Goal: Task Accomplishment & Management: Use online tool/utility

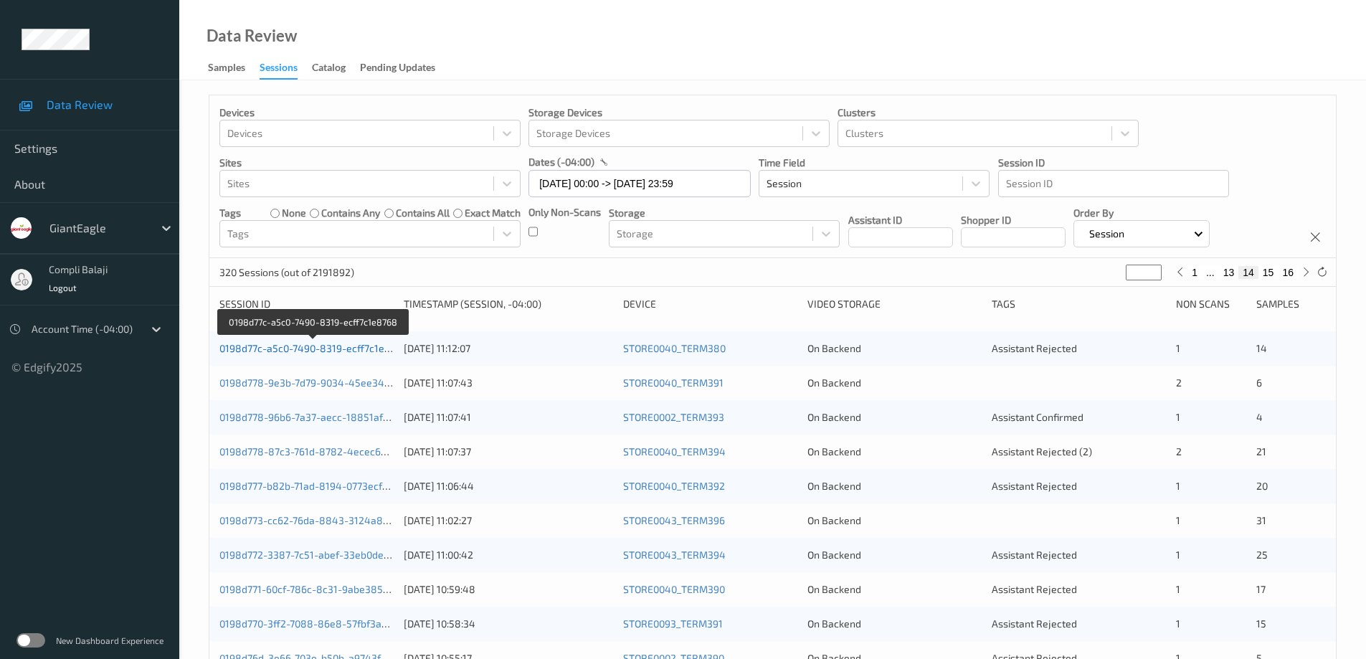
click at [358, 348] on link "0198d77c-a5c0-7490-8319-ecff7c1e8768" at bounding box center [313, 348] width 189 height 12
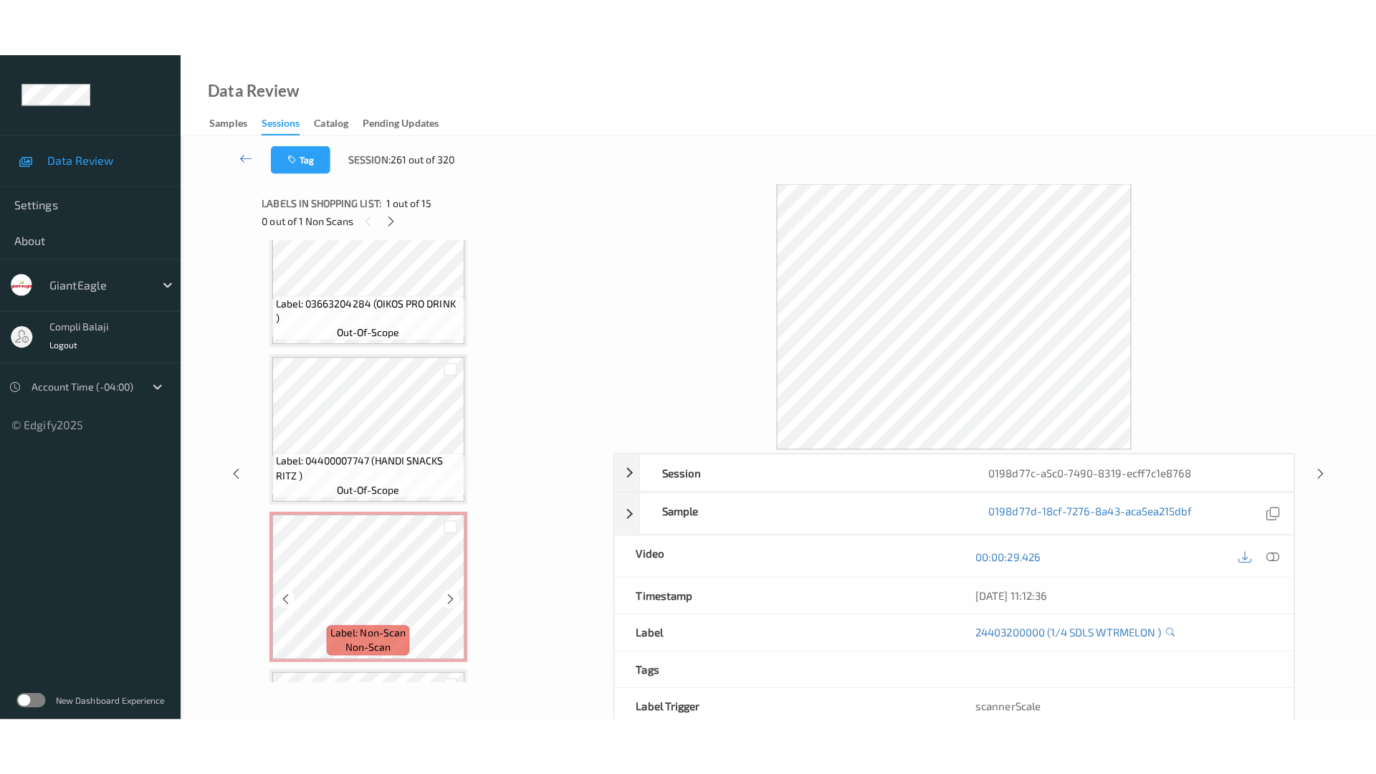
scroll to position [1841, 0]
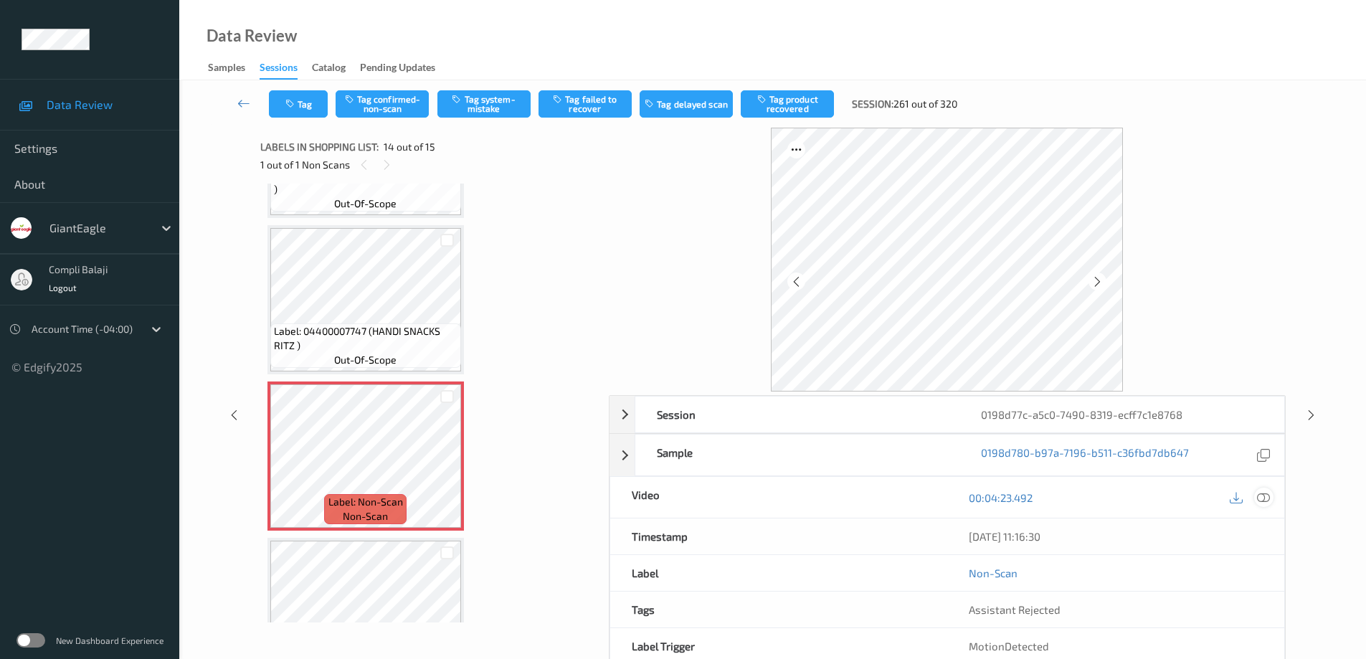
click at [1267, 495] on icon at bounding box center [1263, 496] width 13 height 13
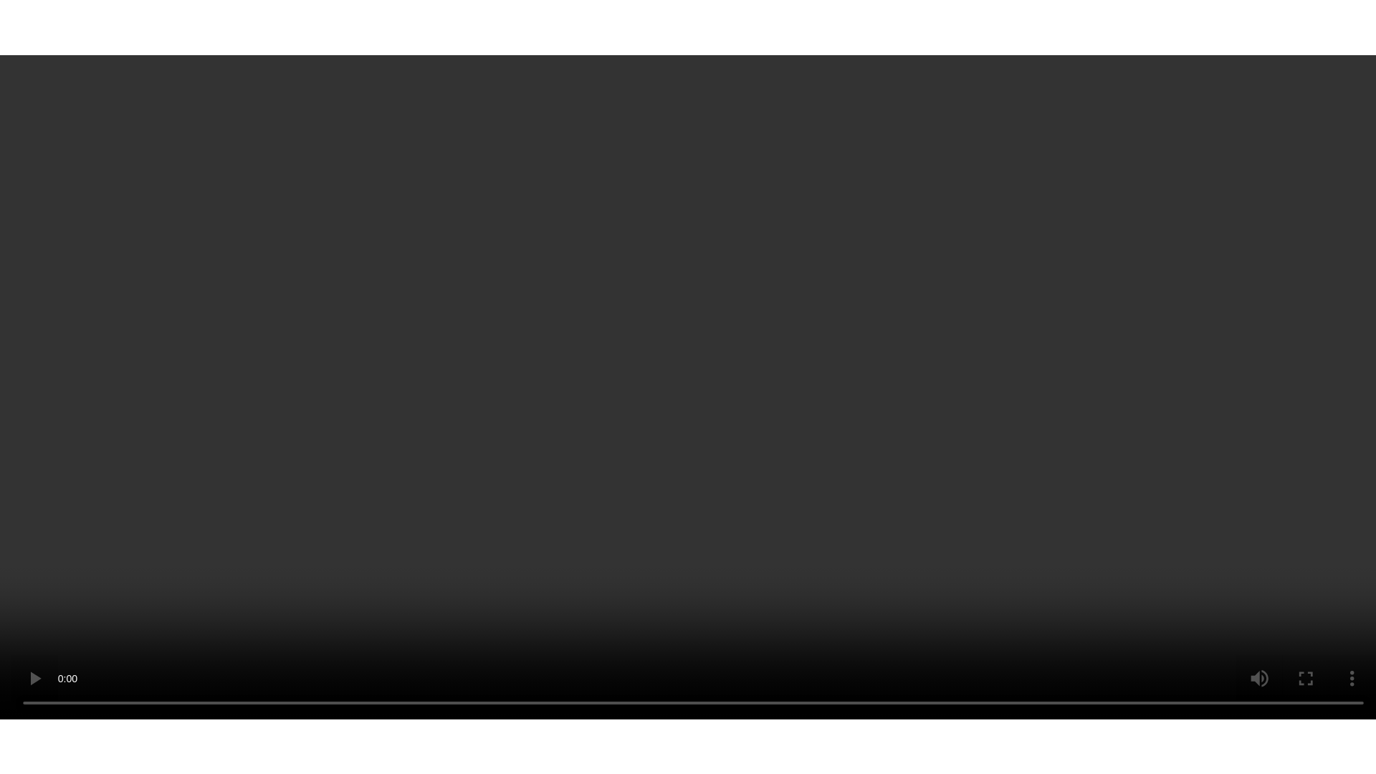
scroll to position [1913, 0]
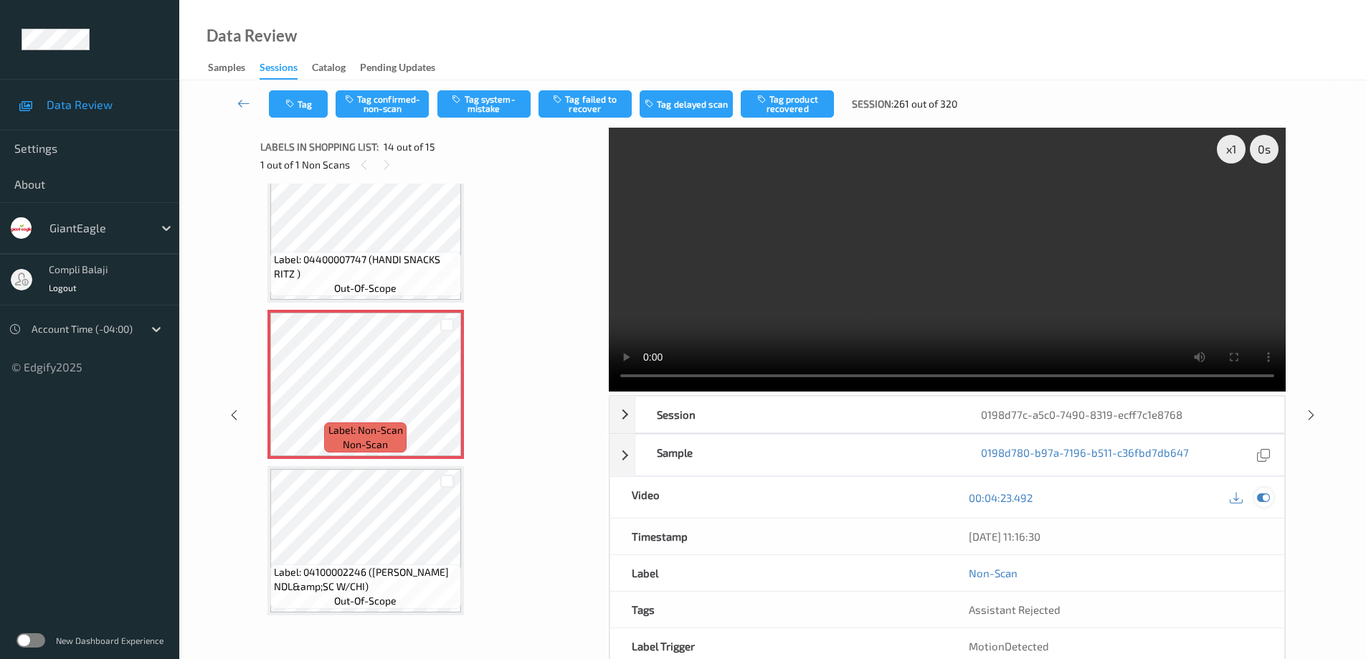
click at [1265, 499] on icon at bounding box center [1263, 497] width 13 height 13
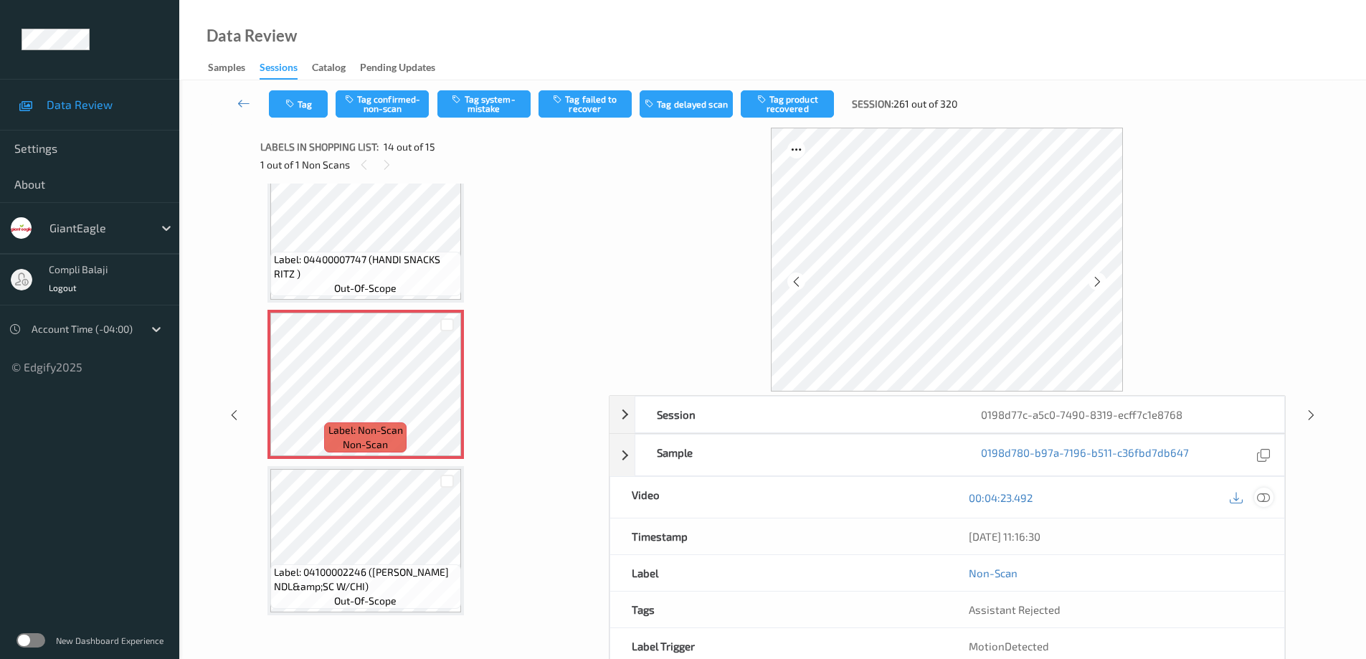
drag, startPoint x: 1262, startPoint y: 498, endPoint x: 1243, endPoint y: 492, distance: 19.5
click at [1261, 498] on icon at bounding box center [1263, 496] width 13 height 13
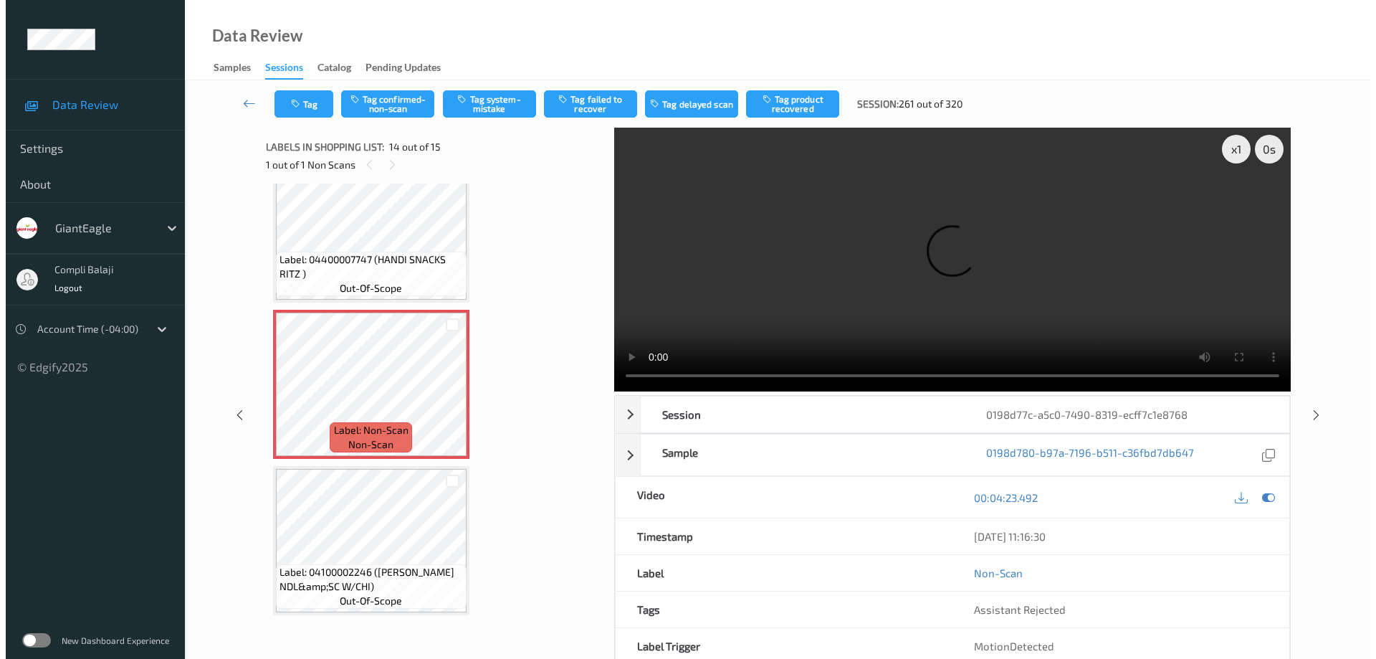
scroll to position [1797, 0]
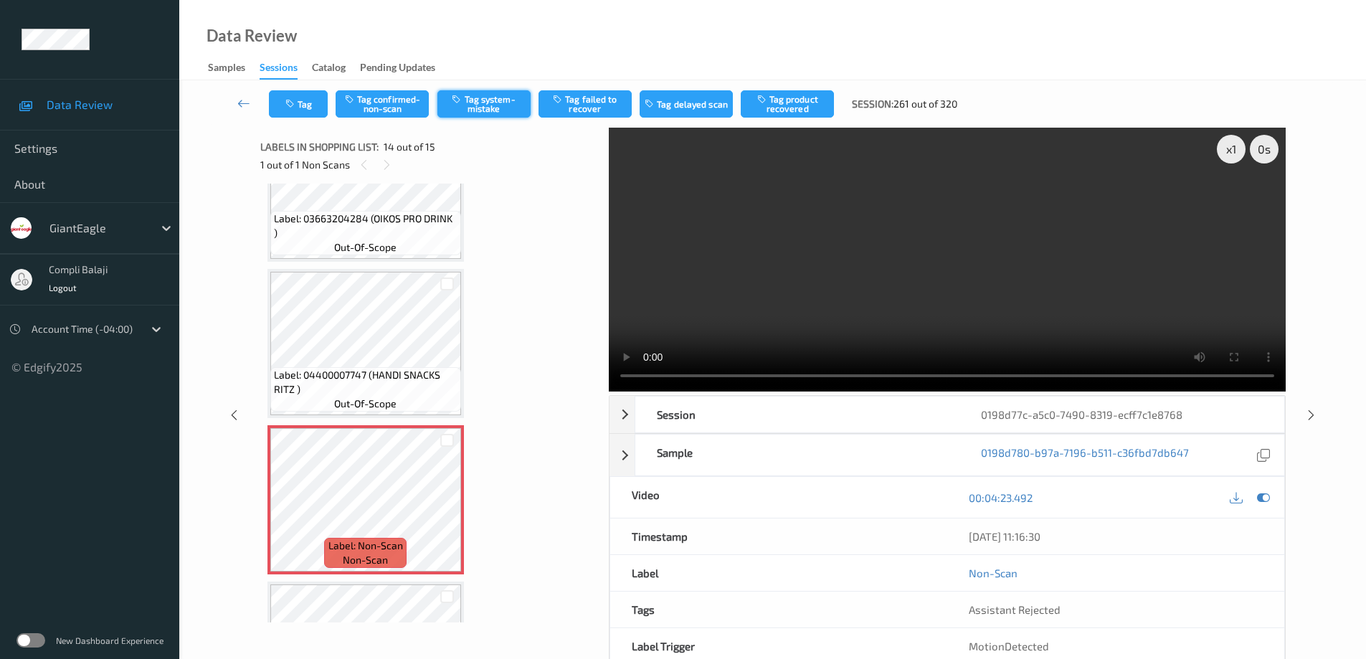
click at [480, 112] on button "Tag system-mistake" at bounding box center [483, 103] width 93 height 27
click at [312, 103] on button "Tag" at bounding box center [298, 103] width 59 height 27
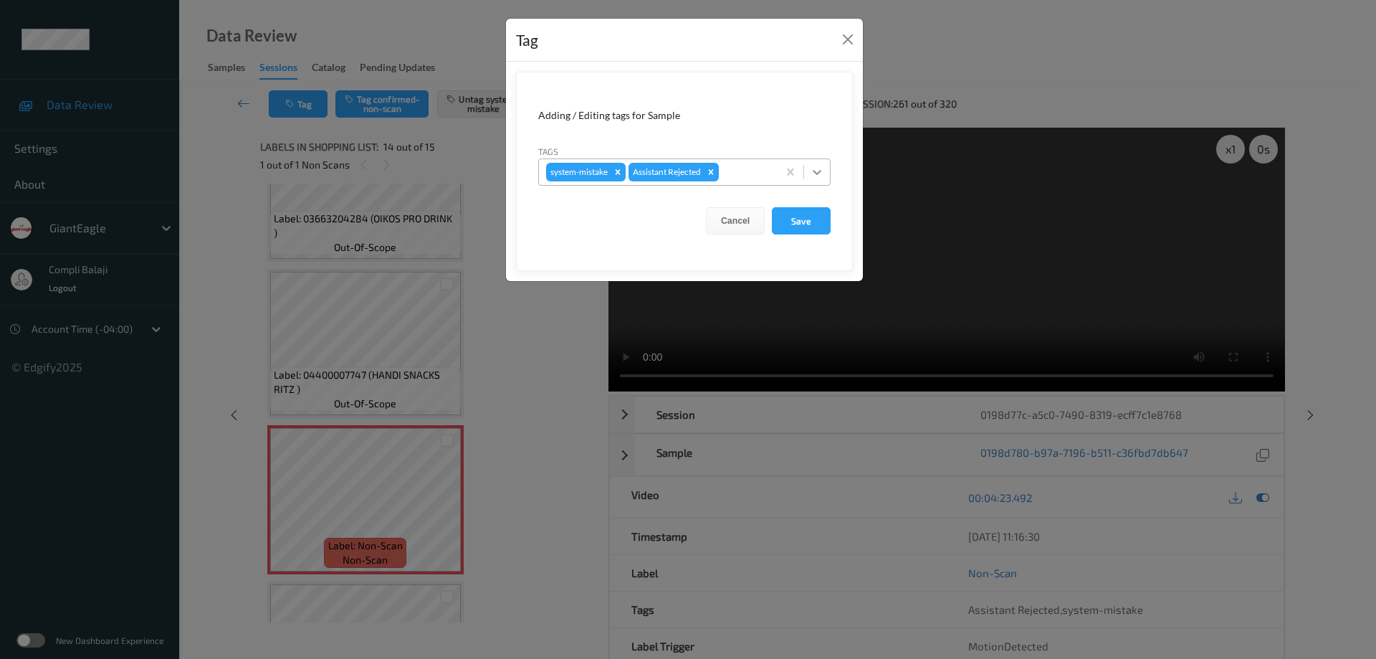
click at [816, 169] on icon at bounding box center [817, 172] width 14 height 14
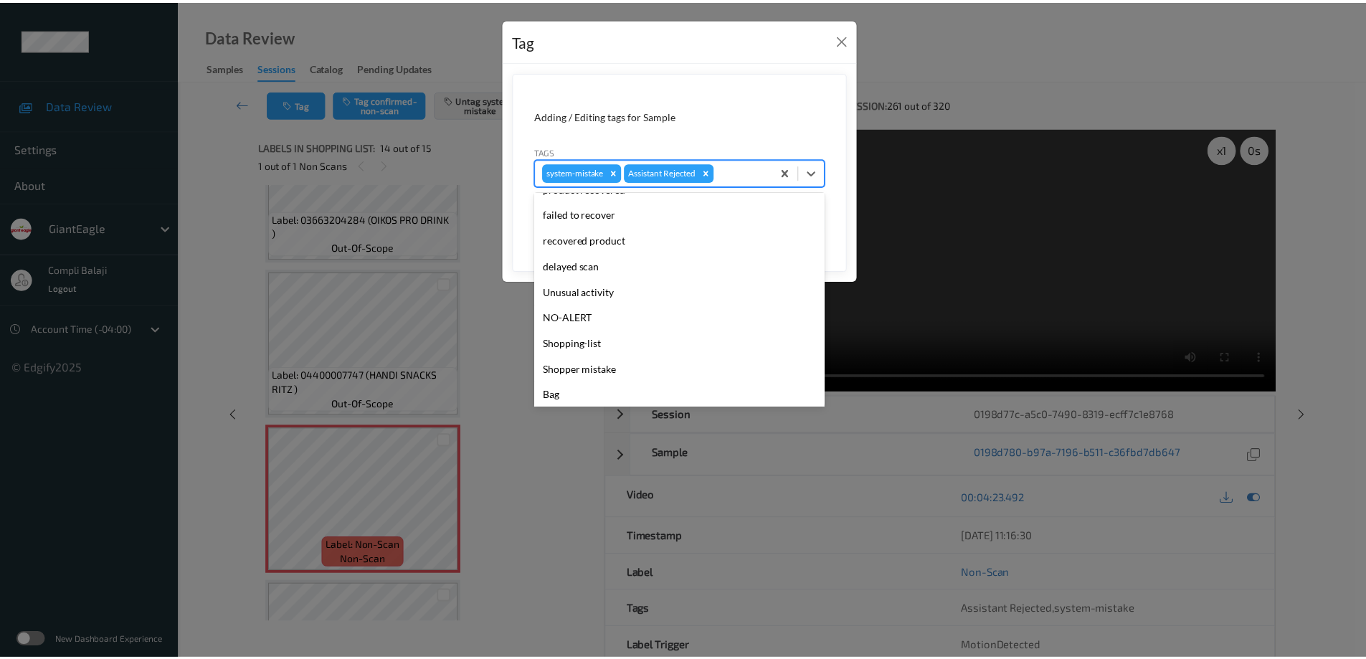
scroll to position [126, 0]
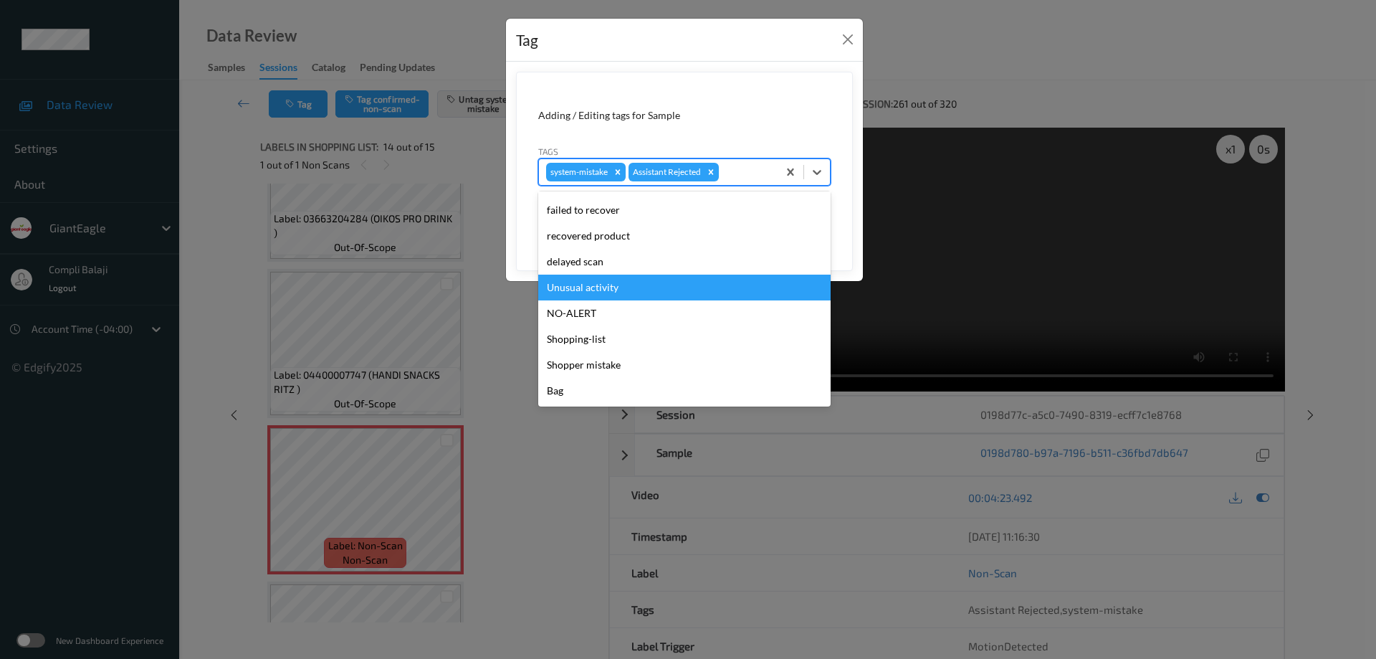
click at [617, 294] on div "Unusual activity" at bounding box center [684, 288] width 292 height 26
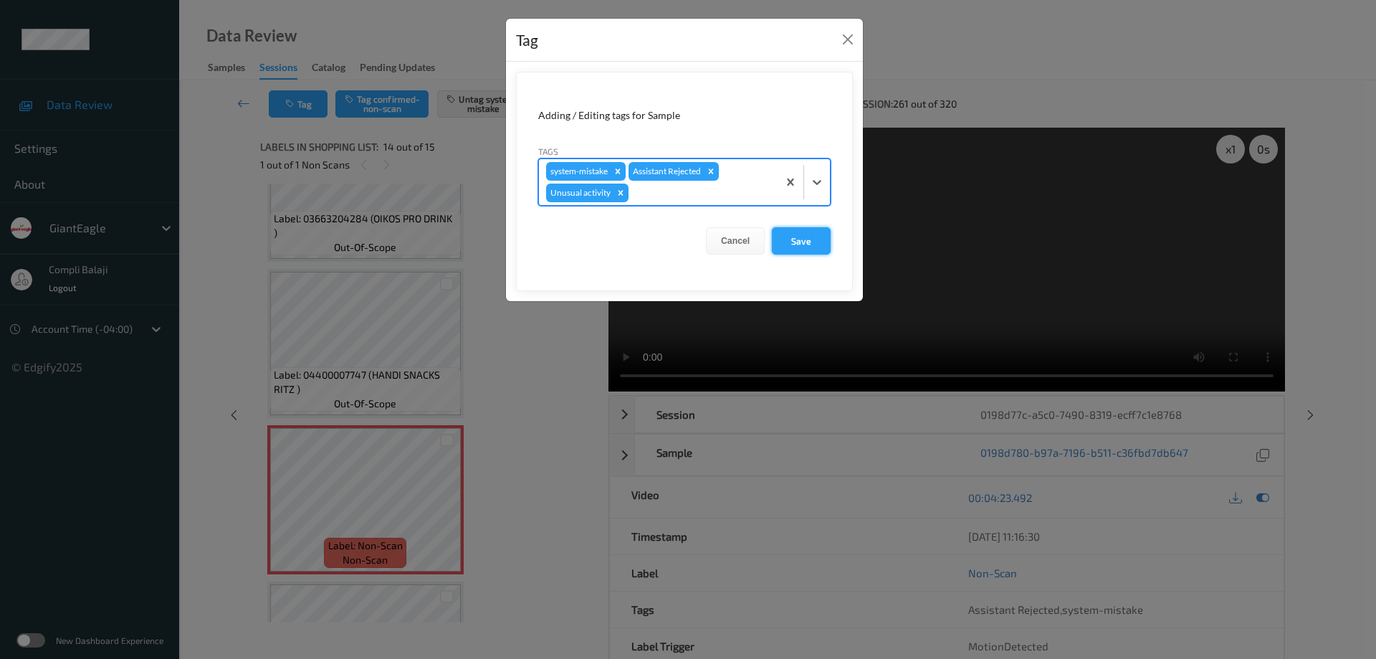
click at [808, 242] on button "Save" at bounding box center [801, 240] width 59 height 27
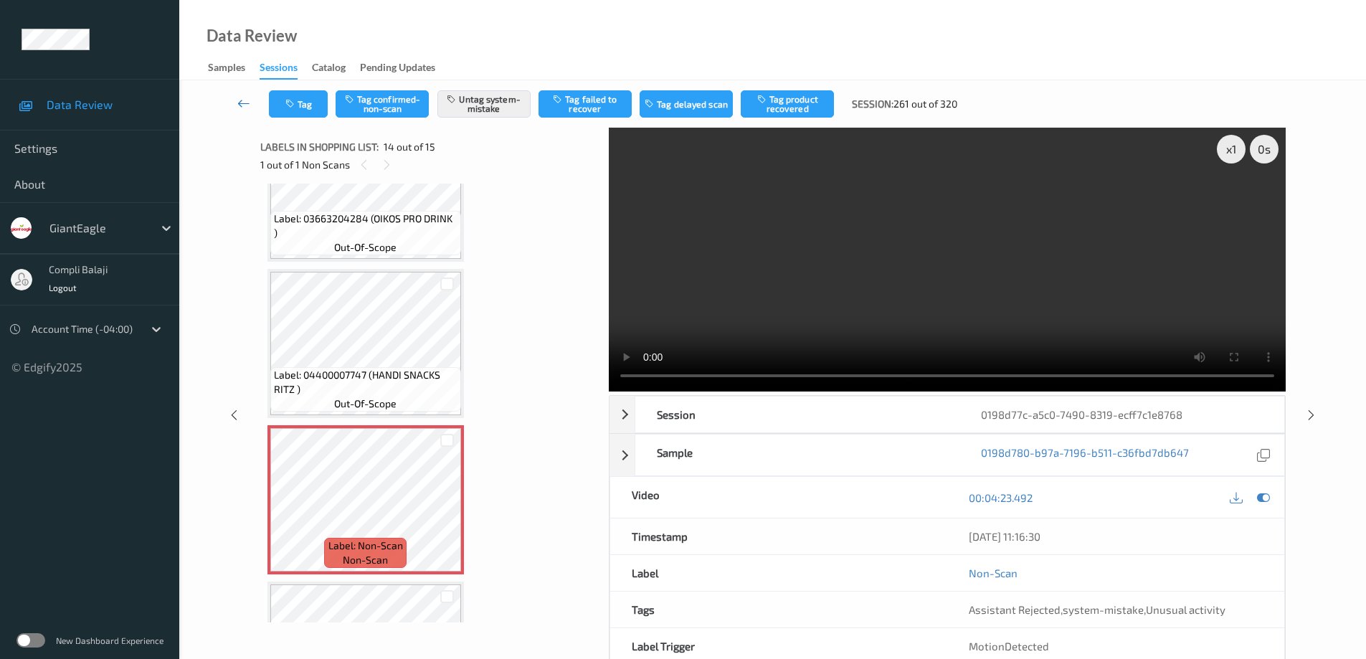
click at [242, 102] on icon at bounding box center [243, 103] width 13 height 14
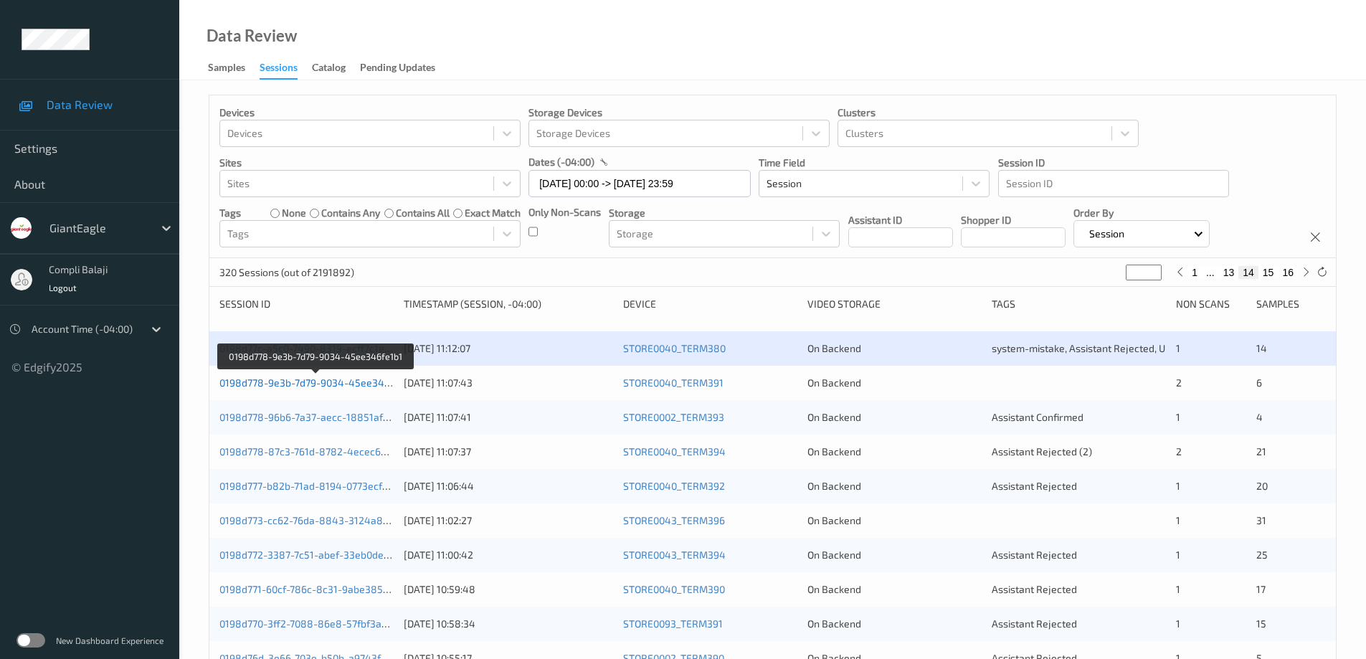
click at [345, 388] on link "0198d778-9e3b-7d79-9034-45ee346fe1b1" at bounding box center [316, 382] width 194 height 12
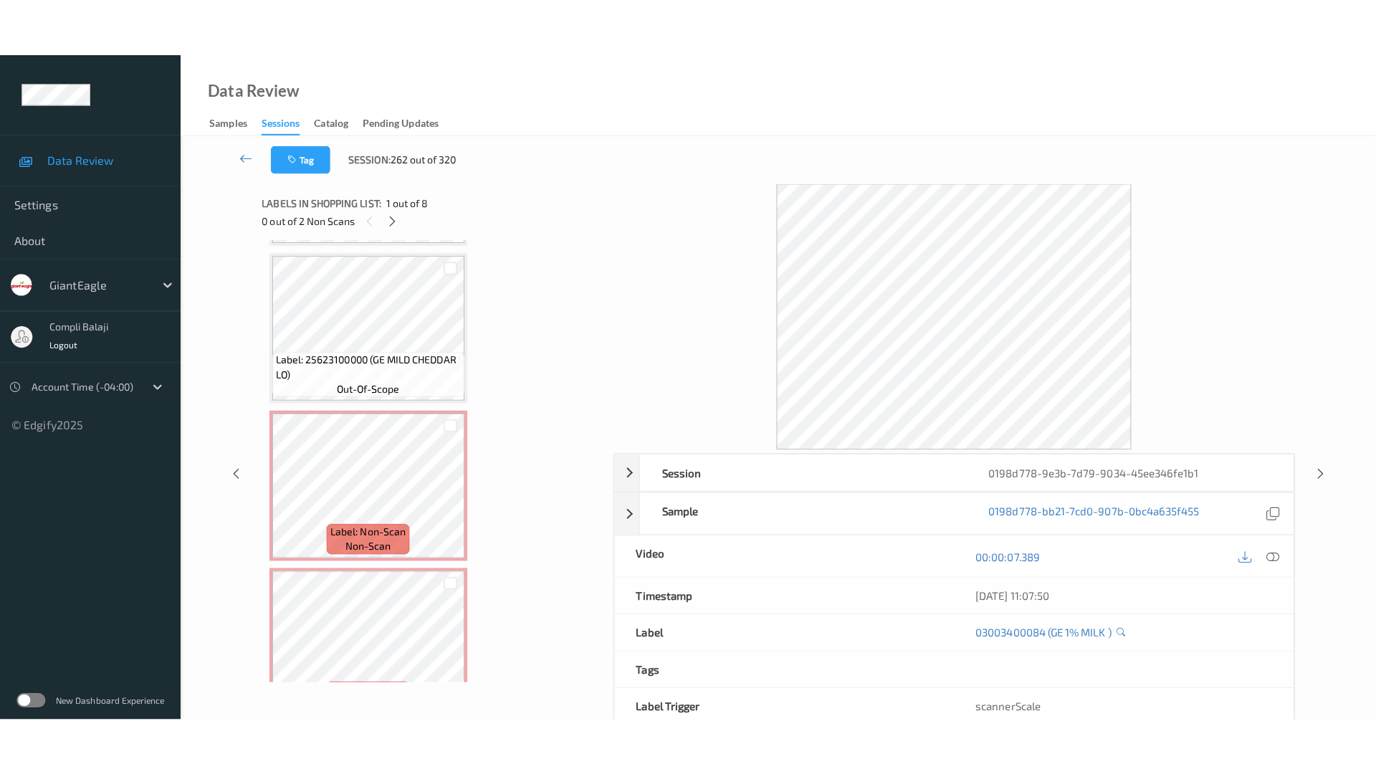
scroll to position [809, 0]
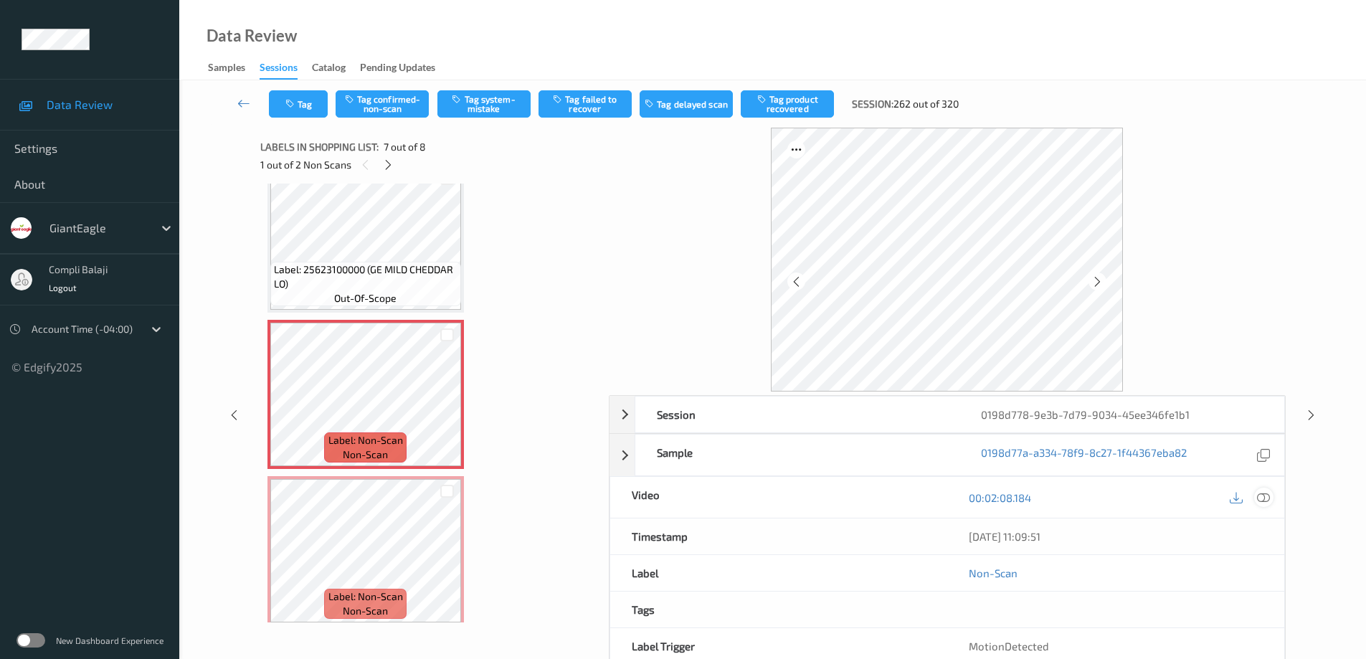
click at [1265, 500] on icon at bounding box center [1263, 496] width 13 height 13
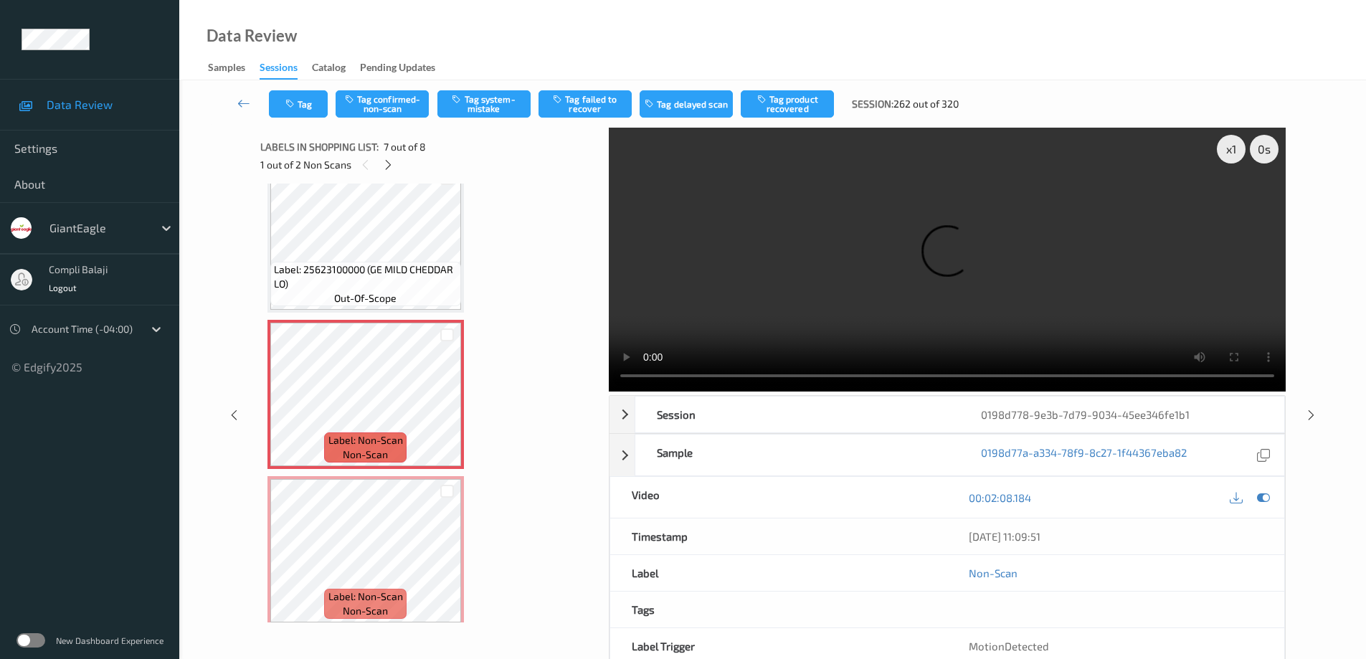
scroll to position [703, 0]
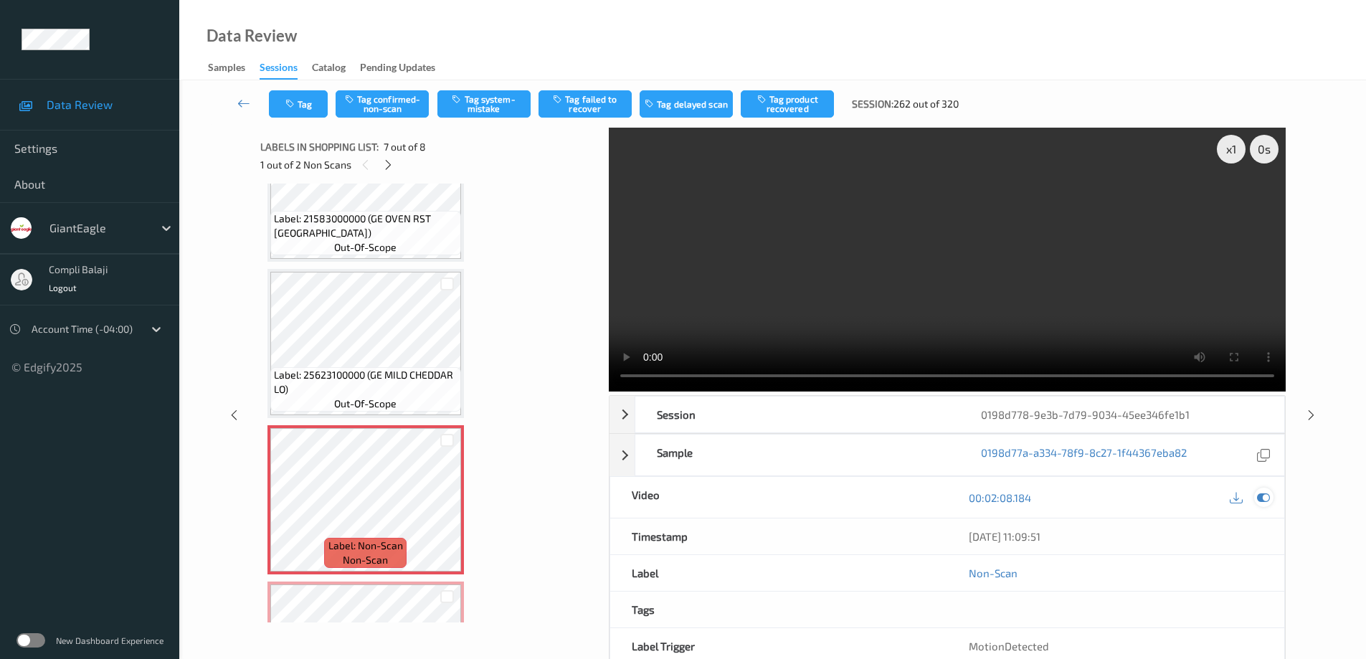
click at [1270, 499] on div at bounding box center [1263, 496] width 19 height 19
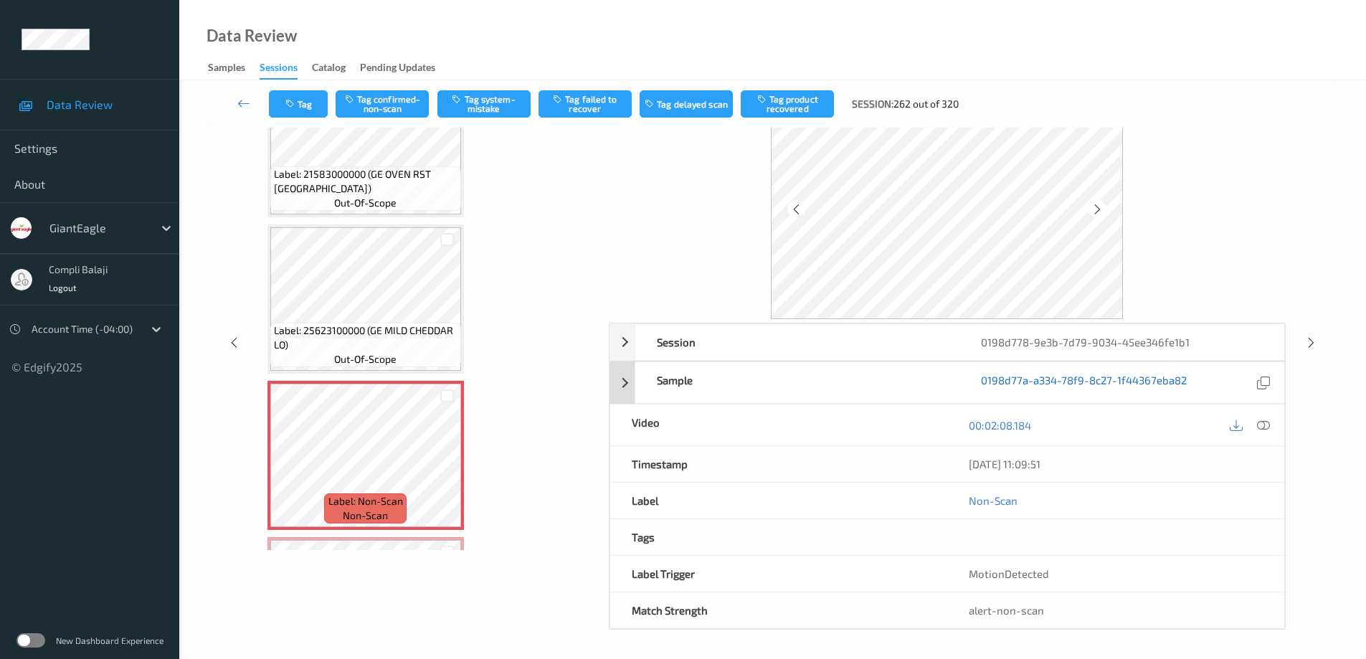
scroll to position [1, 0]
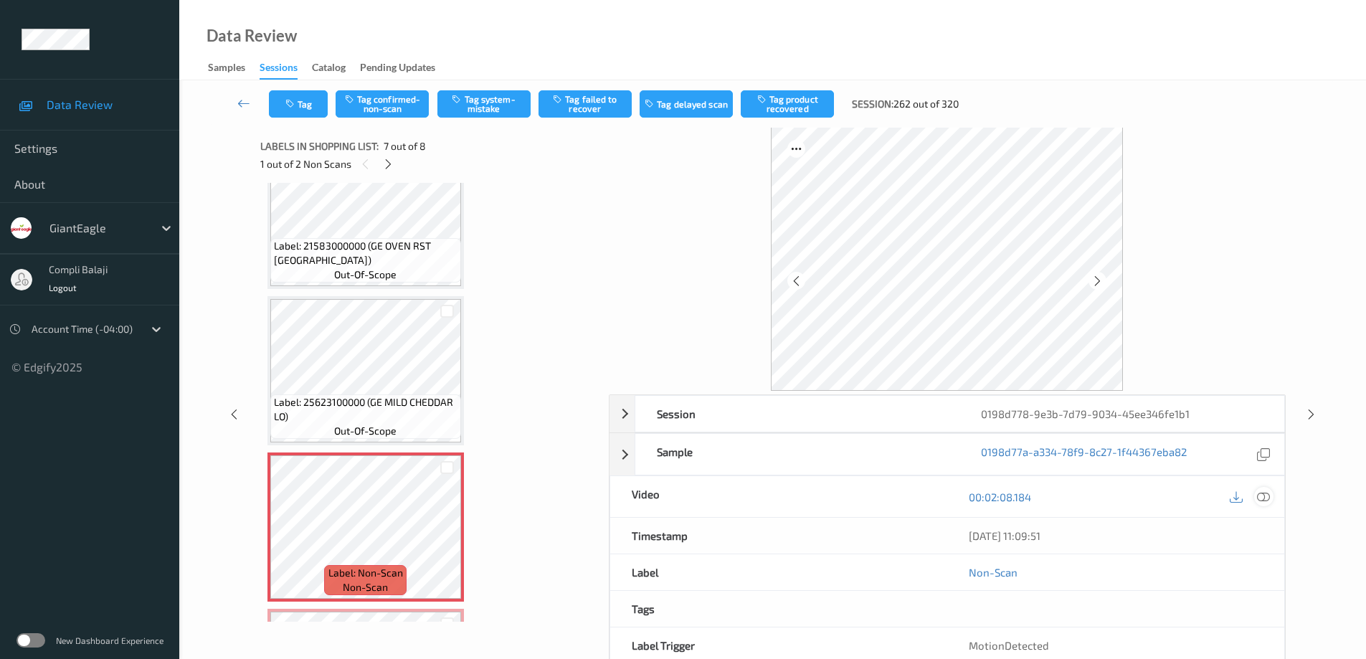
click at [1264, 496] on icon at bounding box center [1263, 496] width 13 height 13
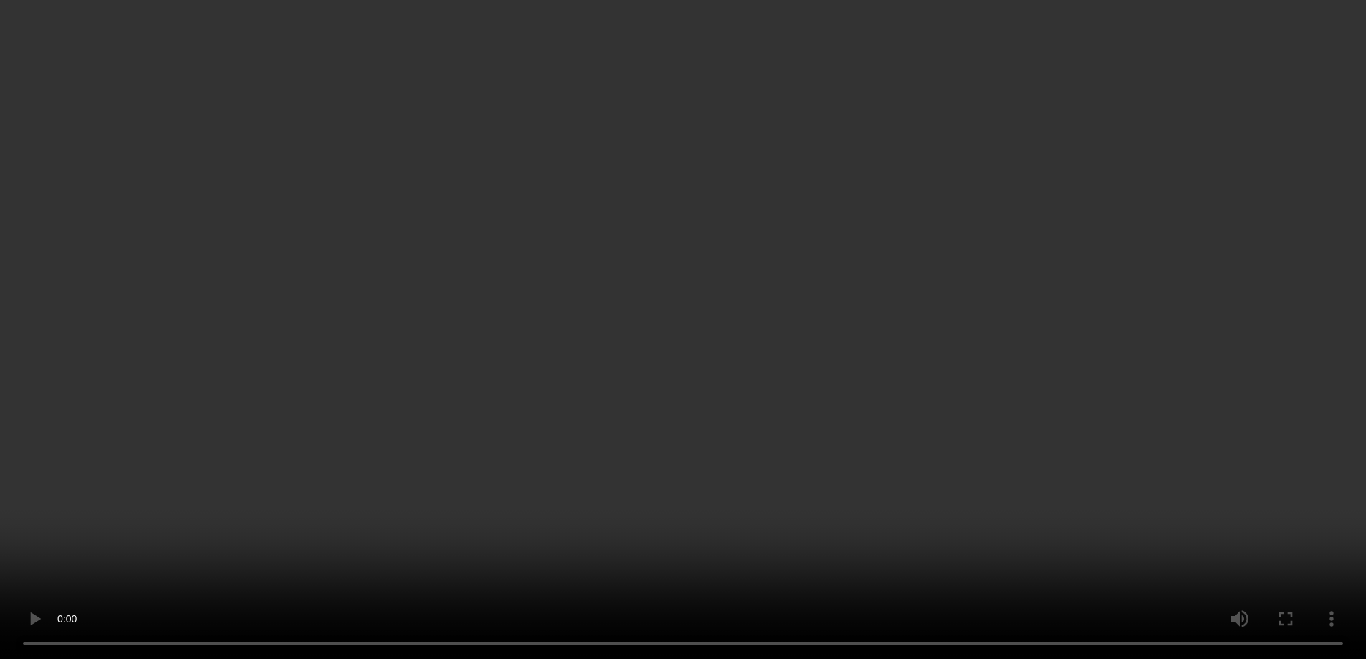
scroll to position [819, 0]
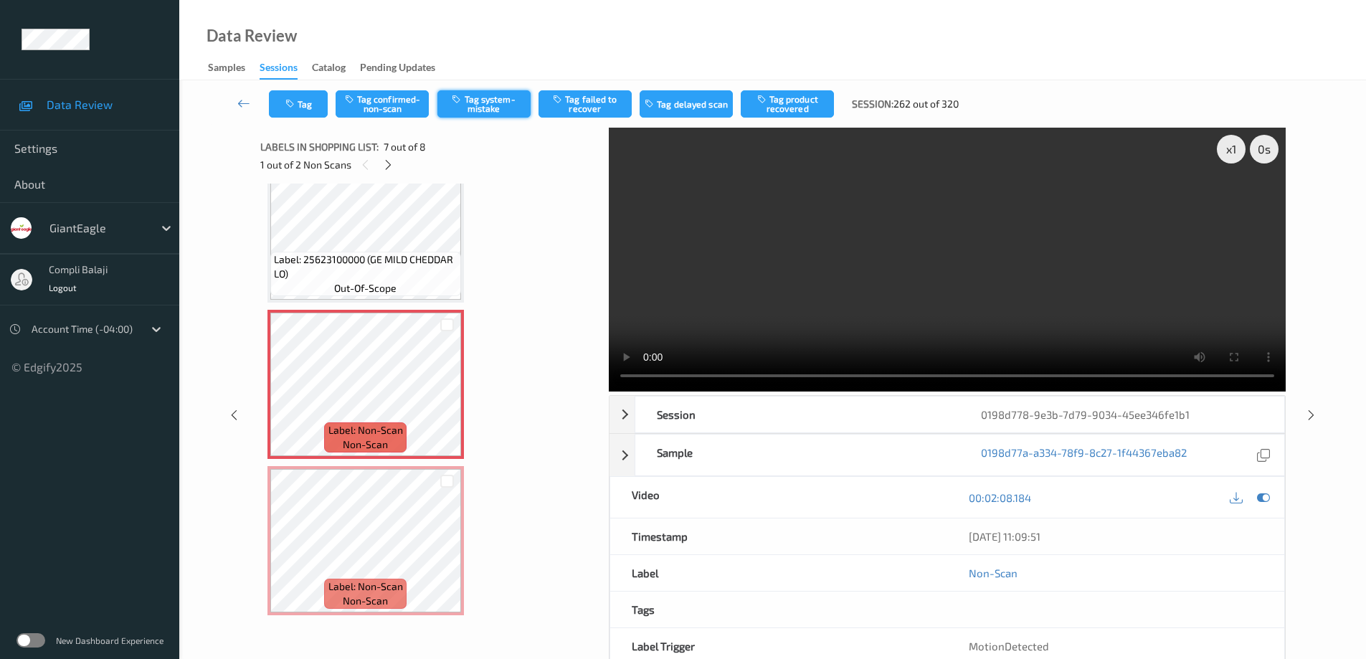
click at [496, 103] on button "Tag system-mistake" at bounding box center [483, 103] width 93 height 27
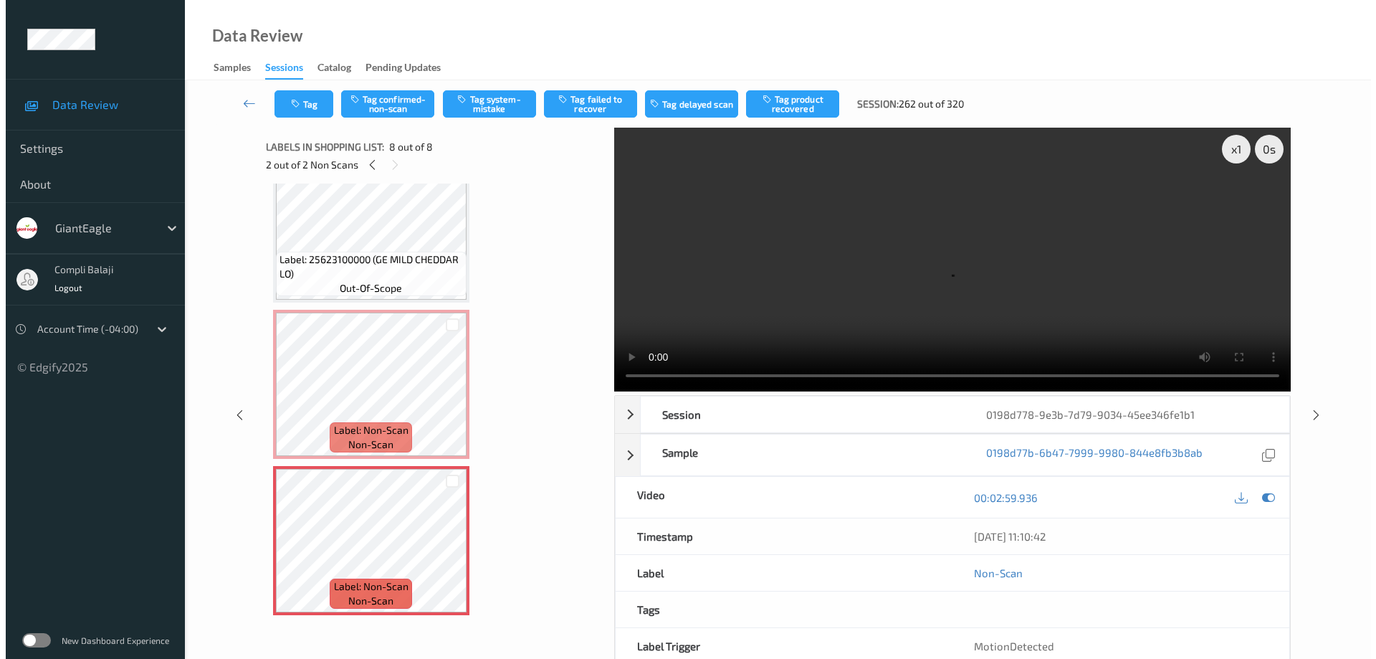
scroll to position [703, 0]
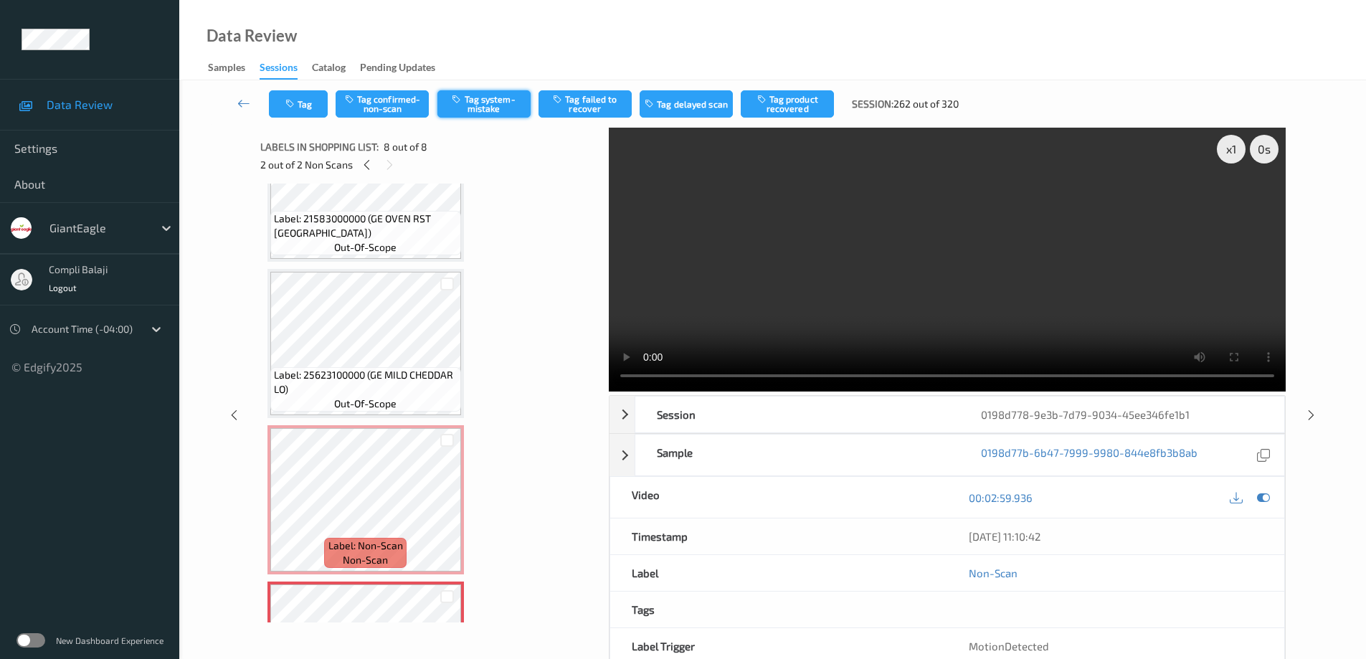
click at [501, 102] on button "Tag system-mistake" at bounding box center [483, 103] width 93 height 27
click at [304, 101] on button "Tag" at bounding box center [298, 103] width 59 height 27
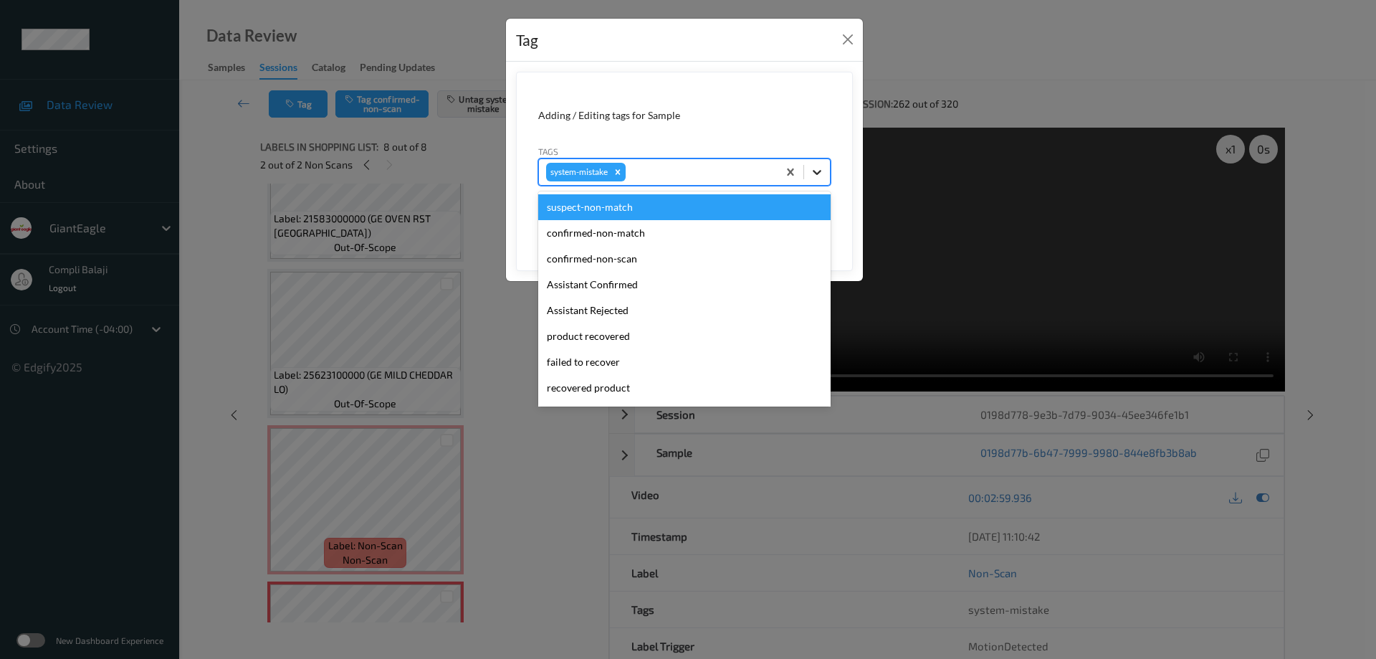
click at [822, 166] on icon at bounding box center [817, 172] width 14 height 14
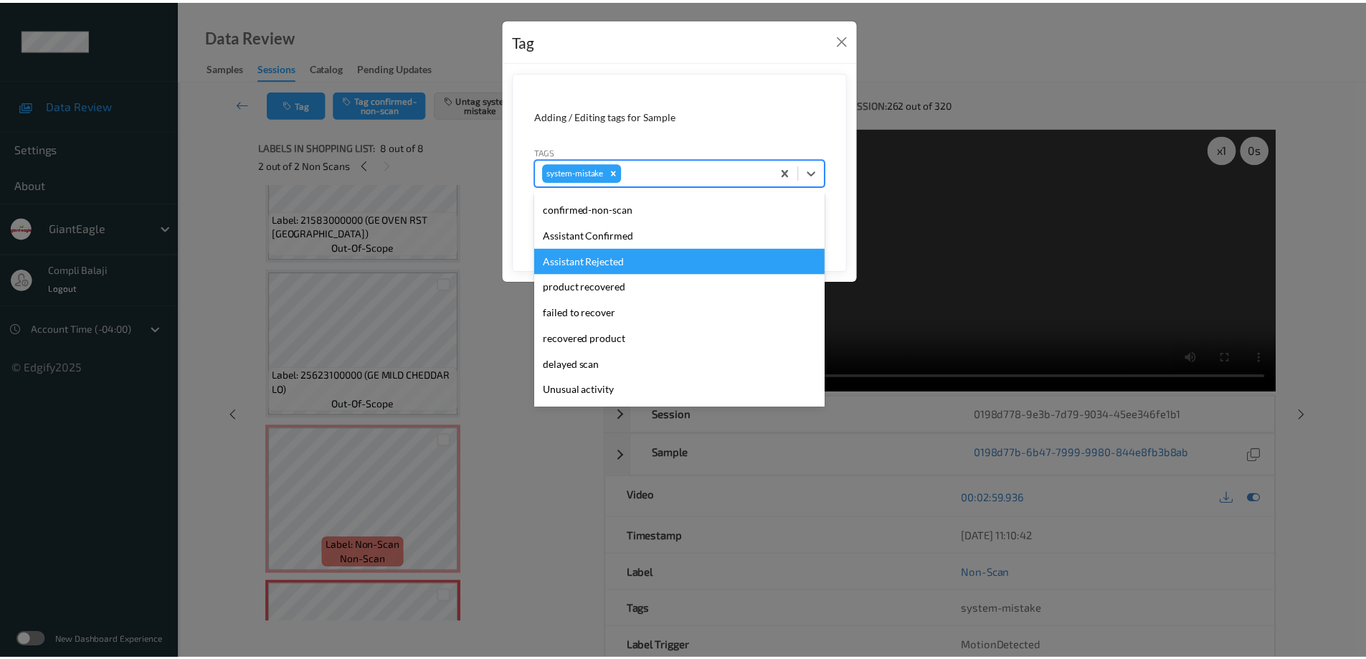
scroll to position [72, 0]
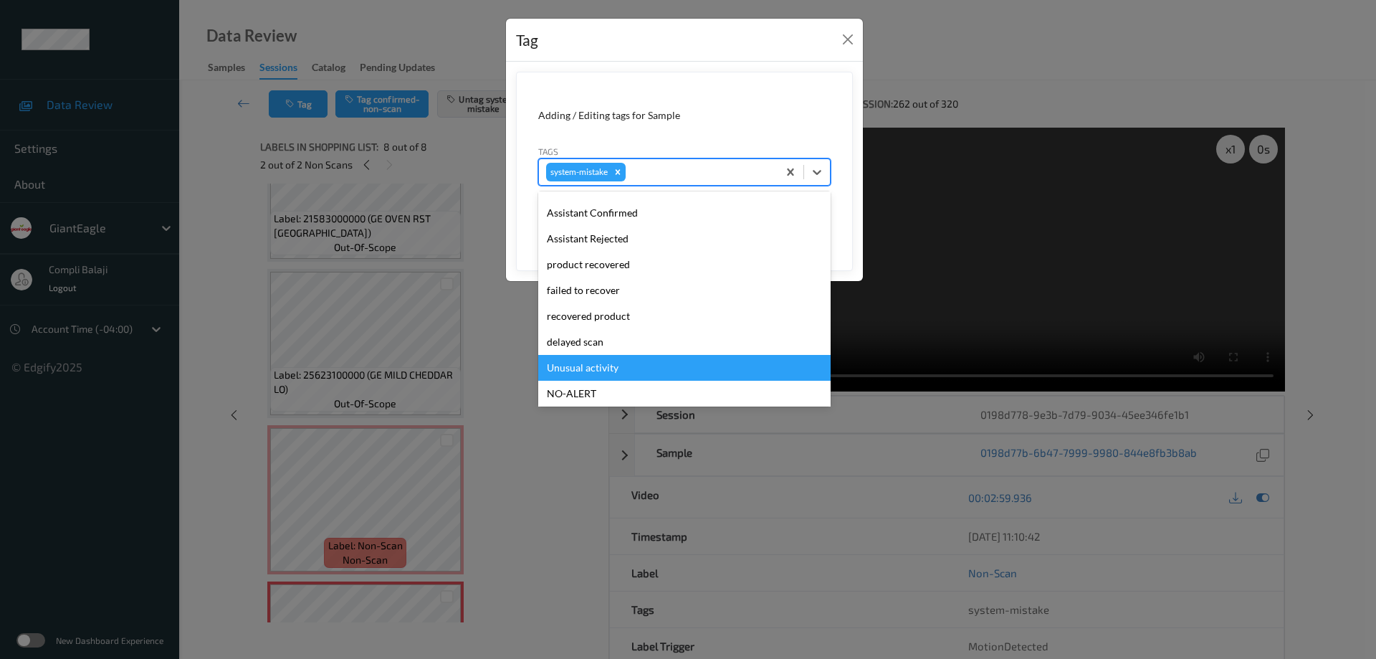
click at [612, 369] on div "Unusual activity" at bounding box center [684, 368] width 292 height 26
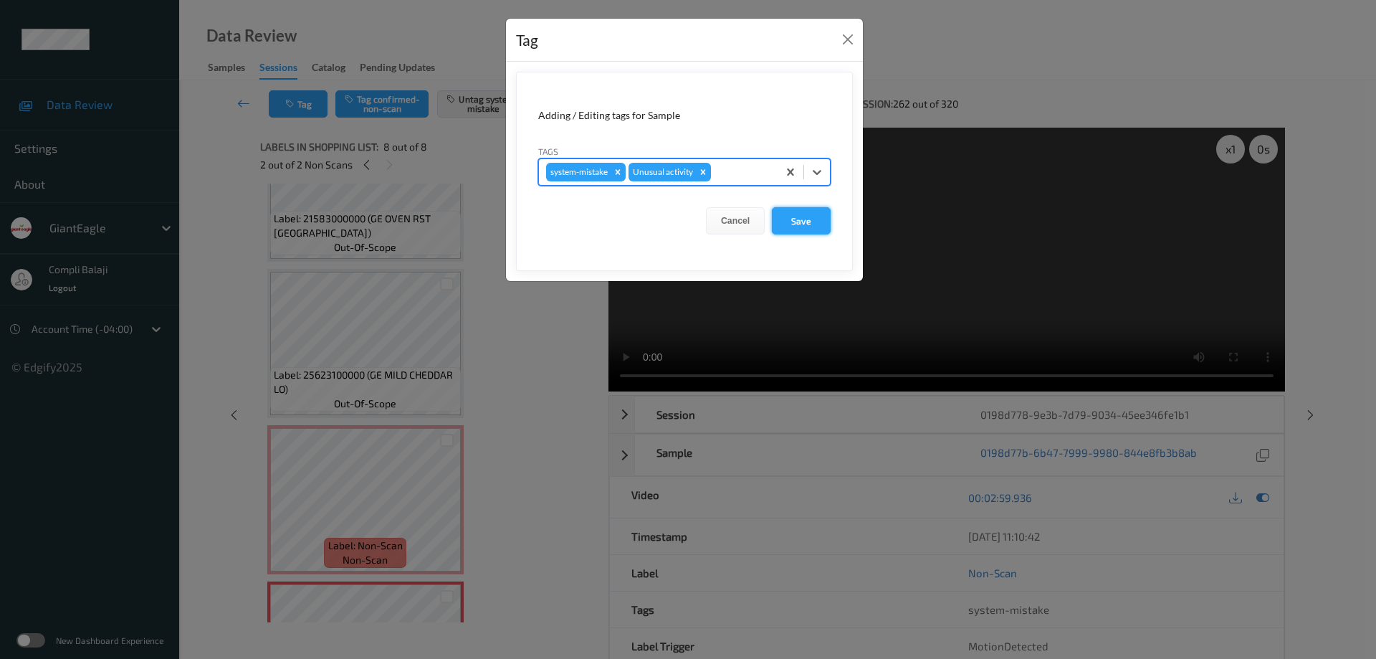
click at [822, 221] on button "Save" at bounding box center [801, 220] width 59 height 27
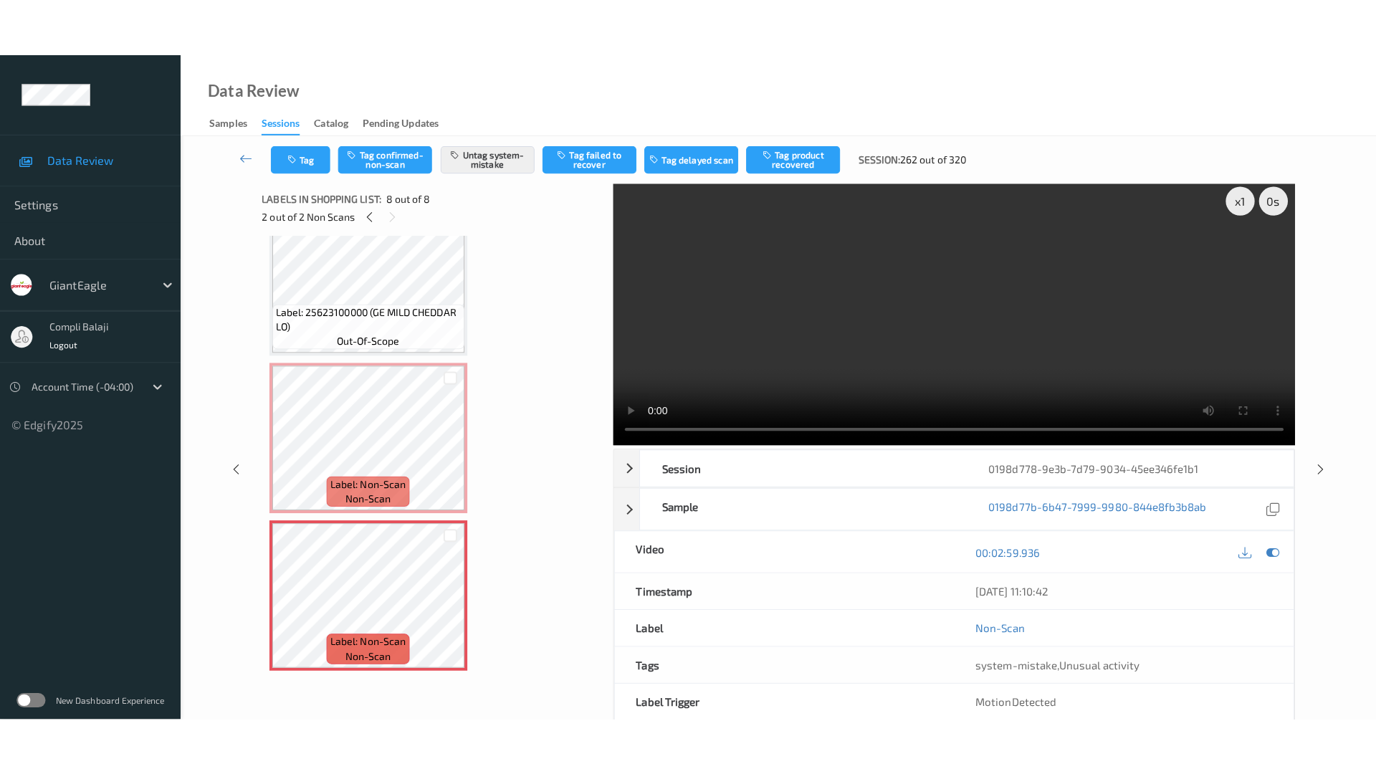
scroll to position [0, 0]
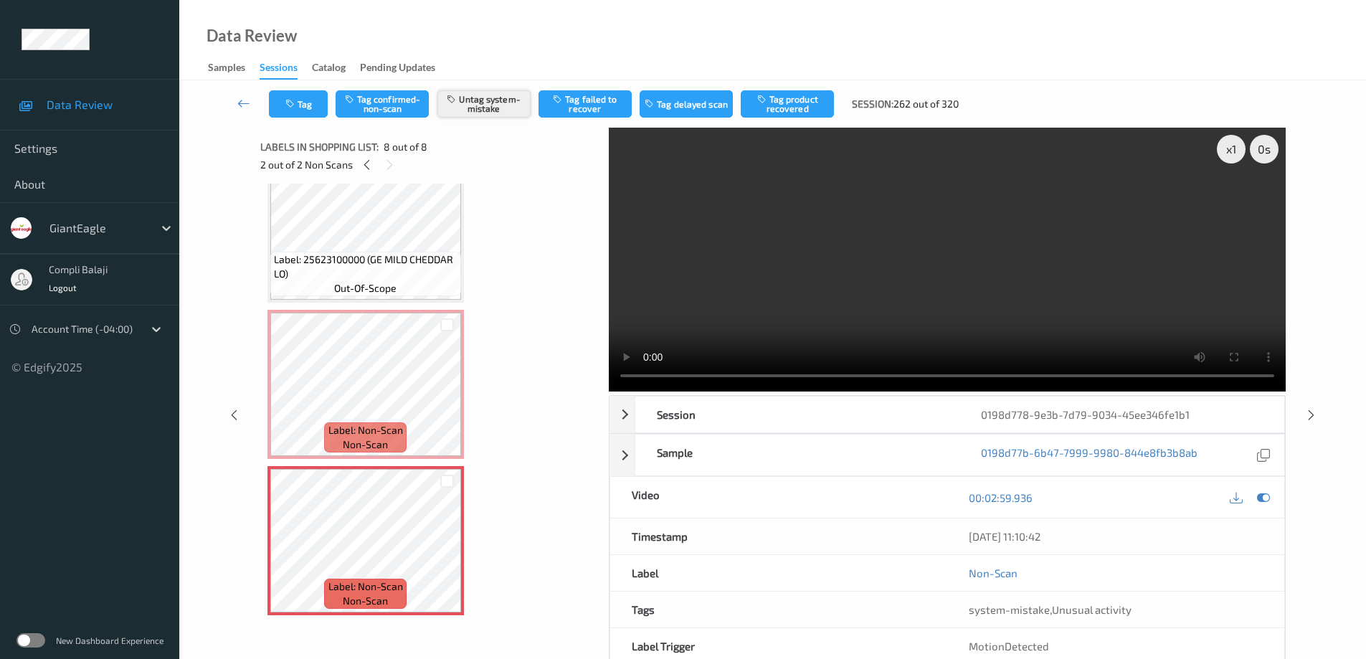
click at [506, 101] on button "Untag system-mistake" at bounding box center [483, 103] width 93 height 27
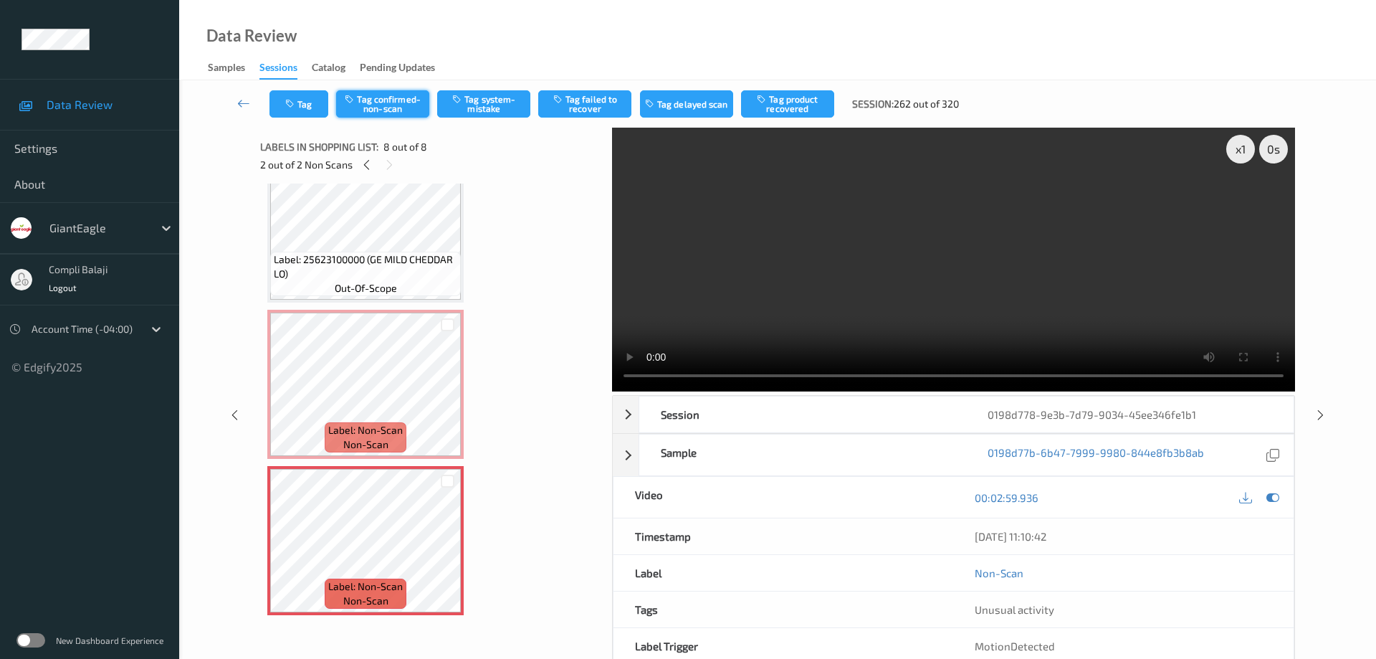
drag, startPoint x: 379, startPoint y: 106, endPoint x: 444, endPoint y: 110, distance: 65.3
click at [379, 106] on button "Tag confirmed-non-scan" at bounding box center [382, 103] width 93 height 27
click at [606, 109] on button "Tag failed to recover" at bounding box center [584, 103] width 93 height 27
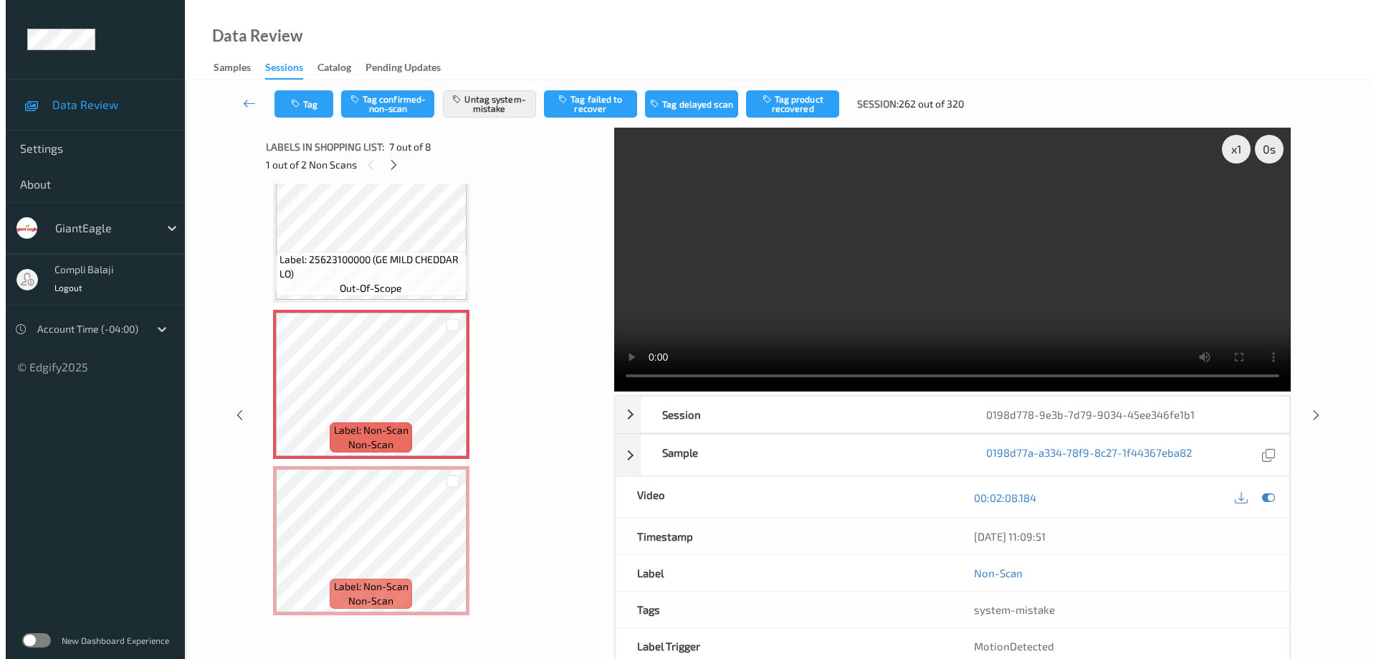
scroll to position [703, 0]
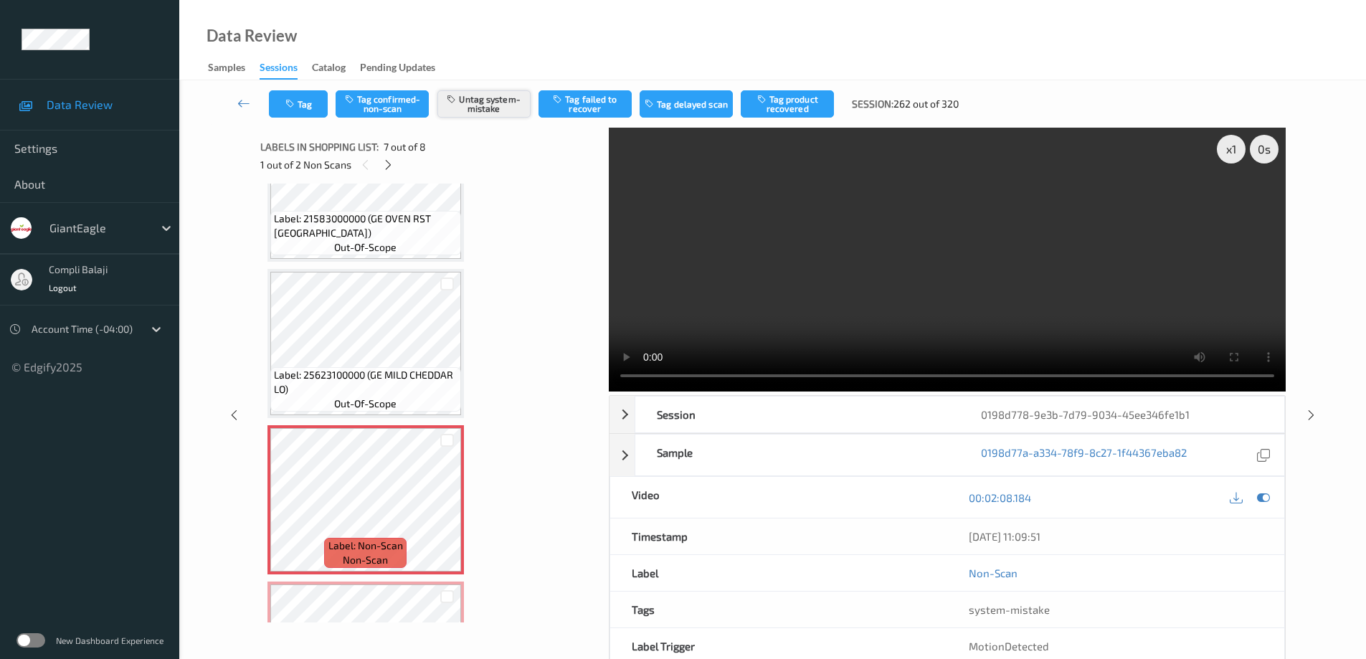
click at [485, 108] on button "Untag system-mistake" at bounding box center [483, 103] width 93 height 27
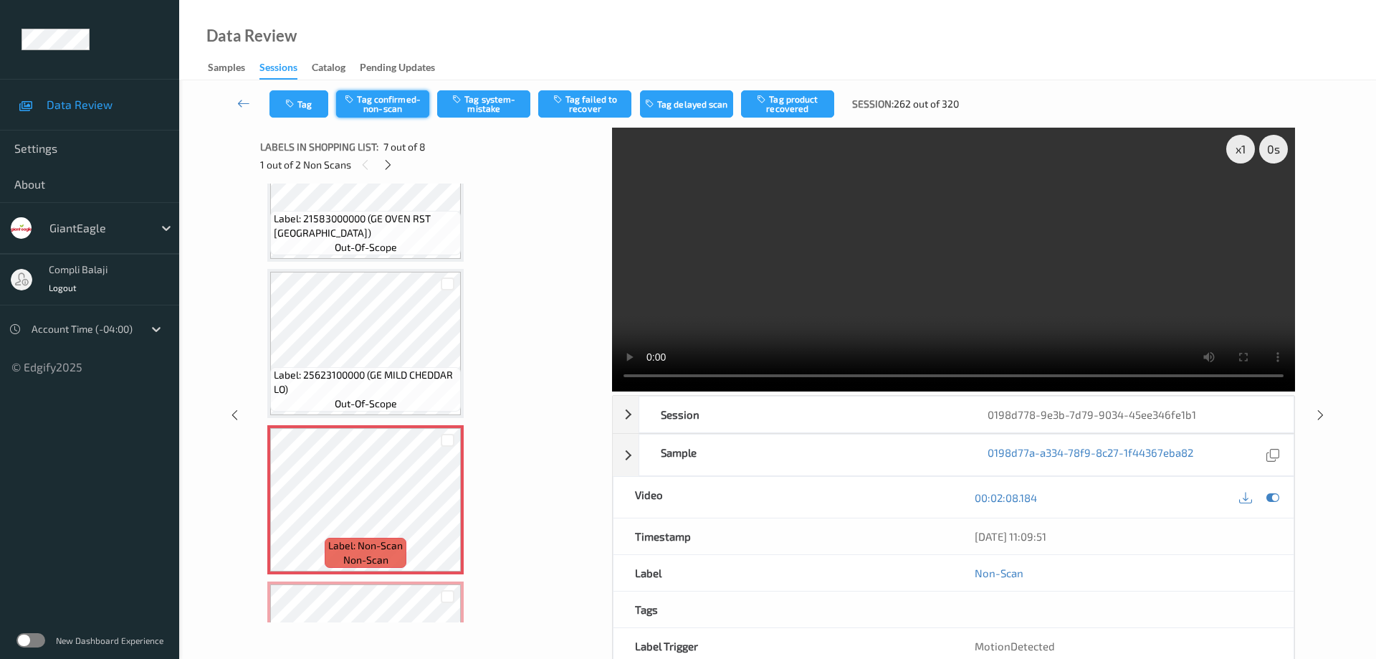
click at [406, 110] on button "Tag confirmed-non-scan" at bounding box center [382, 103] width 93 height 27
drag, startPoint x: 600, startPoint y: 99, endPoint x: 639, endPoint y: 133, distance: 51.8
click at [602, 99] on button "Tag failed to recover" at bounding box center [584, 103] width 93 height 27
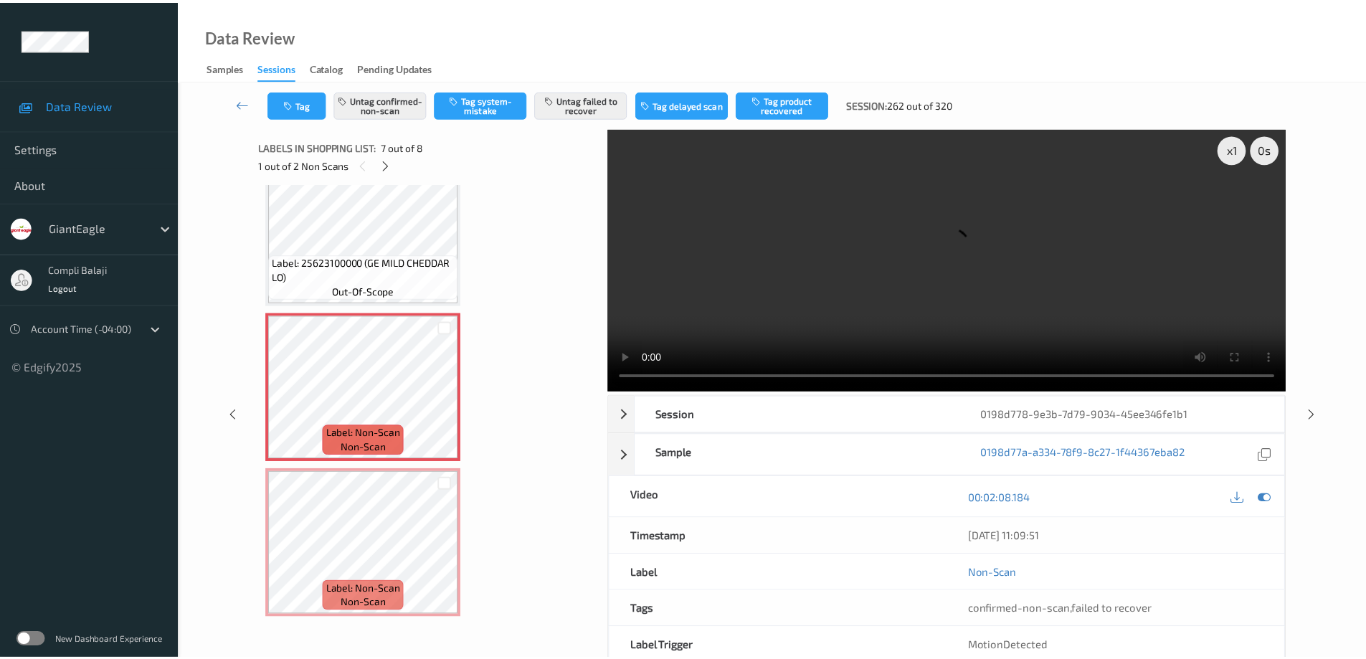
scroll to position [819, 0]
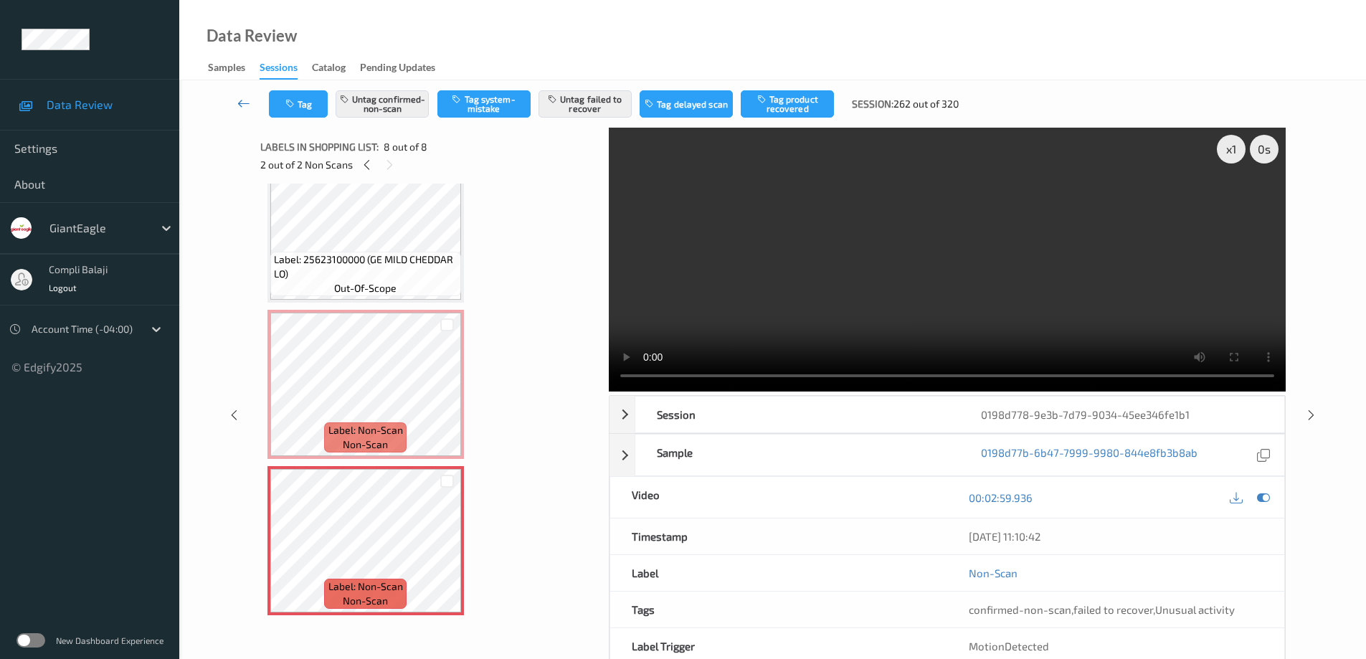
click at [241, 101] on icon at bounding box center [243, 103] width 13 height 14
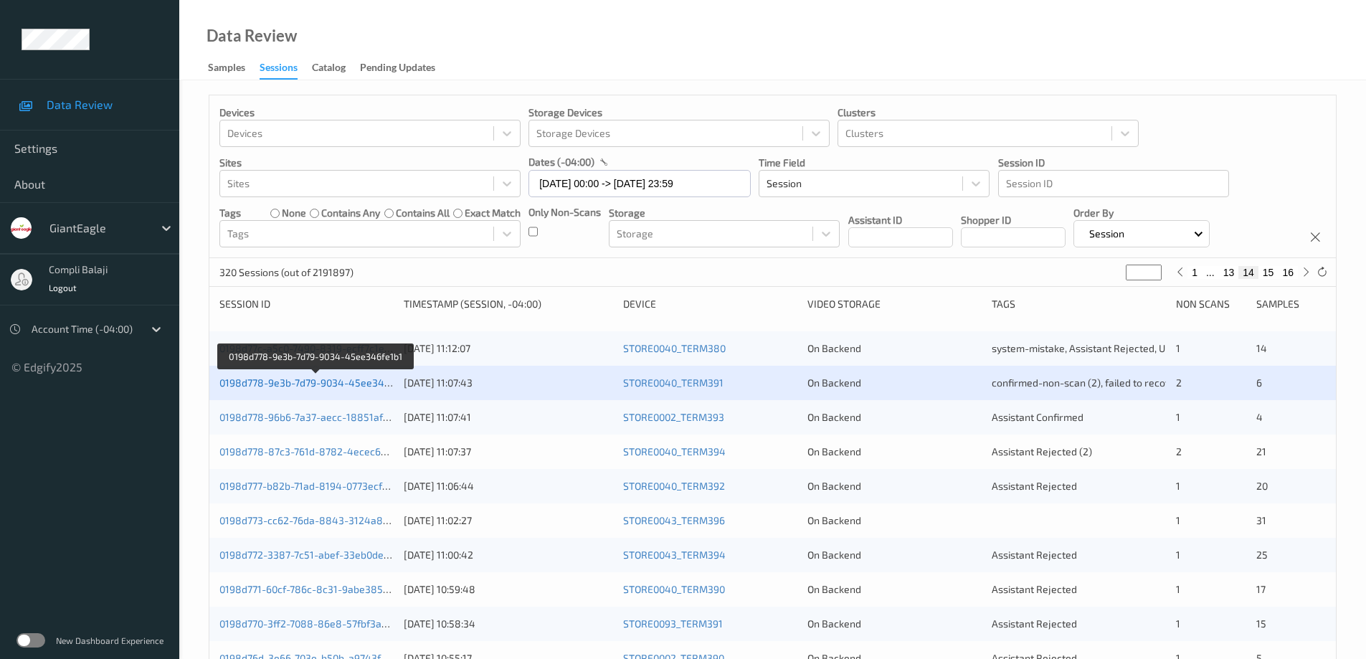
click at [356, 384] on link "0198d778-9e3b-7d79-9034-45ee346fe1b1" at bounding box center [316, 382] width 194 height 12
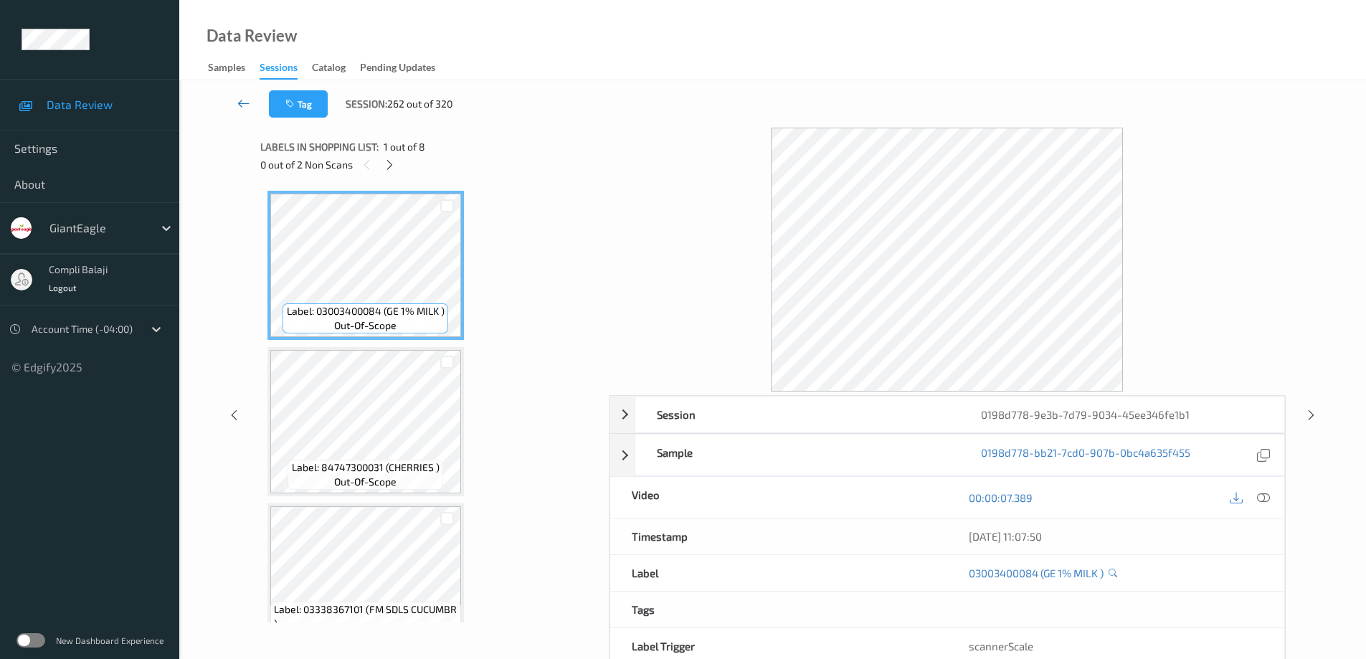
click at [239, 101] on icon at bounding box center [243, 103] width 13 height 14
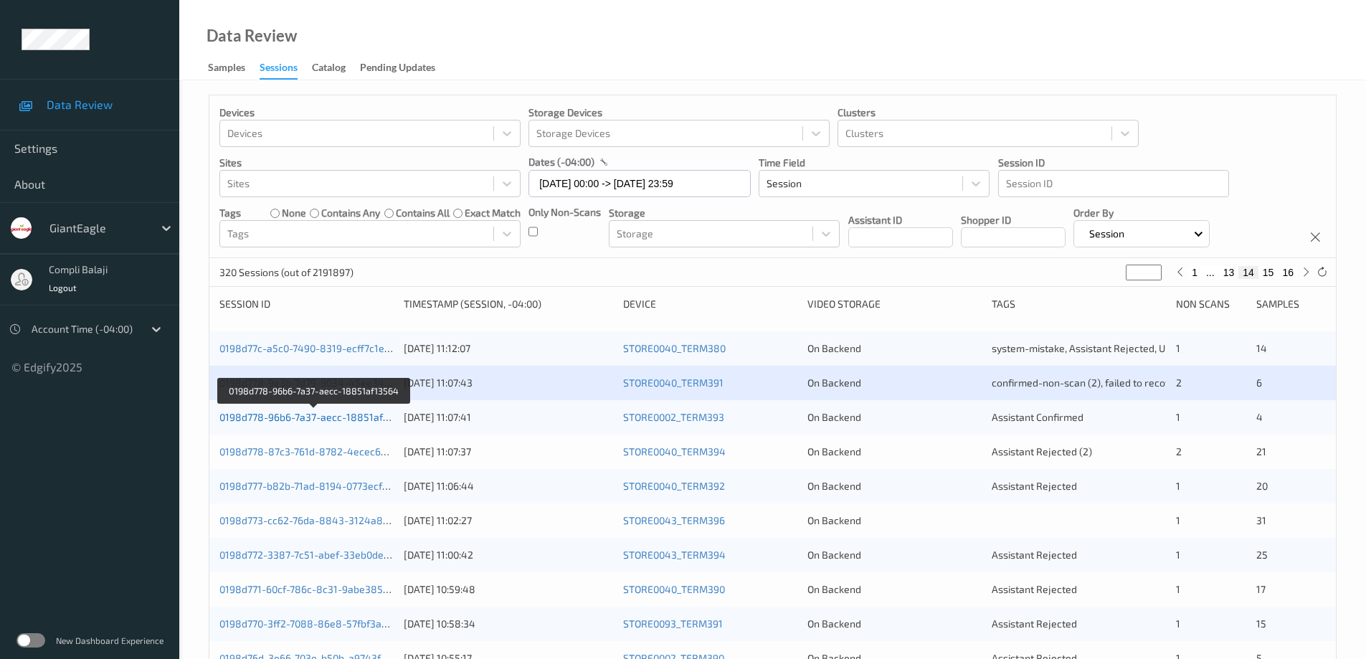
click at [338, 419] on link "0198d778-96b6-7a37-aecc-18851af13564" at bounding box center [314, 417] width 191 height 12
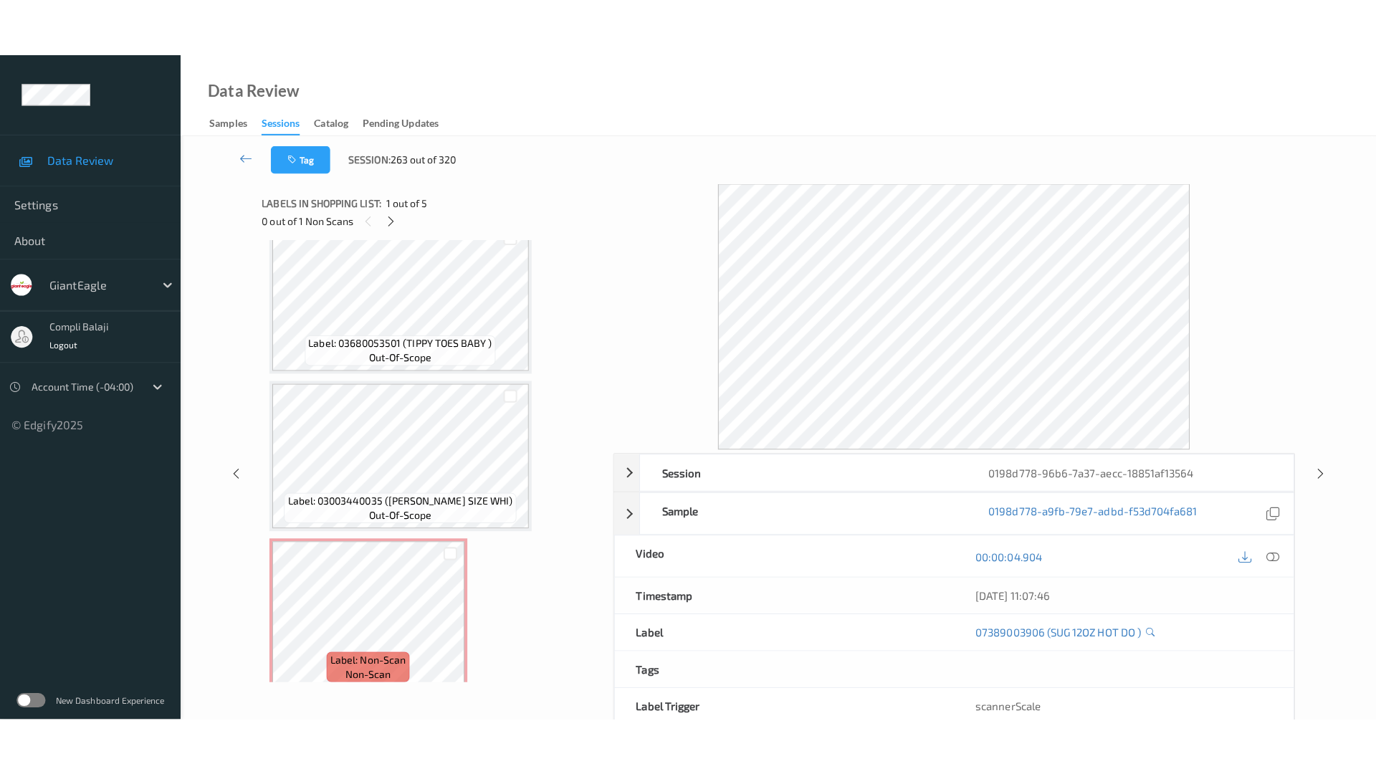
scroll to position [350, 0]
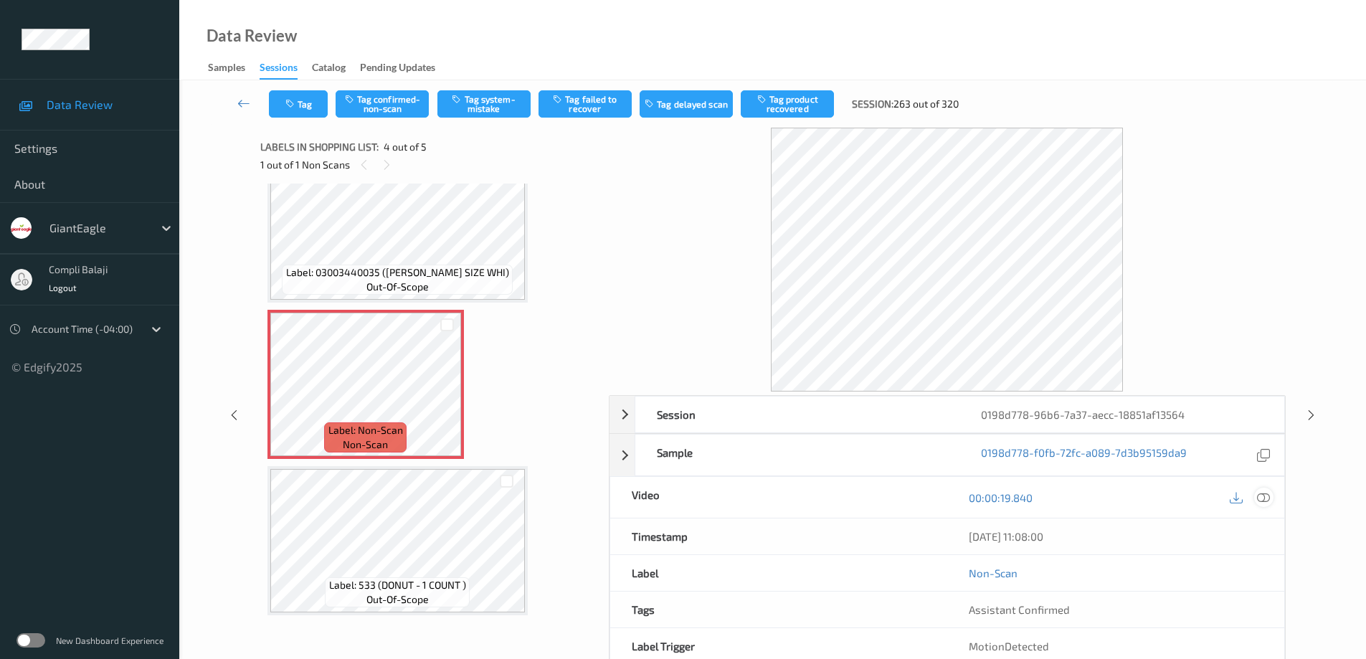
click at [1267, 493] on icon at bounding box center [1263, 496] width 13 height 13
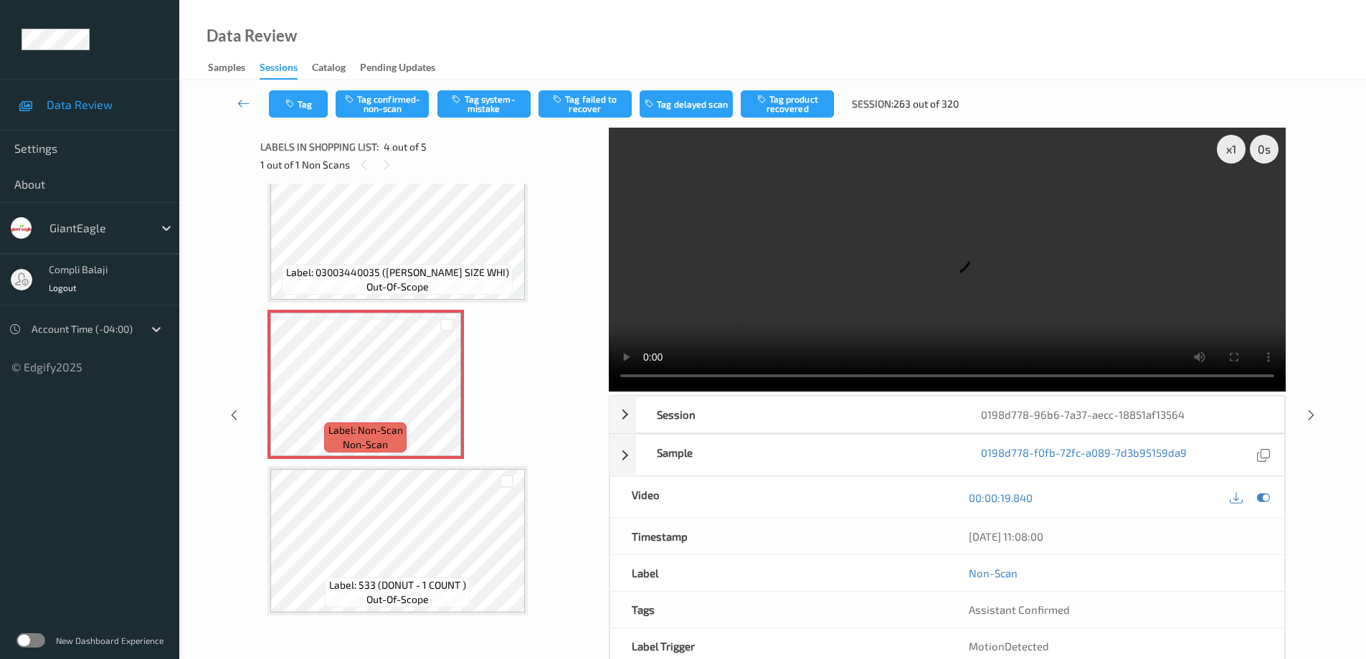
scroll to position [234, 0]
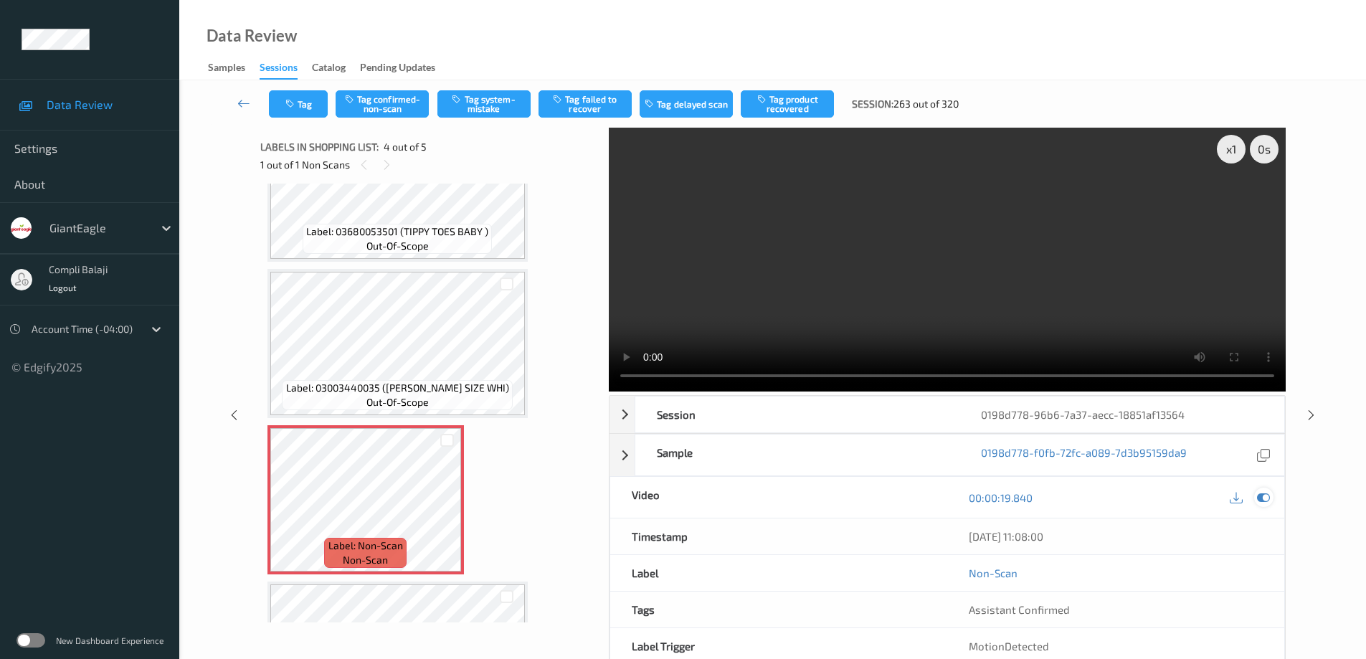
click at [1264, 497] on icon at bounding box center [1263, 497] width 13 height 13
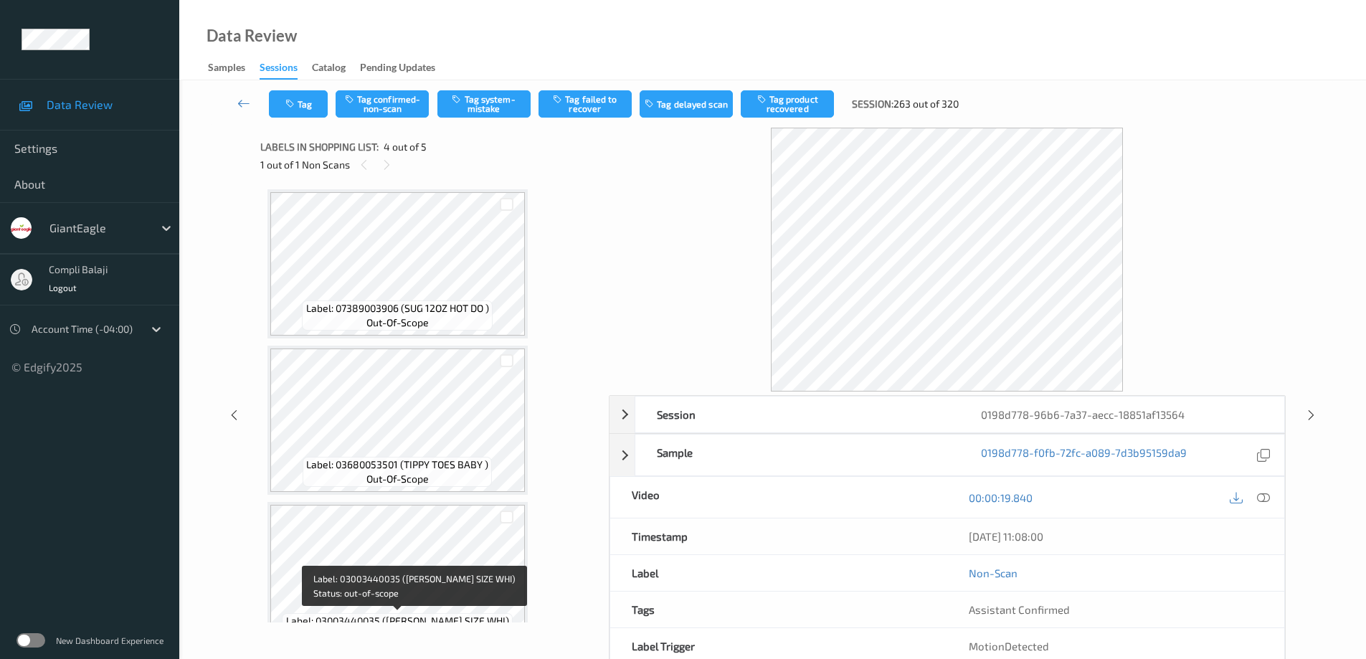
scroll to position [0, 0]
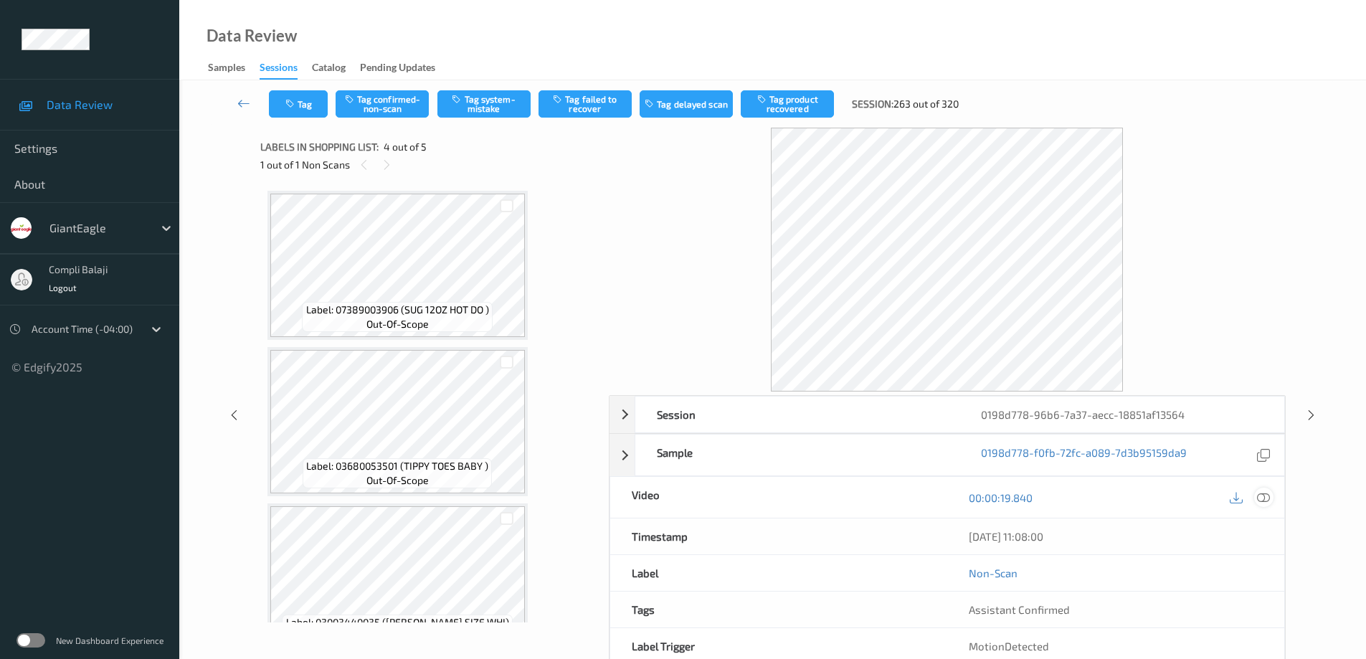
click at [1270, 497] on div at bounding box center [1263, 496] width 19 height 19
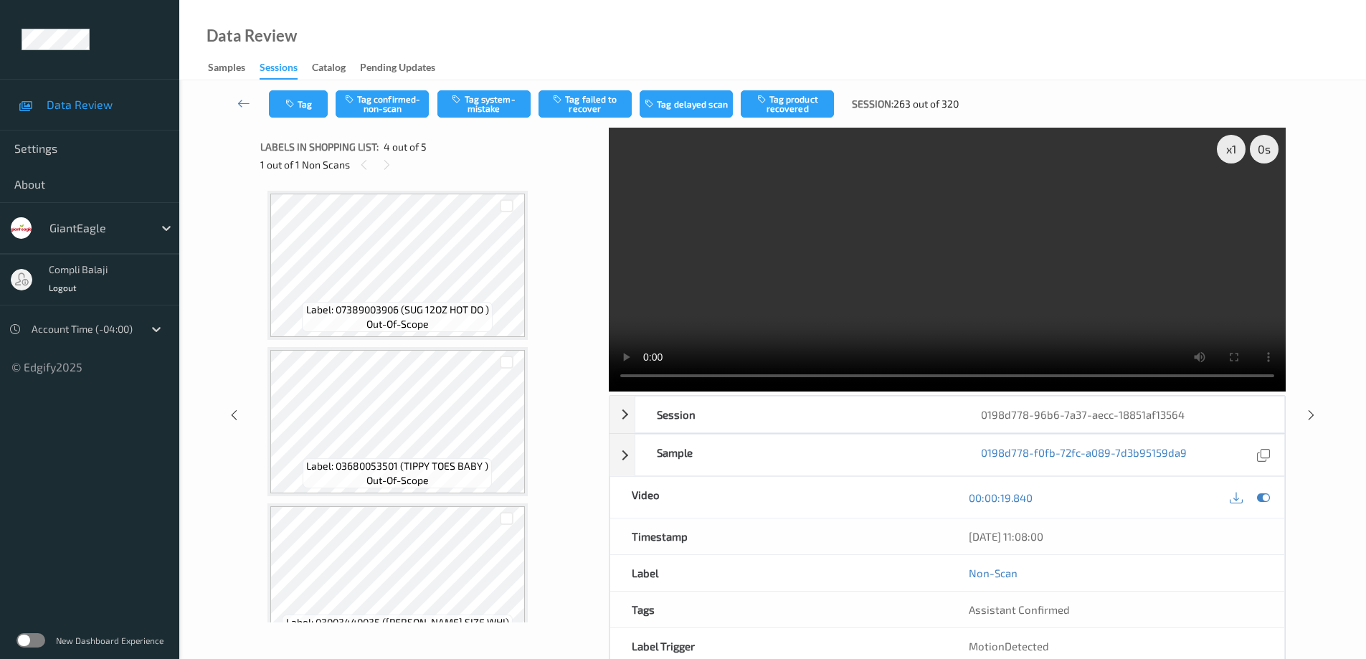
click at [1243, 205] on video at bounding box center [947, 260] width 677 height 264
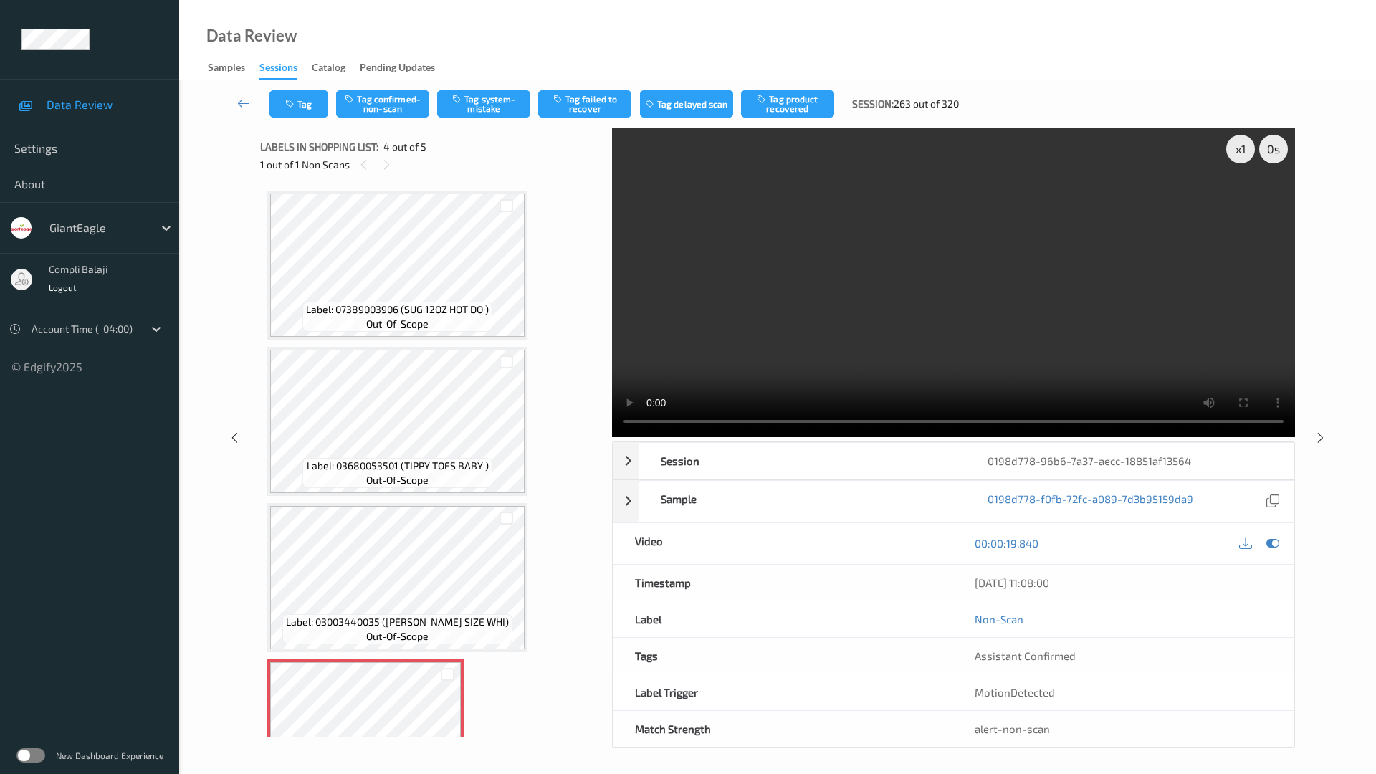
click at [612, 437] on video at bounding box center [953, 283] width 683 height 310
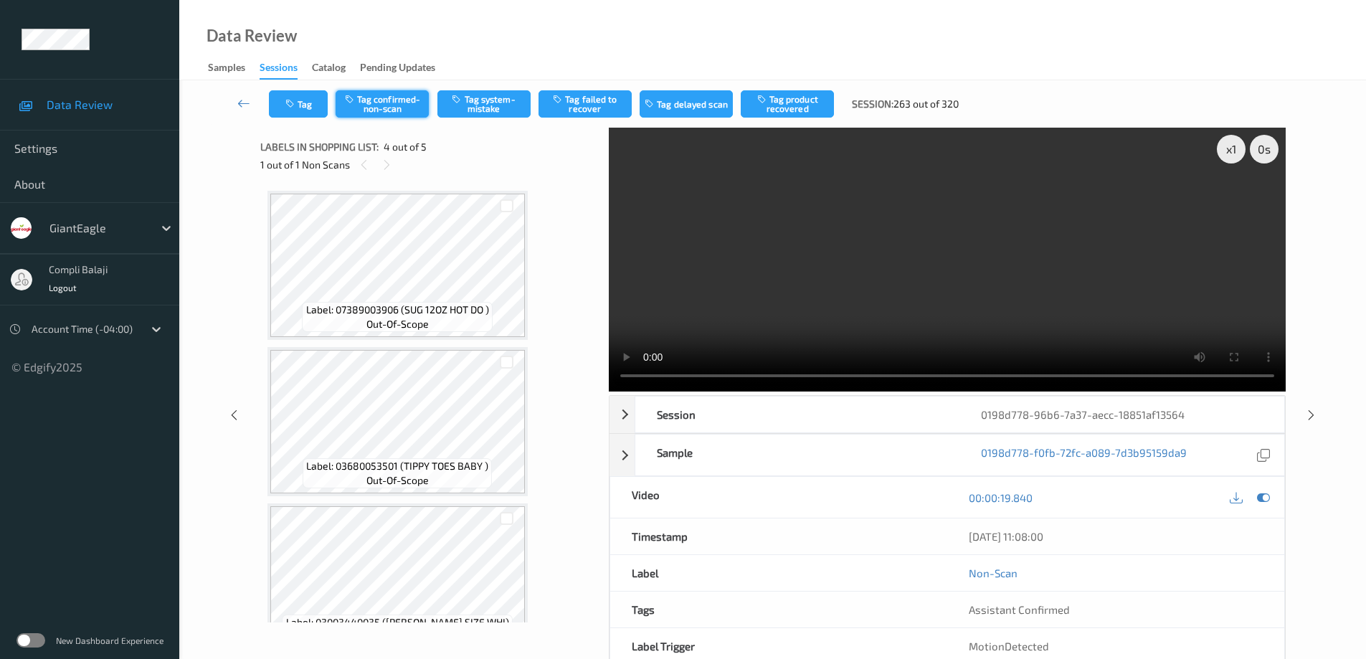
click at [397, 101] on button "Tag confirmed-non-scan" at bounding box center [382, 103] width 93 height 27
click at [771, 98] on button "Tag product recovered" at bounding box center [787, 103] width 93 height 27
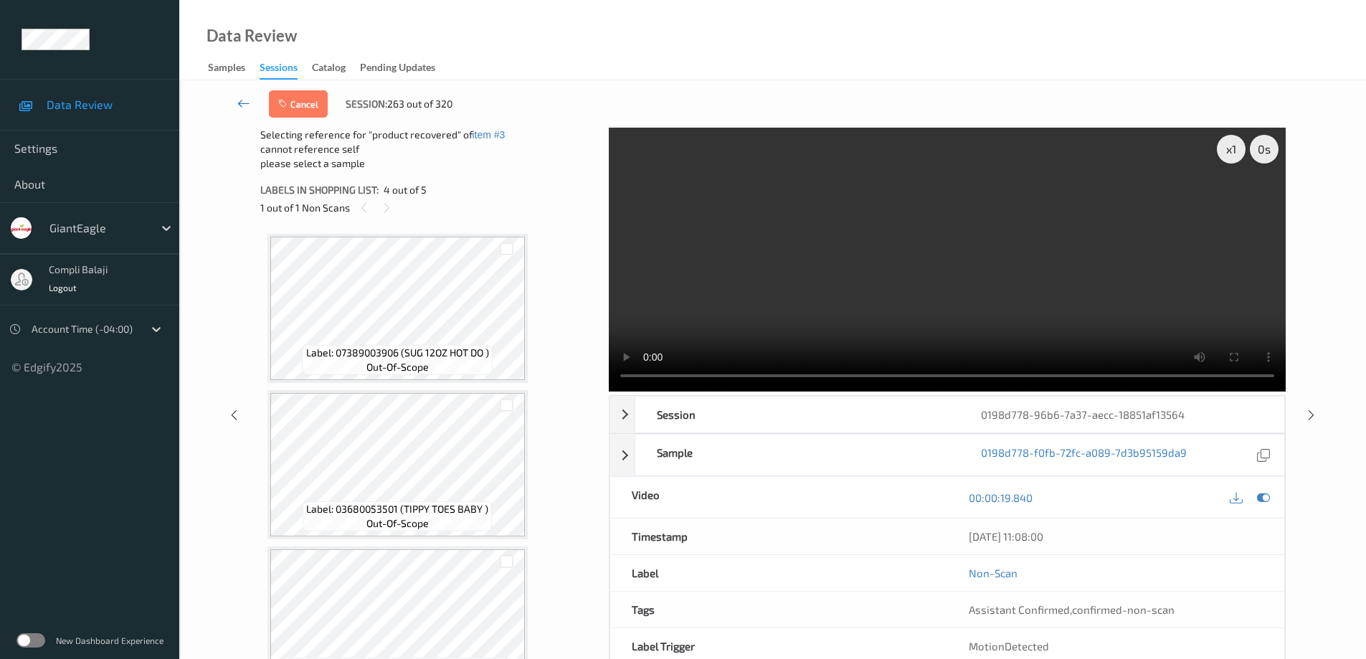
click at [242, 105] on icon at bounding box center [243, 103] width 13 height 14
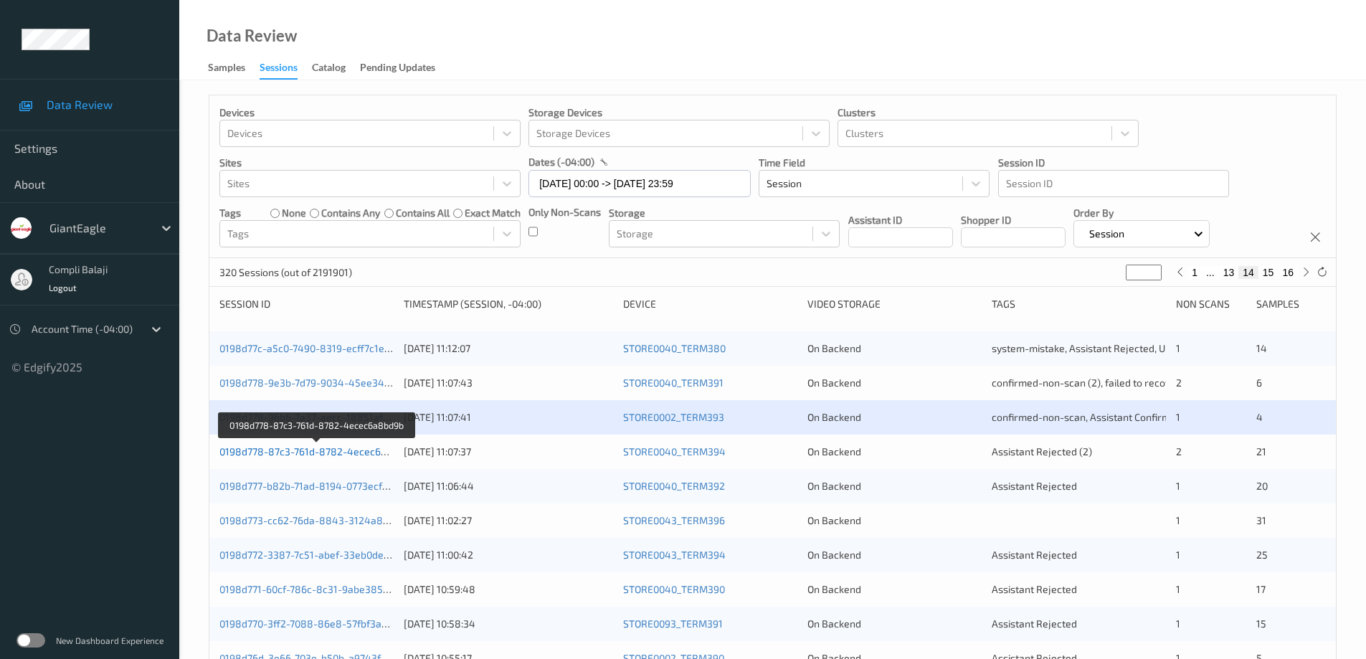
click at [313, 453] on link "0198d778-87c3-761d-8782-4ecec6a8bd9b" at bounding box center [317, 451] width 196 height 12
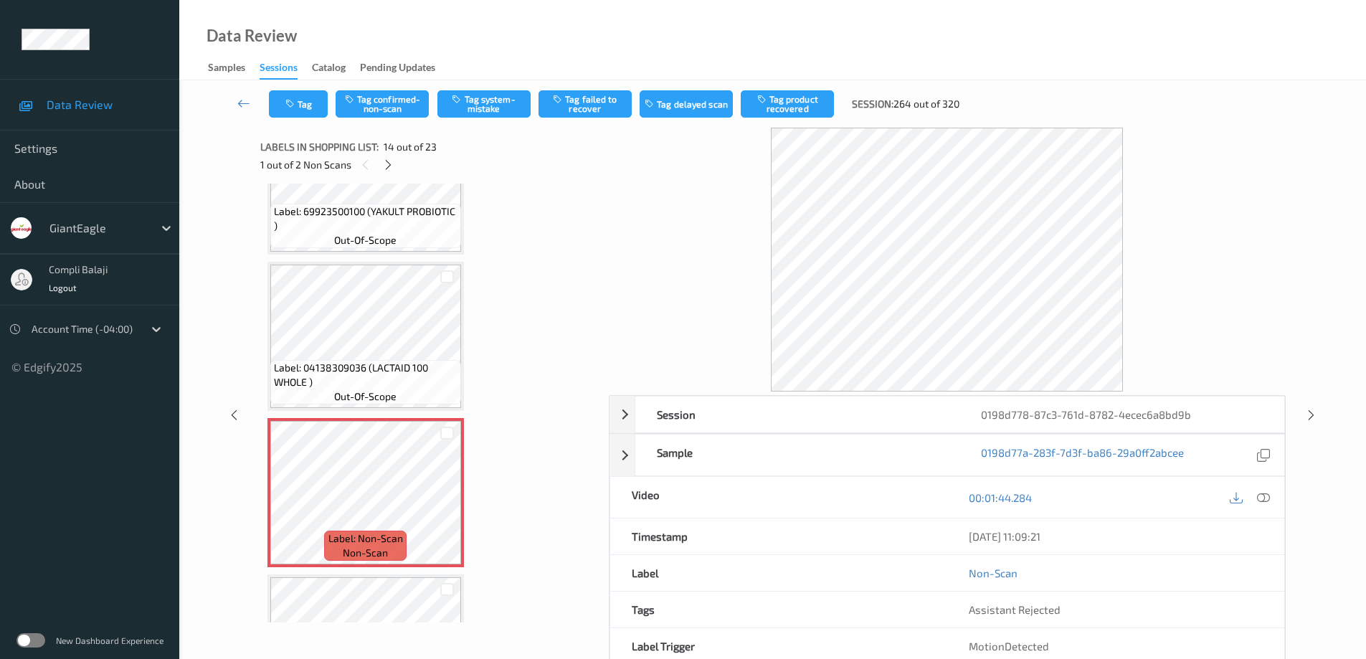
scroll to position [1906, 0]
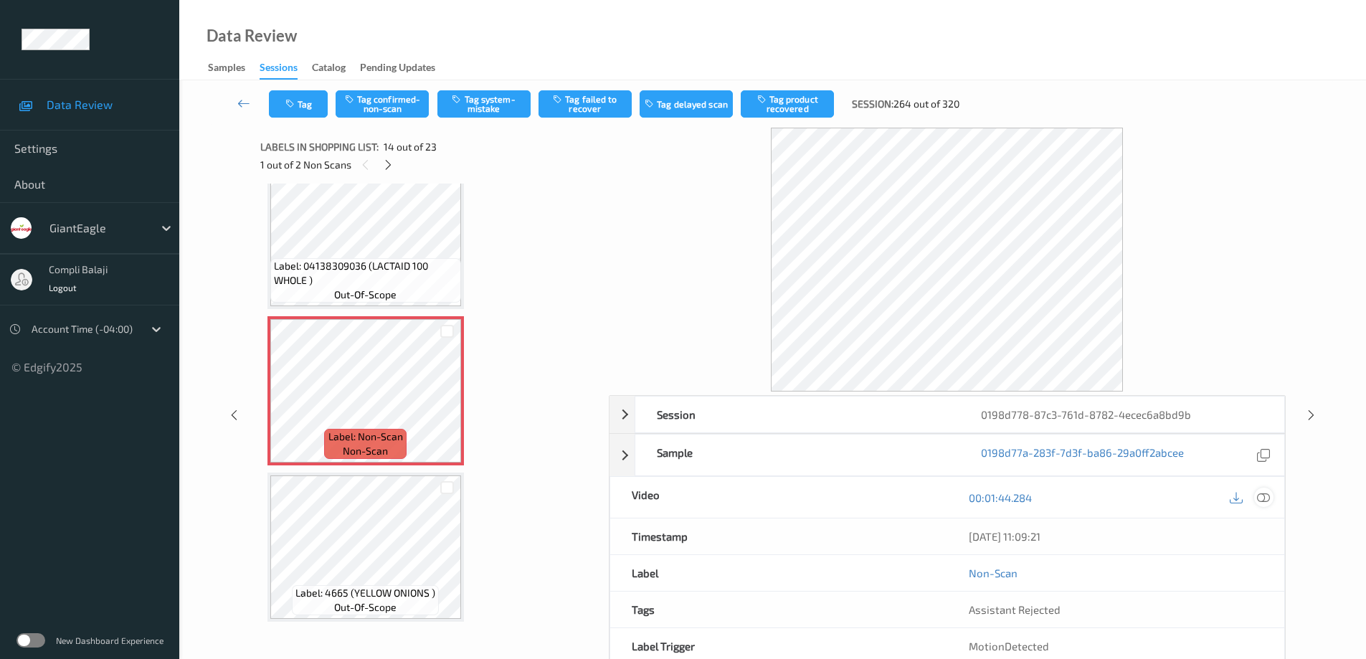
click at [1262, 500] on icon at bounding box center [1263, 496] width 13 height 13
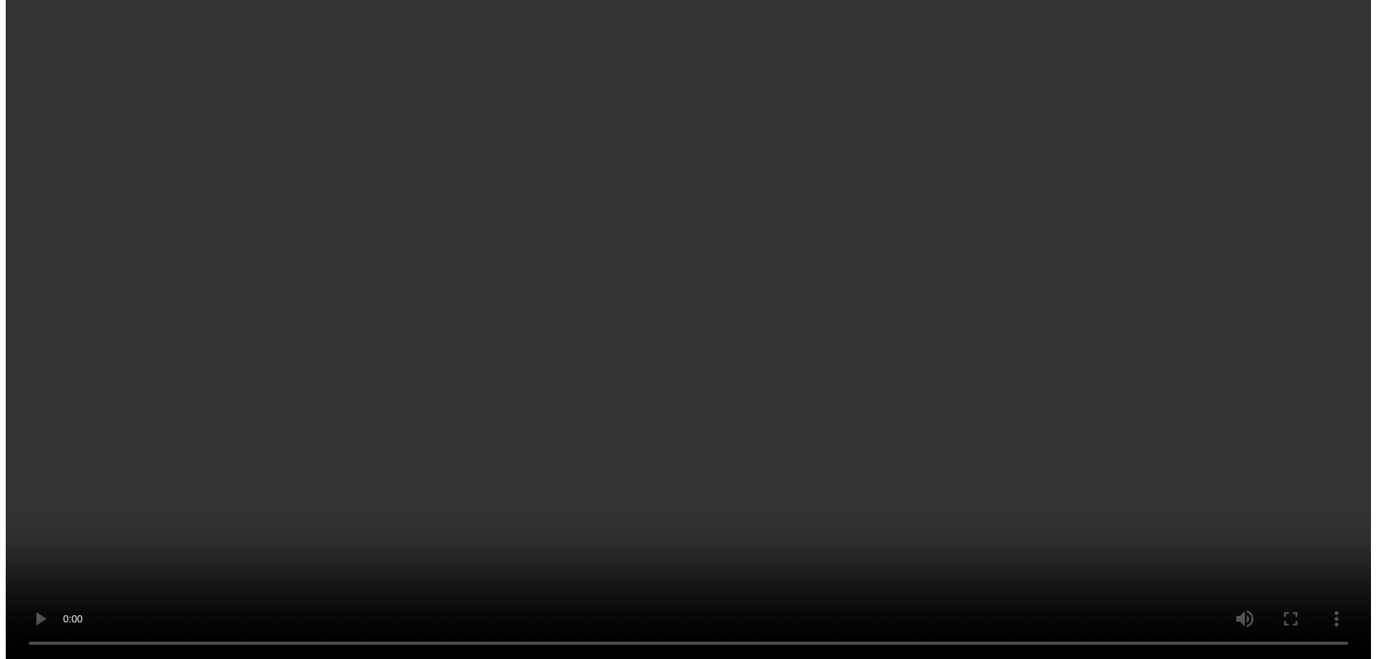
scroll to position [1763, 0]
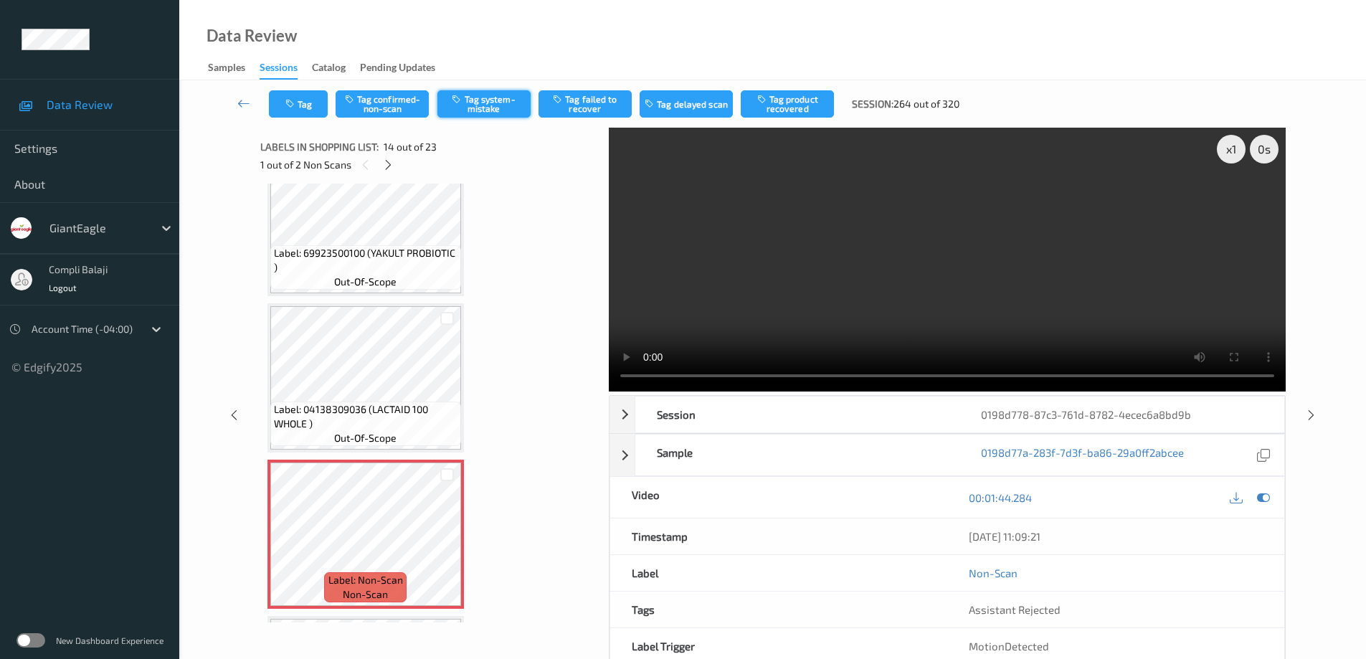
click at [510, 108] on button "Tag system-mistake" at bounding box center [483, 103] width 93 height 27
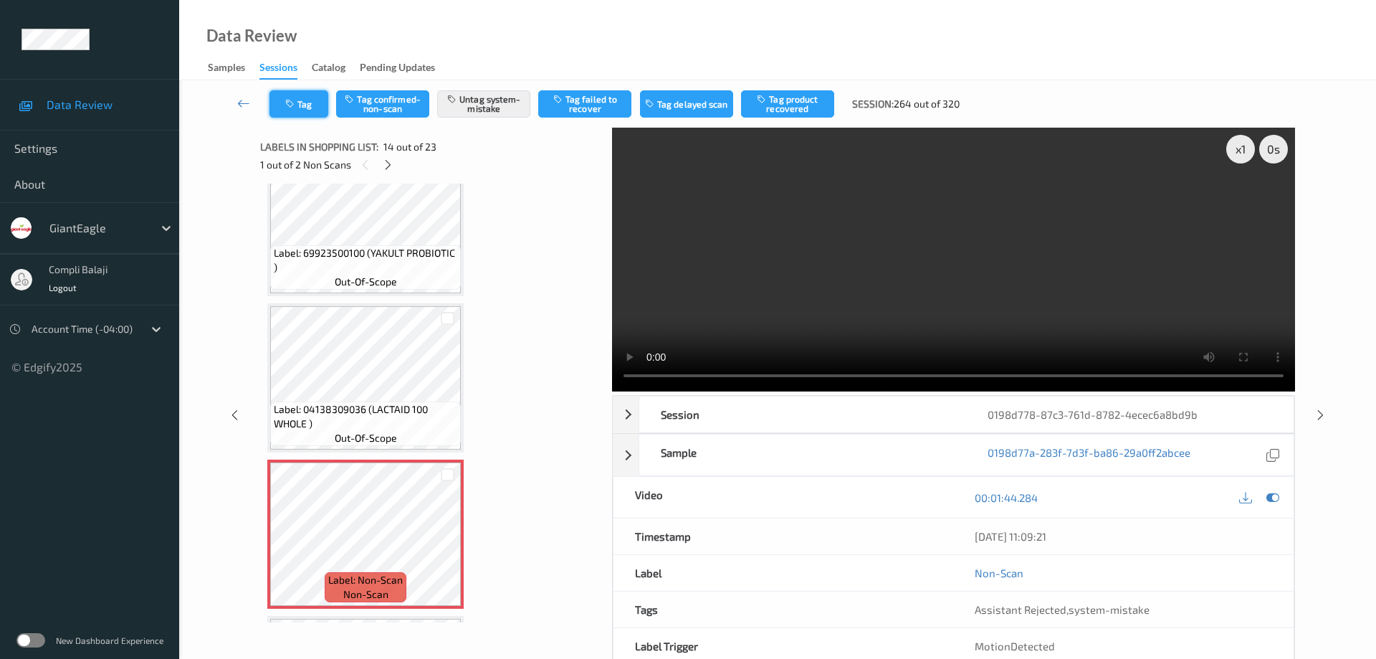
click at [312, 103] on button "Tag" at bounding box center [299, 103] width 59 height 27
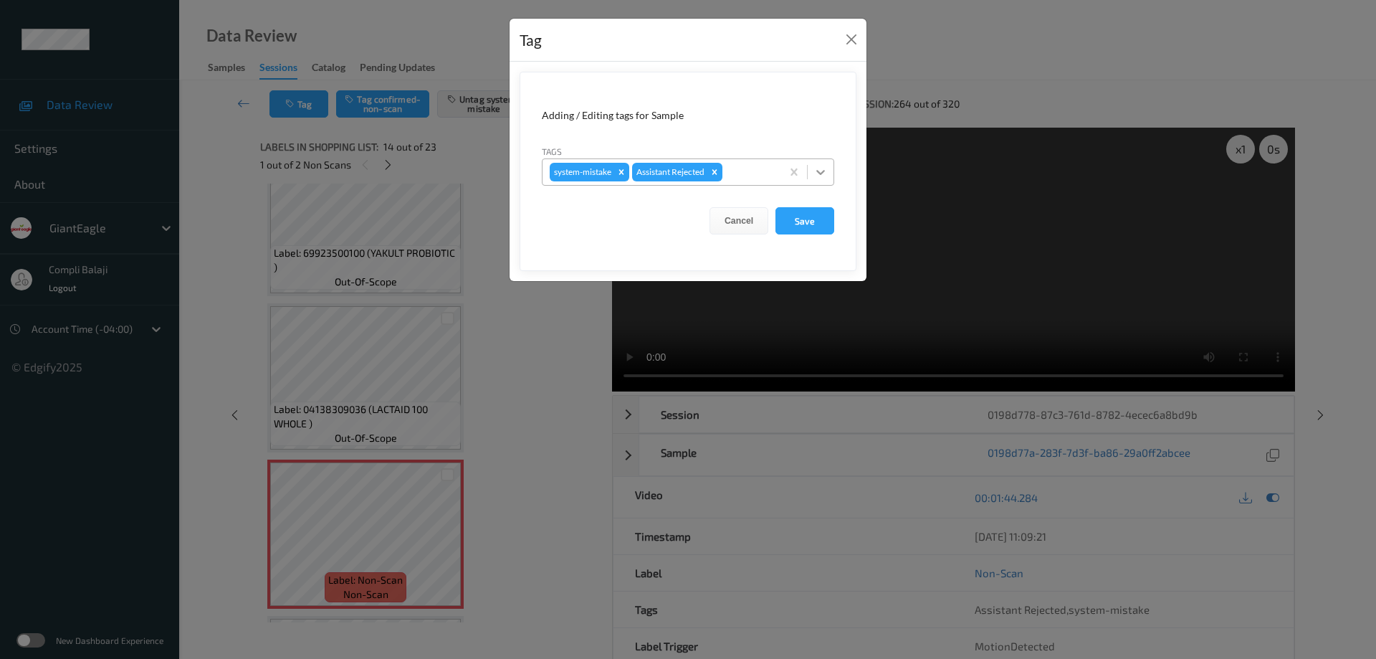
click at [825, 168] on icon at bounding box center [821, 172] width 14 height 14
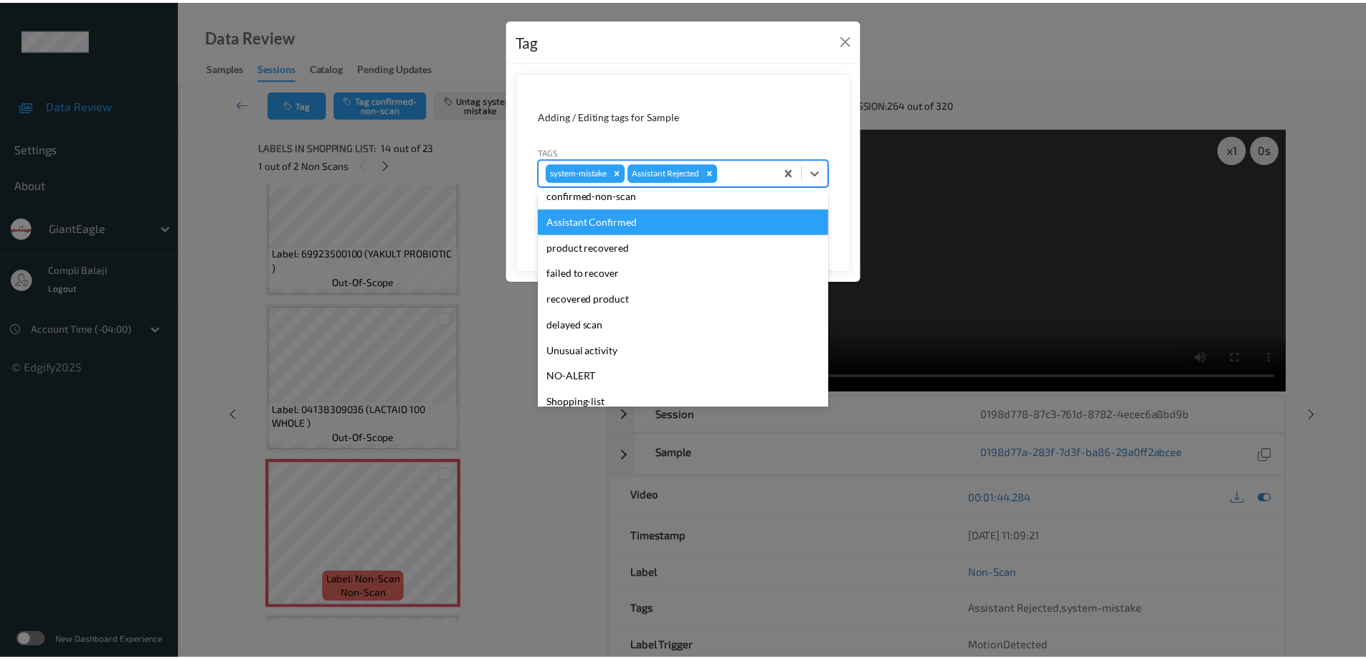
scroll to position [126, 0]
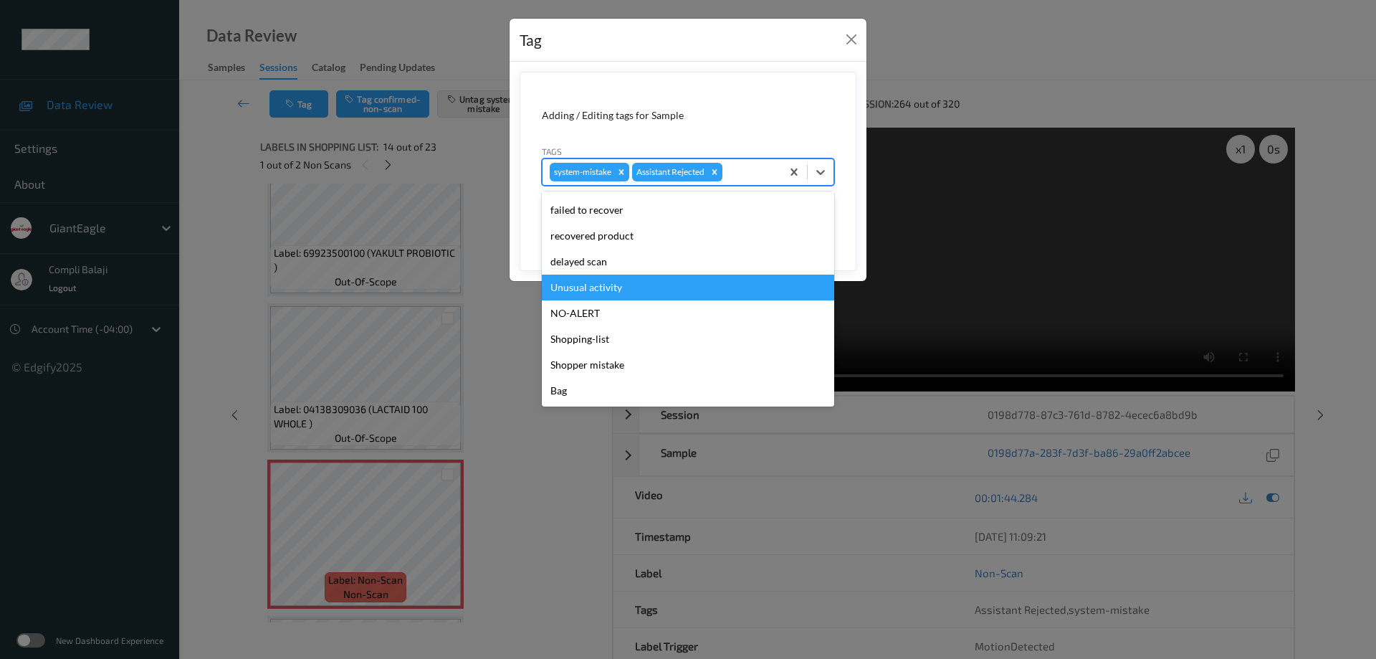
click at [617, 290] on div "Unusual activity" at bounding box center [688, 288] width 292 height 26
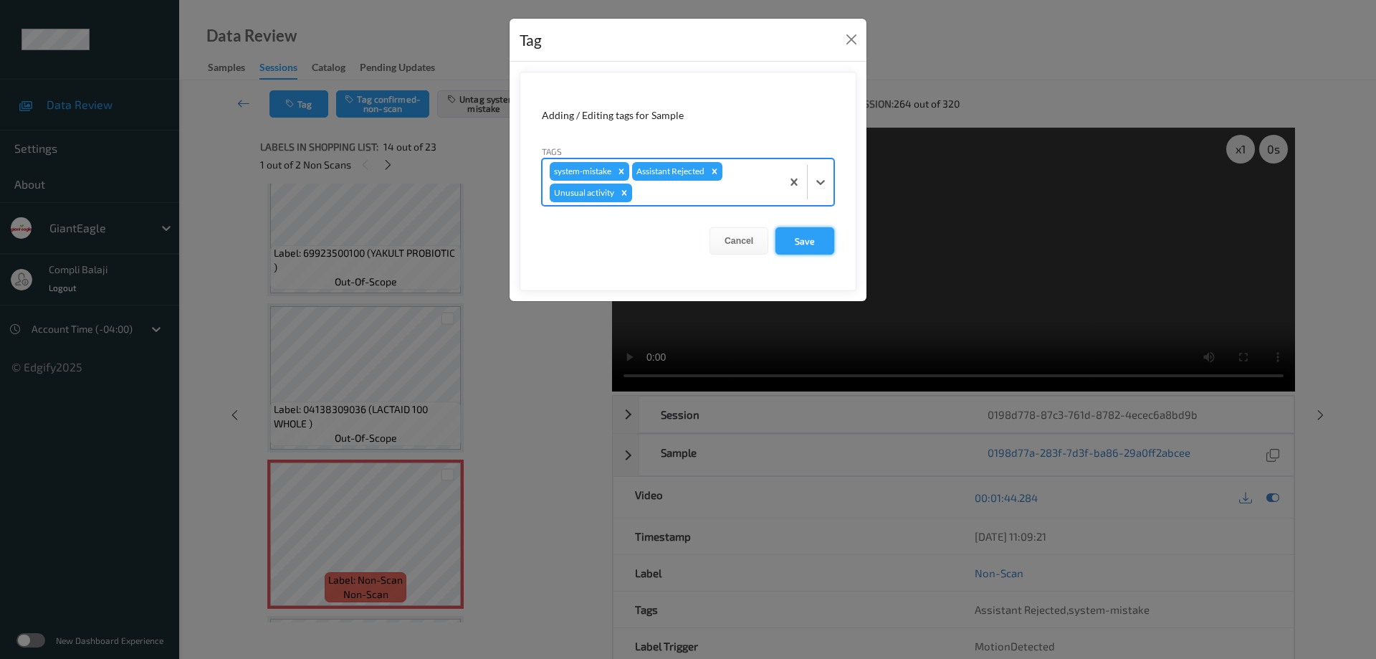
click at [811, 242] on button "Save" at bounding box center [805, 240] width 59 height 27
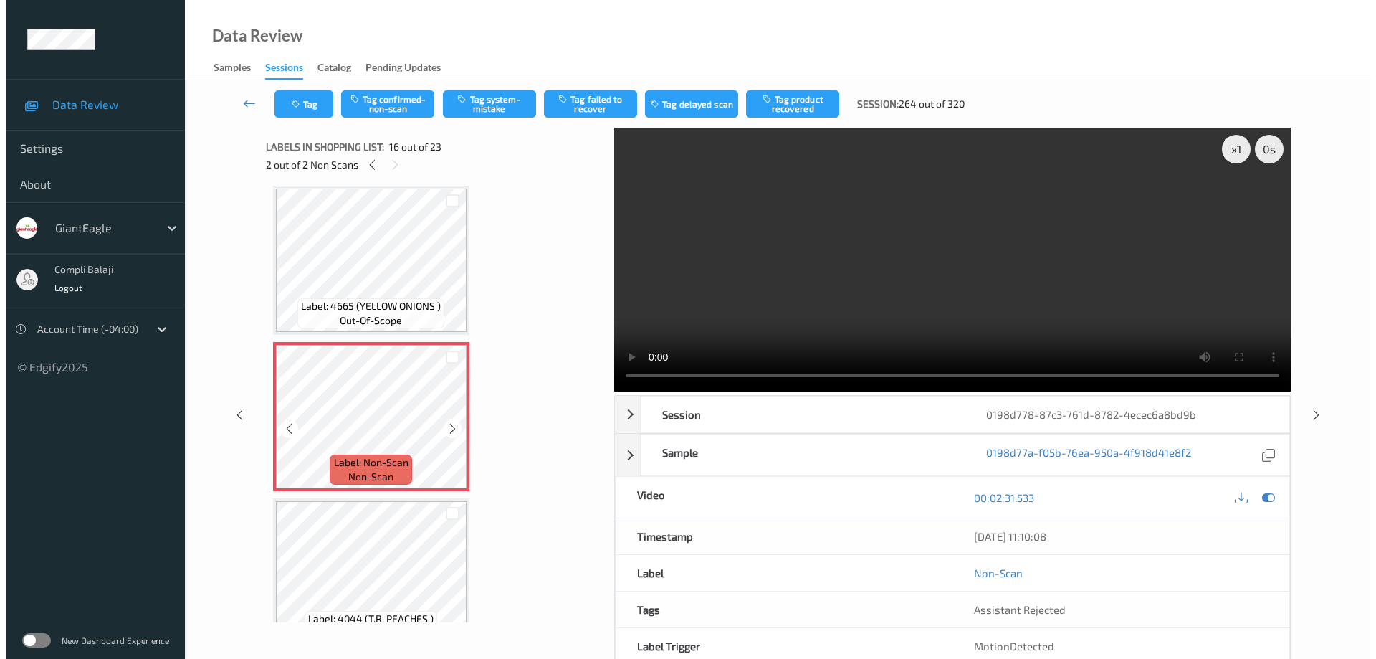
scroll to position [2121, 0]
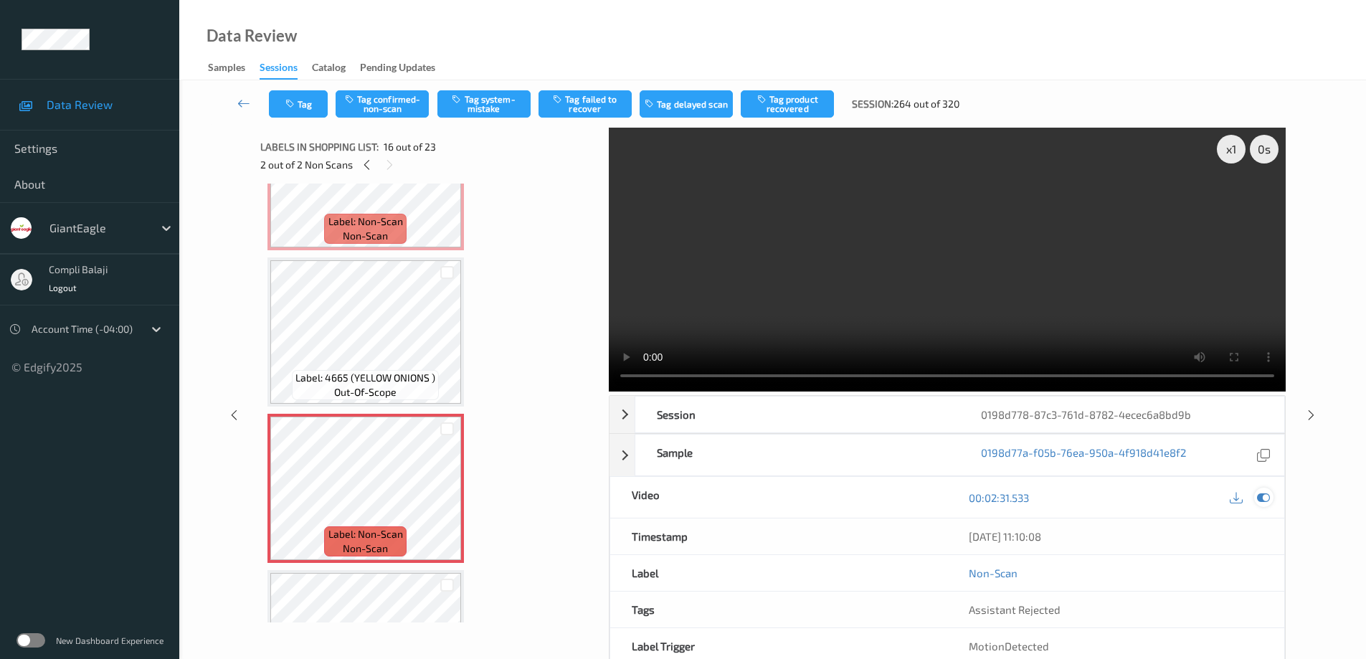
click at [1265, 500] on icon at bounding box center [1263, 497] width 13 height 13
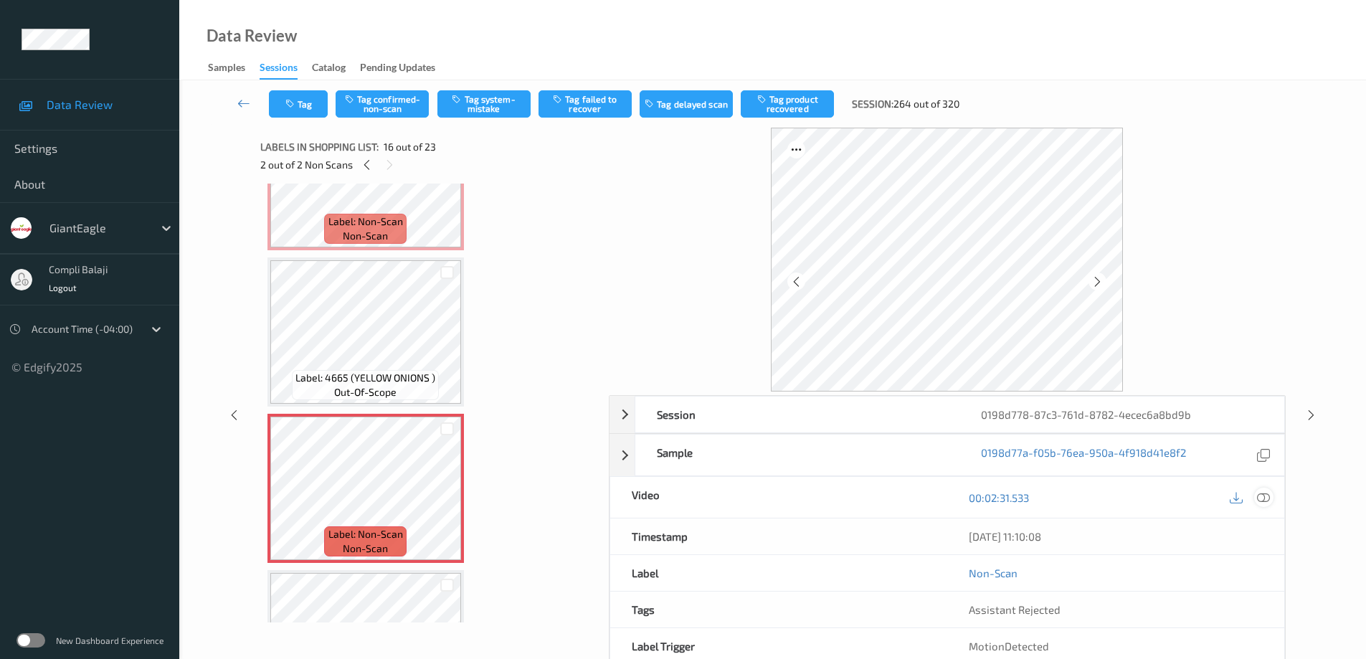
click at [1265, 494] on icon at bounding box center [1263, 496] width 13 height 13
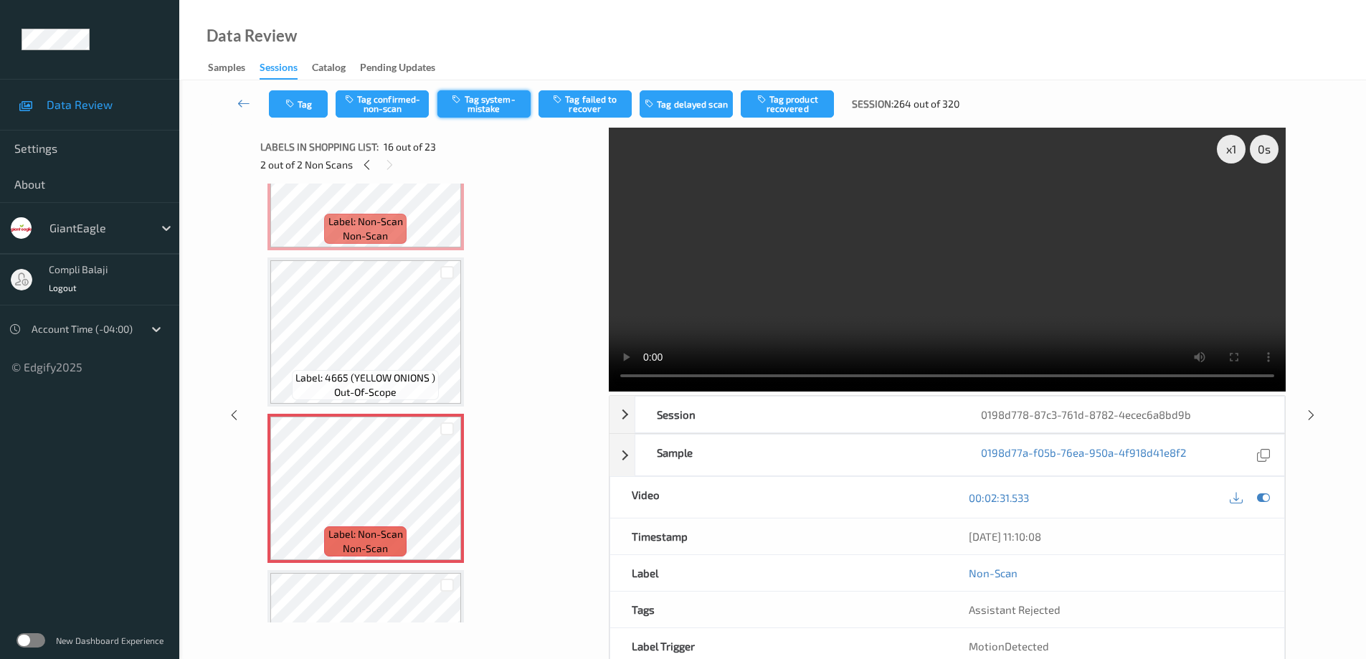
click at [485, 102] on button "Tag system-mistake" at bounding box center [483, 103] width 93 height 27
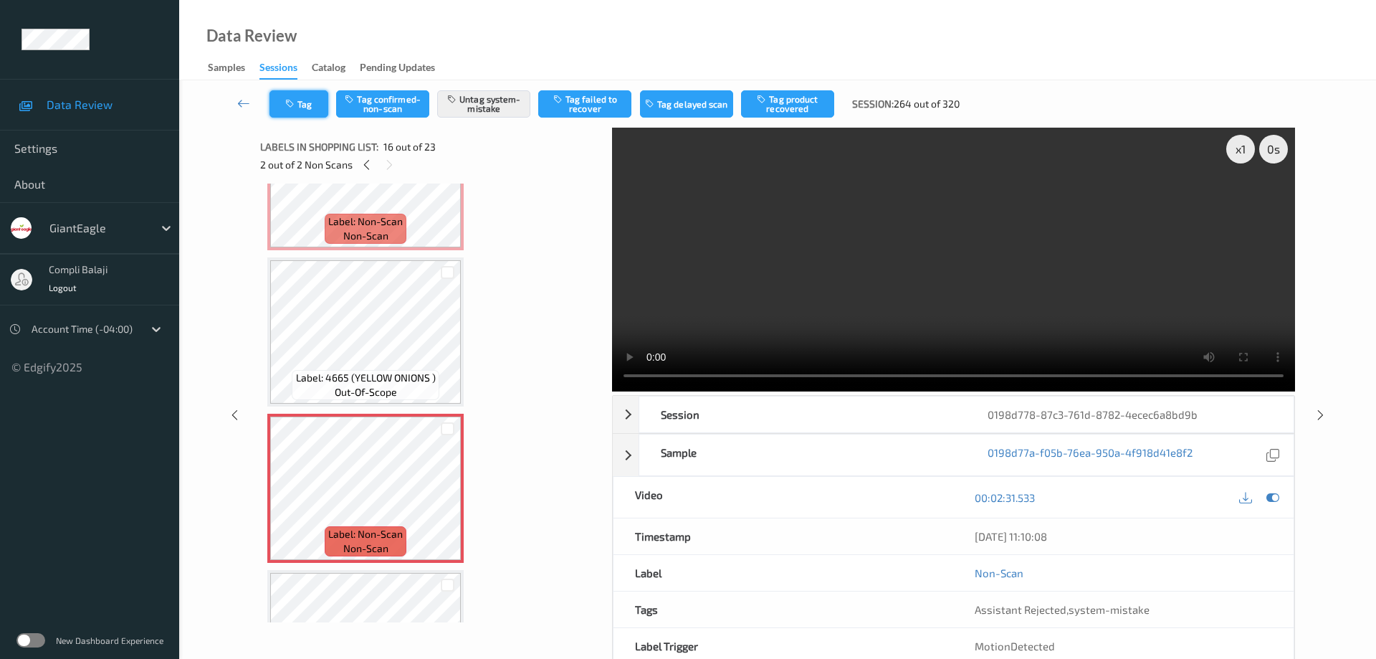
click at [307, 108] on button "Tag" at bounding box center [299, 103] width 59 height 27
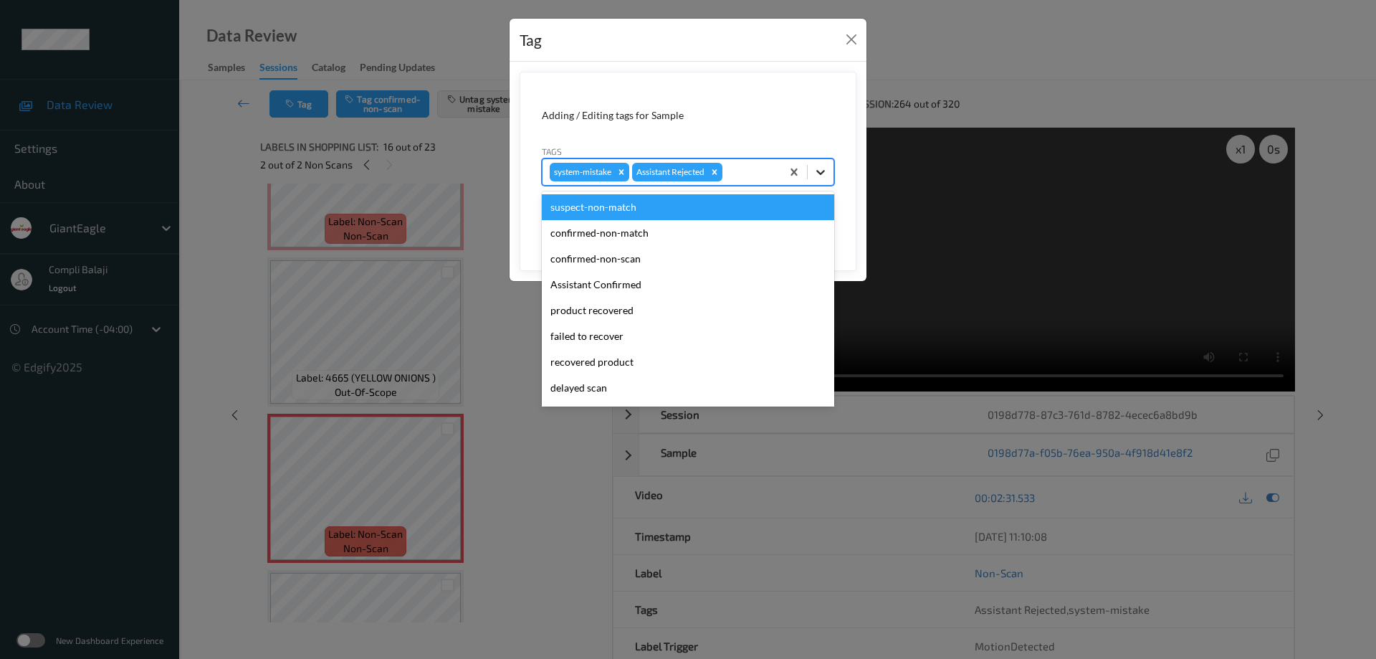
click at [821, 169] on icon at bounding box center [821, 172] width 14 height 14
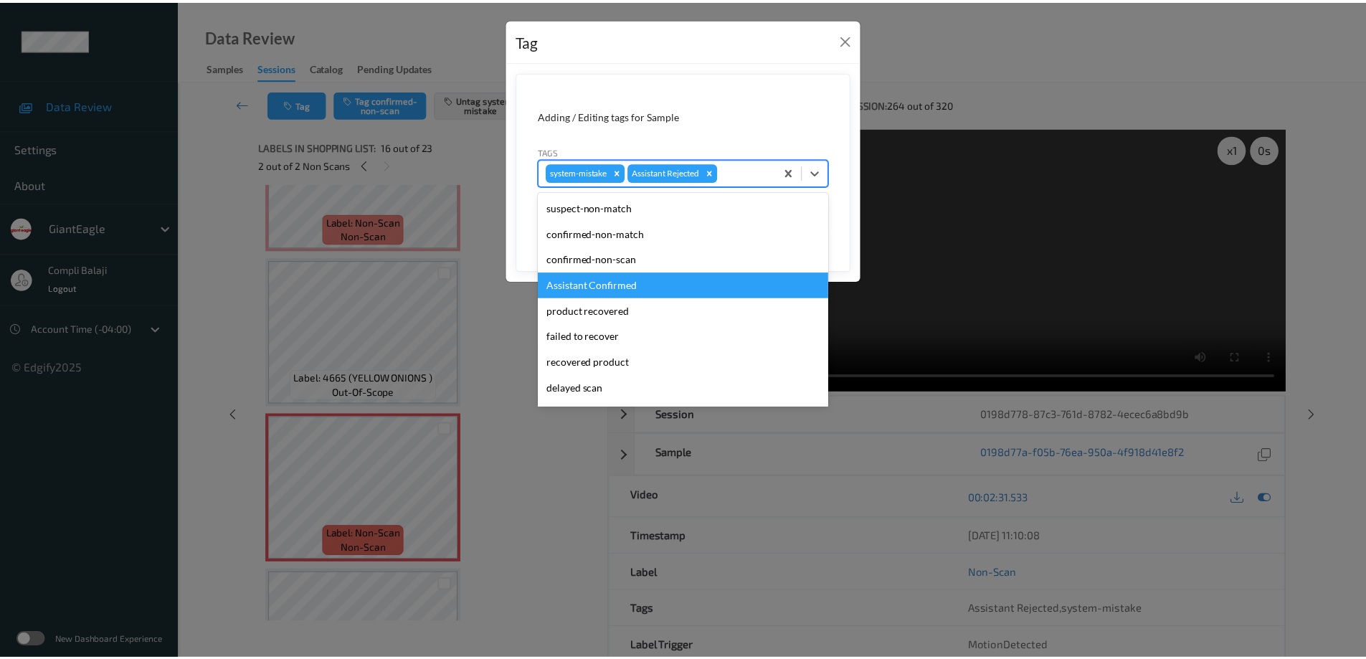
scroll to position [72, 0]
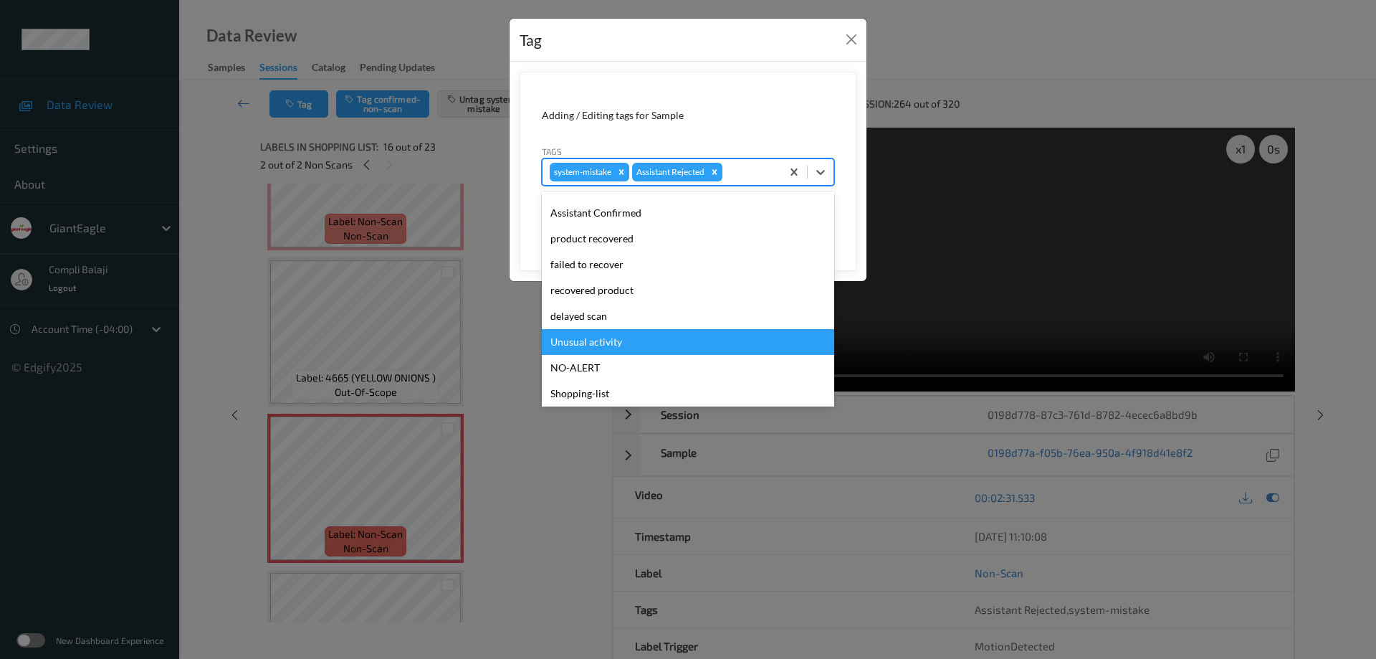
click at [608, 346] on div "Unusual activity" at bounding box center [688, 342] width 292 height 26
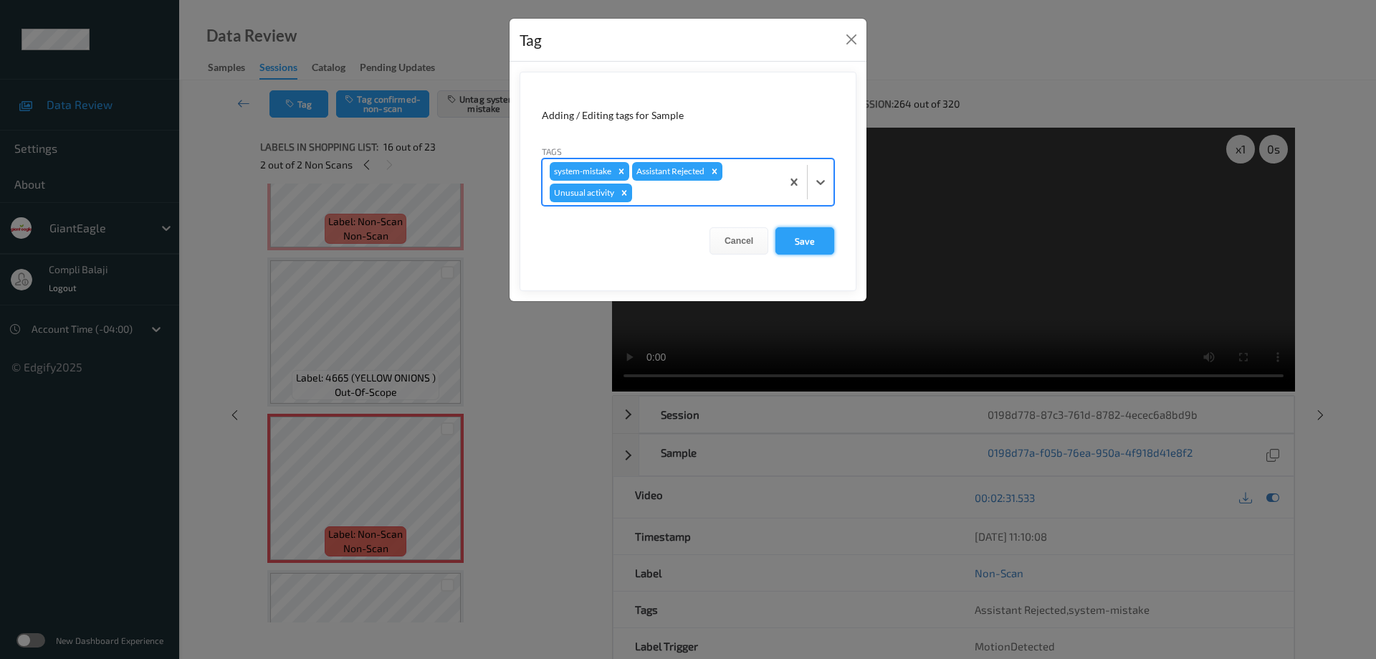
click at [809, 243] on button "Save" at bounding box center [805, 240] width 59 height 27
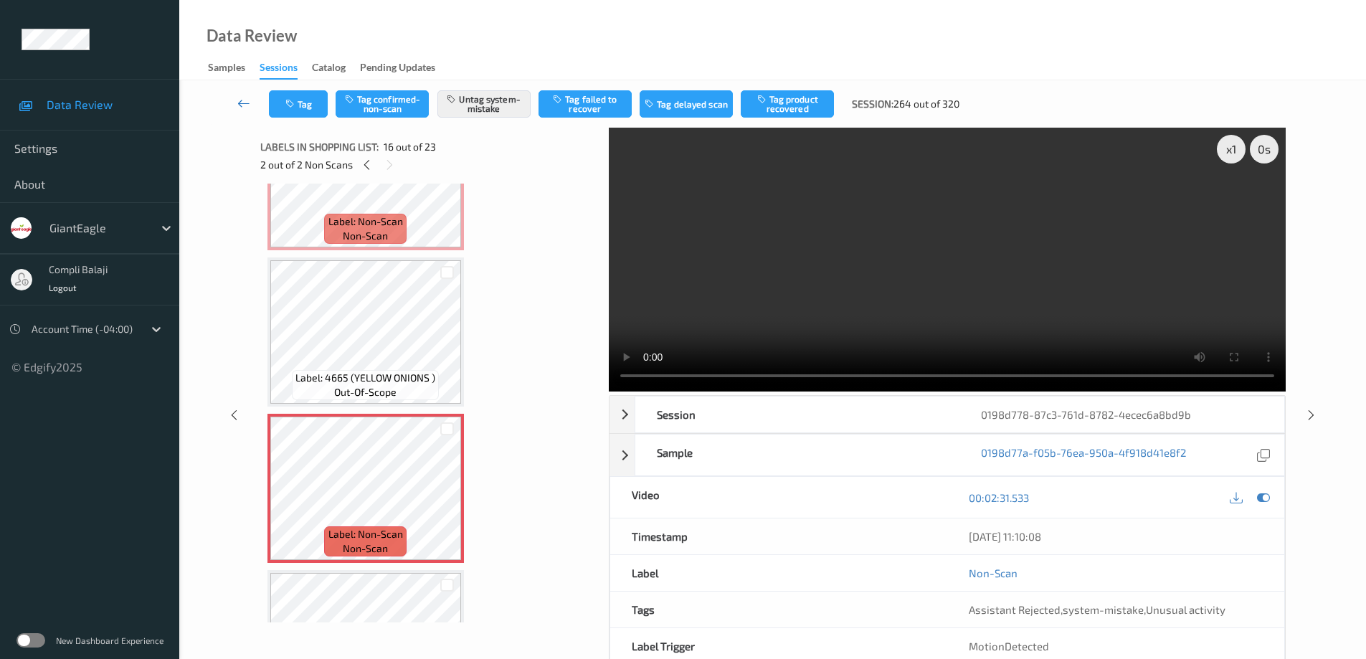
click at [242, 100] on icon at bounding box center [243, 103] width 13 height 14
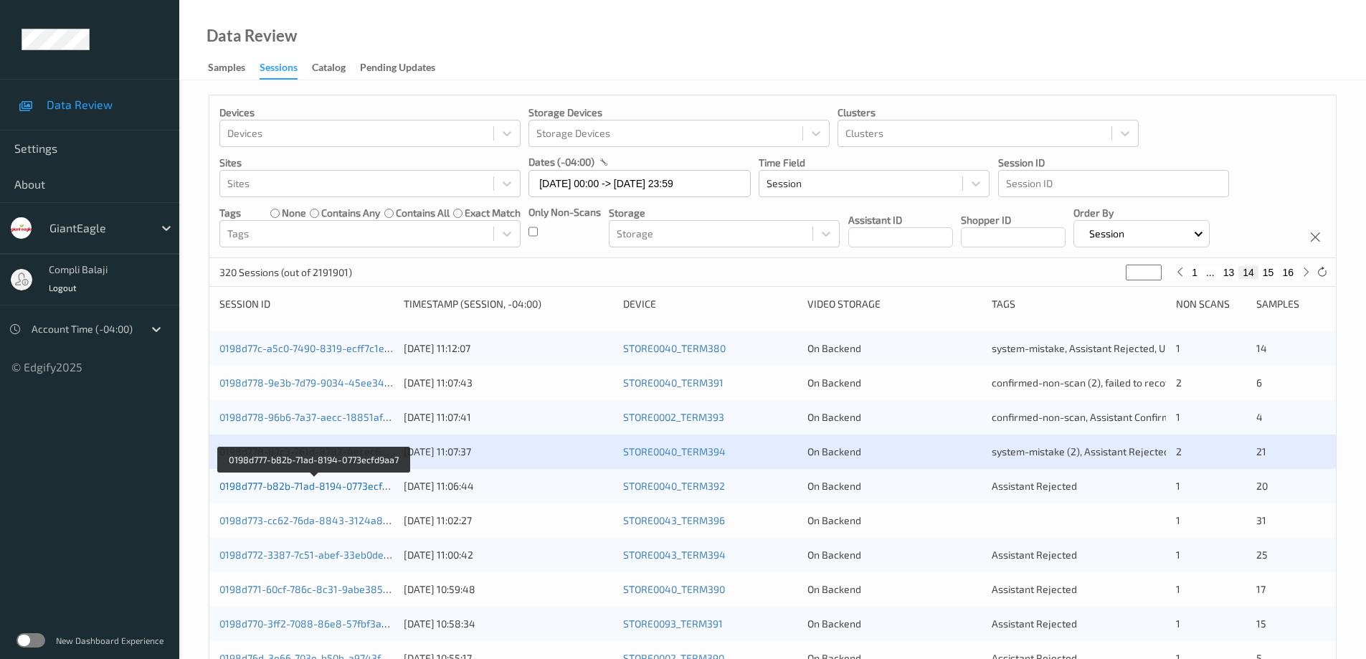
click at [350, 491] on link "0198d777-b82b-71ad-8194-0773ecfd9aa7" at bounding box center [314, 486] width 191 height 12
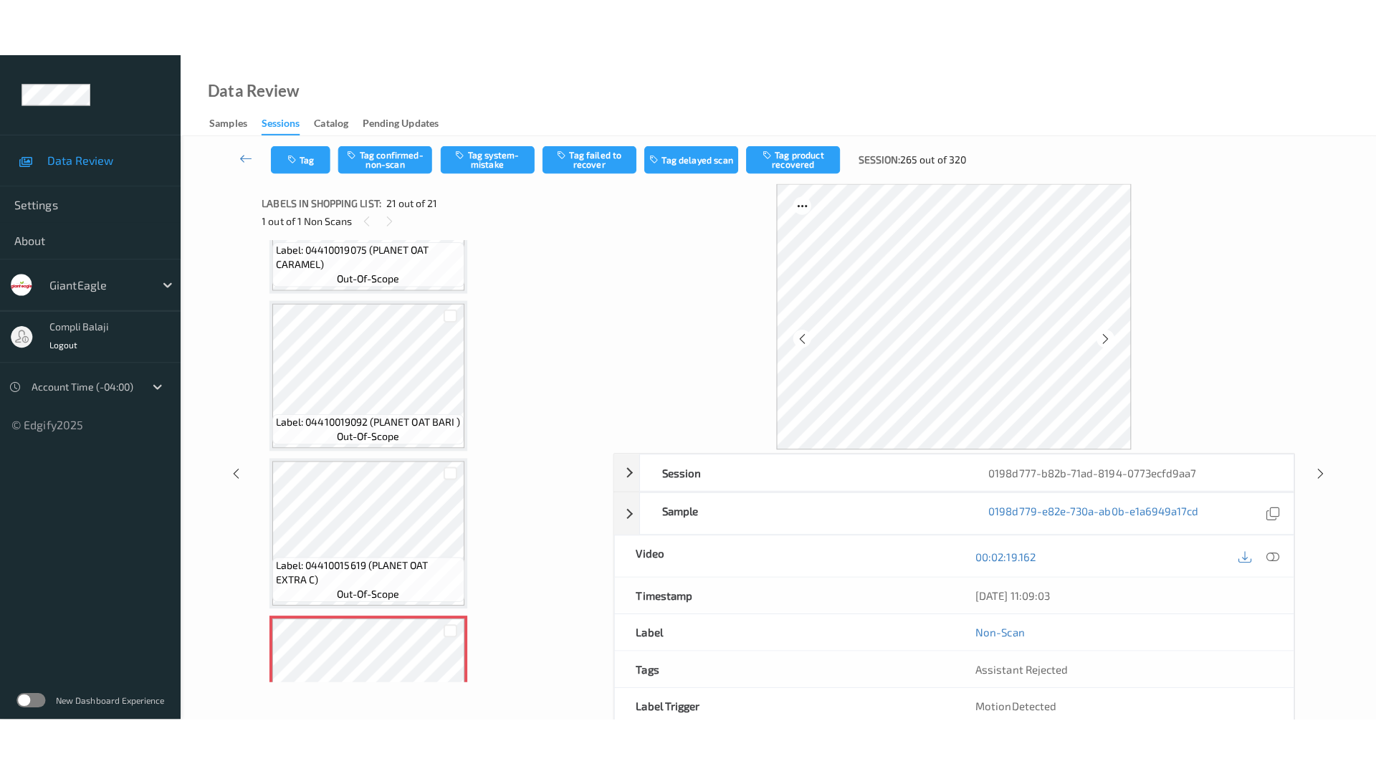
scroll to position [2850, 0]
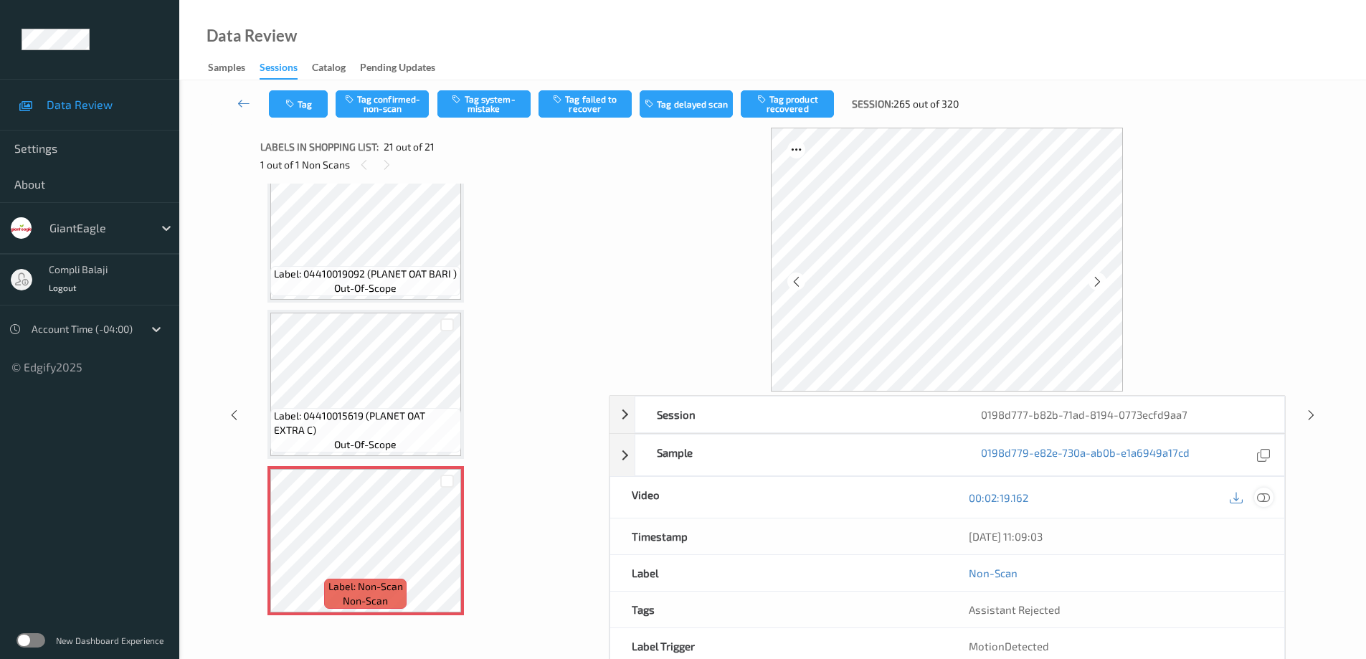
click at [1270, 498] on div at bounding box center [1263, 496] width 19 height 19
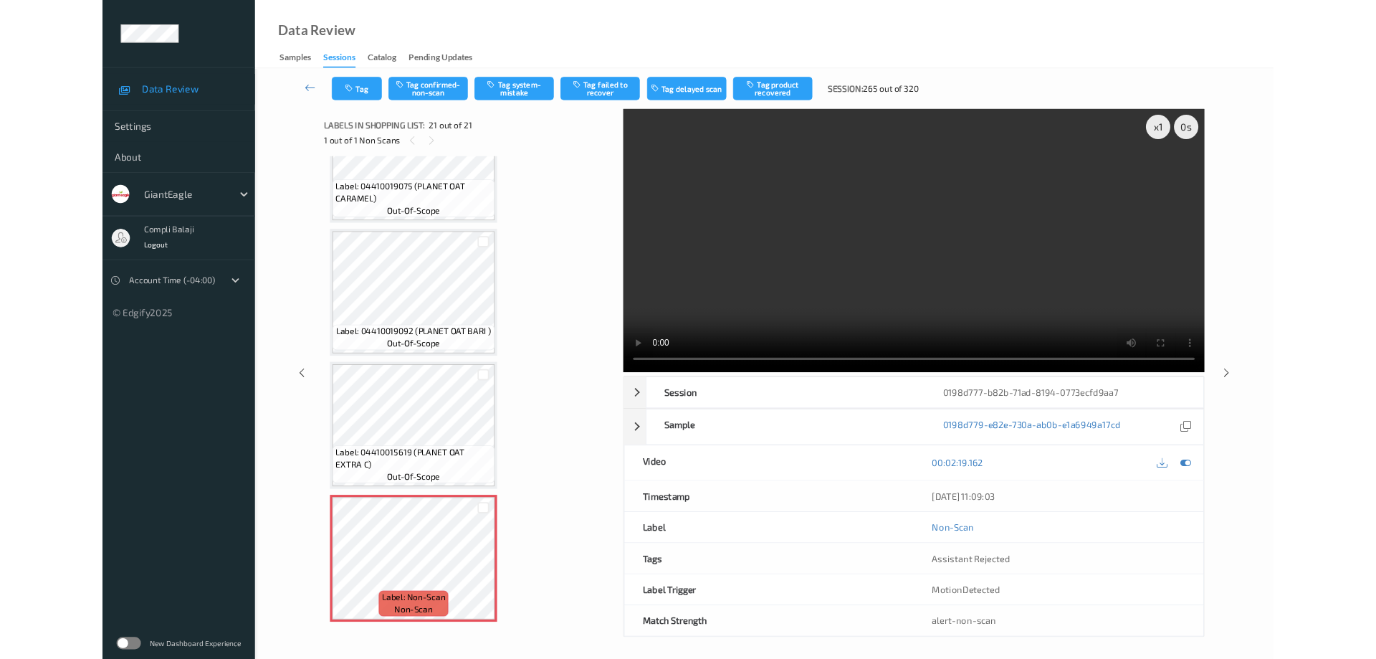
scroll to position [2735, 0]
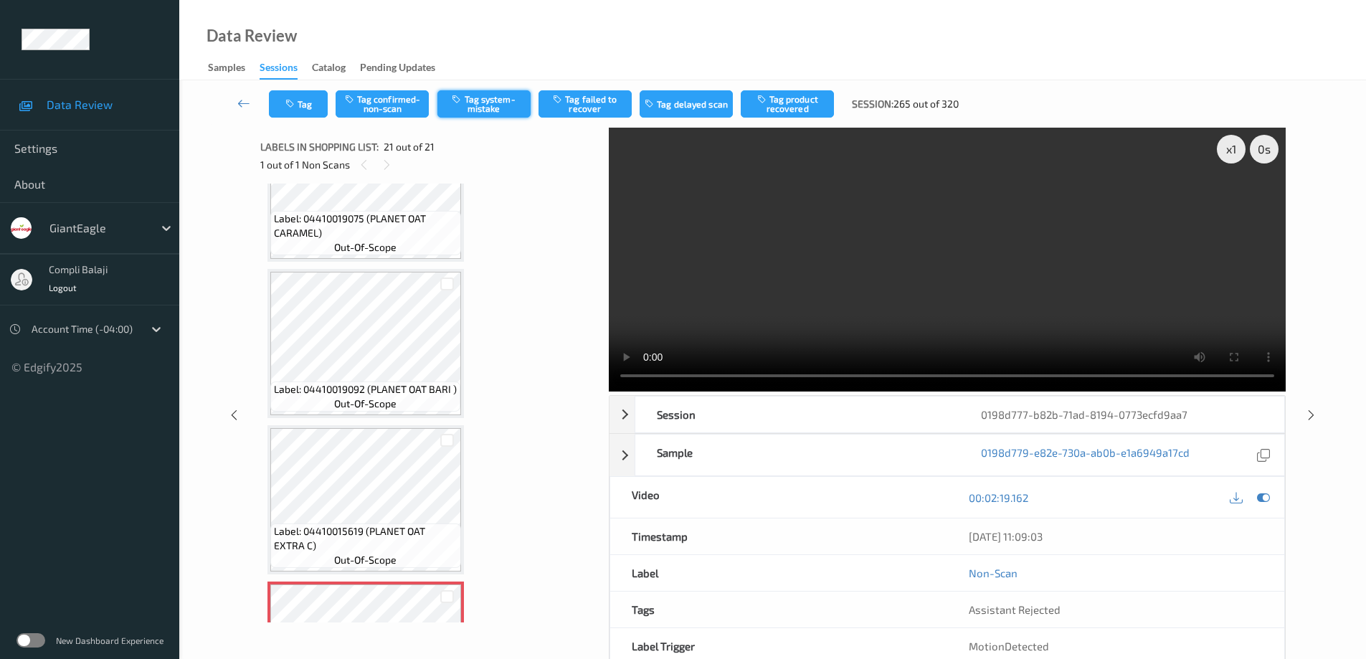
click at [500, 107] on button "Tag system-mistake" at bounding box center [483, 103] width 93 height 27
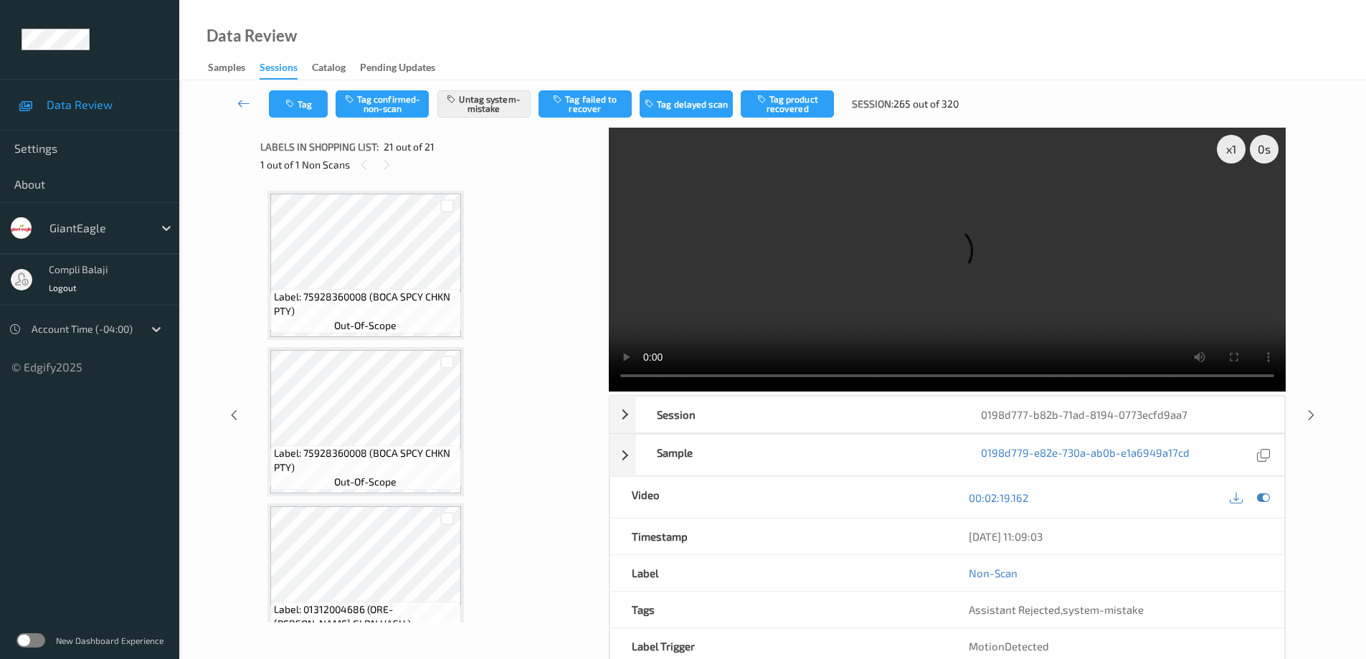
scroll to position [0, 0]
click at [235, 101] on link at bounding box center [244, 103] width 50 height 27
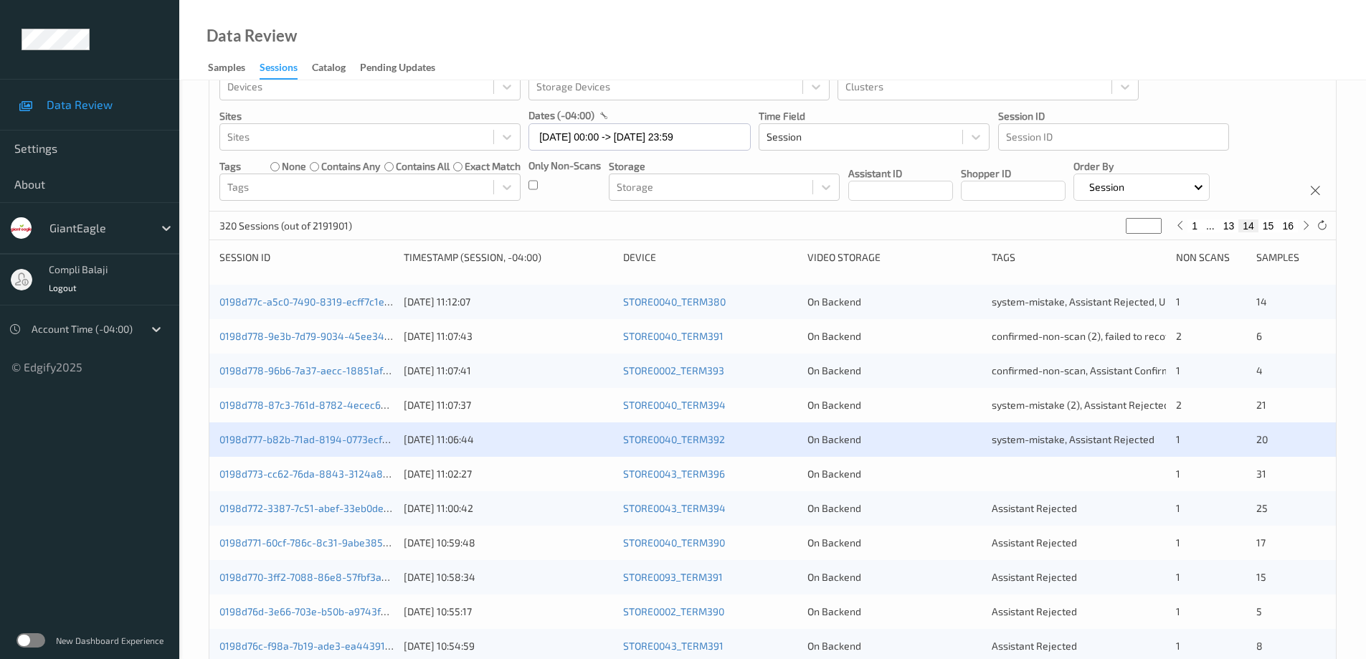
scroll to position [72, 0]
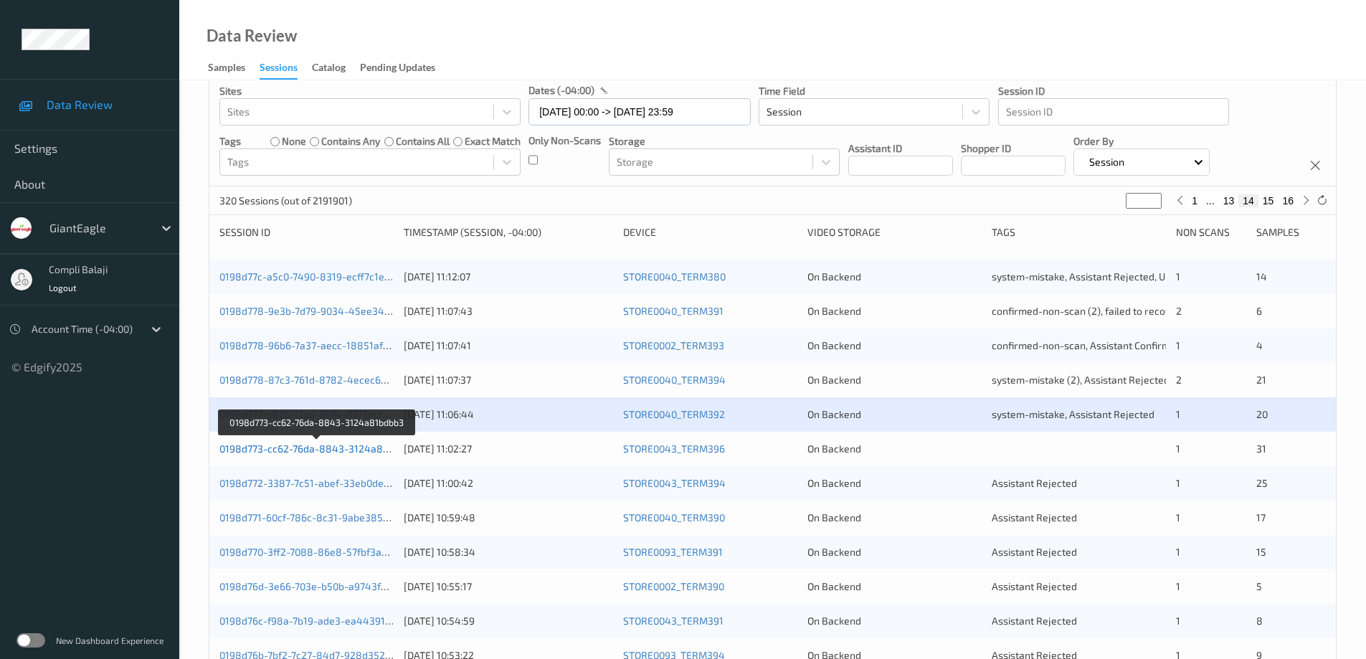
click at [339, 451] on link "0198d773-cc62-76da-8843-3124a81bdbb3" at bounding box center [317, 448] width 196 height 12
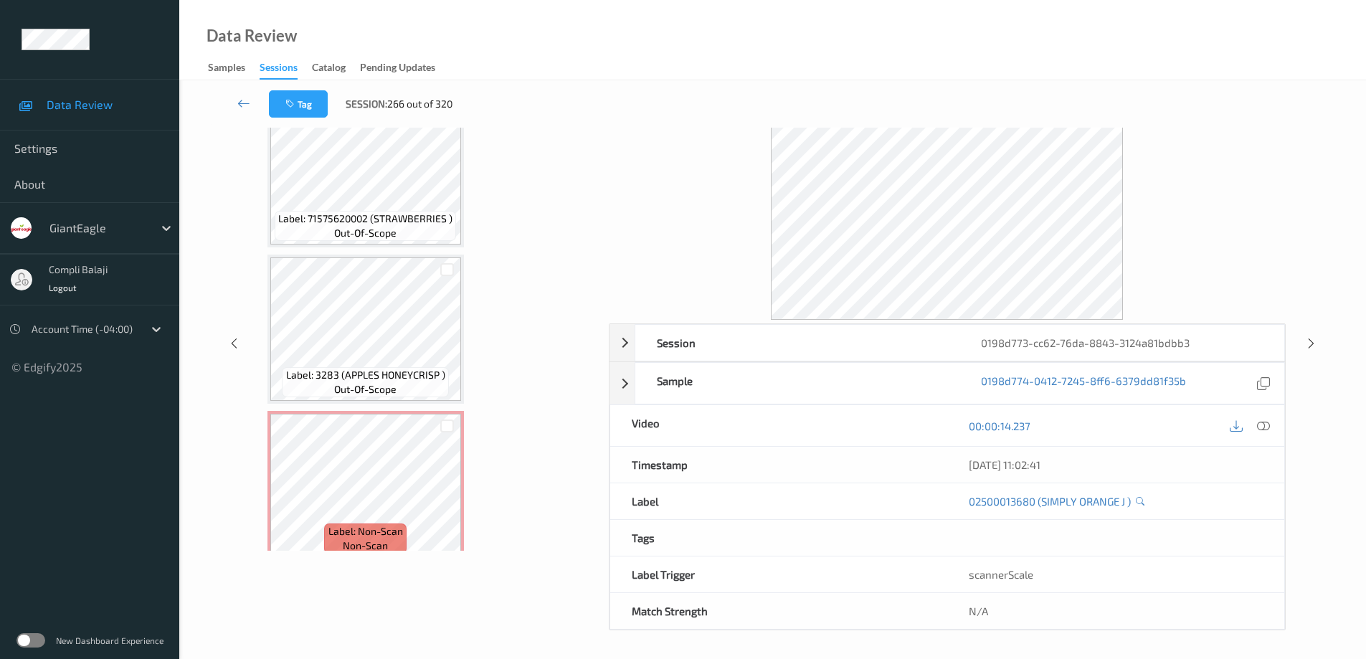
scroll to position [4569, 0]
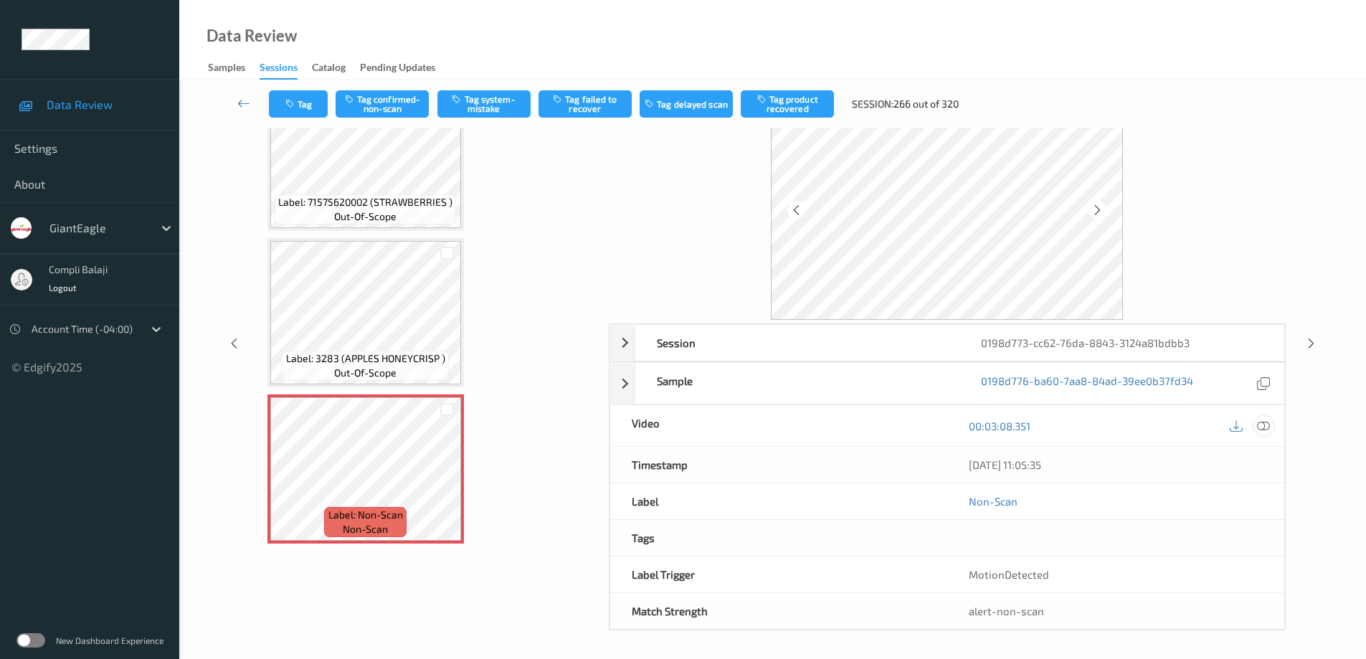
click at [1269, 428] on icon at bounding box center [1263, 425] width 13 height 13
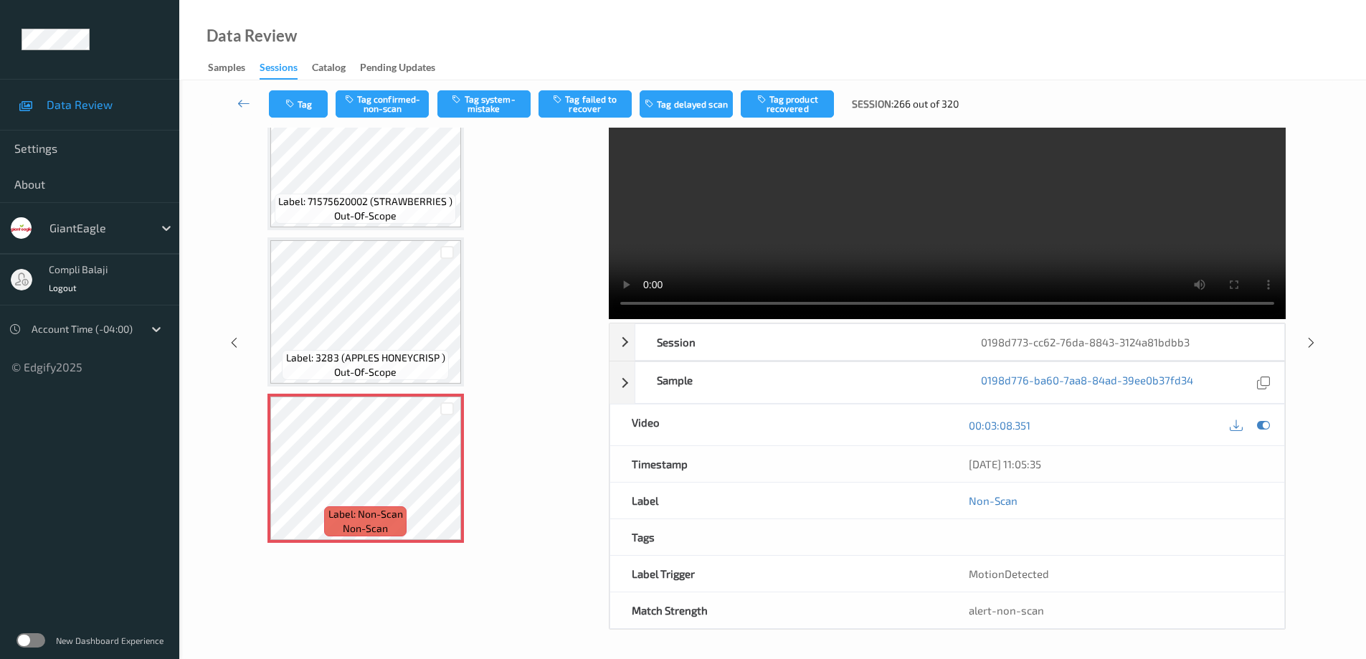
scroll to position [0, 0]
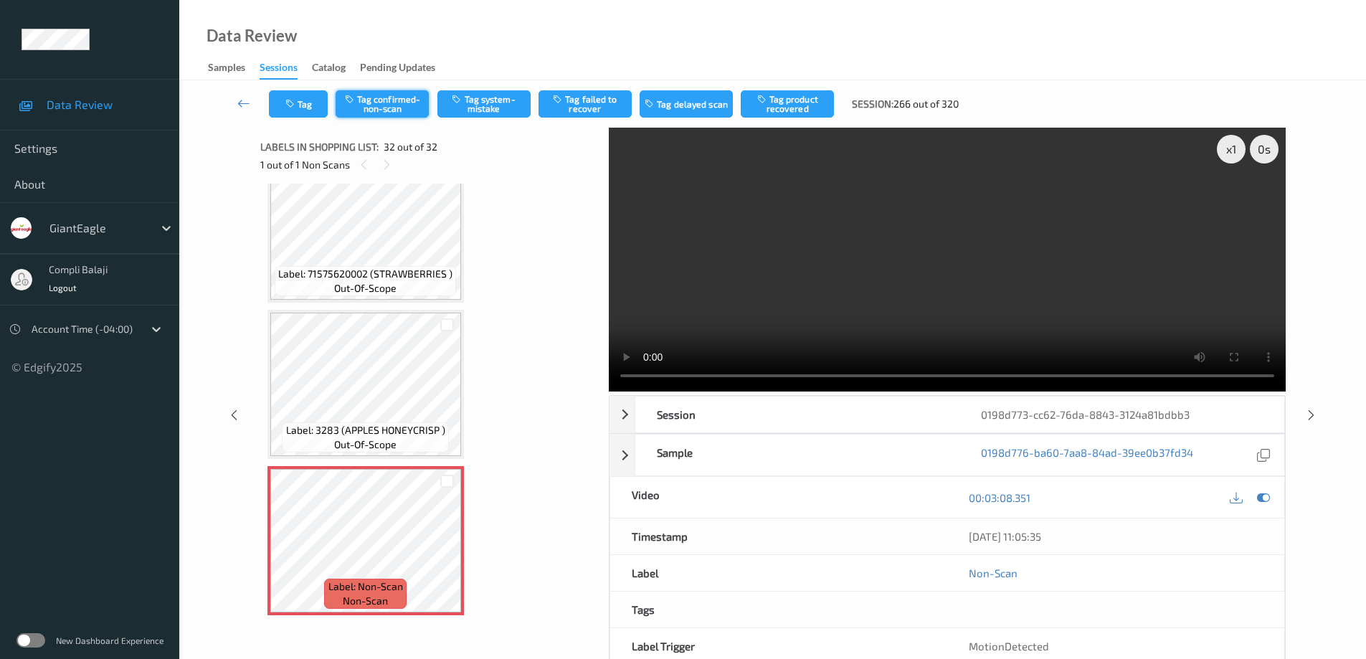
click at [406, 108] on button "Tag confirmed-non-scan" at bounding box center [382, 103] width 93 height 27
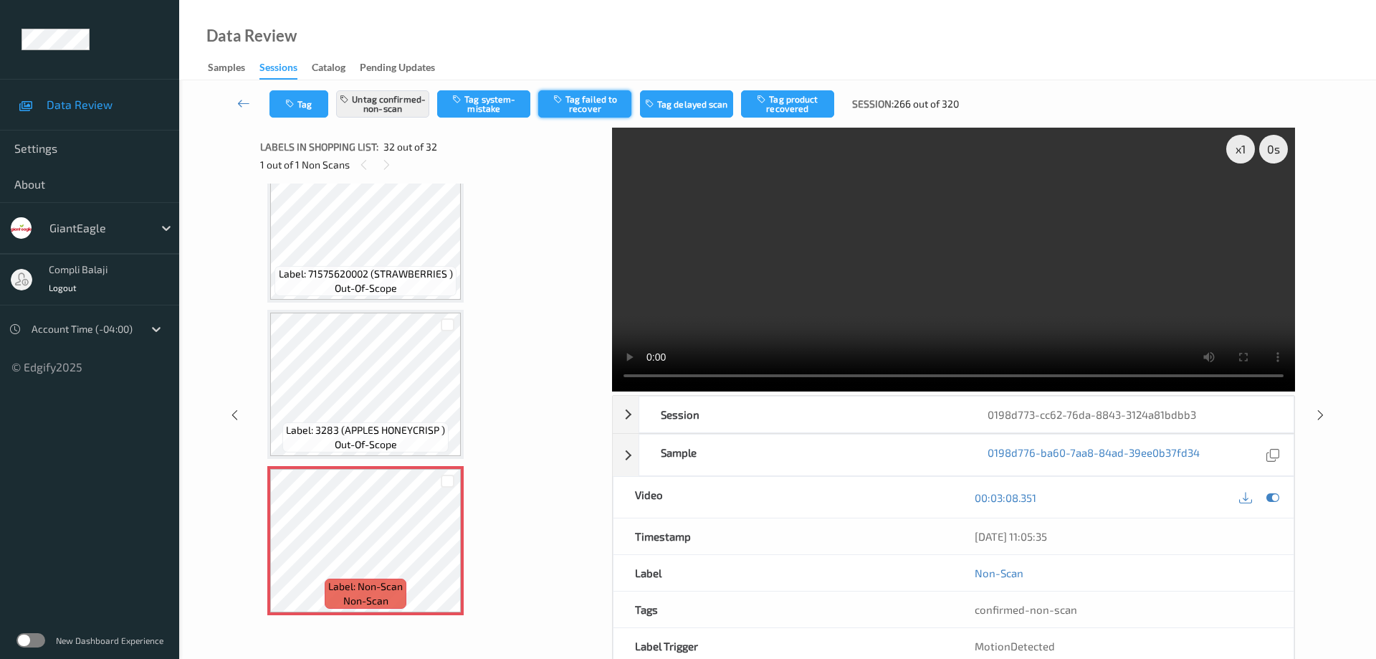
click at [608, 103] on button "Tag failed to recover" at bounding box center [584, 103] width 93 height 27
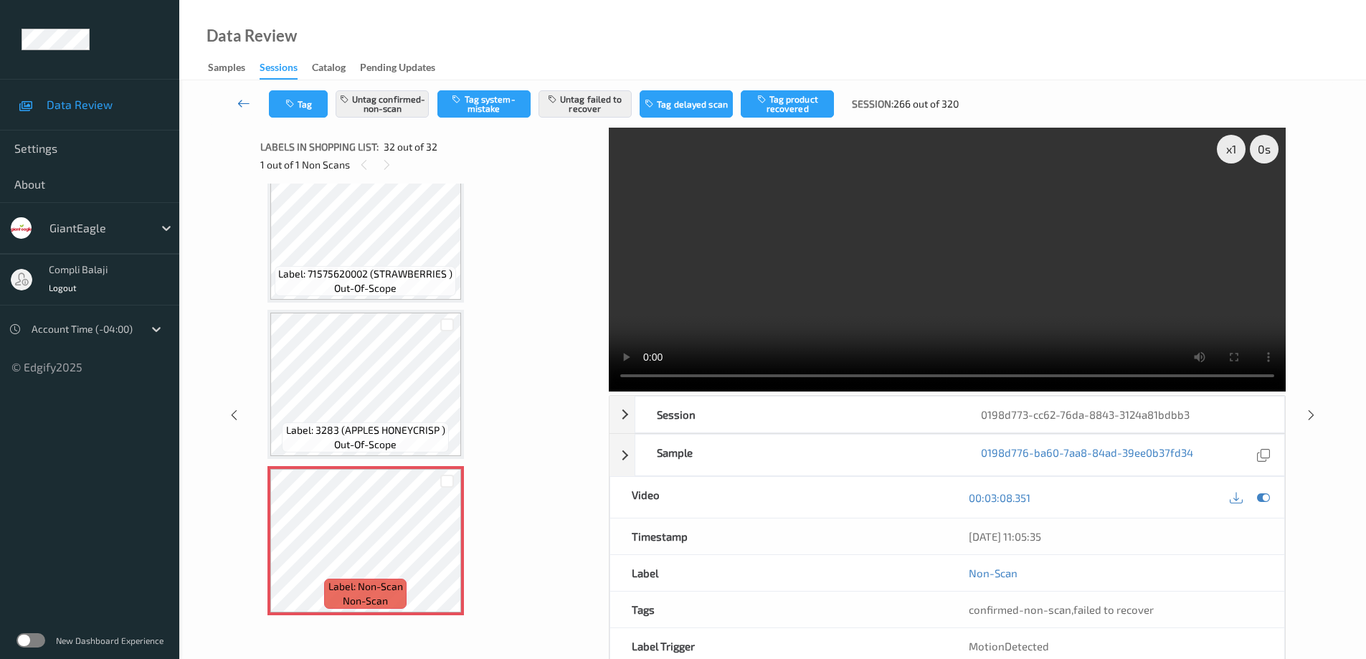
click at [242, 103] on icon at bounding box center [243, 103] width 13 height 14
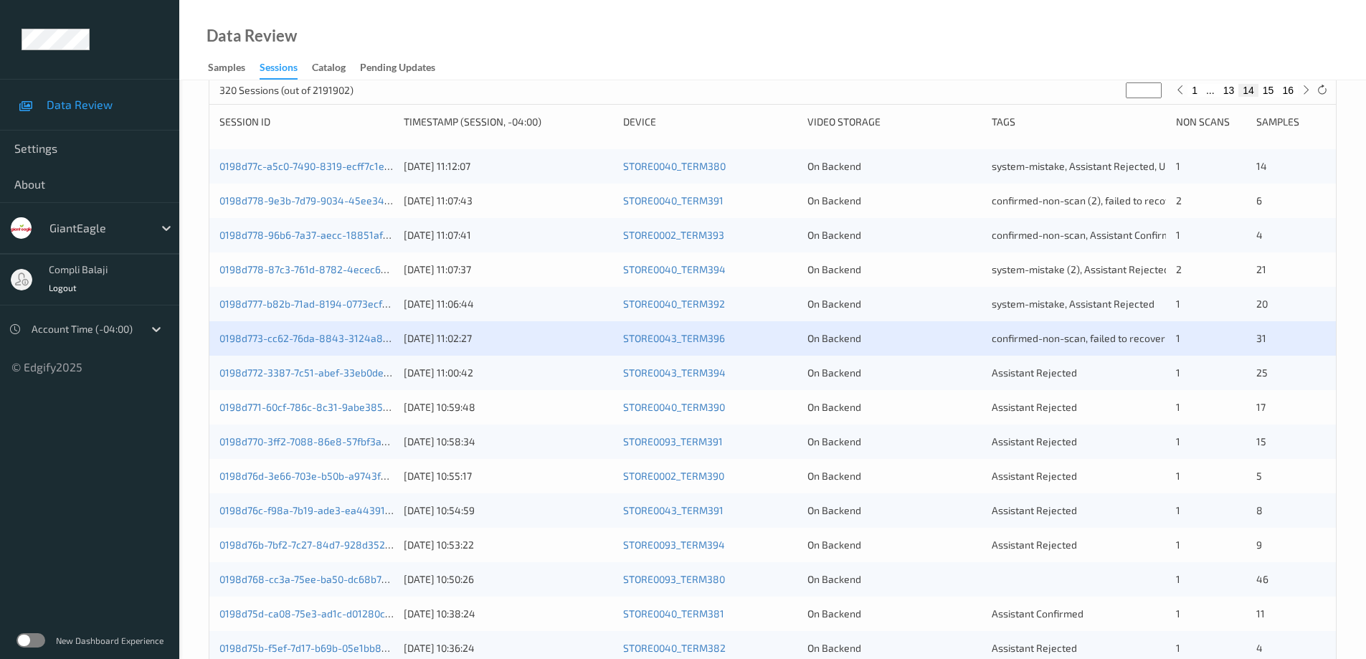
scroll to position [215, 0]
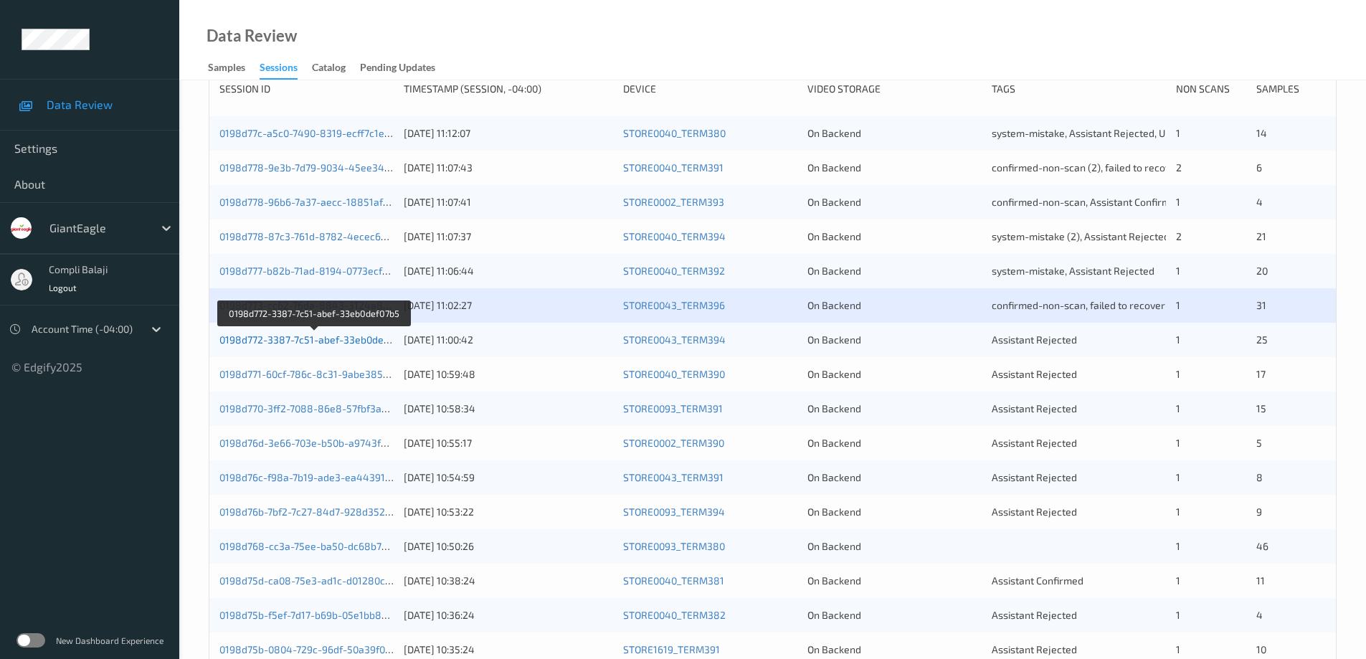
click at [357, 342] on link "0198d772-3387-7c51-abef-33eb0def07b5" at bounding box center [314, 339] width 190 height 12
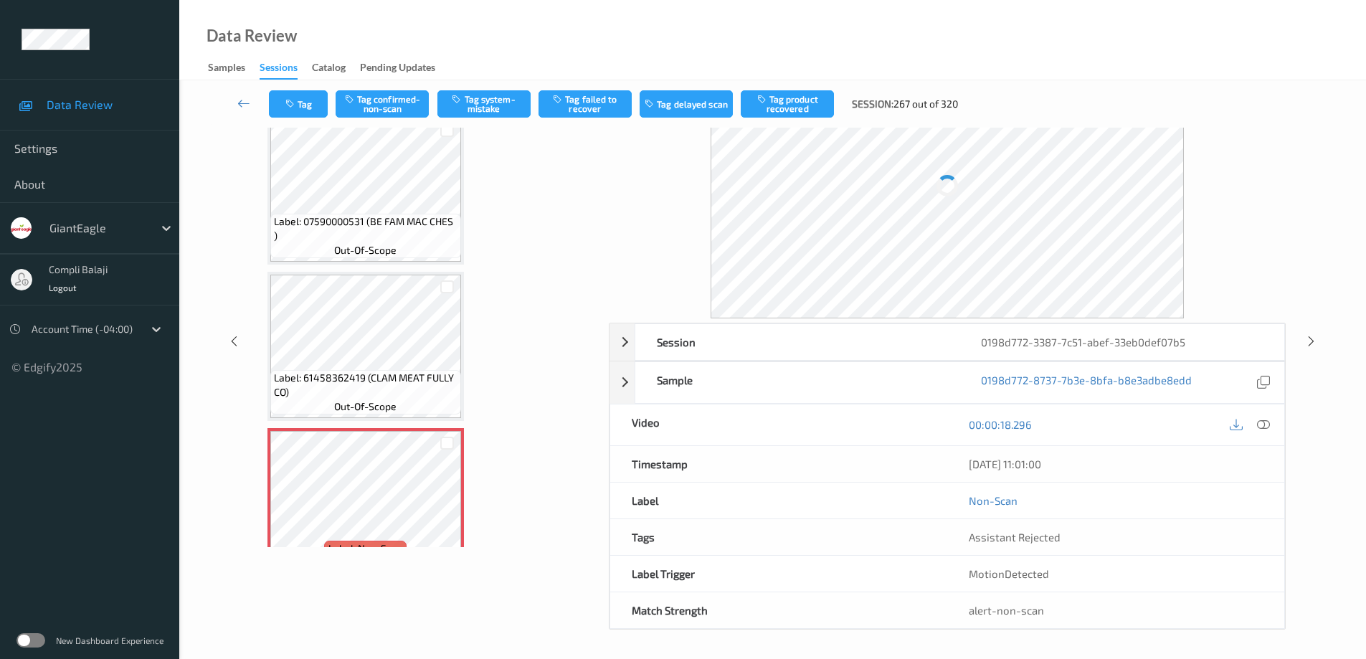
scroll to position [72, 0]
click at [1263, 431] on icon at bounding box center [1263, 424] width 13 height 13
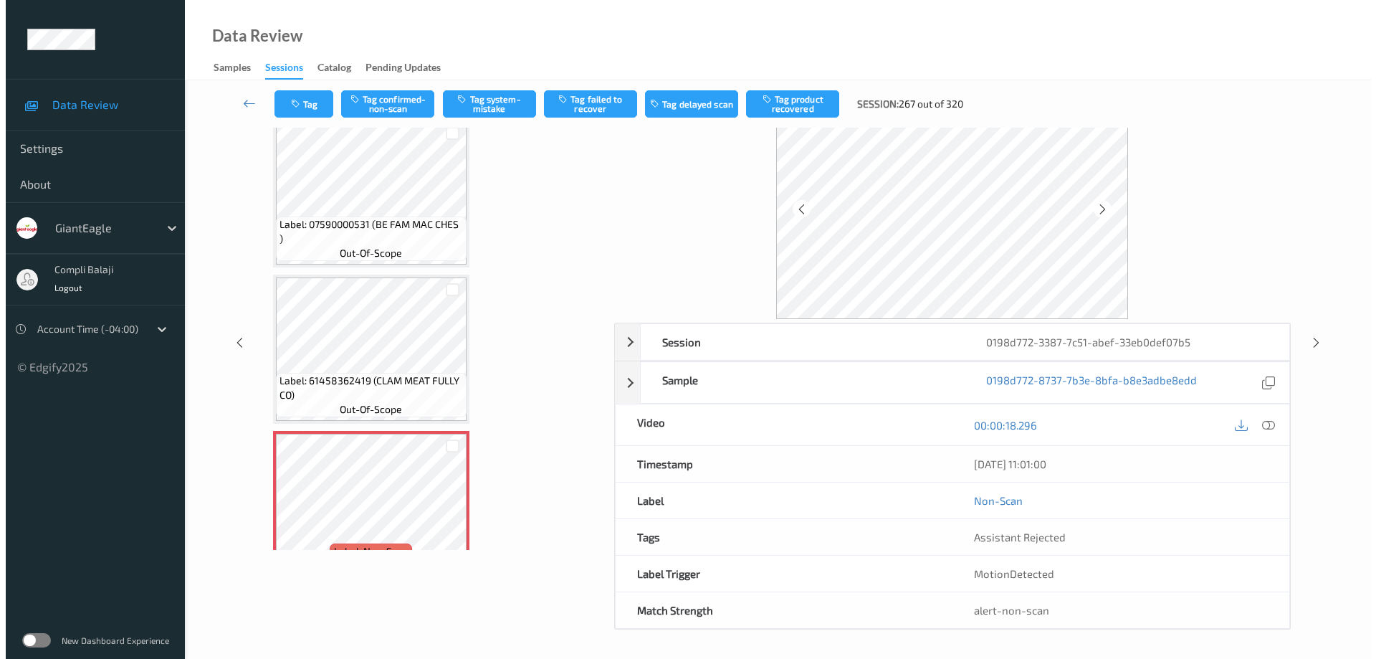
scroll to position [0, 0]
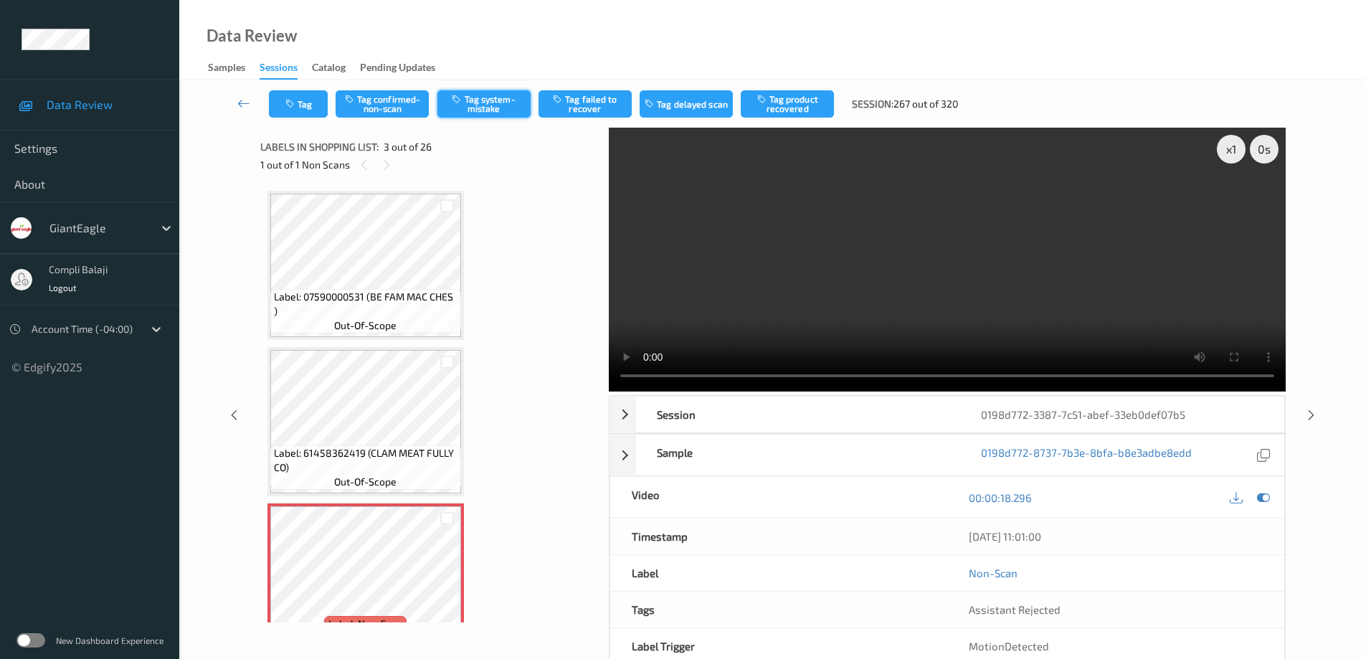
click at [498, 110] on button "Tag system-mistake" at bounding box center [483, 103] width 93 height 27
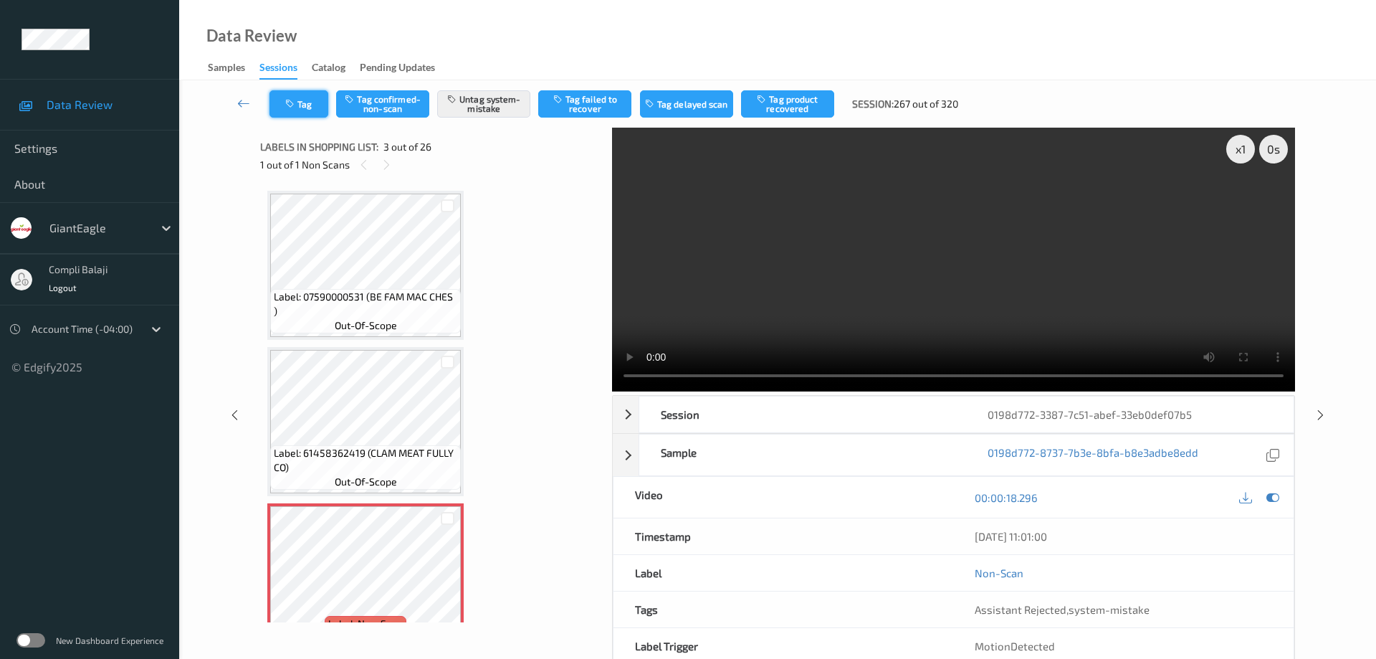
click at [313, 111] on button "Tag" at bounding box center [299, 103] width 59 height 27
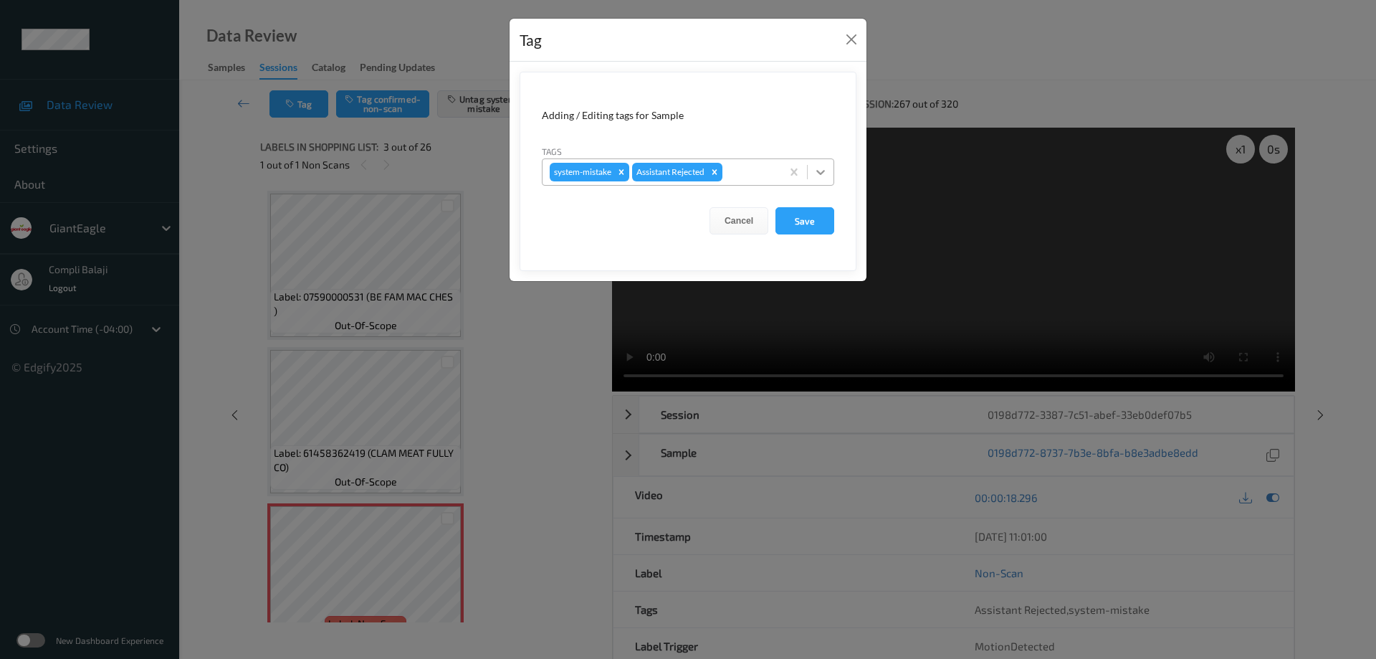
click at [821, 173] on icon at bounding box center [821, 172] width 9 height 5
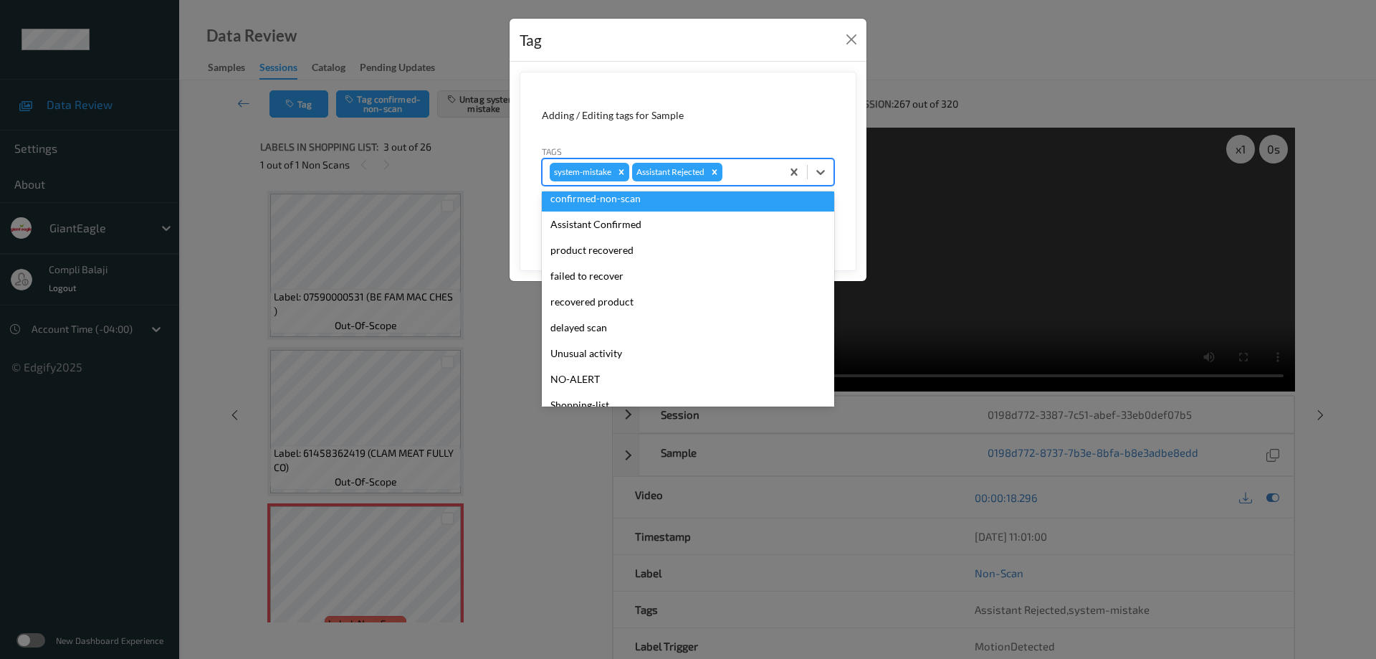
scroll to position [126, 0]
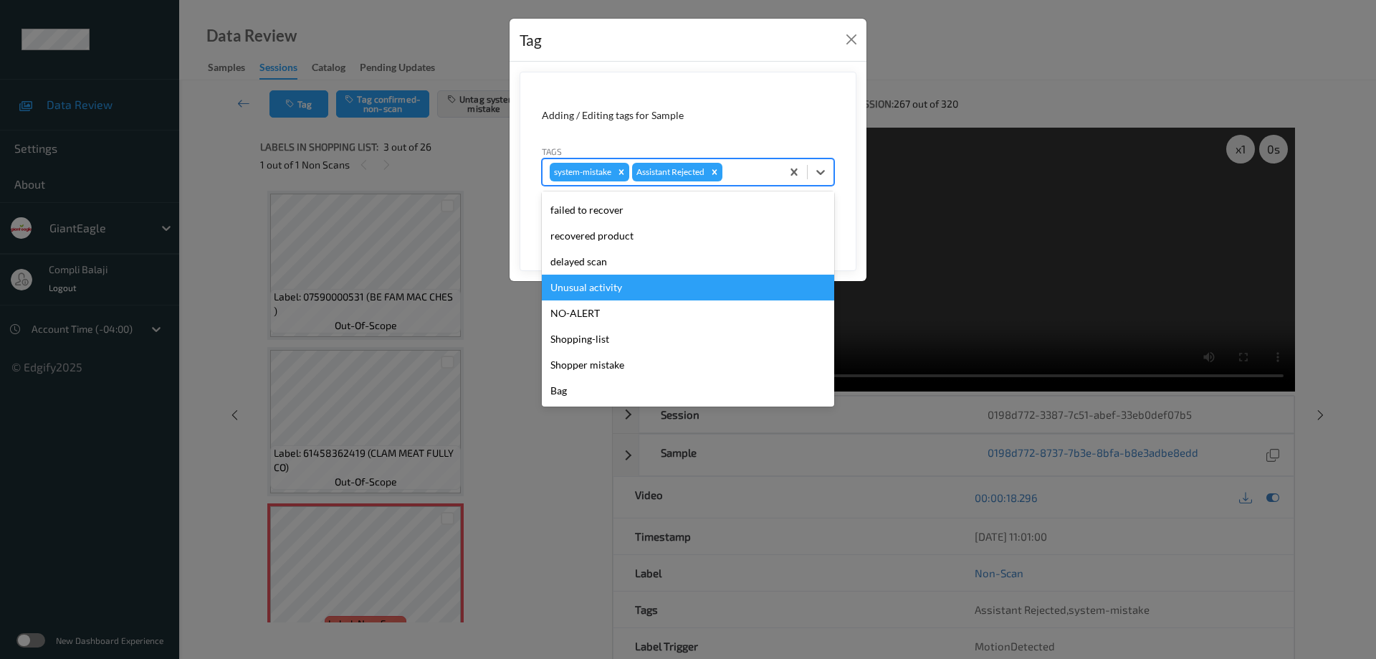
click at [617, 290] on div "Unusual activity" at bounding box center [688, 288] width 292 height 26
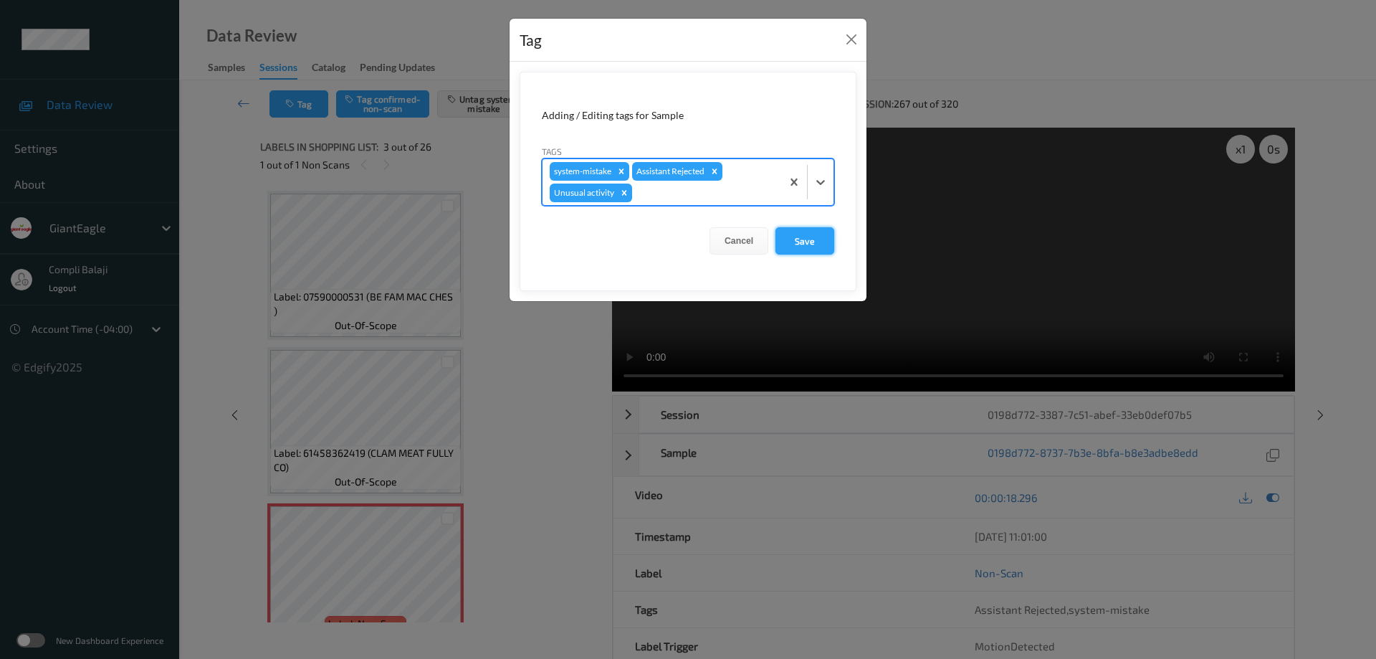
drag, startPoint x: 812, startPoint y: 244, endPoint x: 711, endPoint y: 263, distance: 102.8
click at [812, 244] on button "Save" at bounding box center [805, 240] width 59 height 27
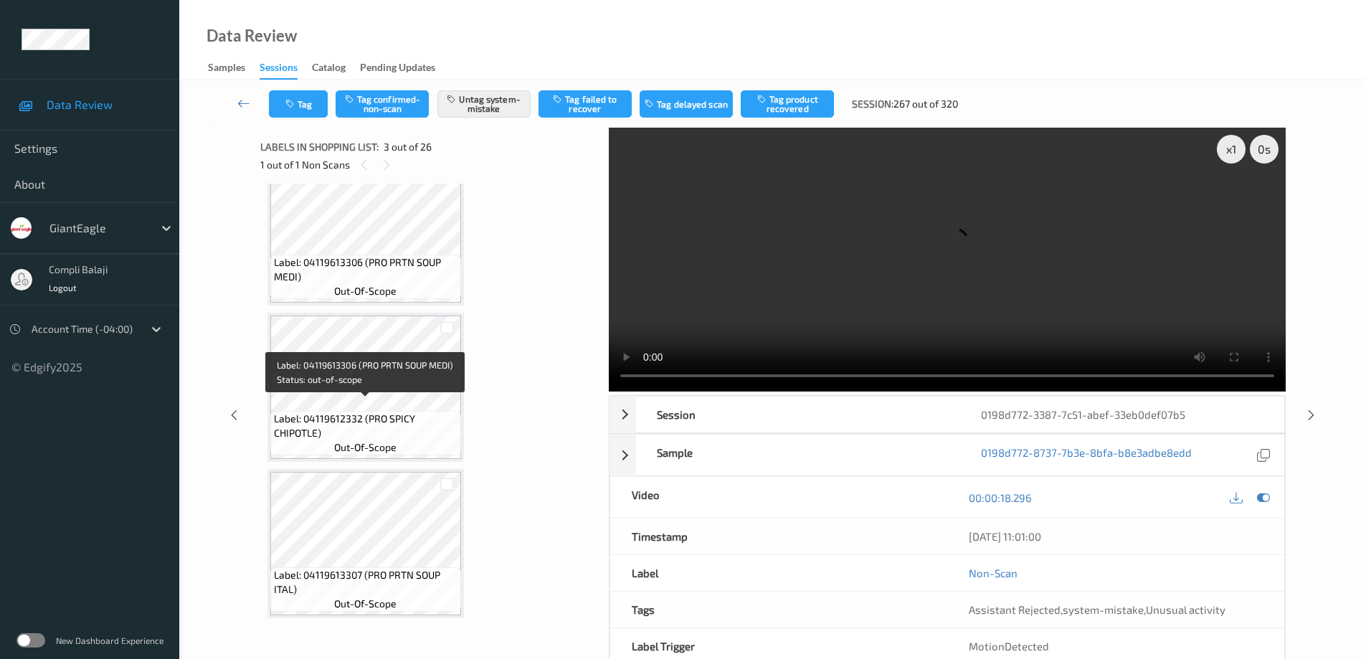
scroll to position [3226, 0]
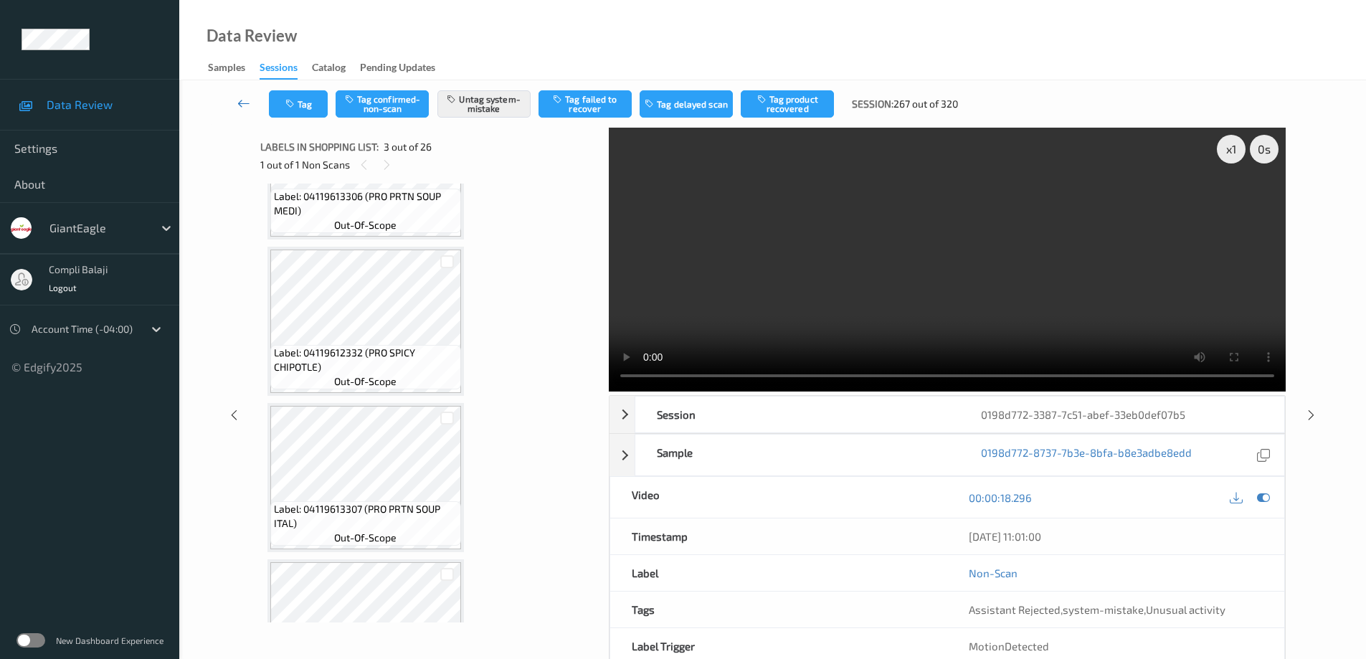
click at [244, 103] on icon at bounding box center [243, 103] width 13 height 14
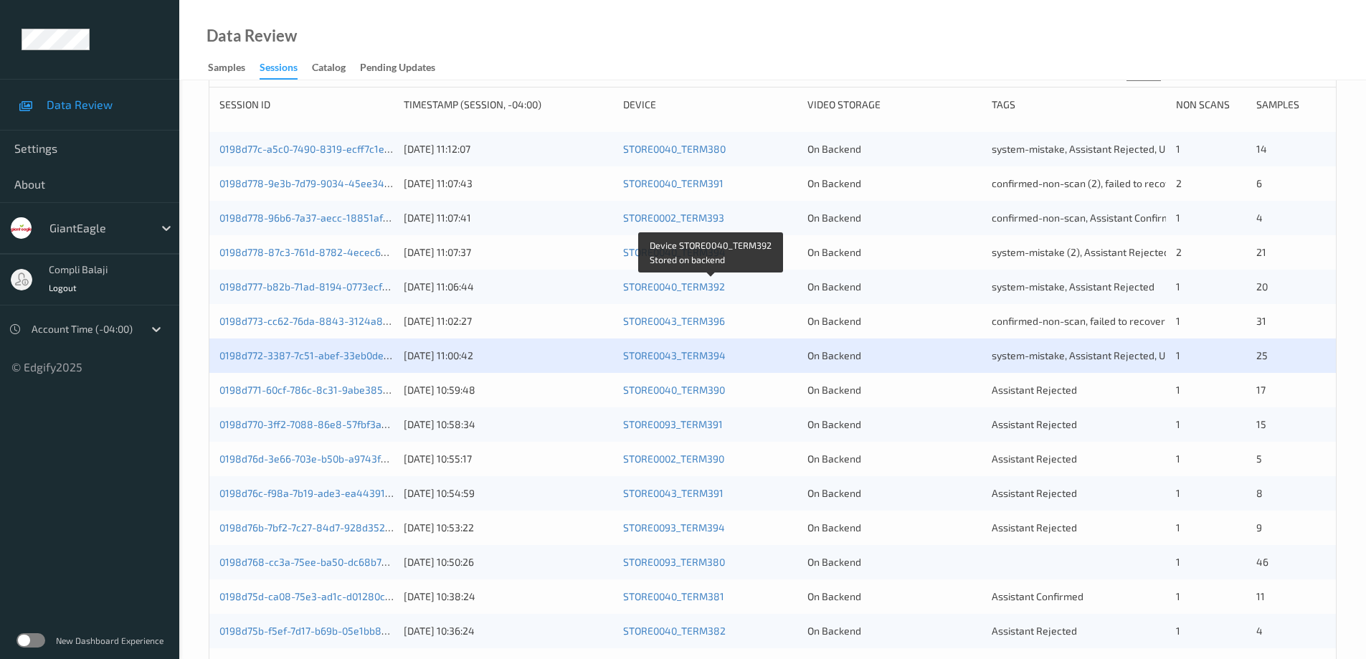
scroll to position [358, 0]
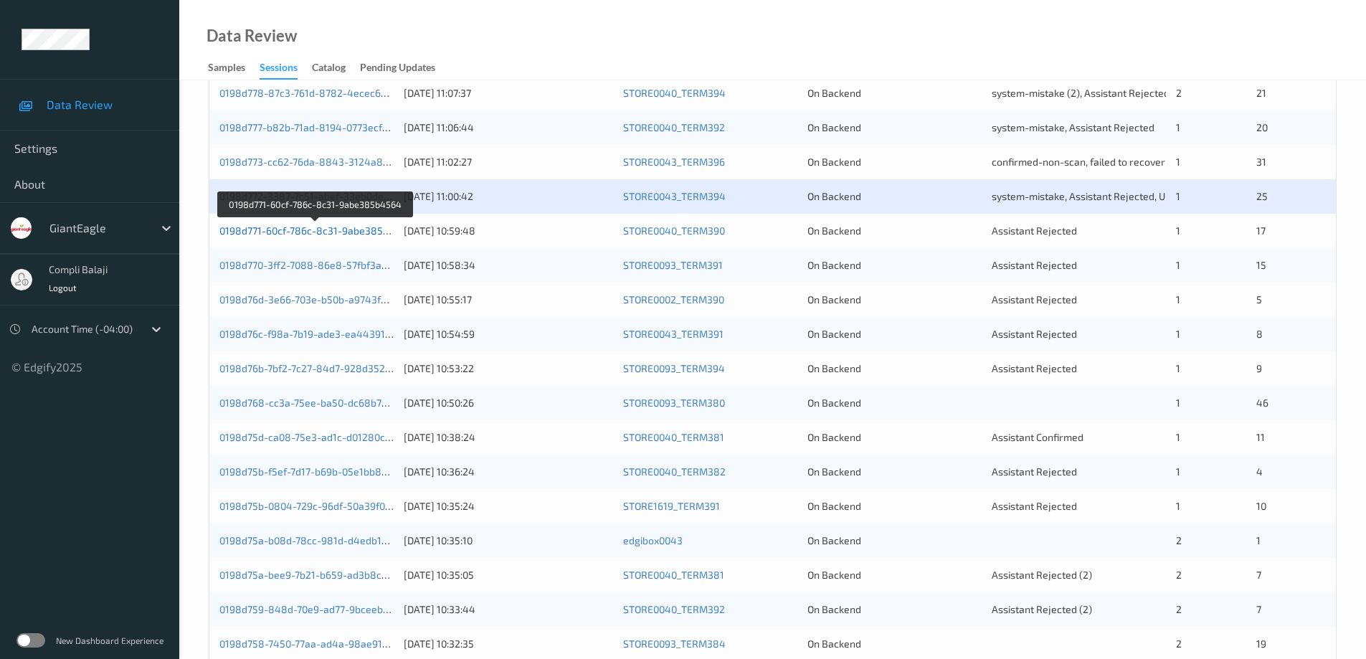
click at [332, 233] on link "0198d771-60cf-786c-8c31-9abe385b4564" at bounding box center [316, 230] width 194 height 12
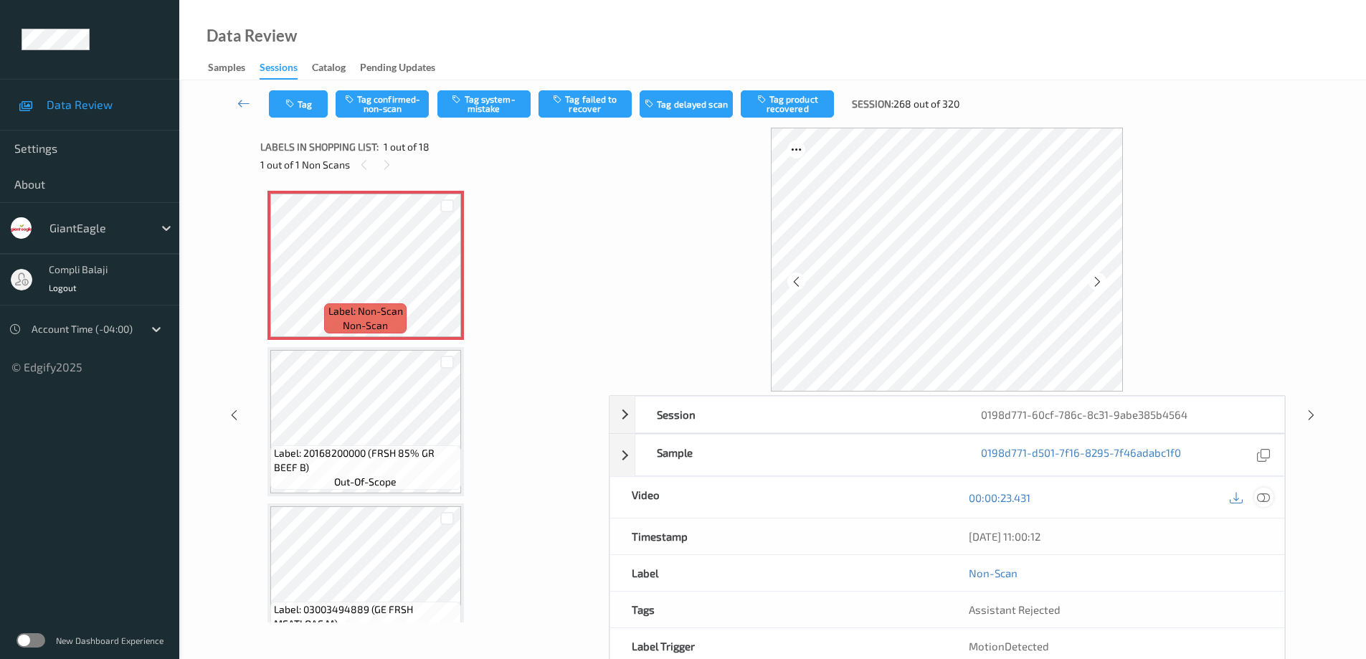
click at [1264, 498] on icon at bounding box center [1263, 496] width 13 height 13
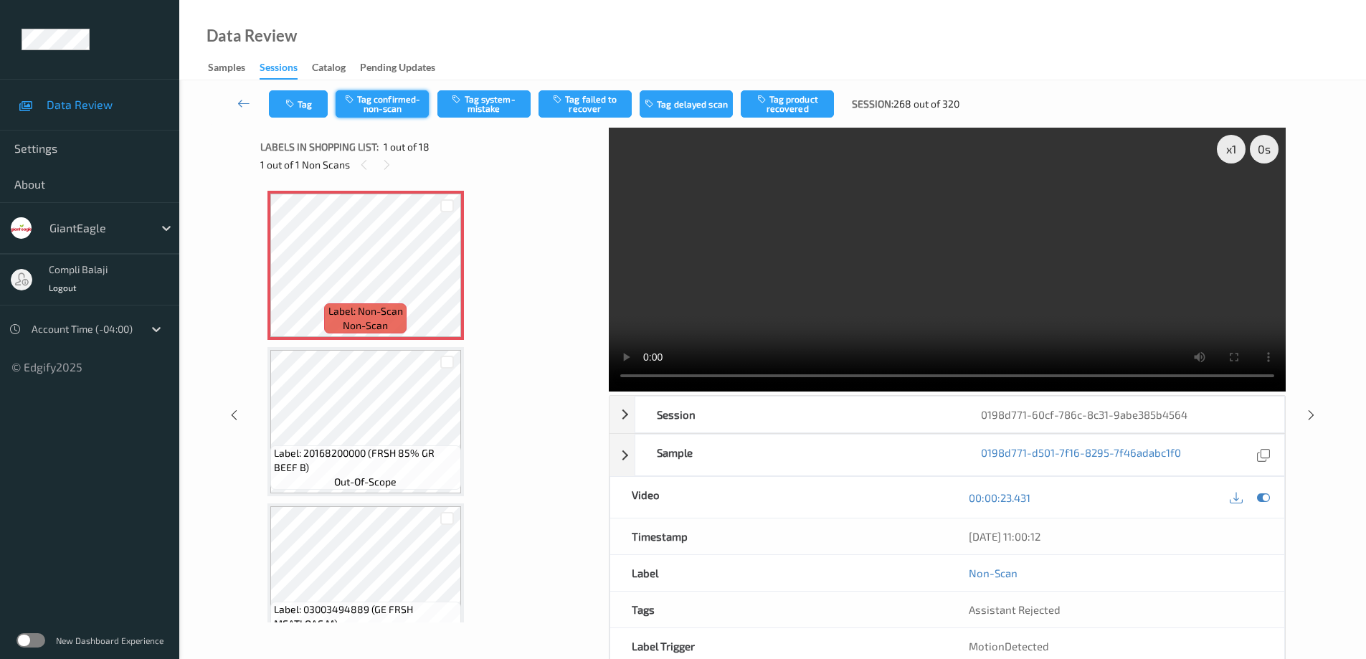
click at [400, 109] on button "Tag confirmed-non-scan" at bounding box center [382, 103] width 93 height 27
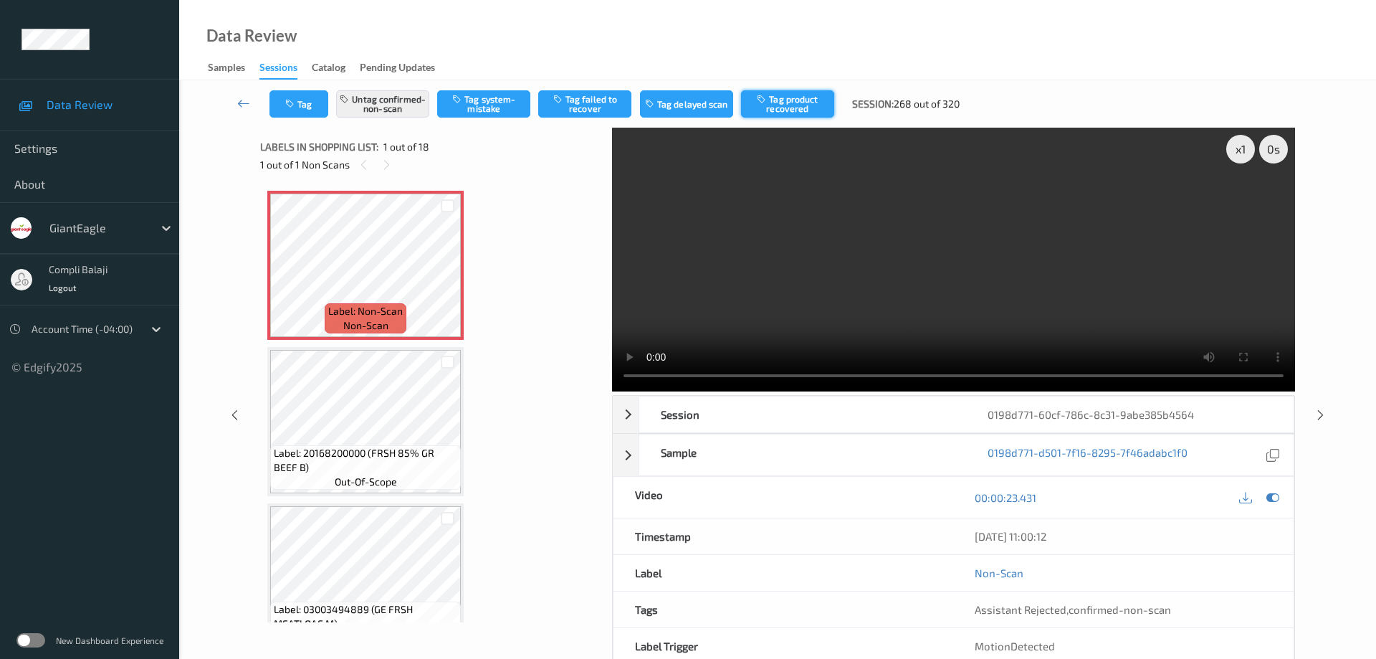
click at [811, 106] on button "Tag product recovered" at bounding box center [787, 103] width 93 height 27
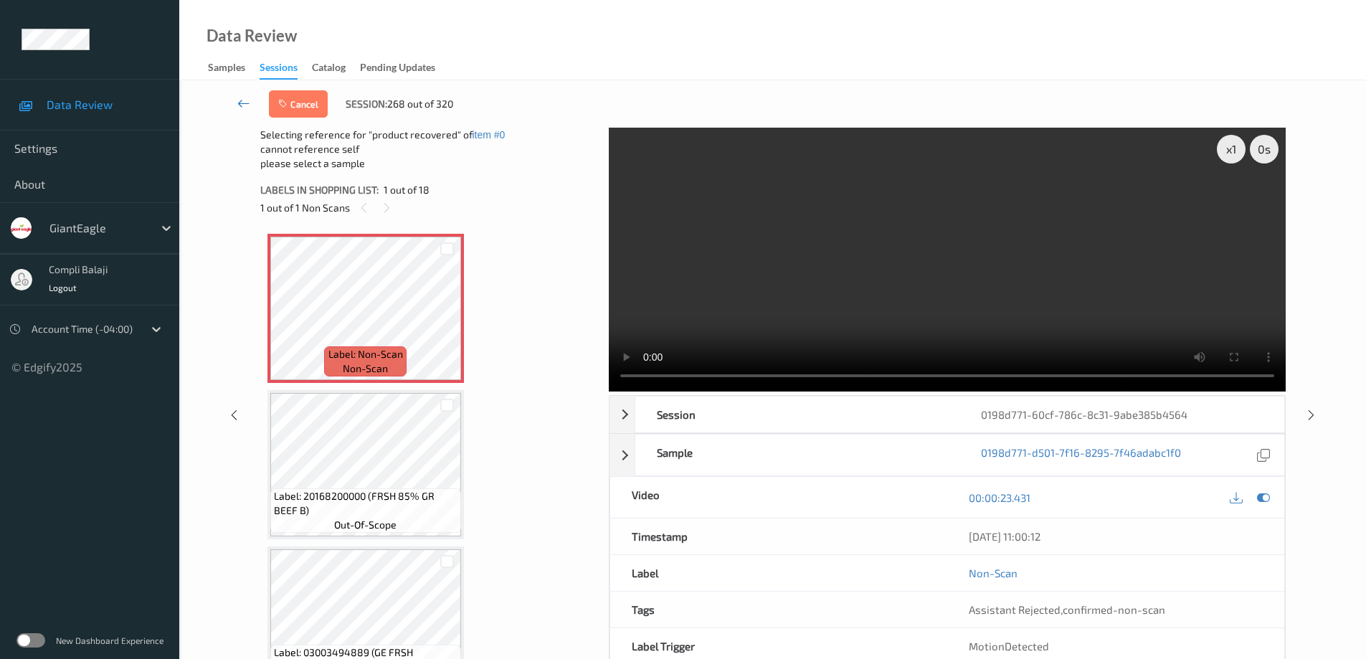
click at [243, 102] on icon at bounding box center [243, 103] width 13 height 14
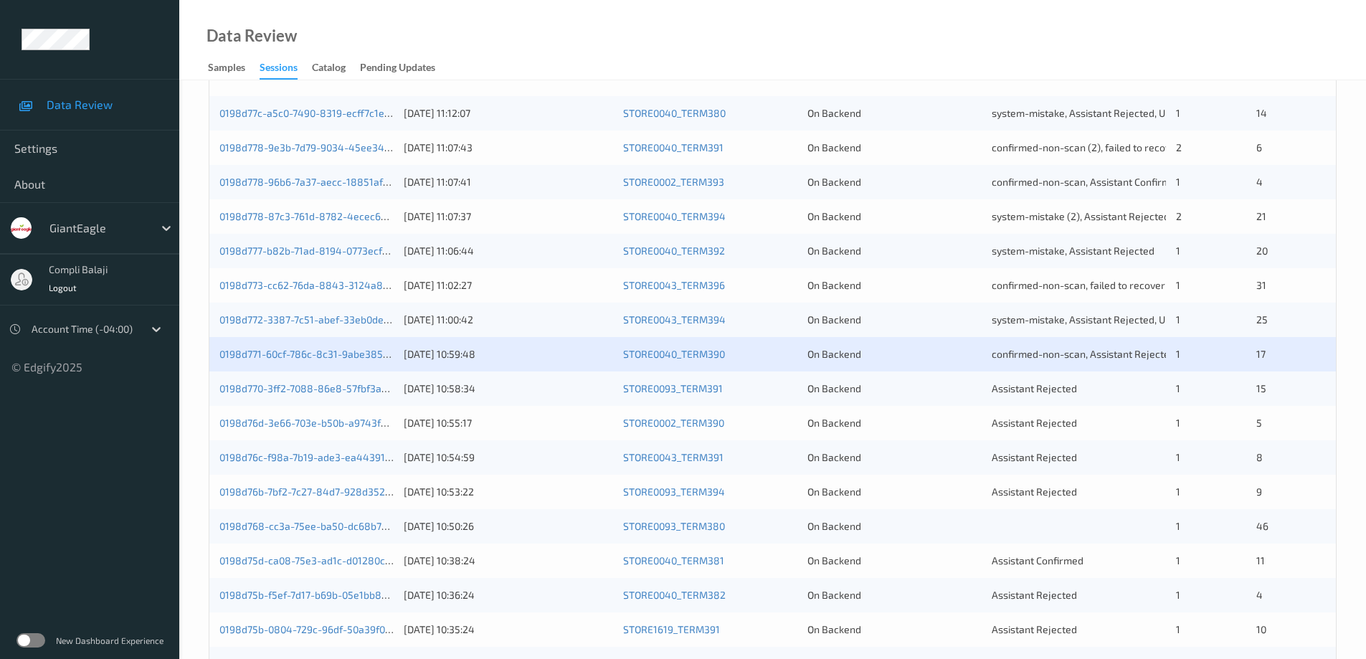
scroll to position [287, 0]
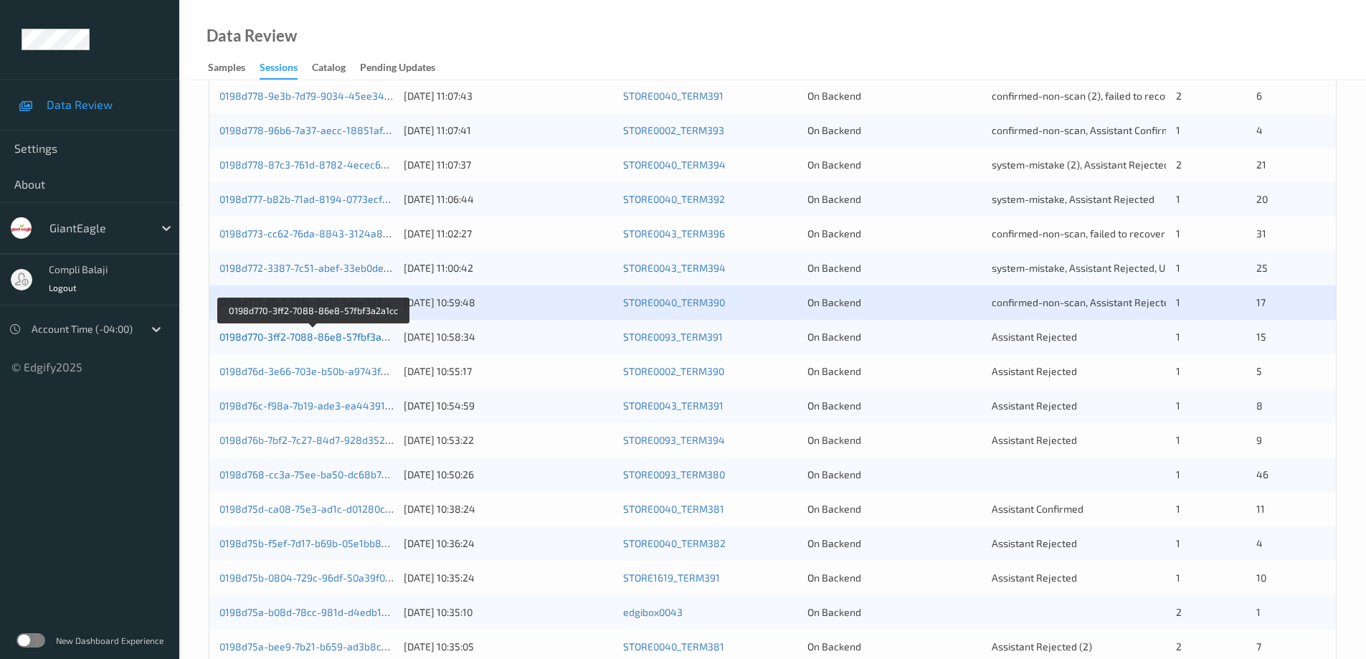
click at [327, 341] on link "0198d770-3ff2-7088-86e8-57fbf3a2a1cc" at bounding box center [313, 336] width 188 height 12
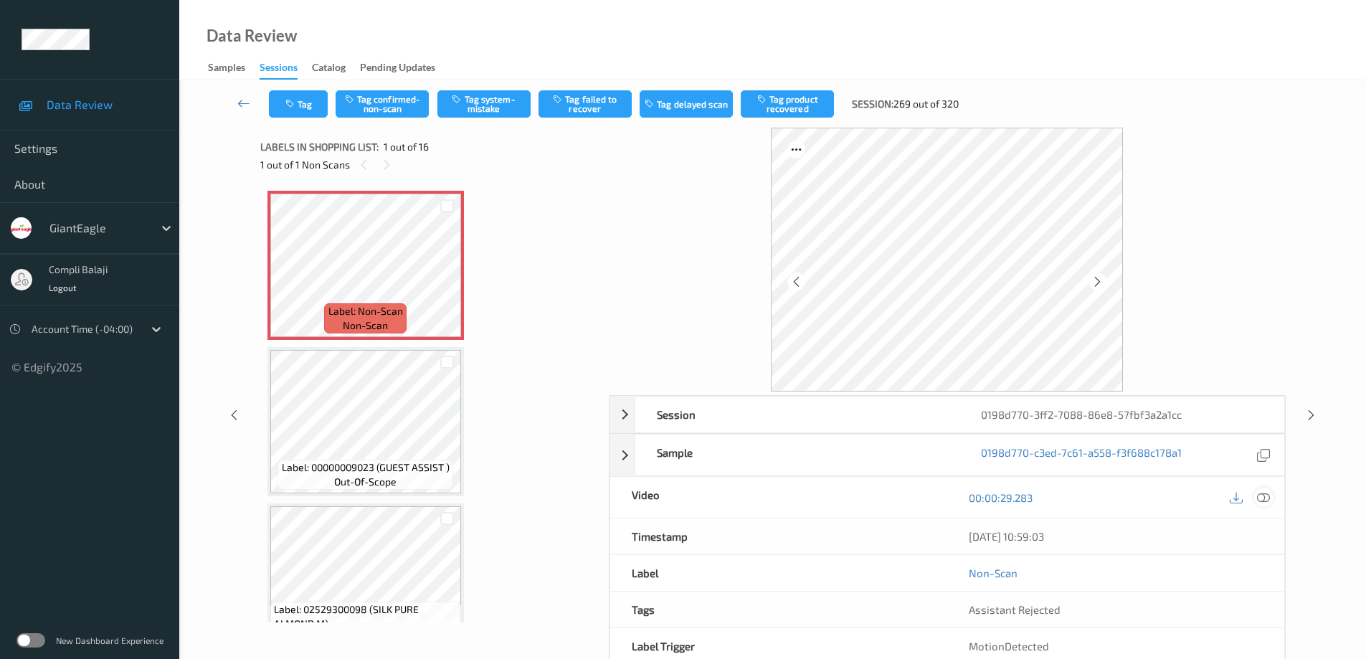
click at [1262, 500] on icon at bounding box center [1263, 496] width 13 height 13
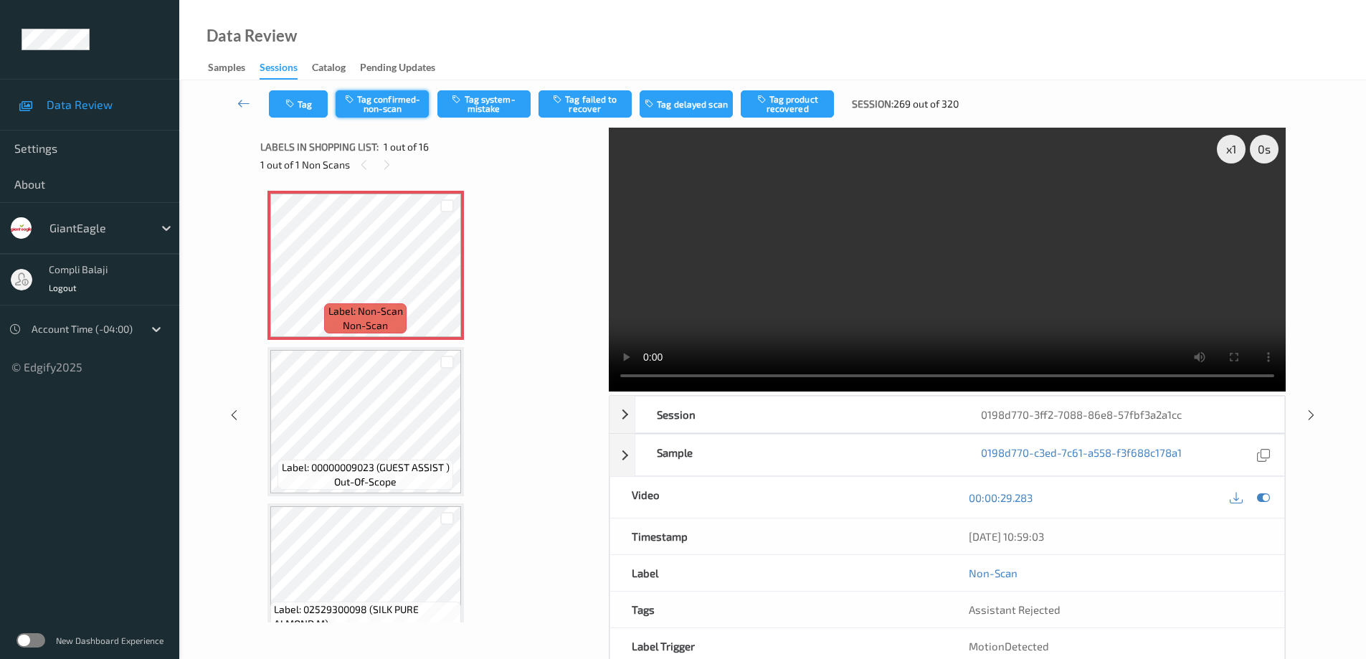
click at [396, 104] on button "Tag confirmed-non-scan" at bounding box center [382, 103] width 93 height 27
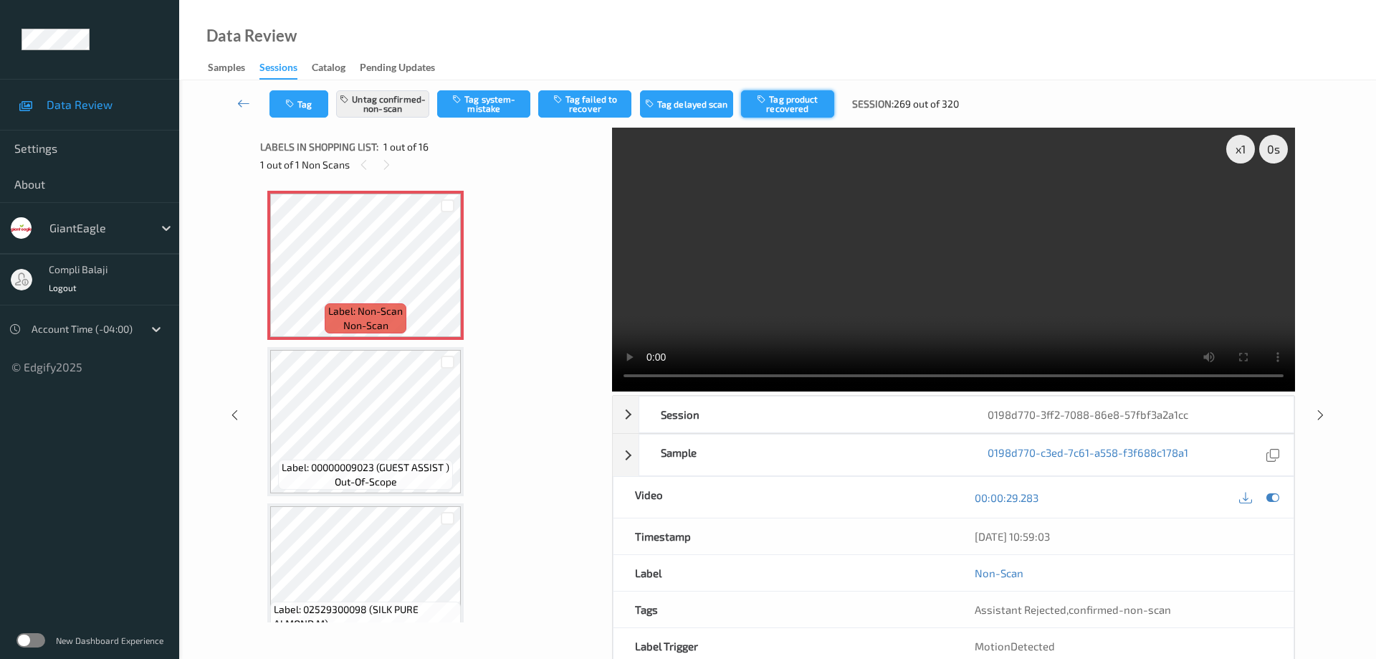
click at [810, 113] on button "Tag product recovered" at bounding box center [787, 103] width 93 height 27
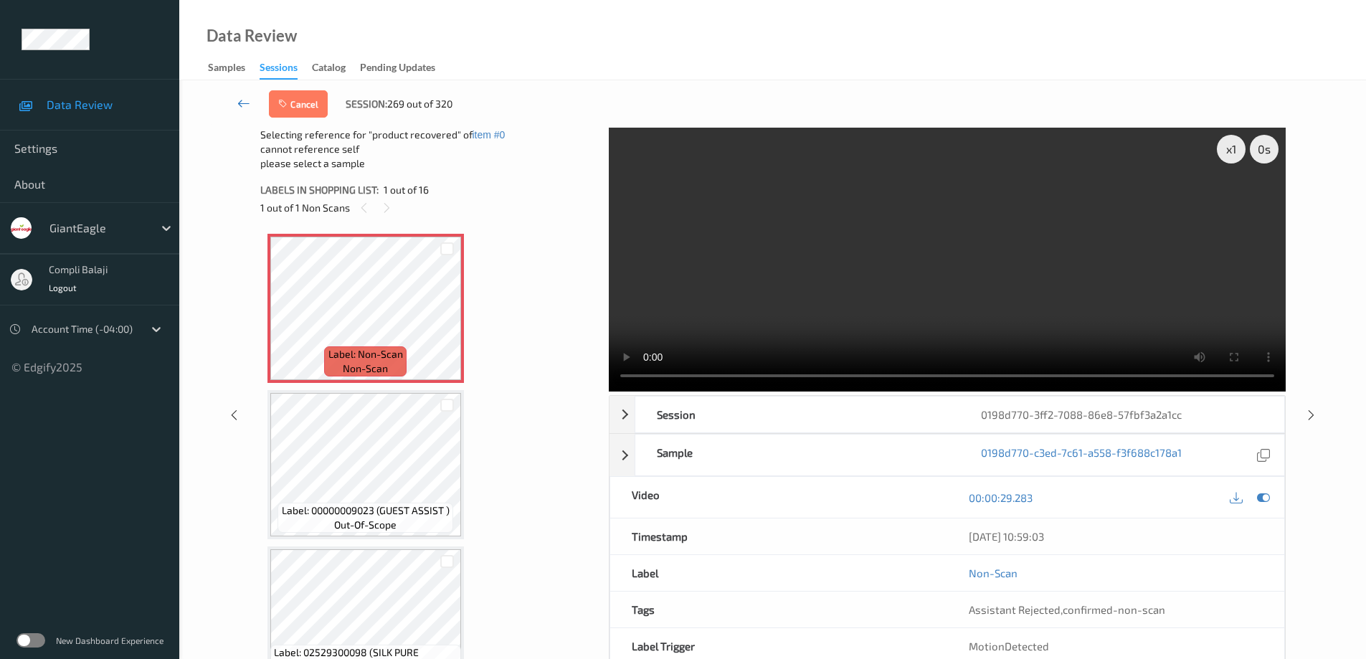
click at [240, 104] on icon at bounding box center [243, 103] width 13 height 14
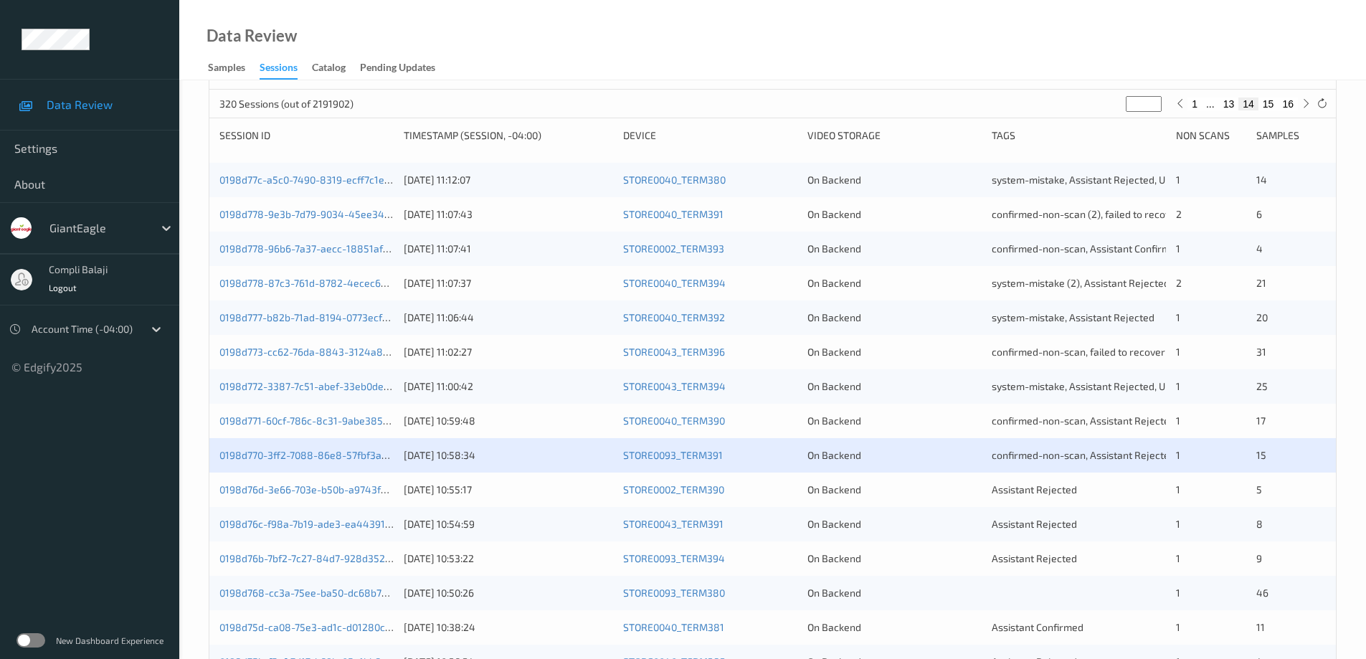
scroll to position [287, 0]
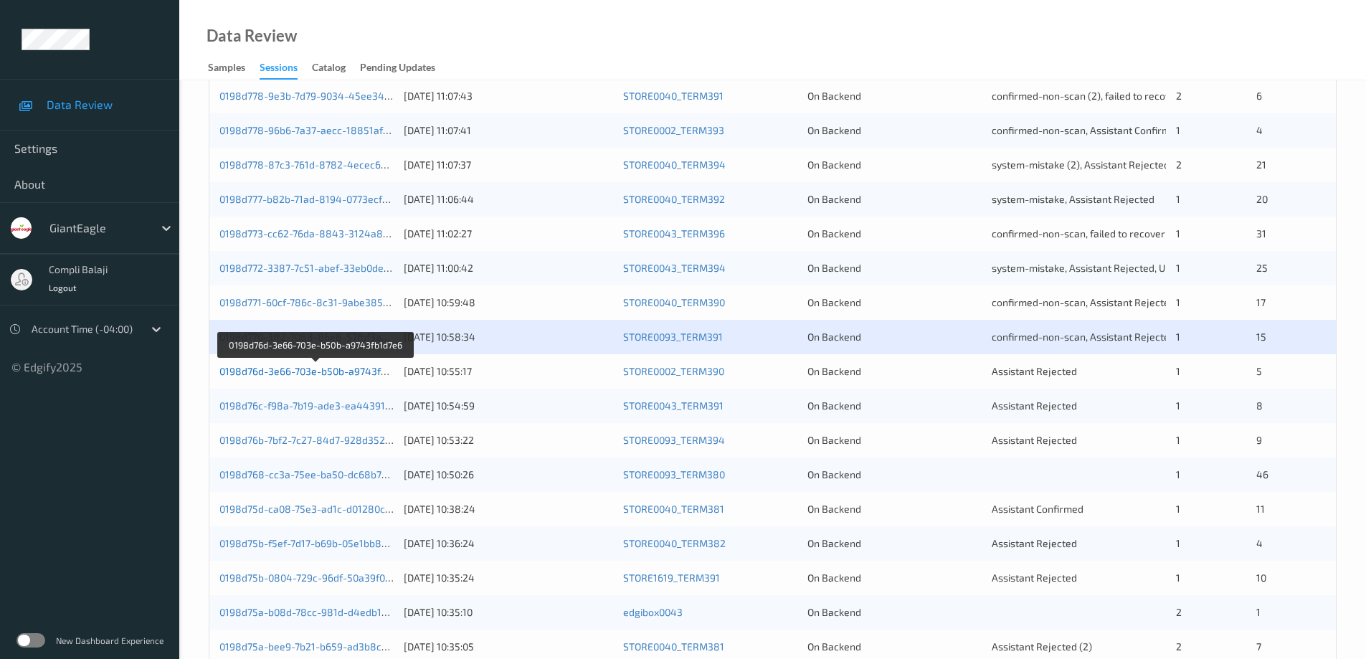
click at [323, 372] on link "0198d76d-3e66-703e-b50b-a9743fb1d7e6" at bounding box center [316, 371] width 194 height 12
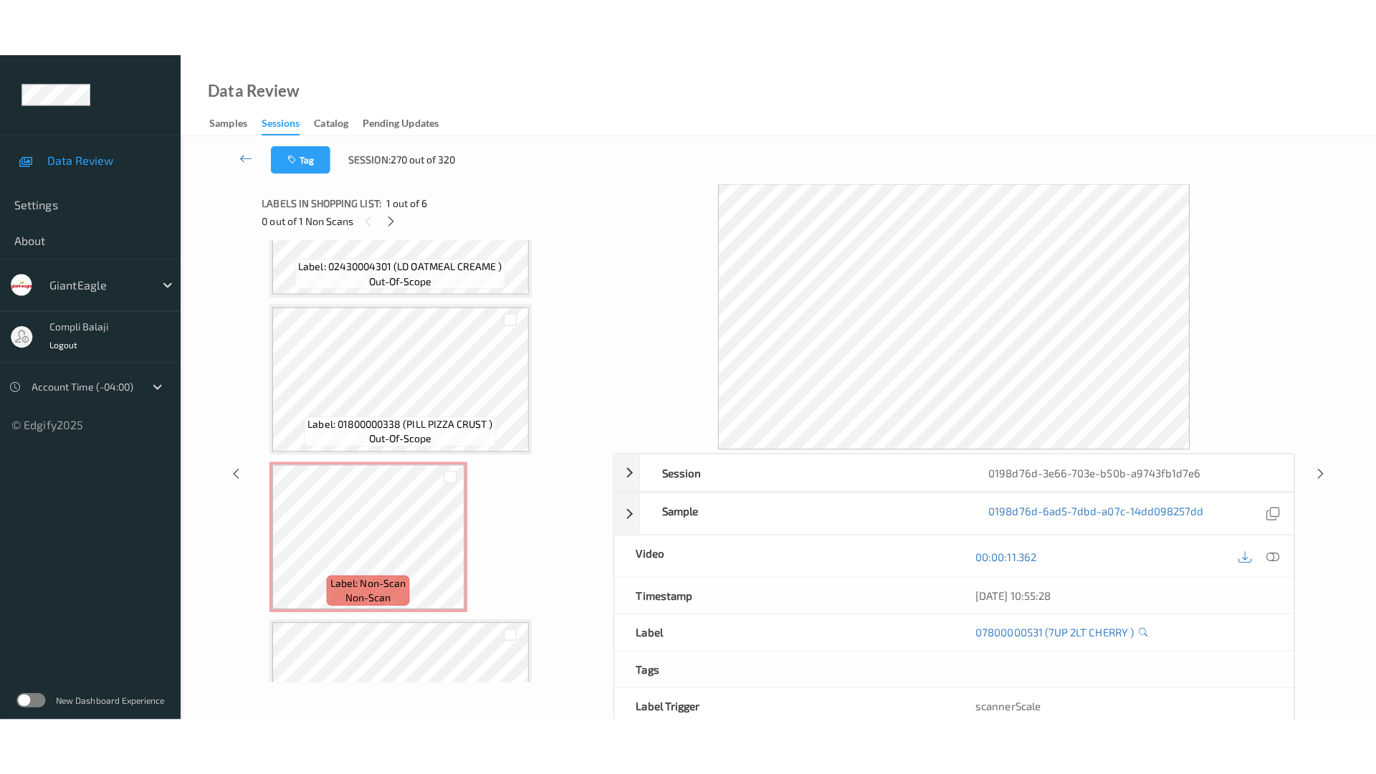
scroll to position [506, 0]
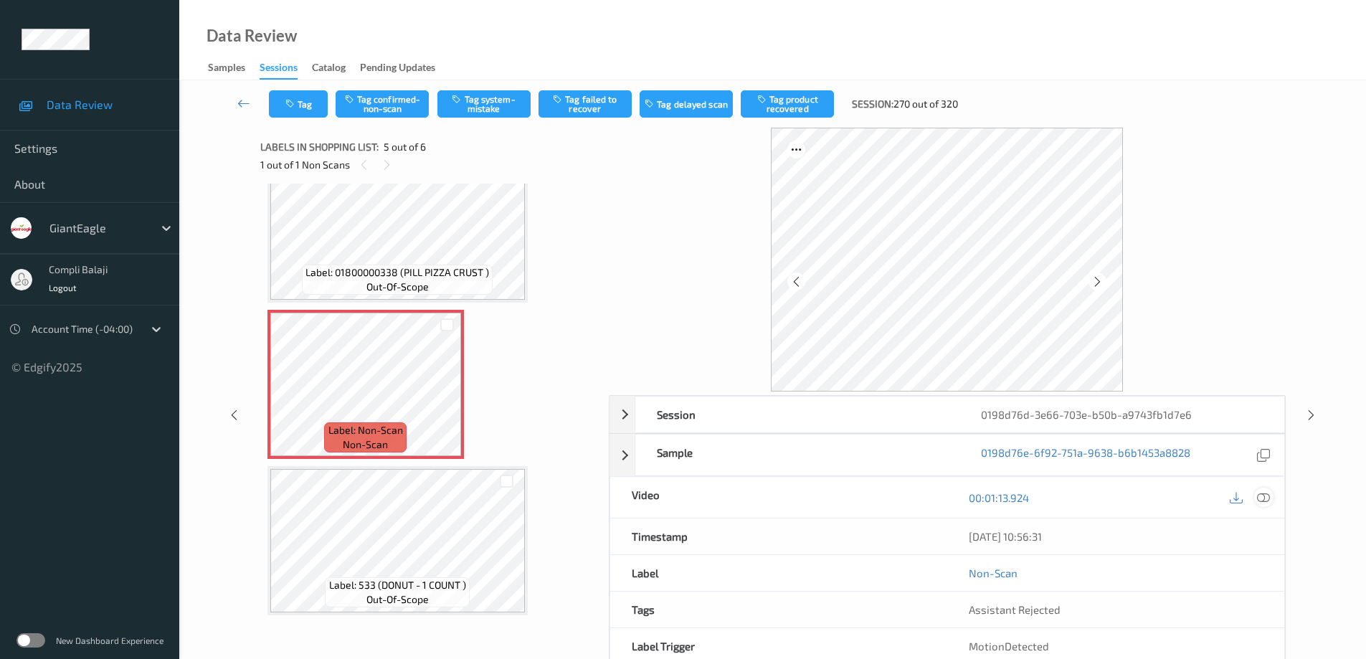
click at [1264, 495] on icon at bounding box center [1263, 496] width 13 height 13
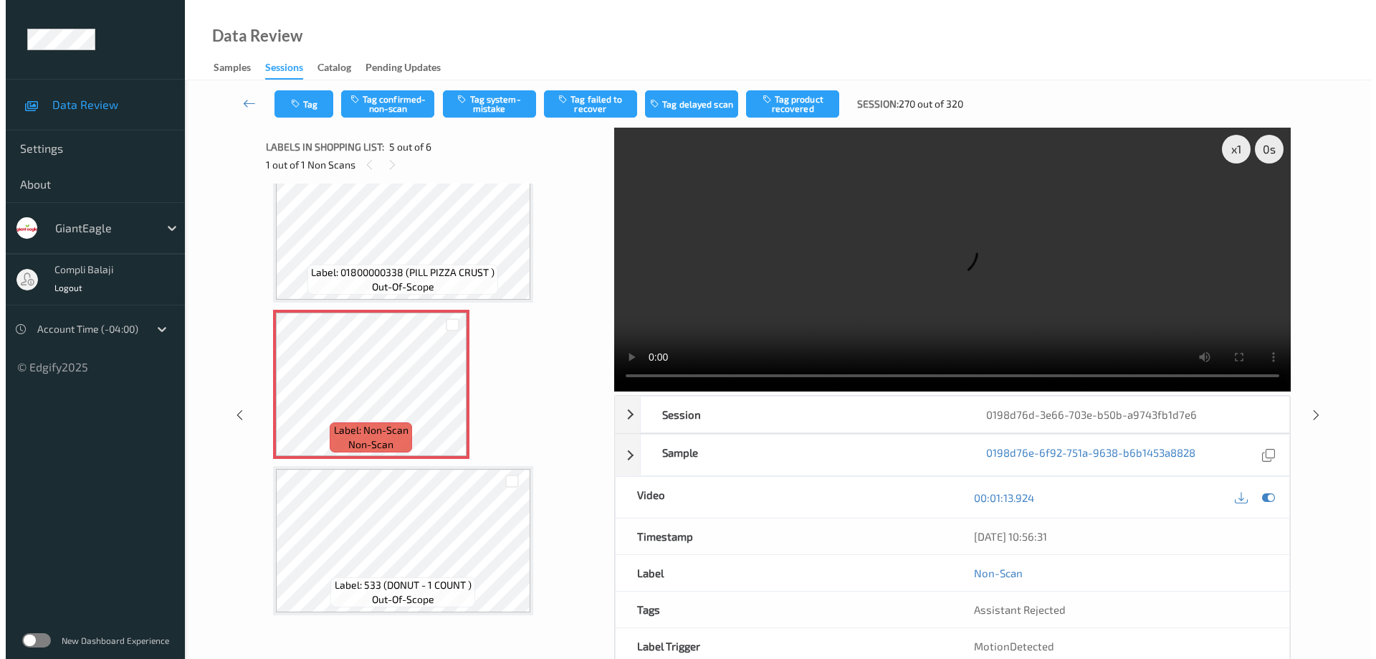
scroll to position [391, 0]
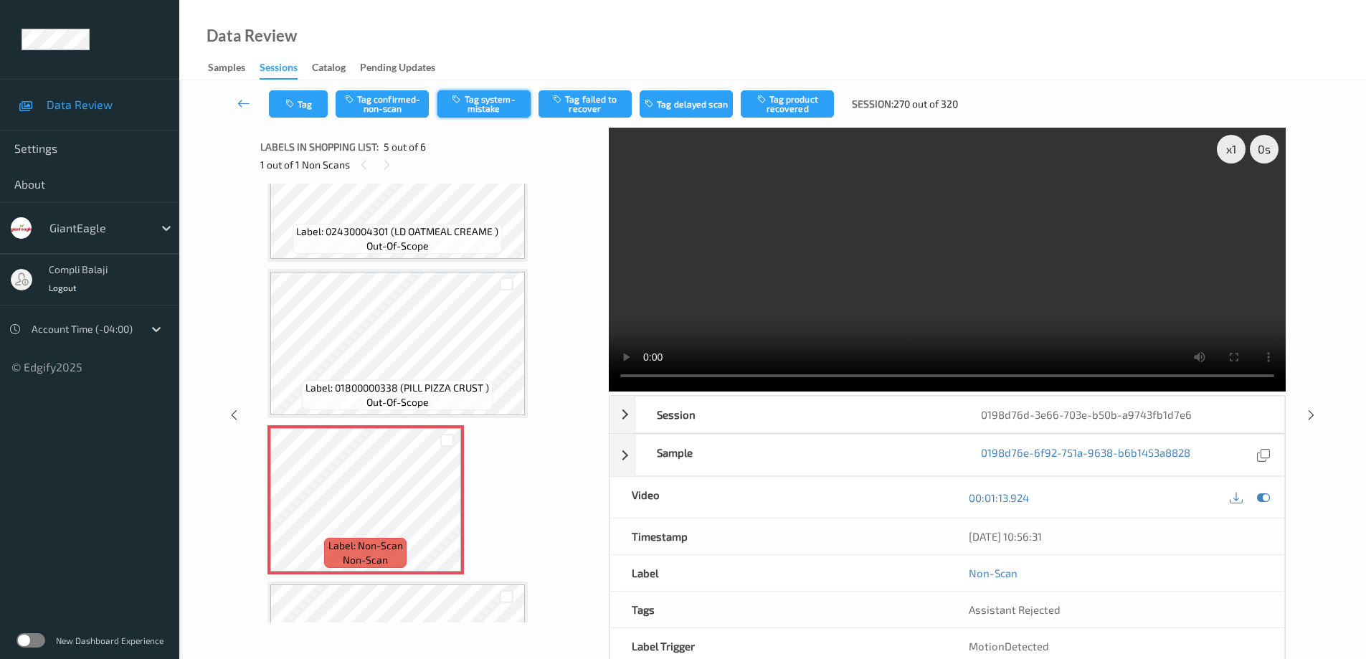
click at [500, 109] on button "Tag system-mistake" at bounding box center [483, 103] width 93 height 27
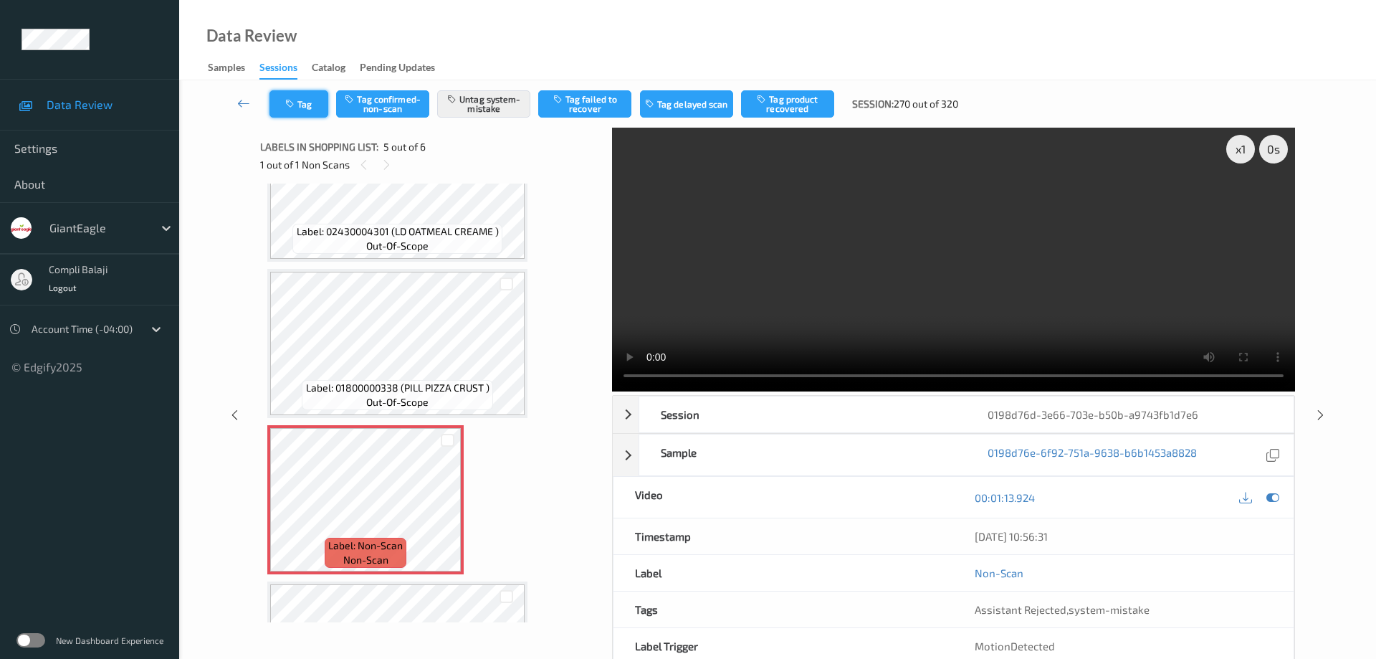
click at [315, 106] on button "Tag" at bounding box center [299, 103] width 59 height 27
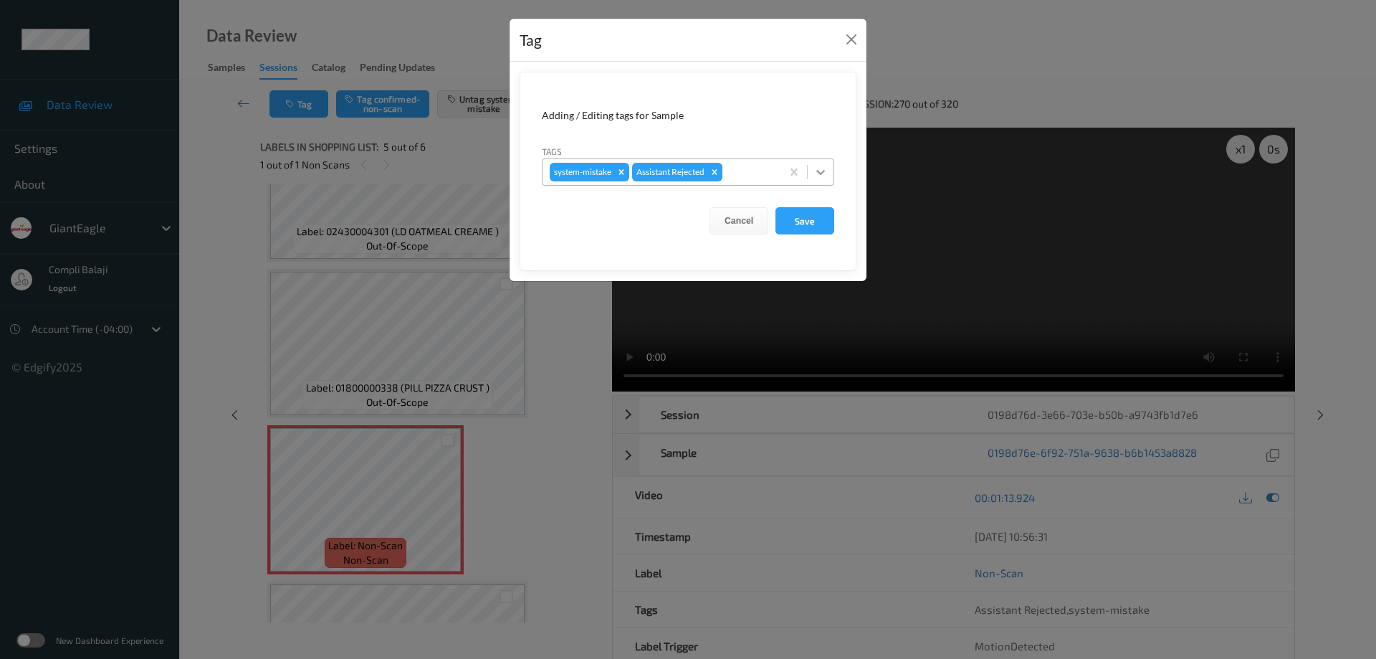
click at [825, 171] on icon at bounding box center [821, 172] width 14 height 14
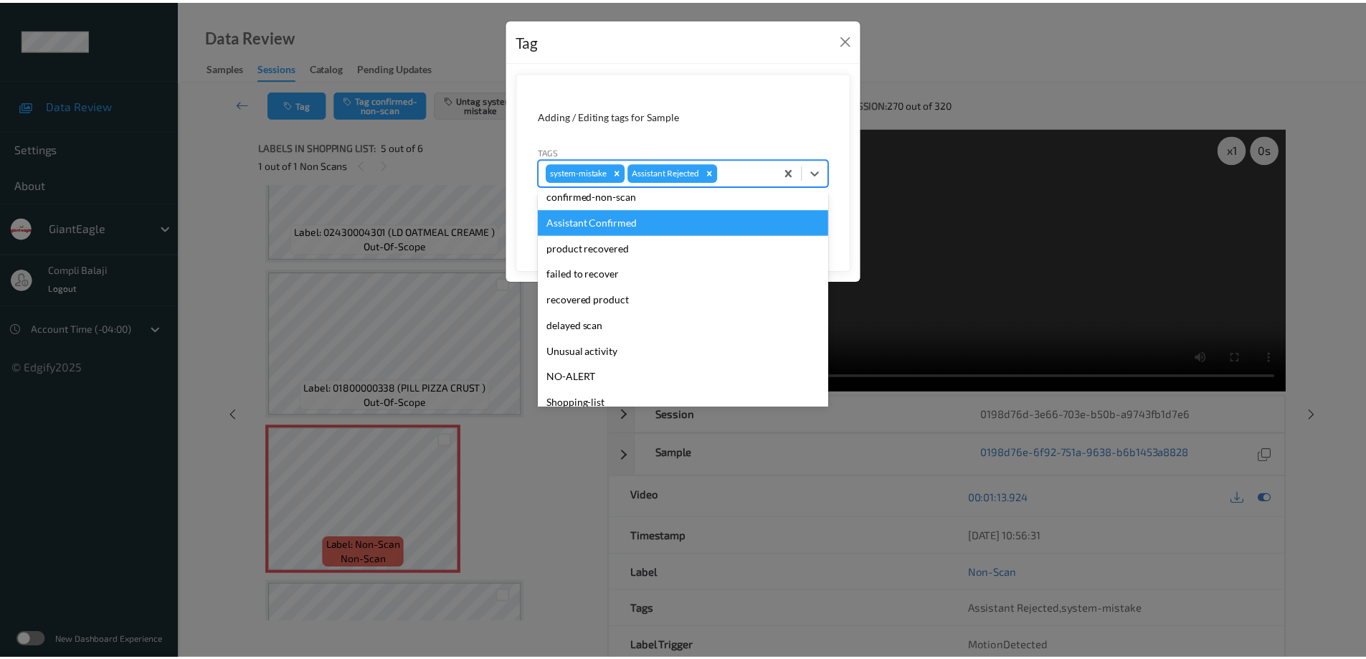
scroll to position [126, 0]
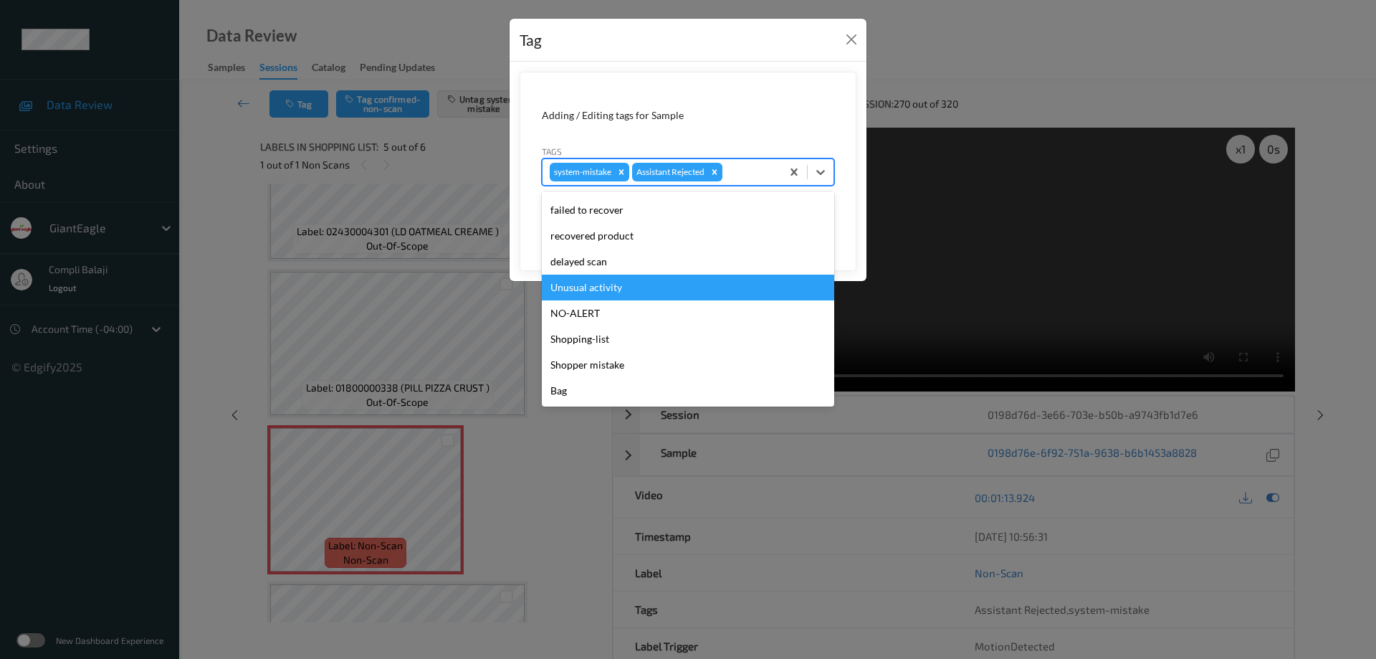
drag, startPoint x: 612, startPoint y: 290, endPoint x: 622, endPoint y: 290, distance: 9.3
click at [613, 290] on div "Unusual activity" at bounding box center [688, 288] width 292 height 26
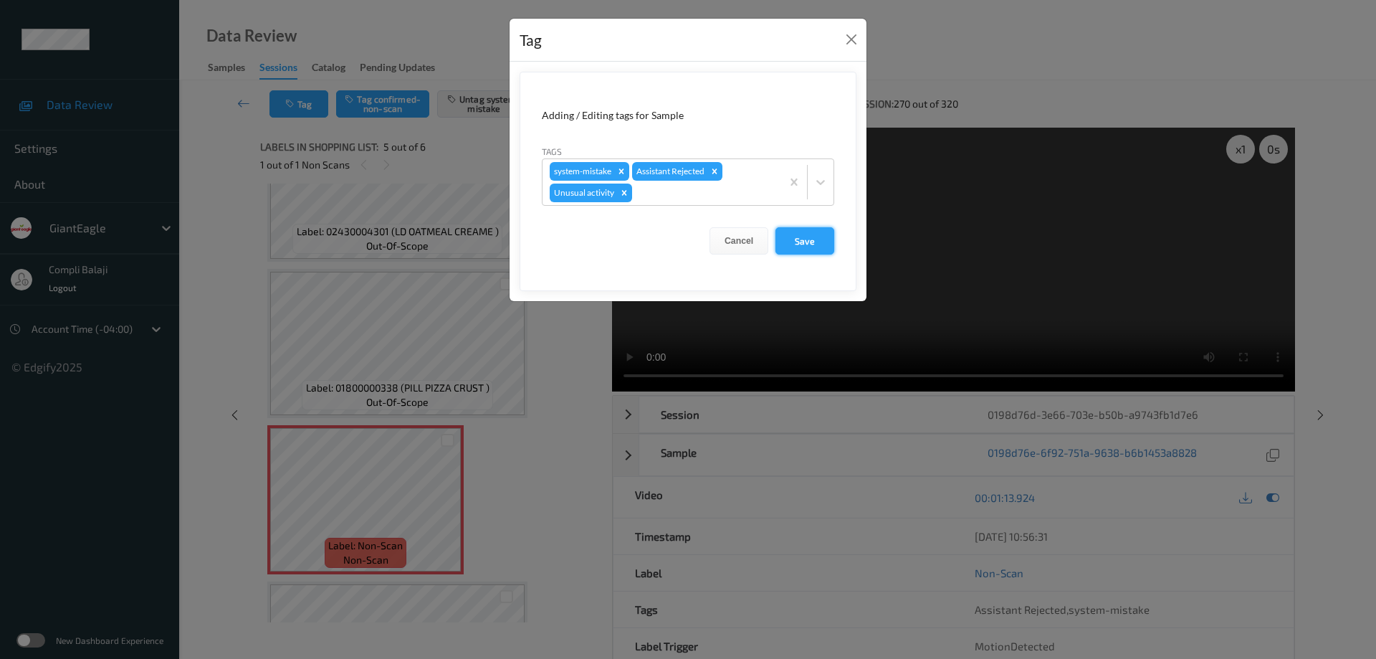
click at [811, 240] on button "Save" at bounding box center [805, 240] width 59 height 27
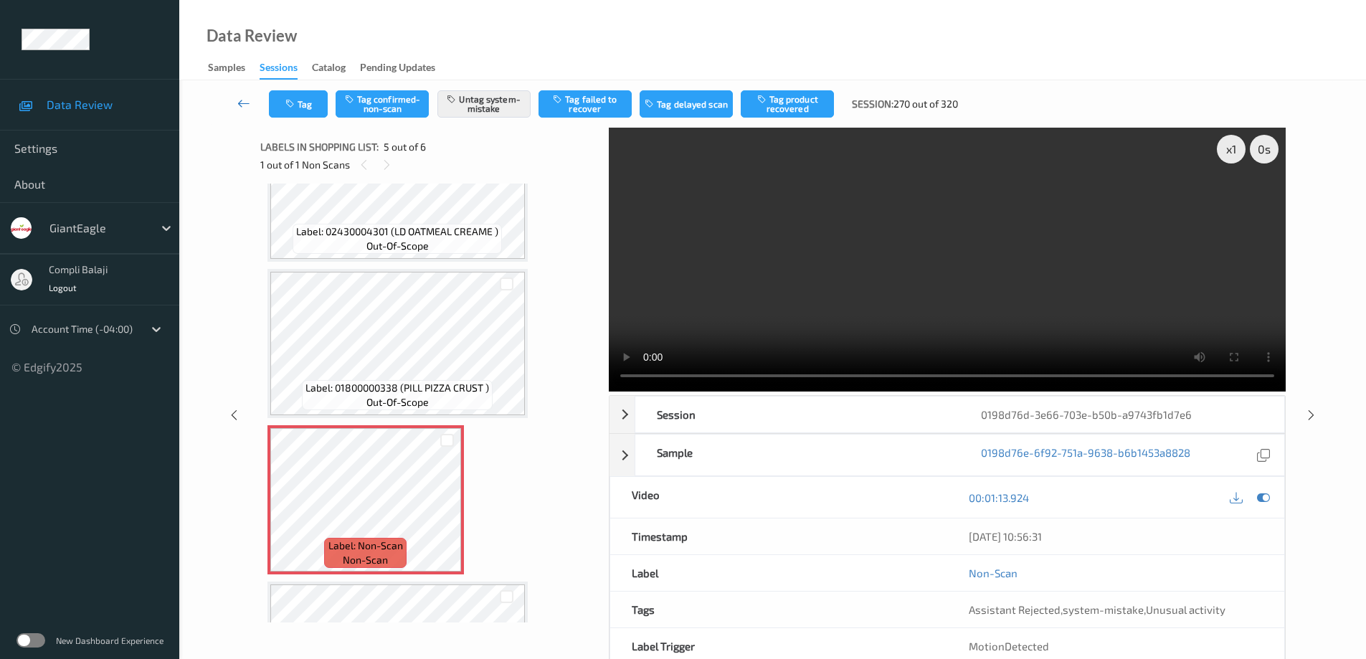
click at [241, 107] on icon at bounding box center [243, 103] width 13 height 14
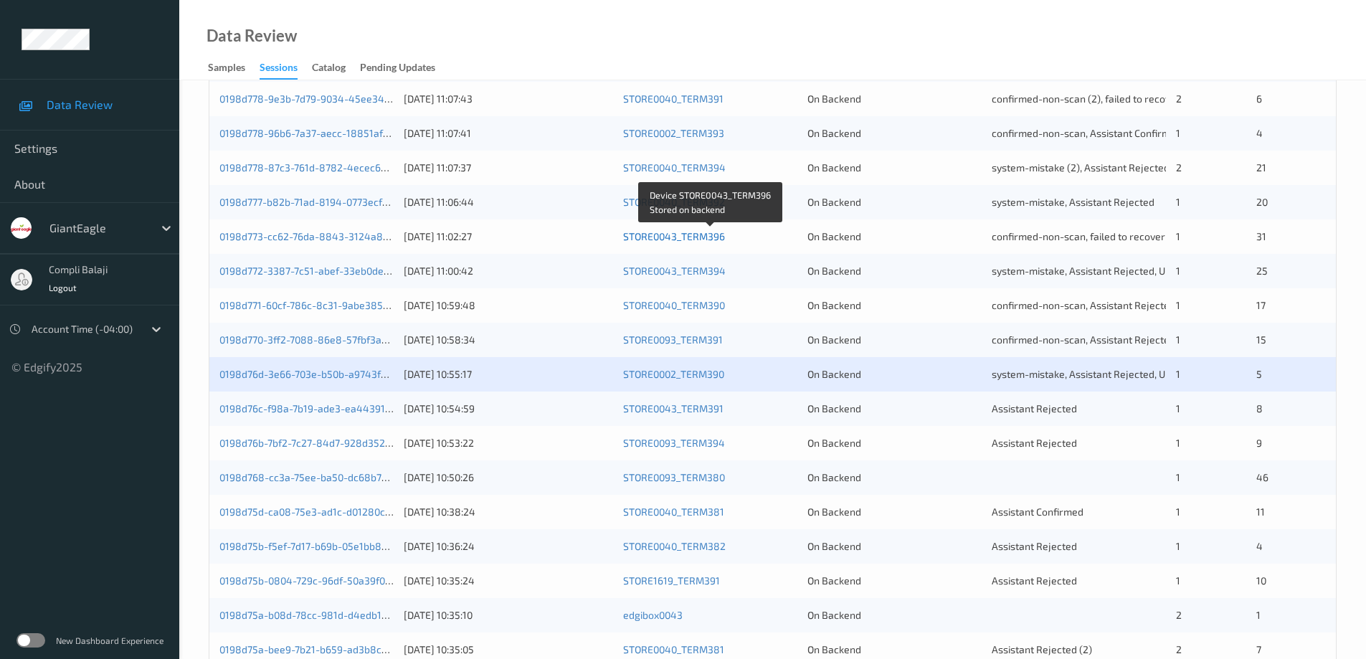
scroll to position [287, 0]
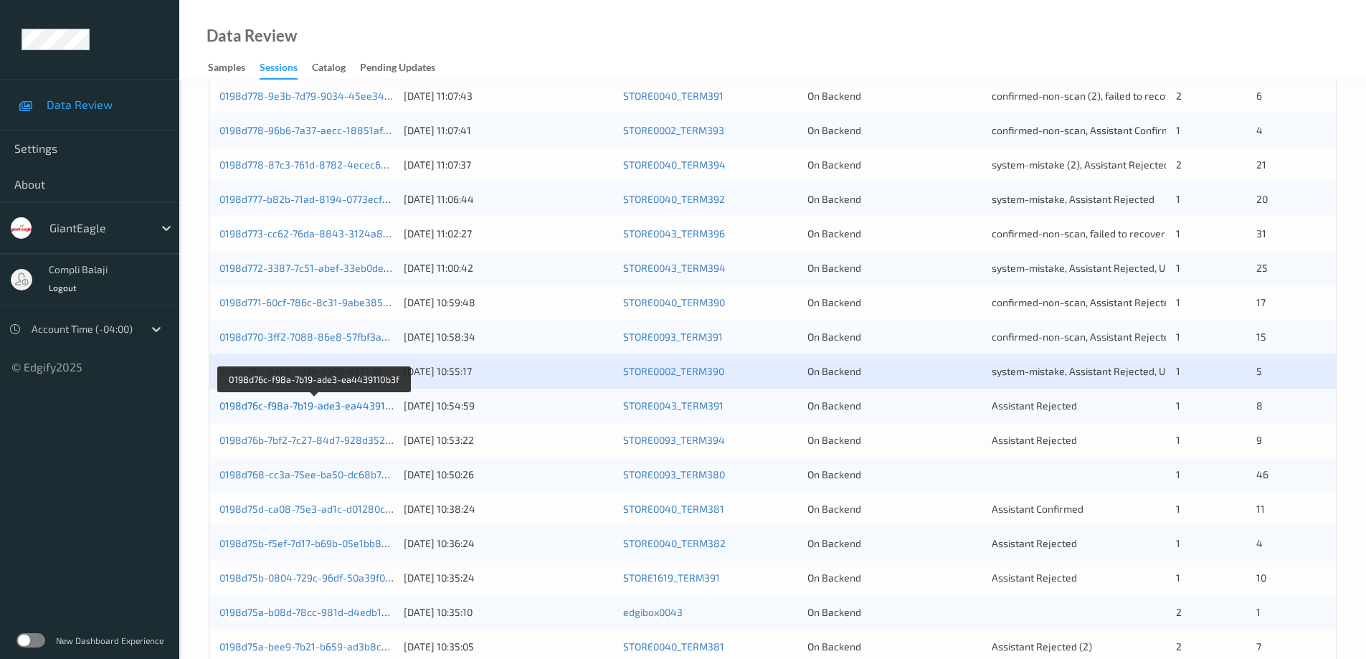
click at [354, 405] on link "0198d76c-f98a-7b19-ade3-ea4439110b3f" at bounding box center [314, 405] width 191 height 12
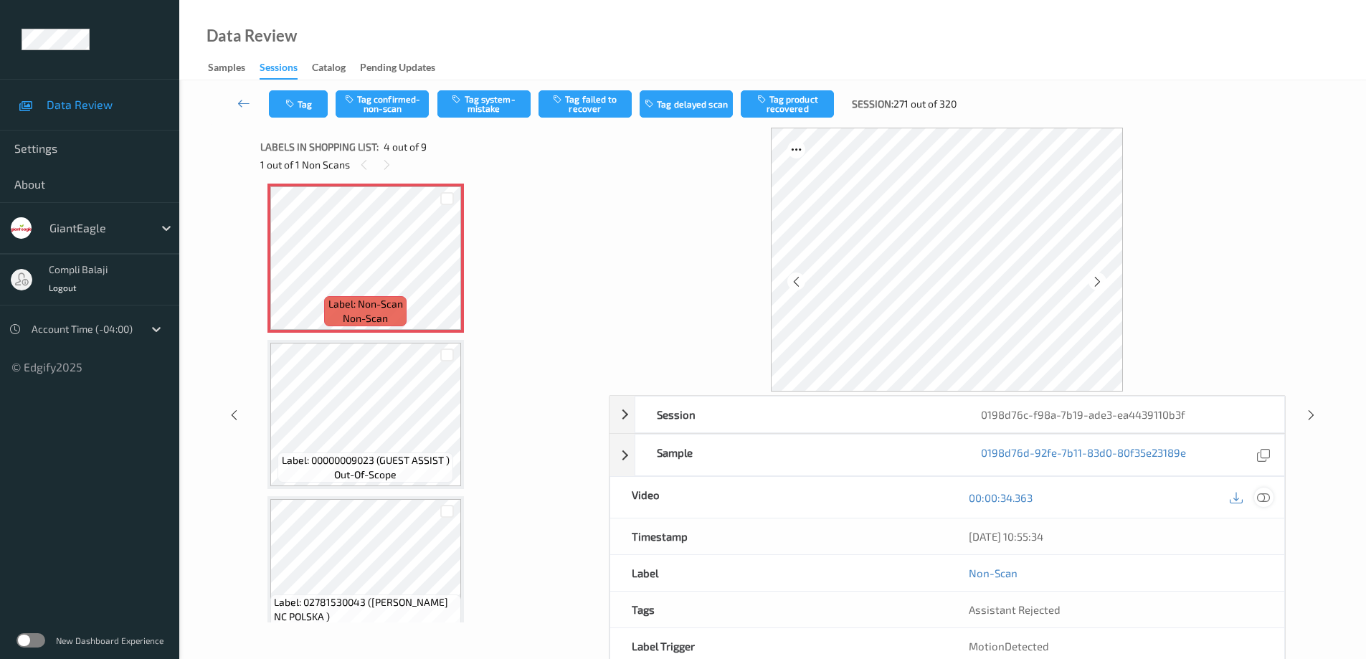
click at [1266, 496] on icon at bounding box center [1263, 496] width 13 height 13
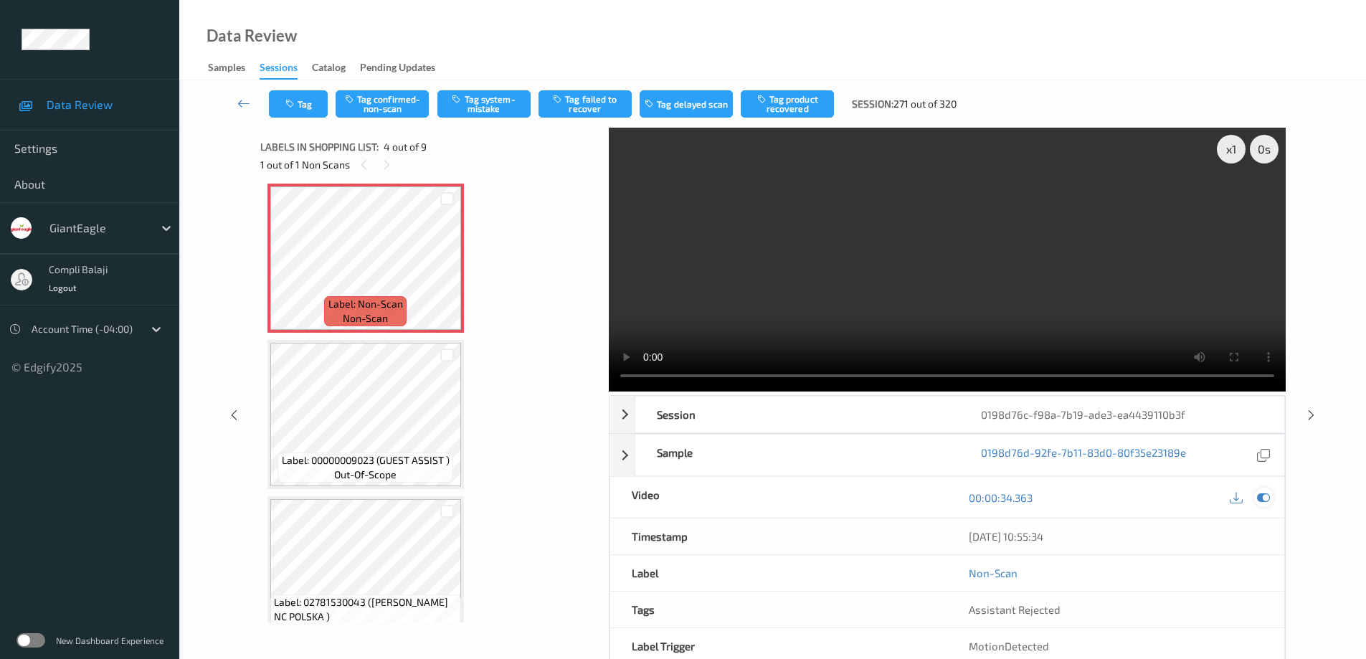
click at [1265, 494] on icon at bounding box center [1263, 497] width 13 height 13
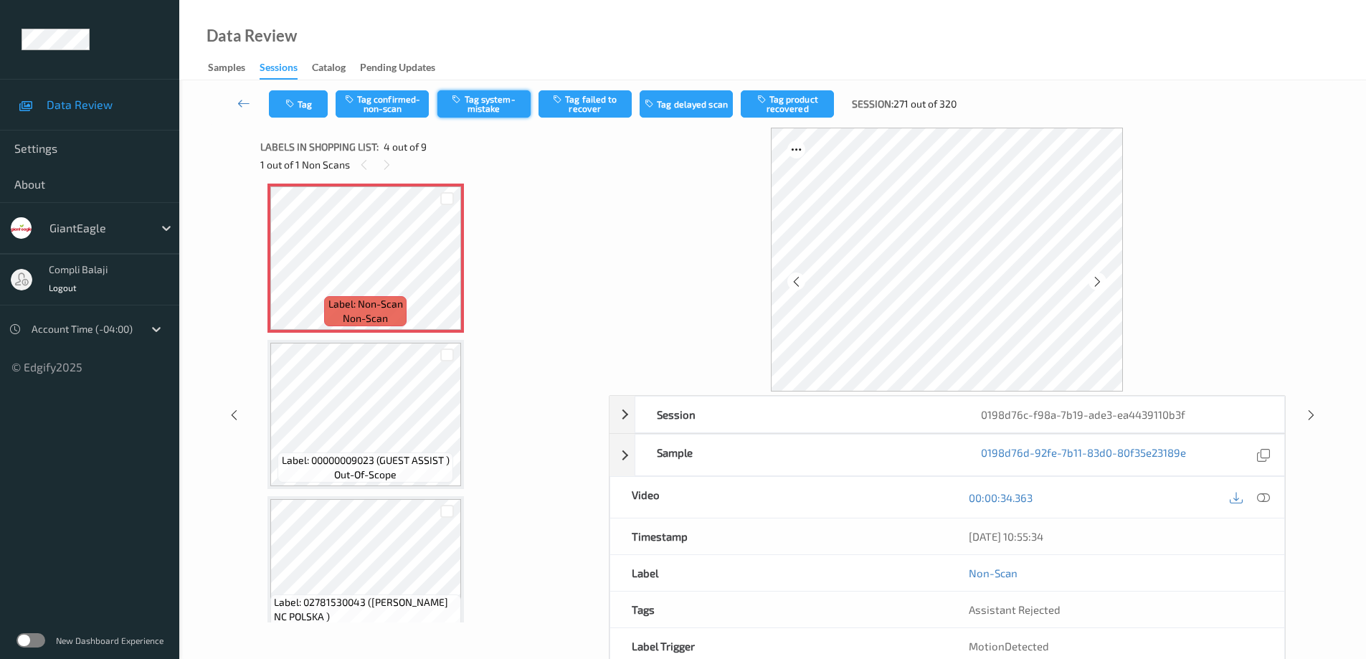
click at [483, 103] on button "Tag system-mistake" at bounding box center [483, 103] width 93 height 27
click at [311, 103] on button "Tag" at bounding box center [298, 103] width 59 height 27
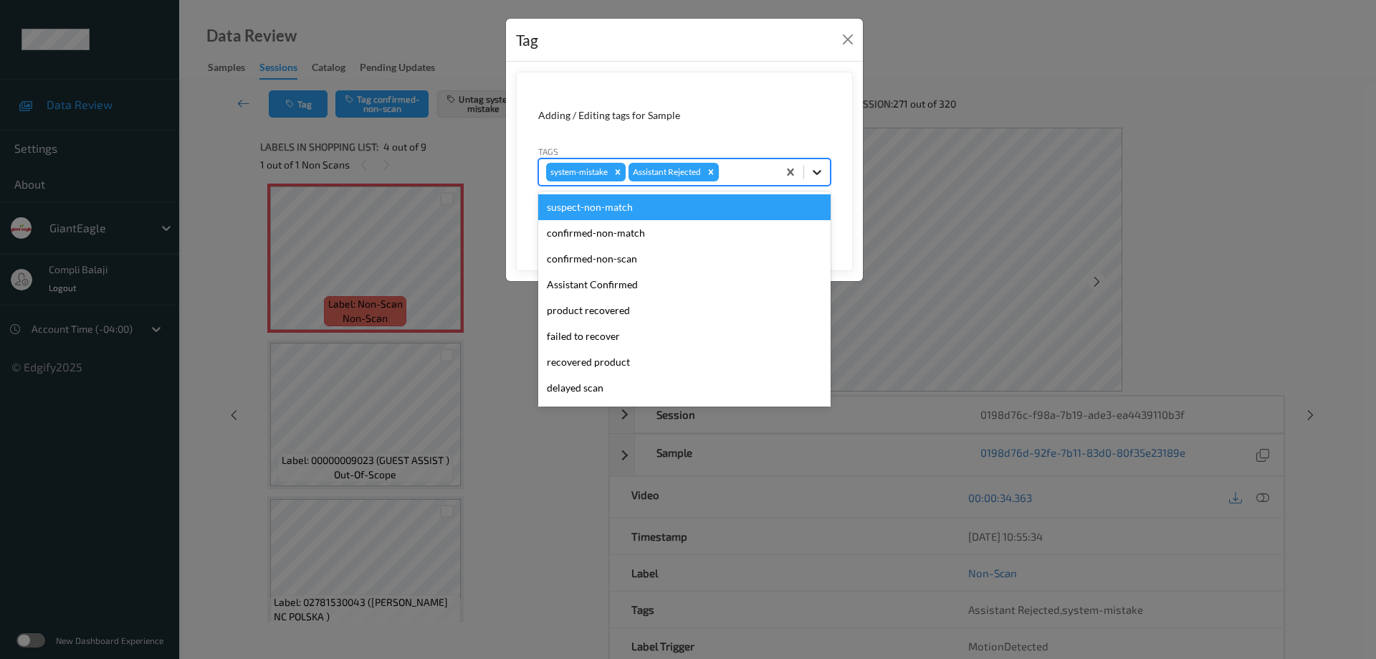
click at [819, 168] on icon at bounding box center [817, 172] width 14 height 14
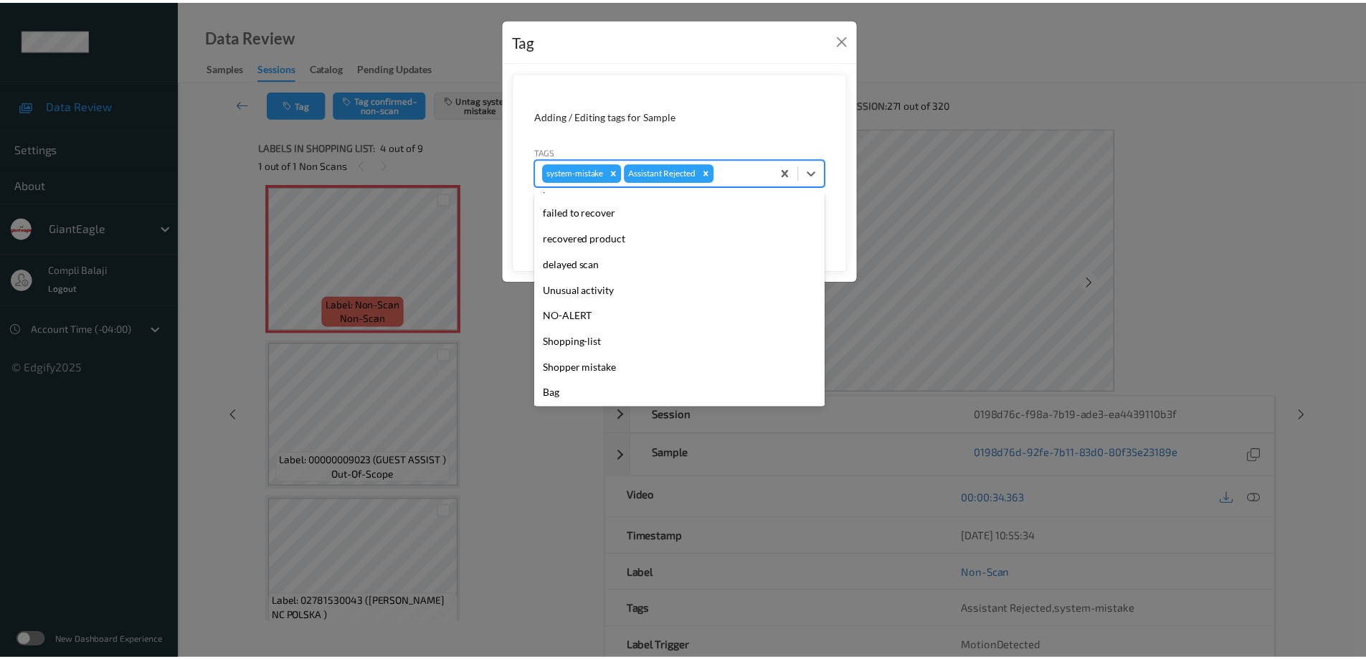
scroll to position [126, 0]
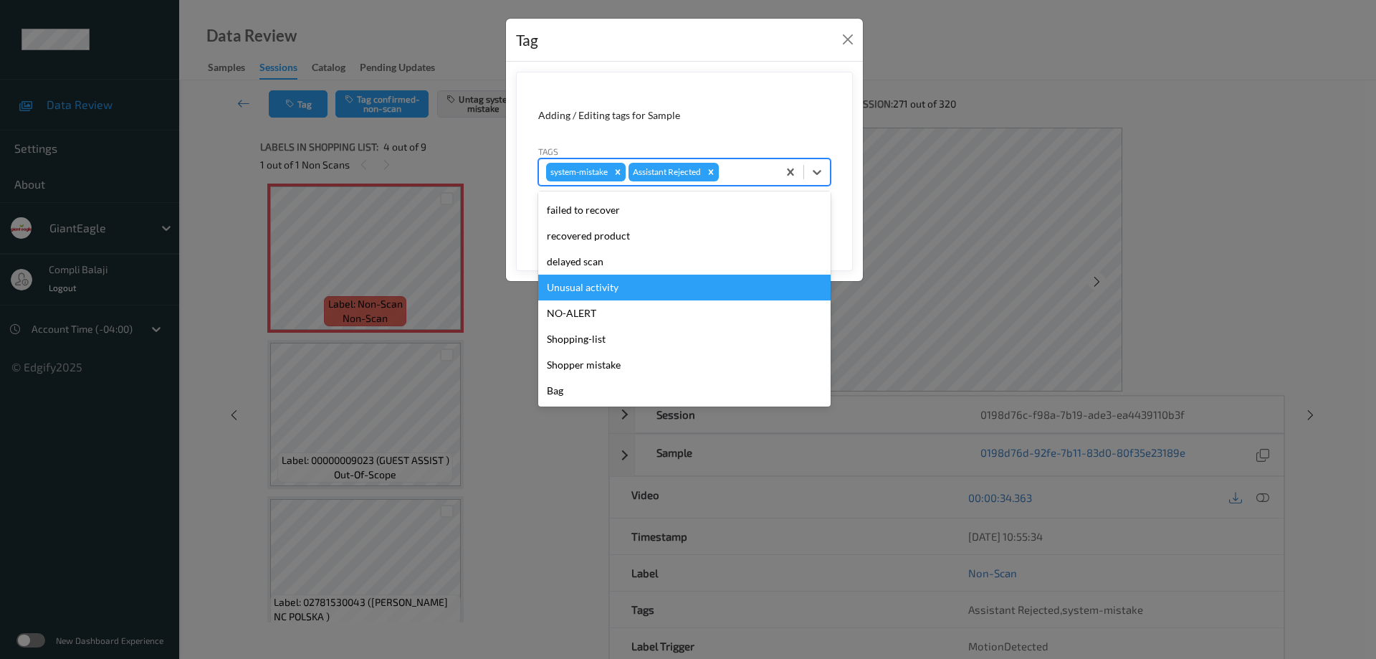
drag, startPoint x: 610, startPoint y: 290, endPoint x: 754, endPoint y: 242, distance: 151.7
click at [611, 290] on div "Unusual activity" at bounding box center [684, 288] width 292 height 26
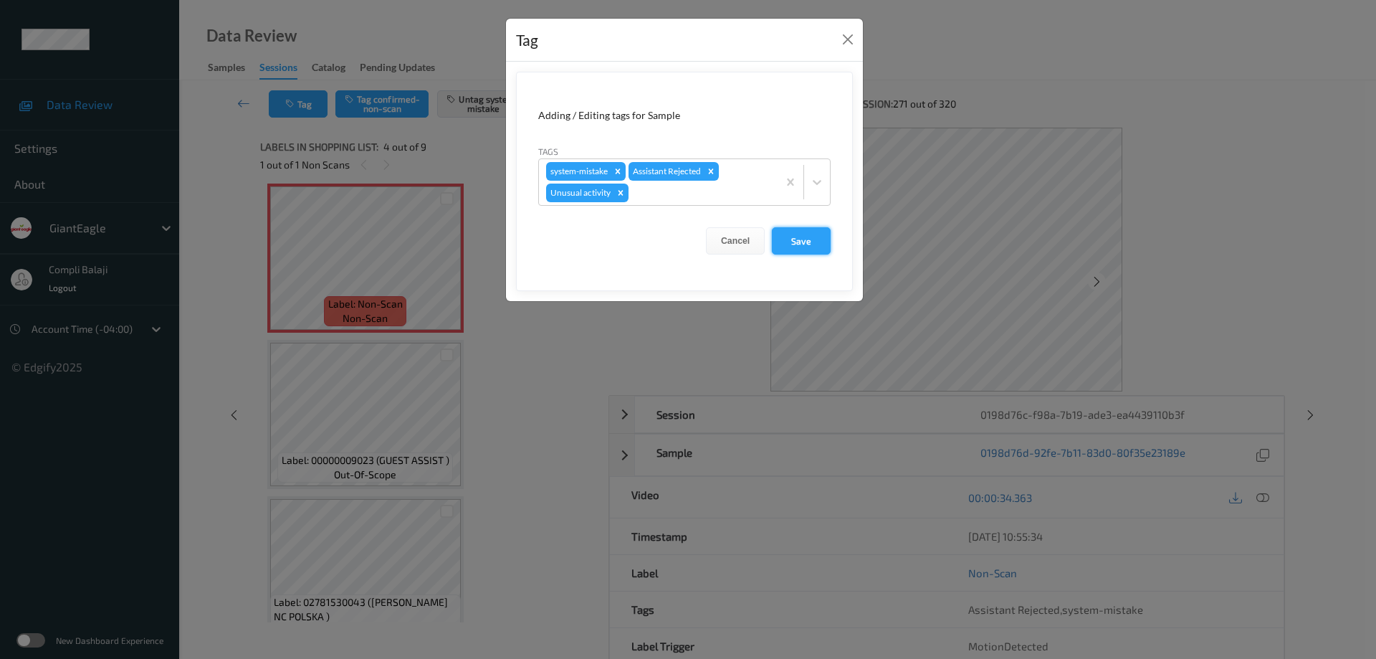
click at [812, 243] on button "Save" at bounding box center [801, 240] width 59 height 27
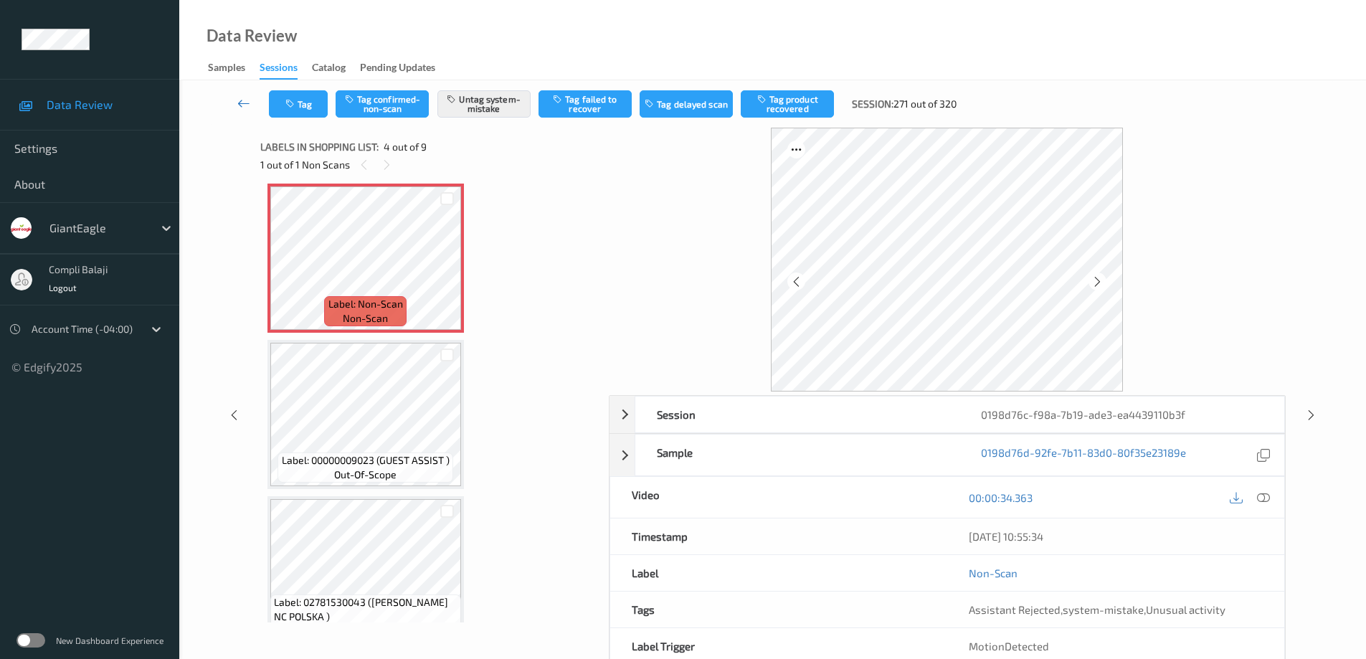
click at [237, 105] on icon at bounding box center [243, 103] width 13 height 14
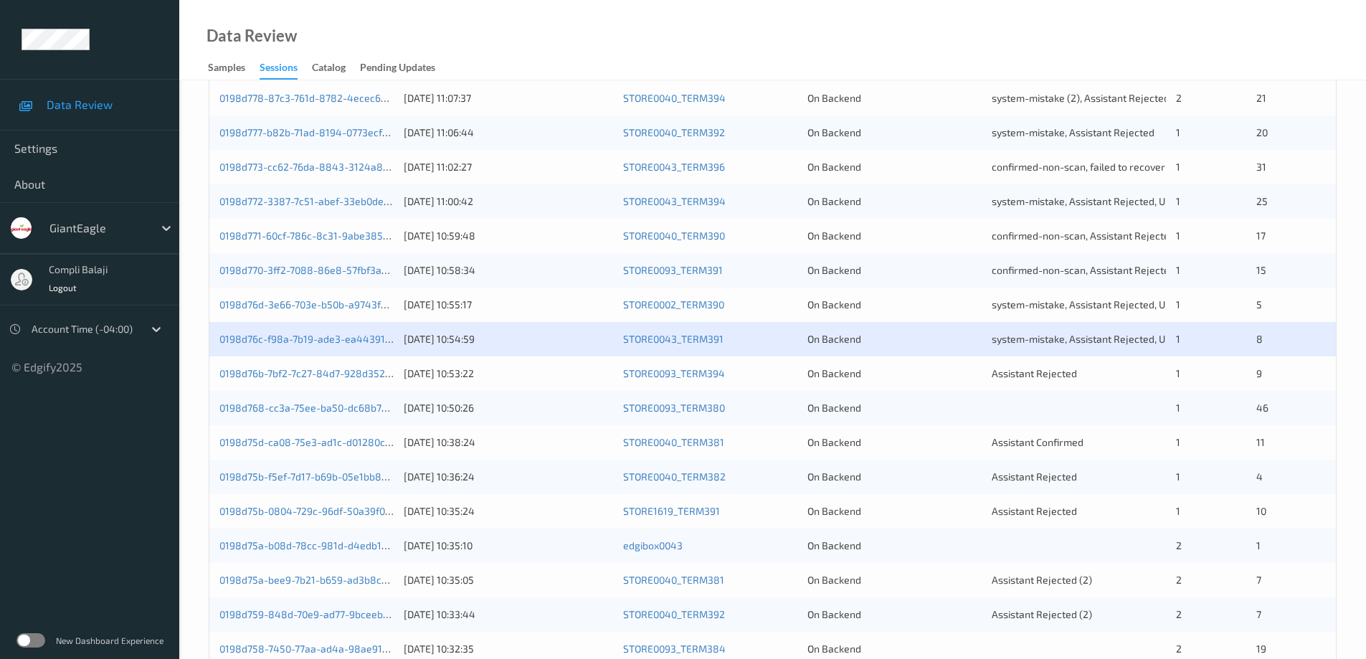
scroll to position [420, 0]
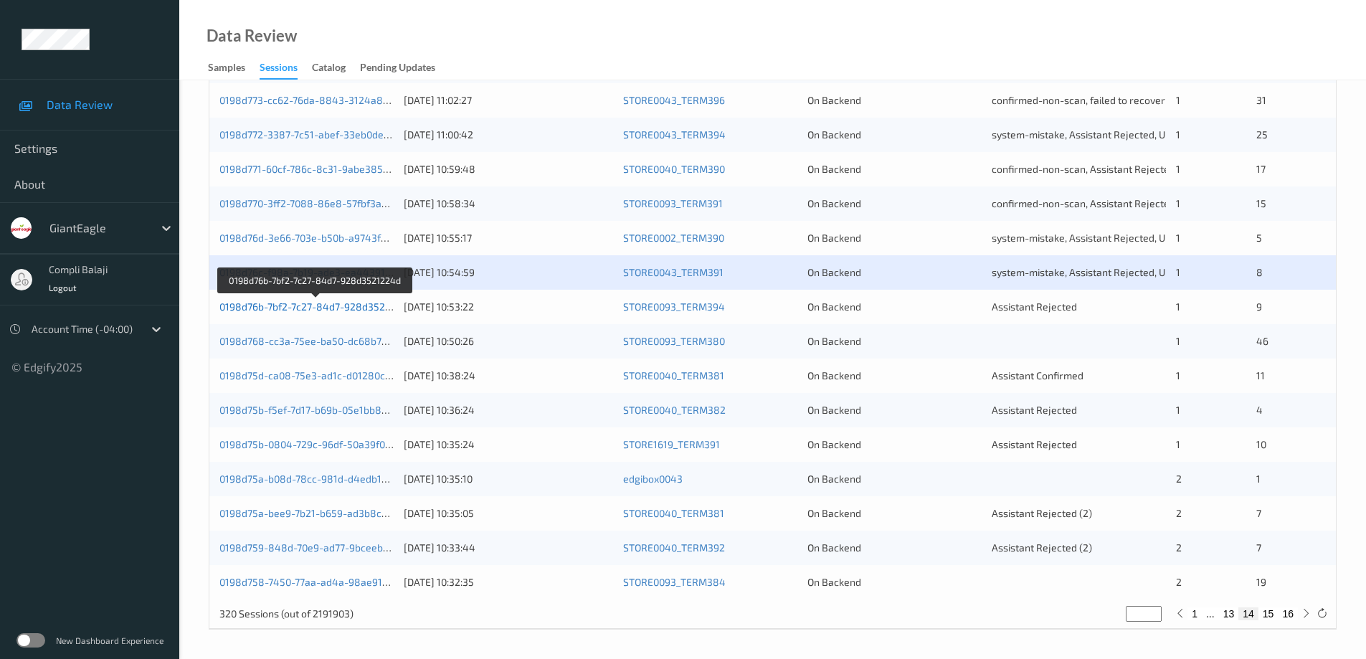
click at [333, 310] on link "0198d76b-7bf2-7c27-84d7-928d3521224d" at bounding box center [316, 306] width 194 height 12
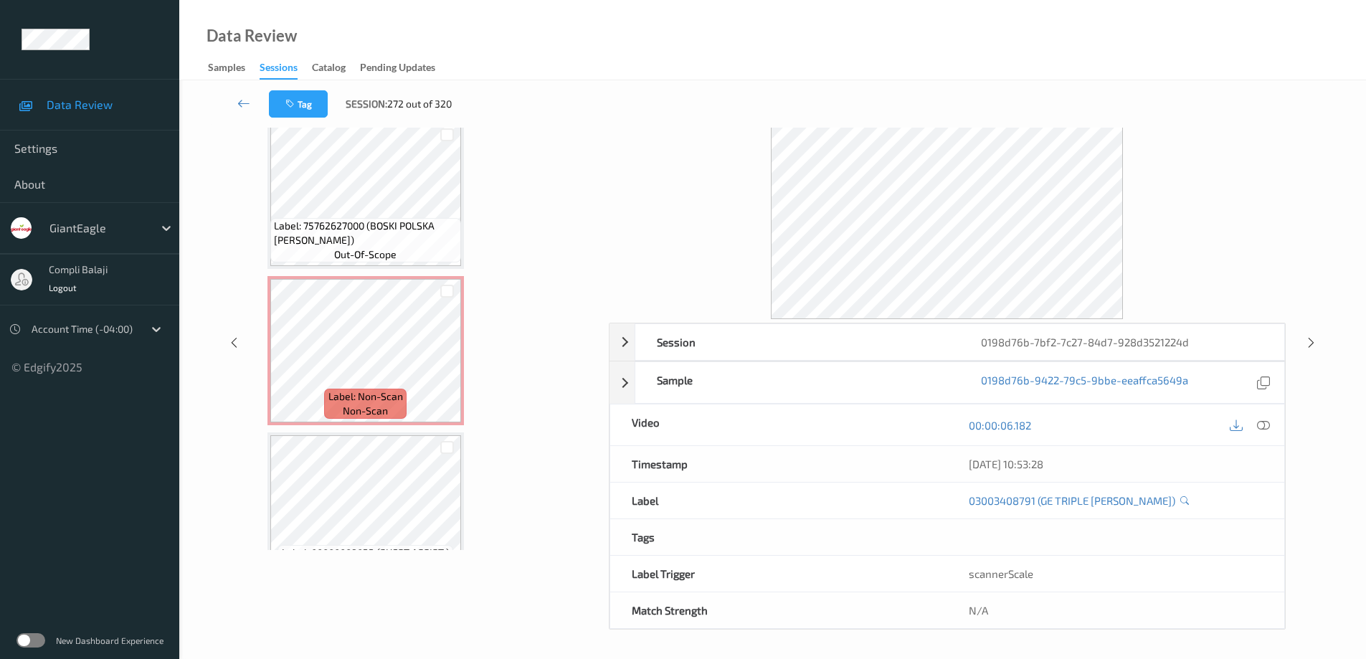
scroll to position [1116, 0]
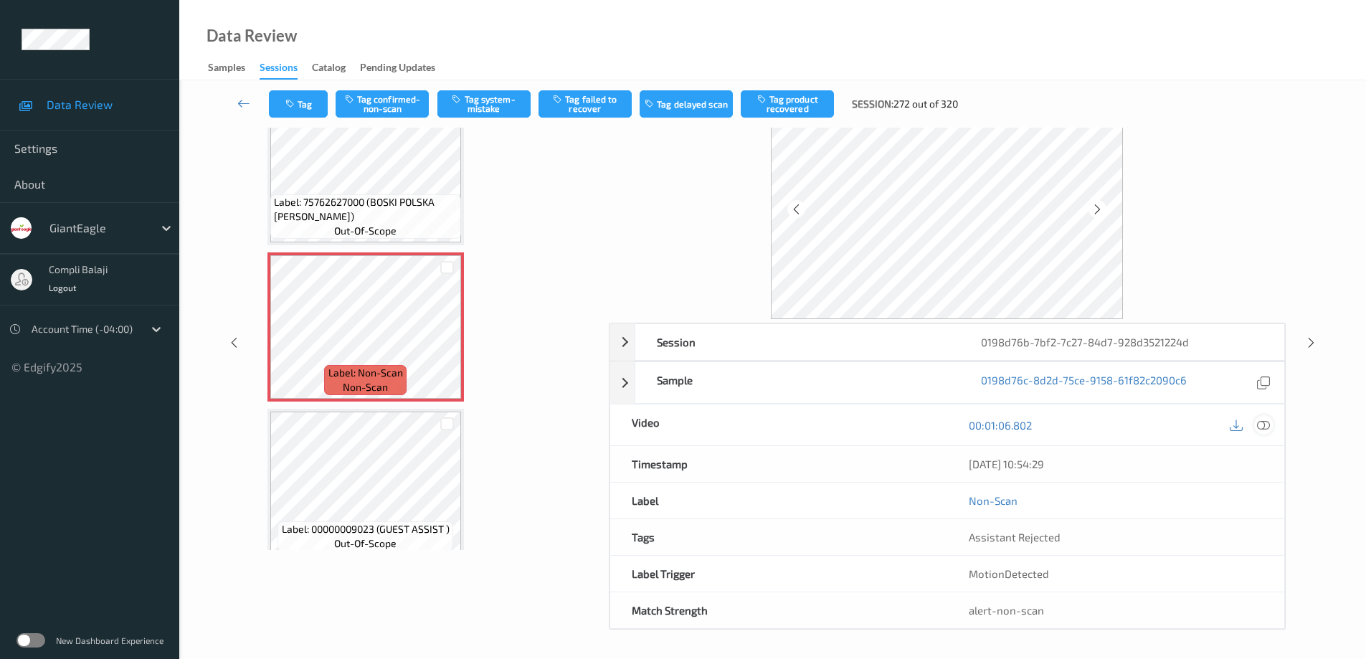
click at [1265, 419] on icon at bounding box center [1263, 424] width 13 height 13
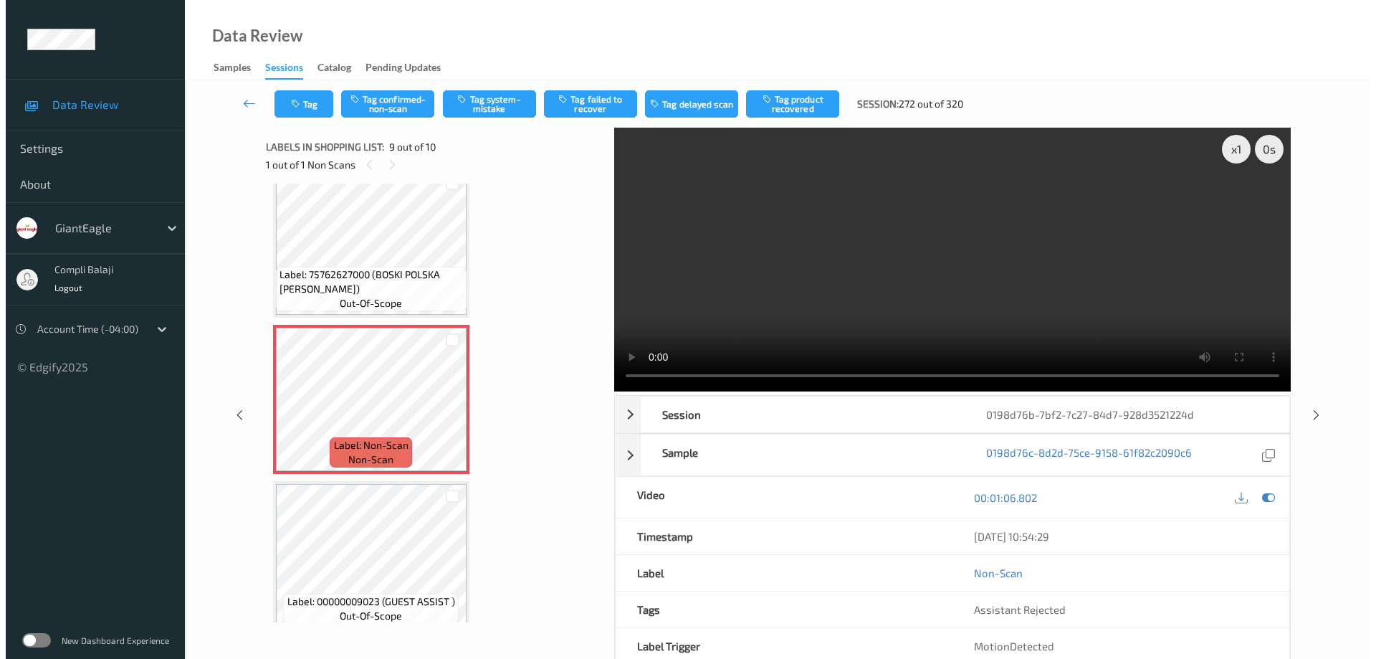
scroll to position [1016, 0]
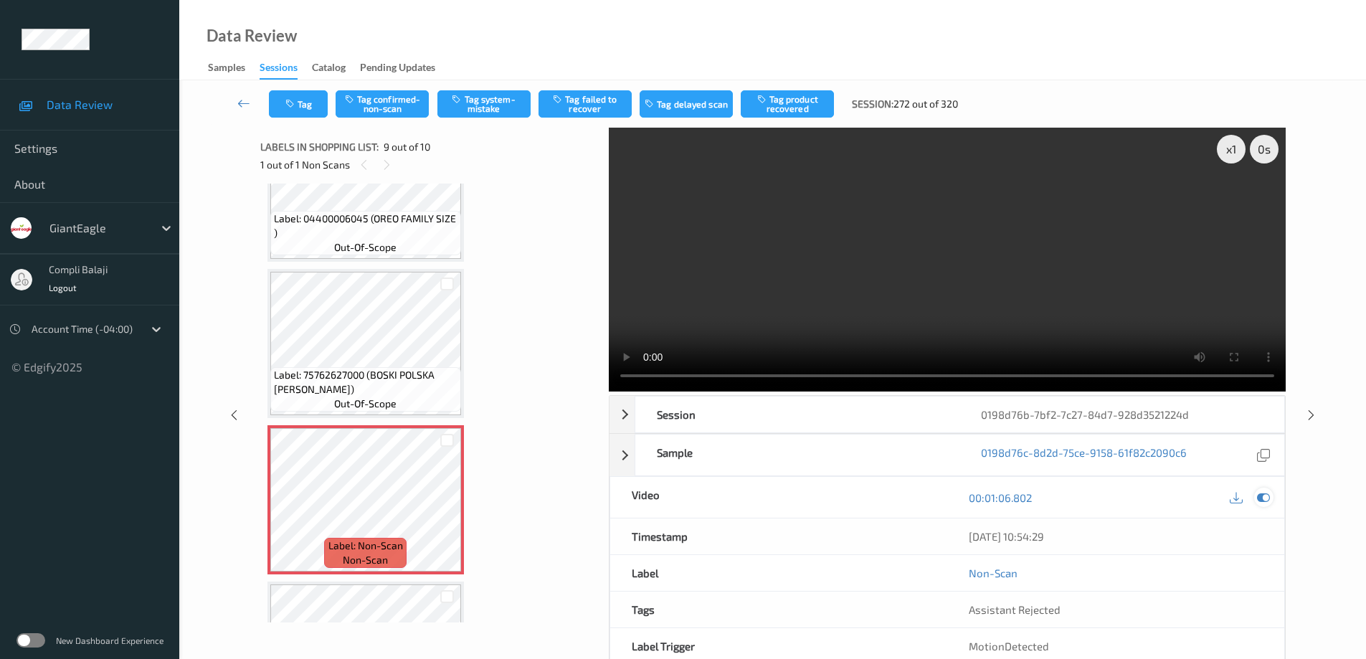
click at [1266, 498] on icon at bounding box center [1263, 497] width 13 height 13
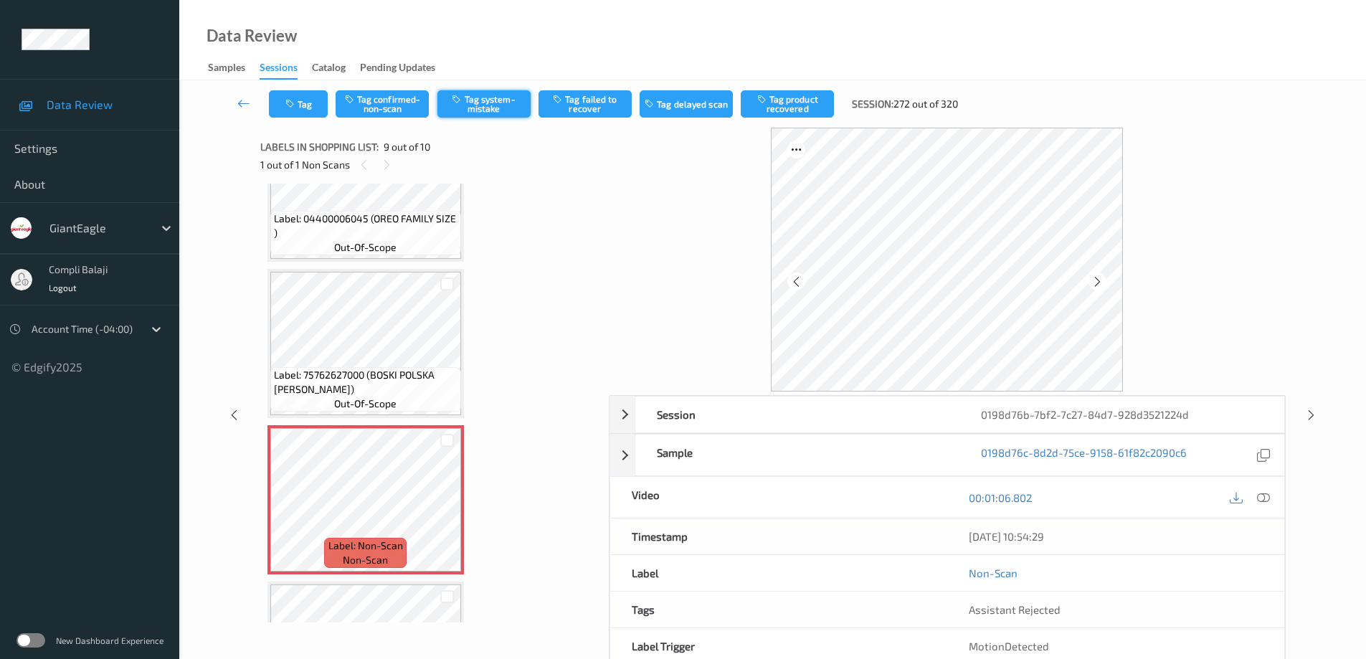
click at [493, 103] on button "Tag system-mistake" at bounding box center [483, 103] width 93 height 27
click at [307, 108] on button "Tag" at bounding box center [298, 103] width 59 height 27
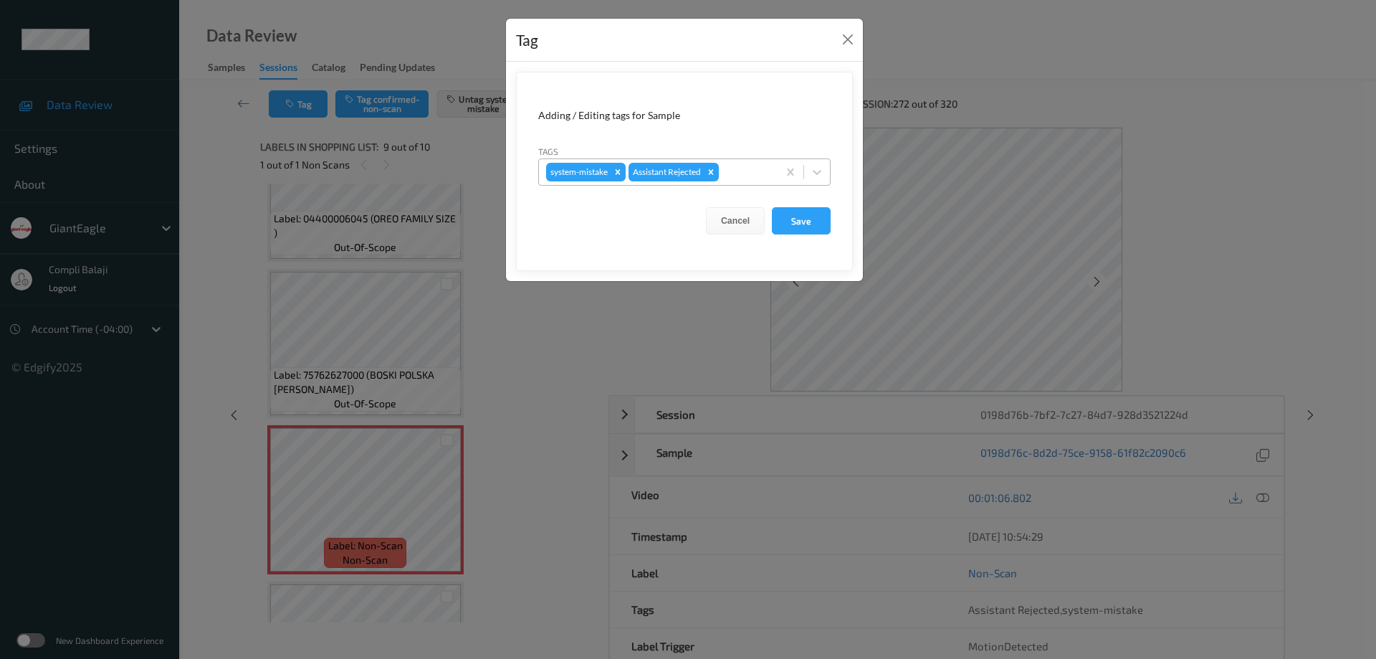
drag, startPoint x: 820, startPoint y: 171, endPoint x: 769, endPoint y: 181, distance: 52.5
click at [819, 171] on icon at bounding box center [817, 172] width 9 height 5
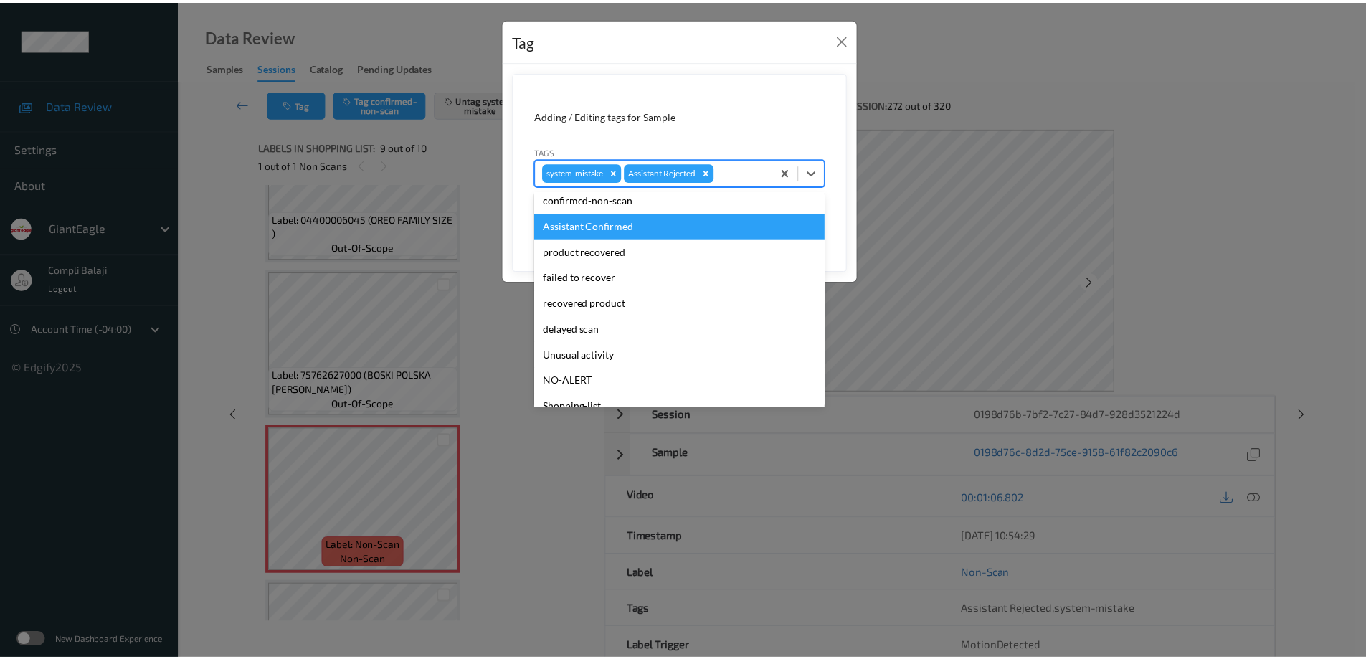
scroll to position [126, 0]
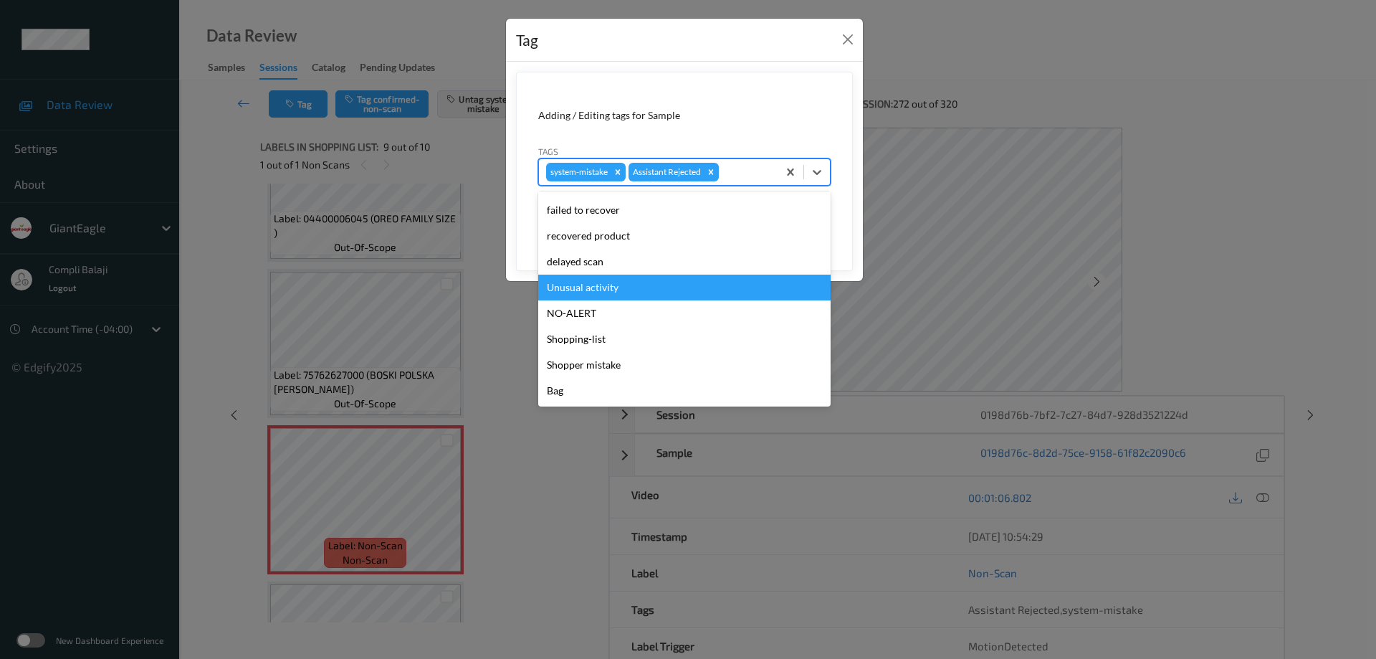
click at [612, 288] on div "Unusual activity" at bounding box center [684, 288] width 292 height 26
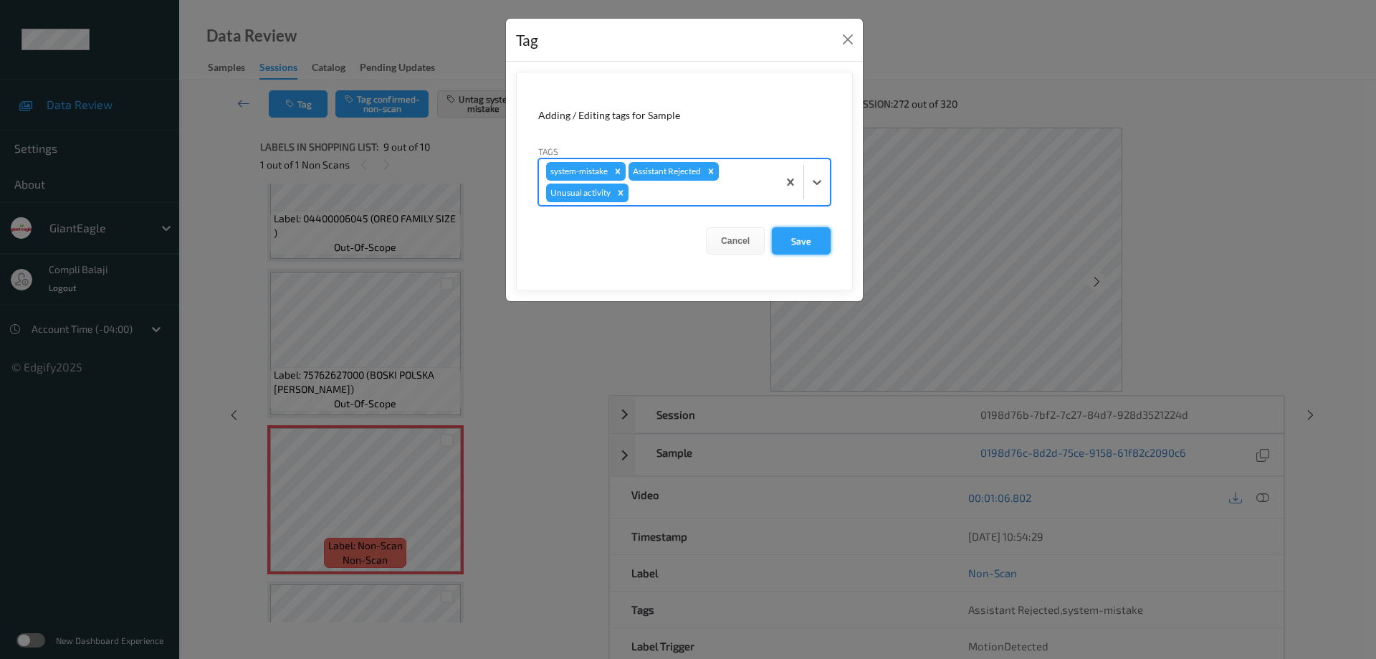
click at [802, 245] on button "Save" at bounding box center [801, 240] width 59 height 27
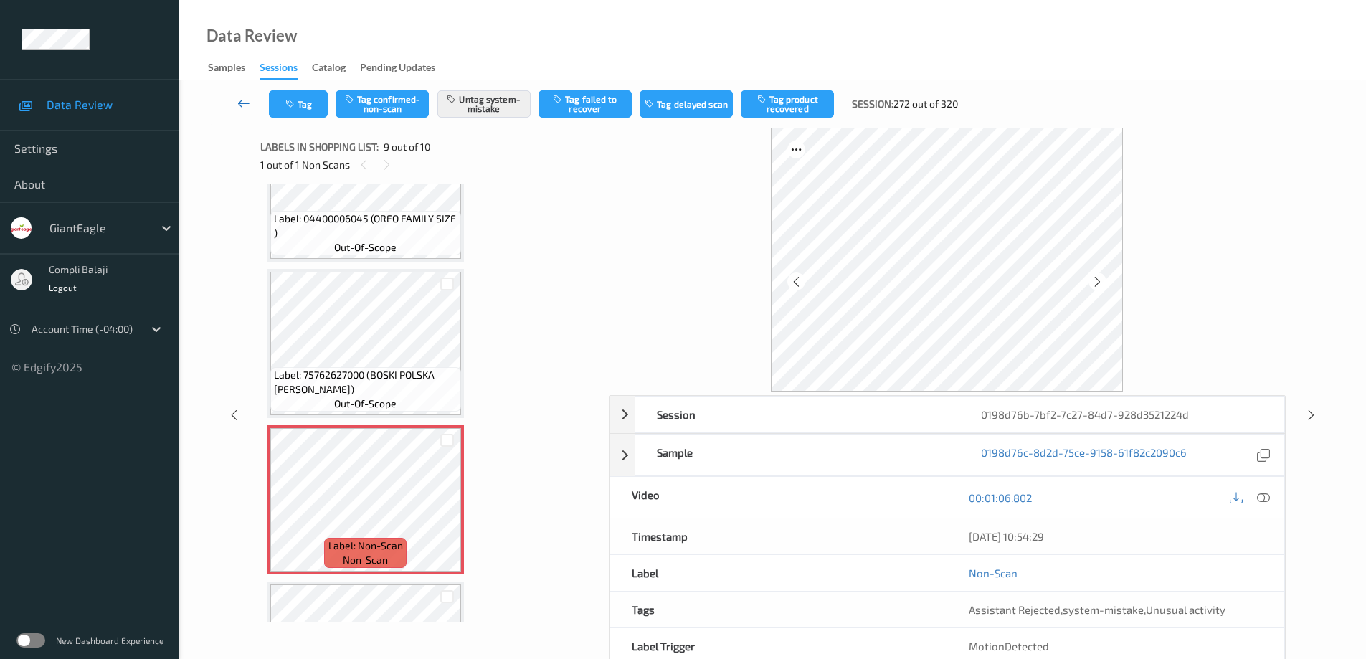
click at [247, 103] on icon at bounding box center [243, 103] width 13 height 14
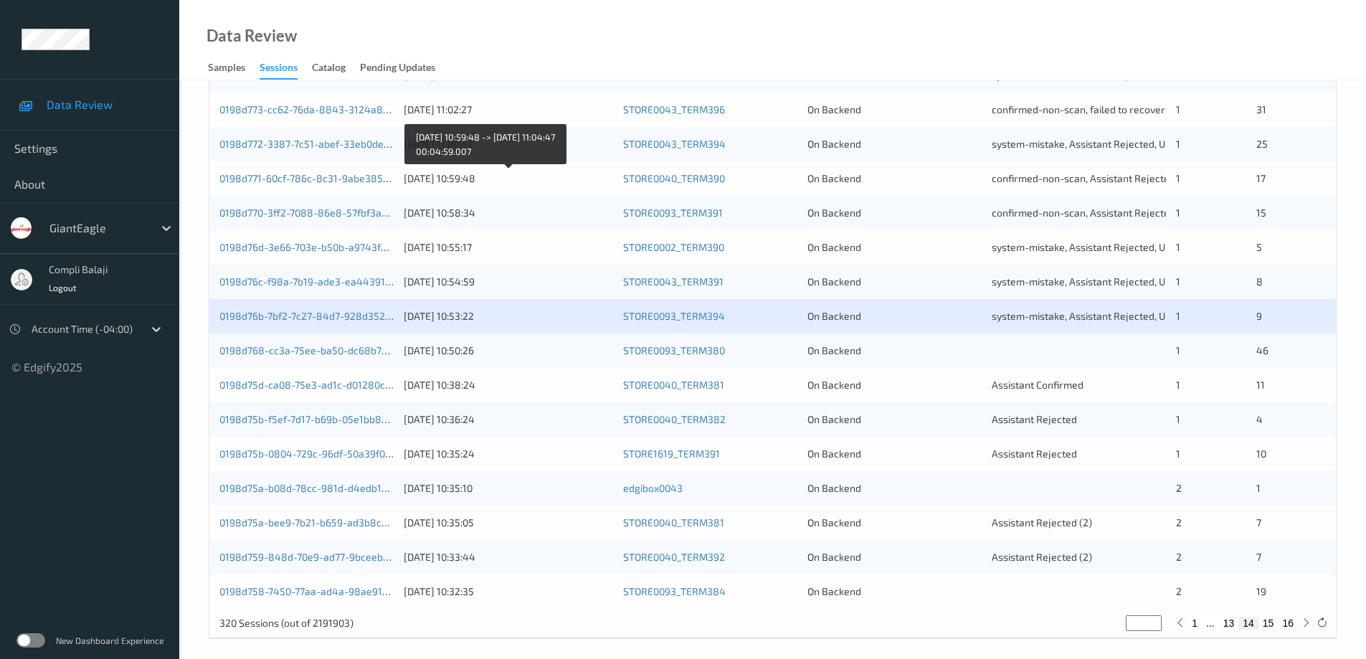
scroll to position [420, 0]
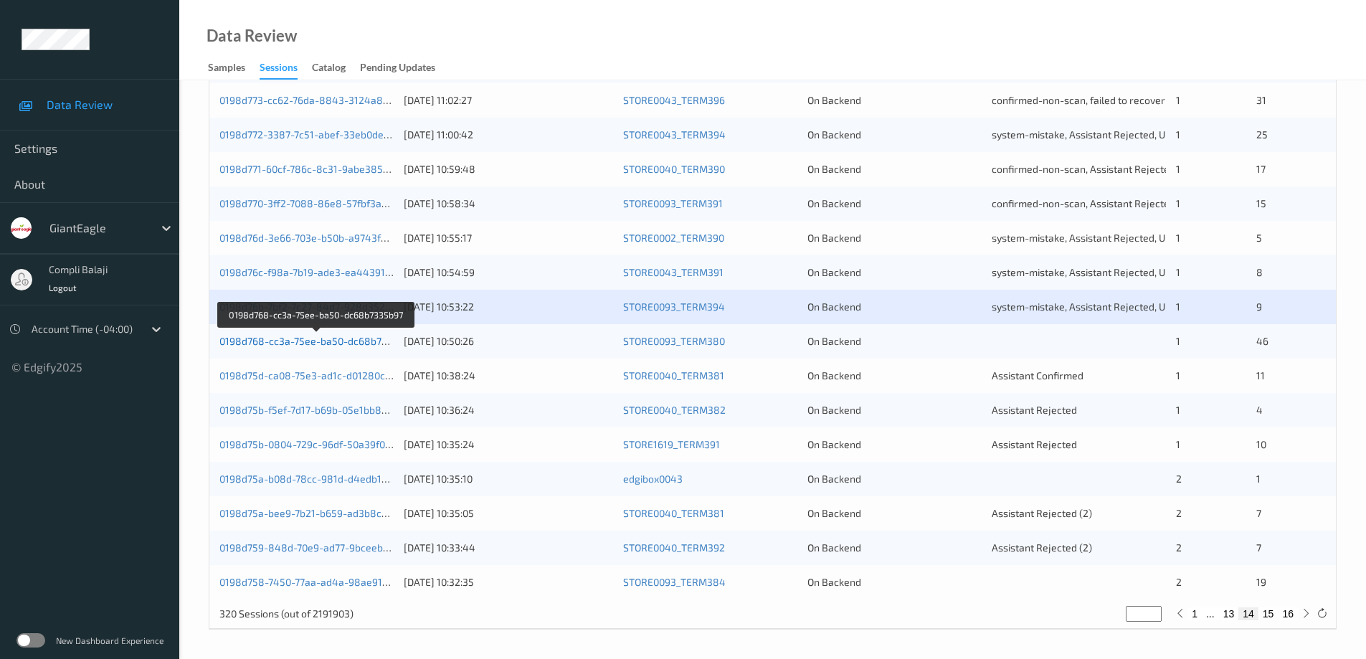
click at [325, 346] on link "0198d768-cc3a-75ee-ba50-dc68b7335b97" at bounding box center [317, 341] width 196 height 12
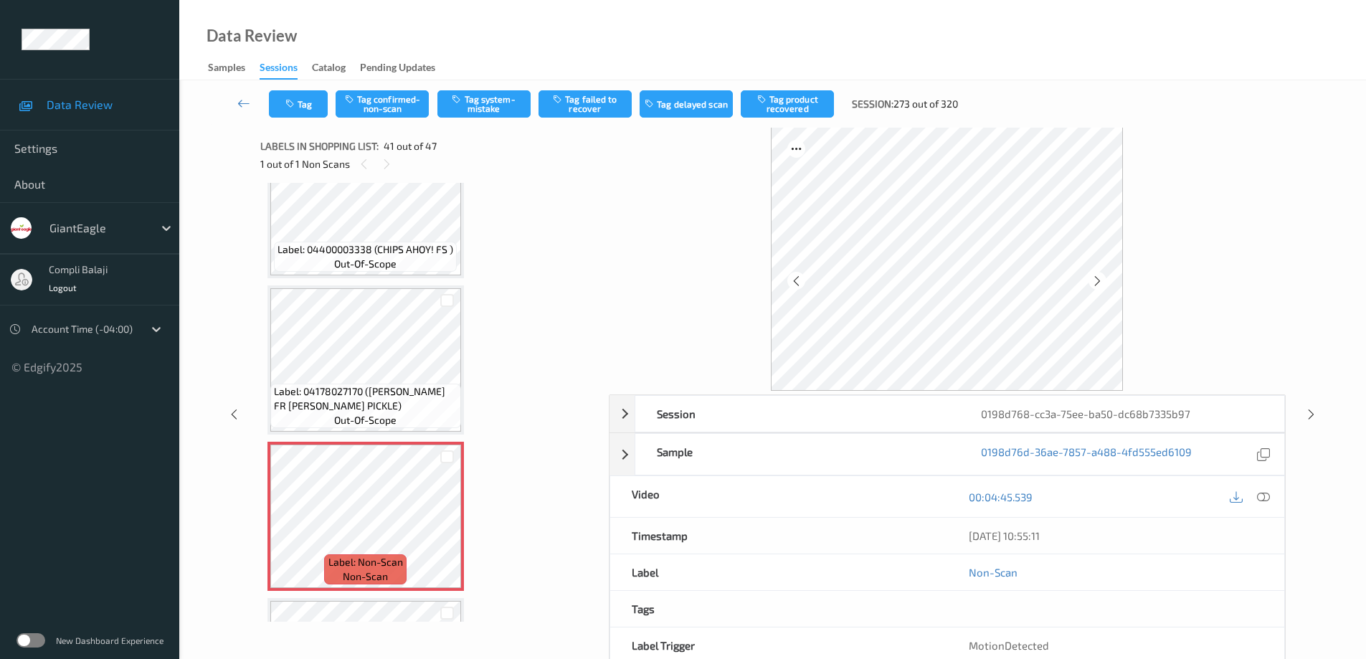
scroll to position [5976, 0]
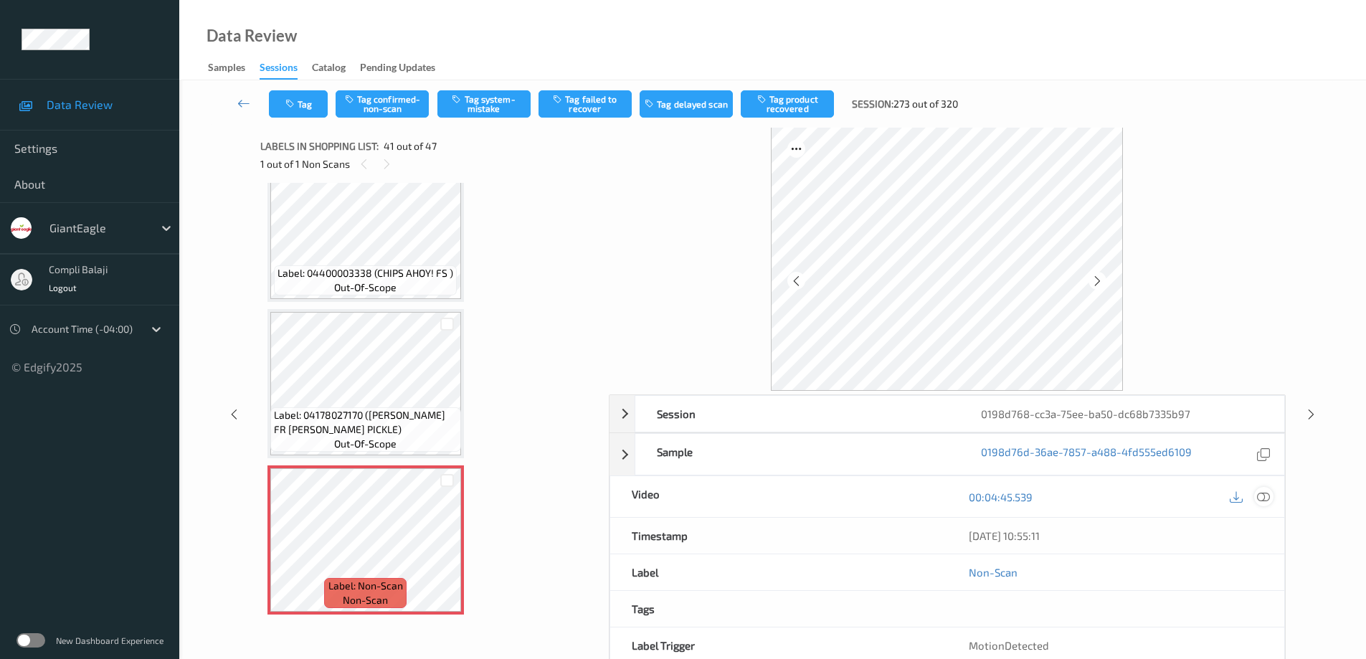
click at [1258, 495] on icon at bounding box center [1263, 496] width 13 height 13
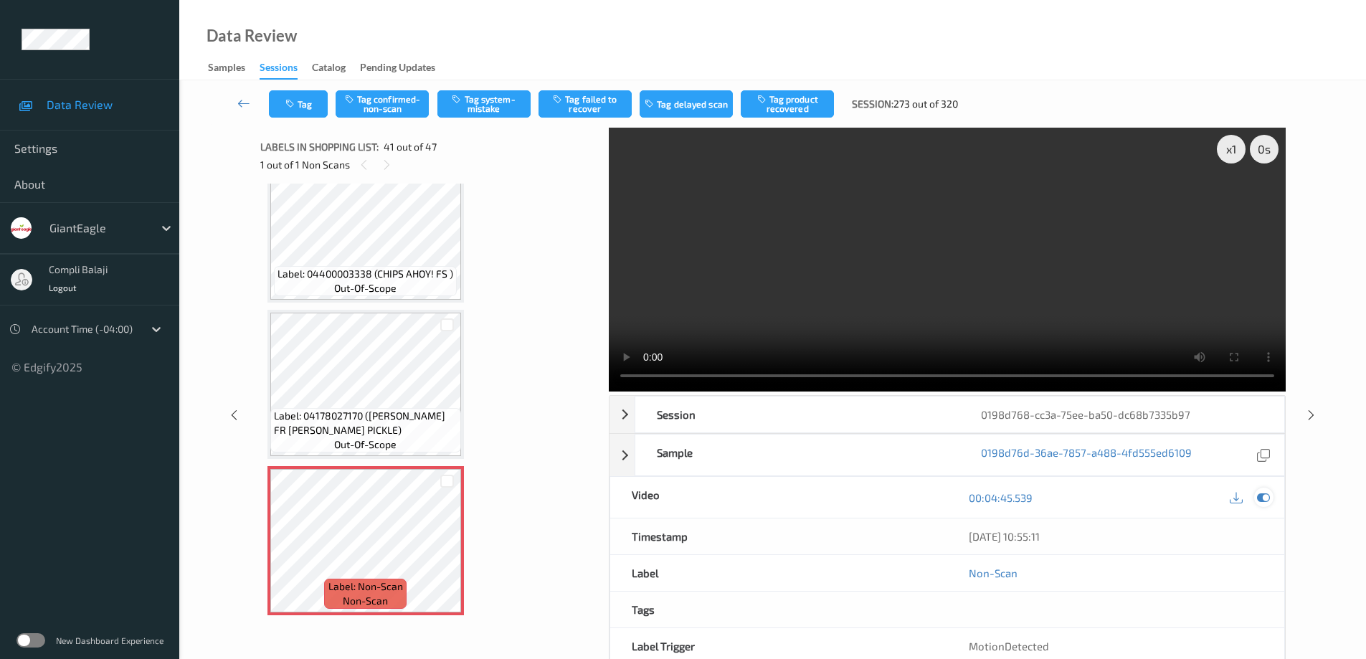
click at [1265, 500] on icon at bounding box center [1263, 497] width 13 height 13
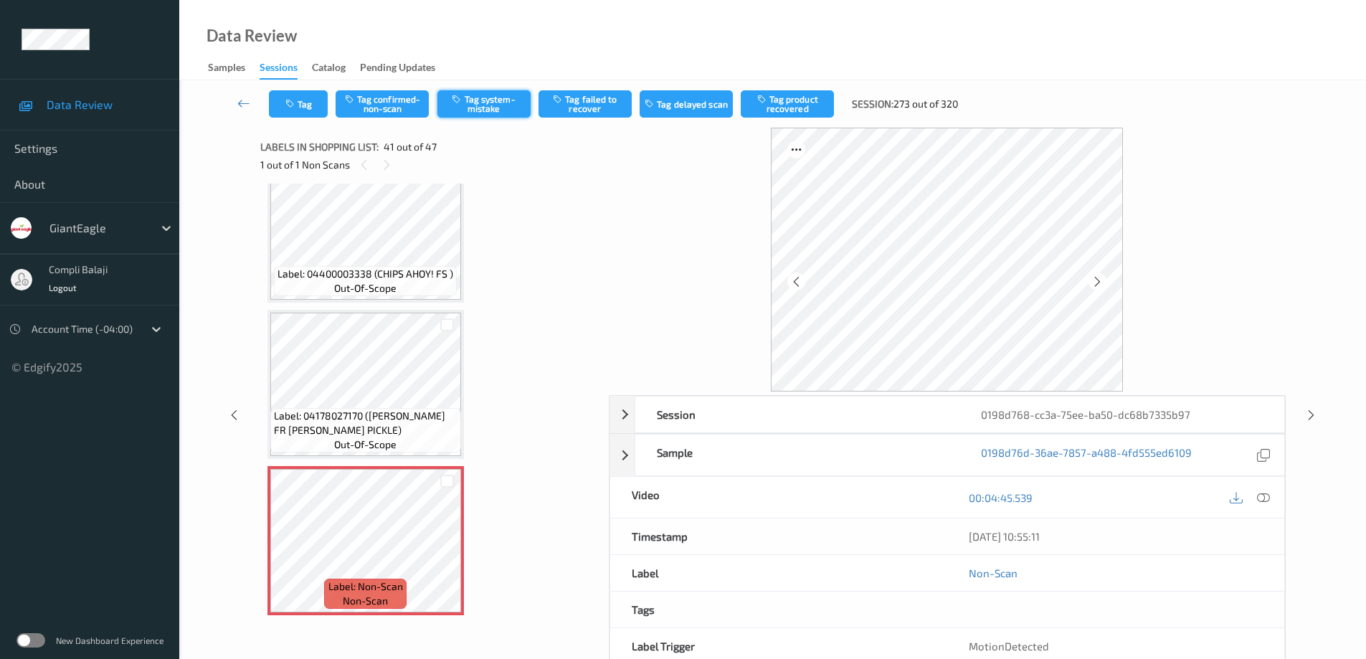
click at [485, 97] on button "Tag system-mistake" at bounding box center [483, 103] width 93 height 27
click at [314, 102] on button "Tag" at bounding box center [298, 103] width 59 height 27
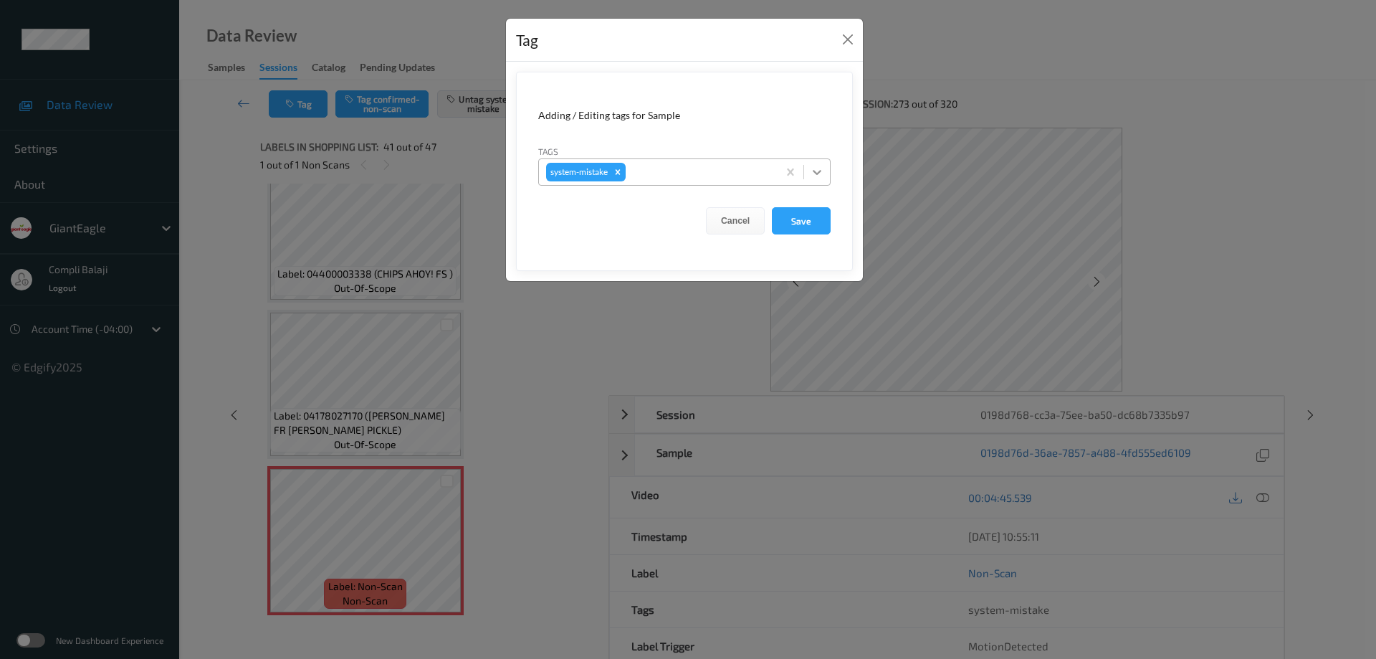
click at [817, 174] on icon at bounding box center [817, 172] width 9 height 5
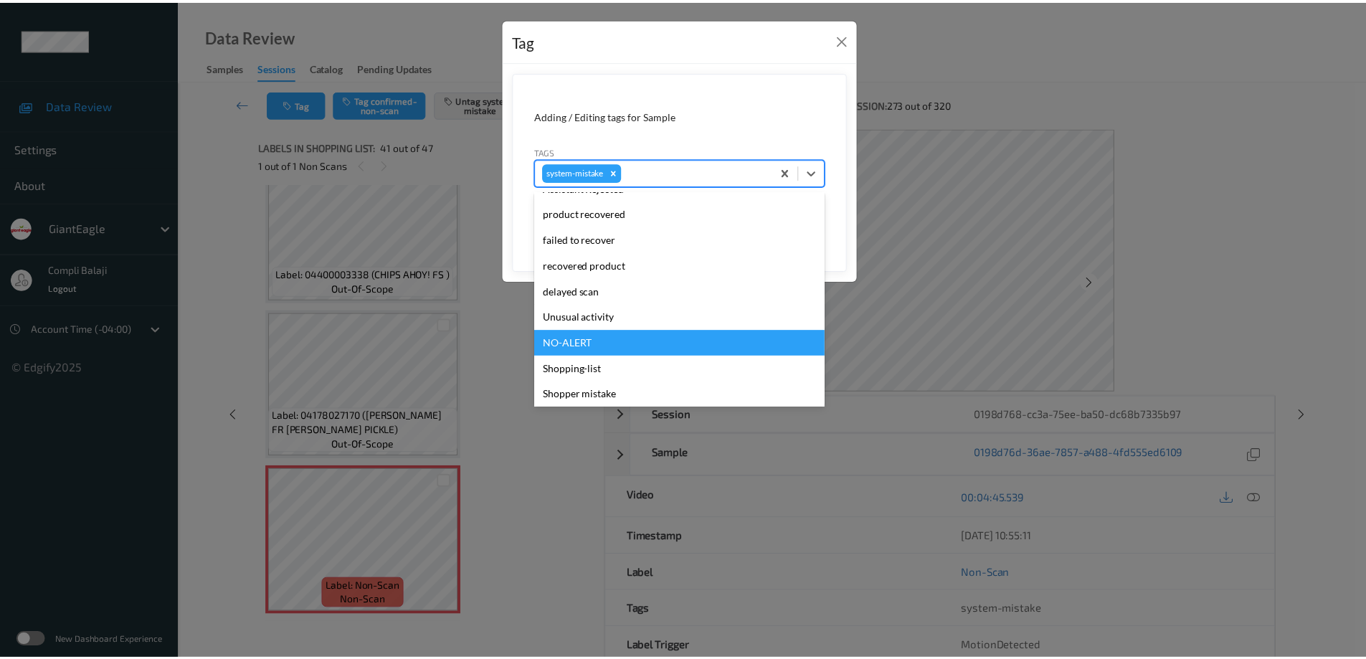
scroll to position [143, 0]
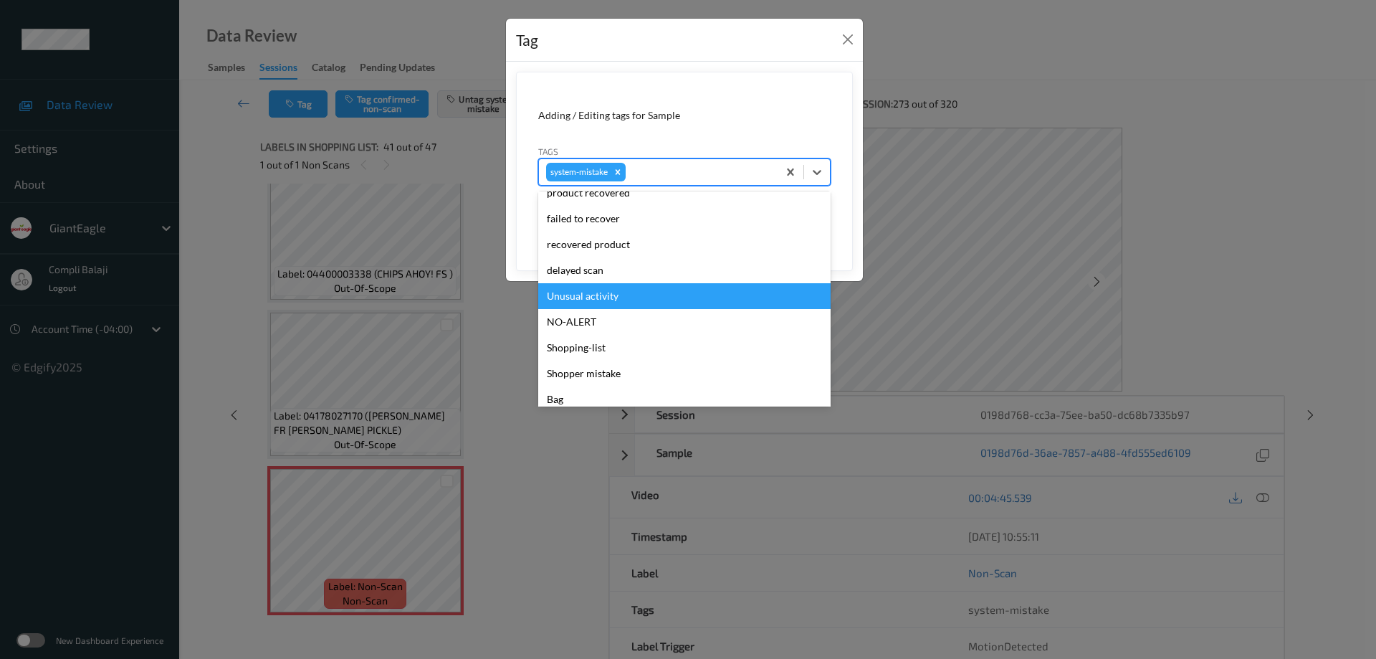
click at [616, 300] on div "Unusual activity" at bounding box center [684, 296] width 292 height 26
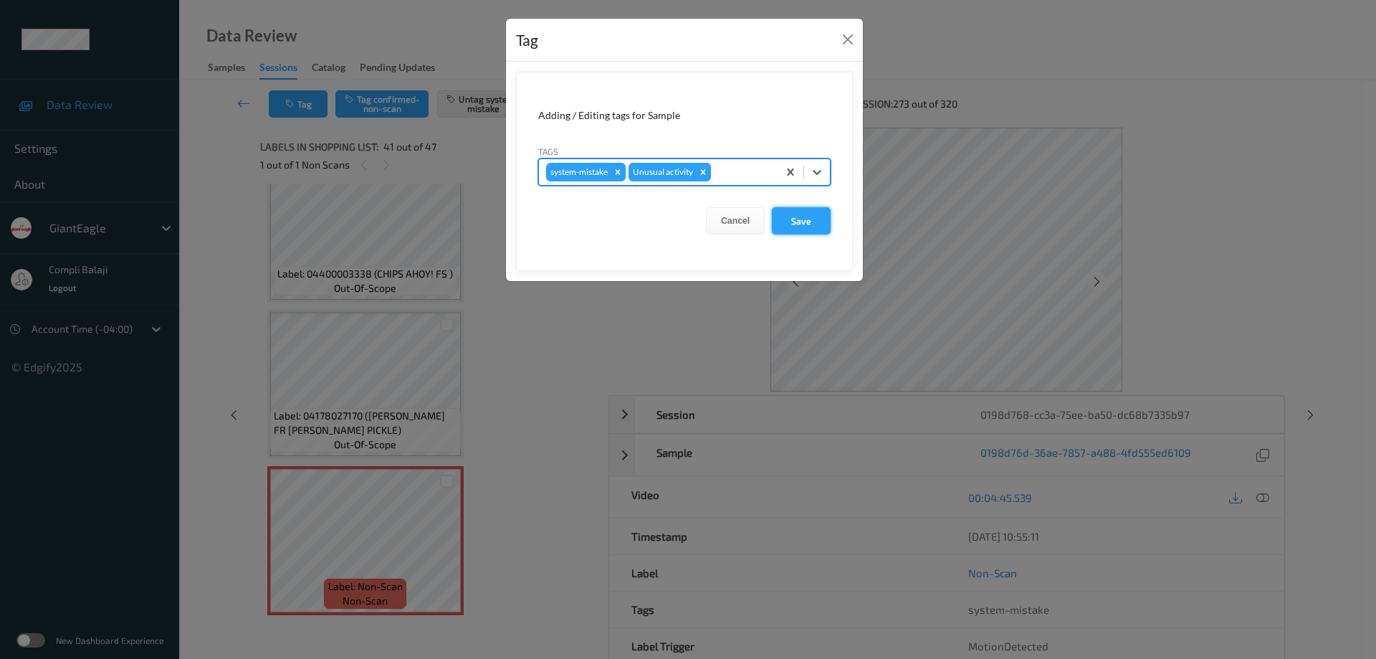
click at [805, 219] on button "Save" at bounding box center [801, 220] width 59 height 27
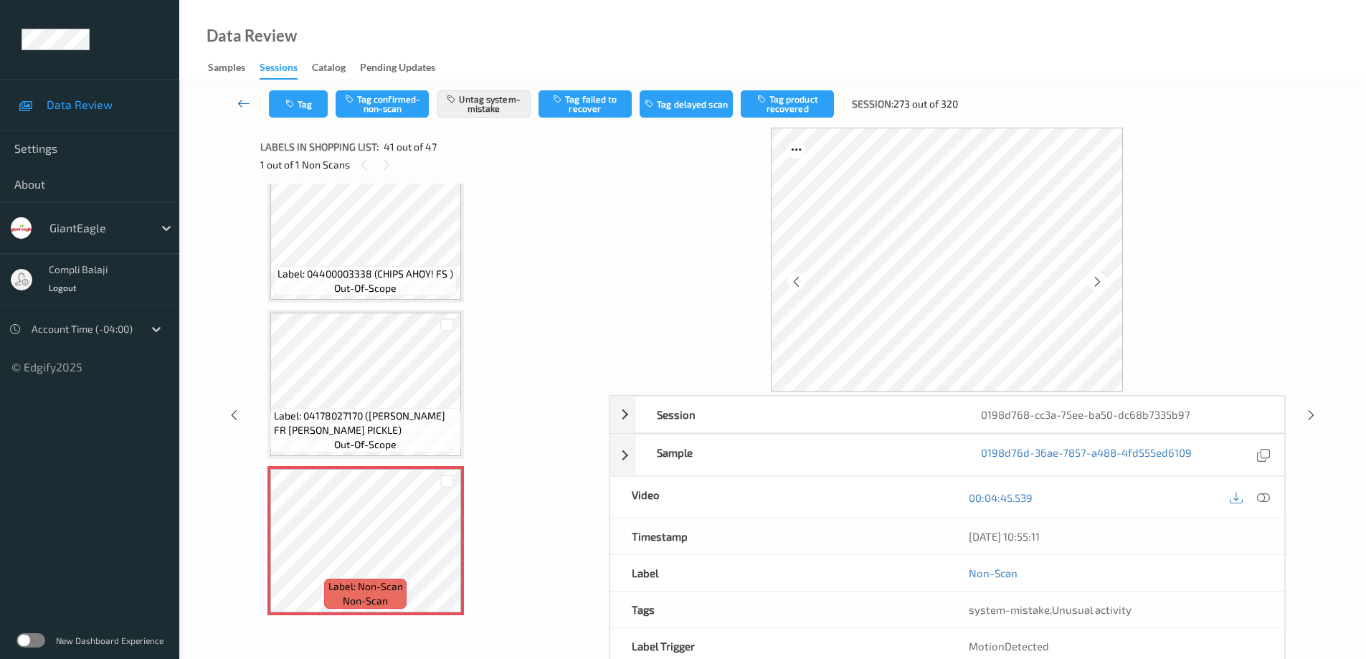
click at [240, 105] on icon at bounding box center [243, 103] width 13 height 14
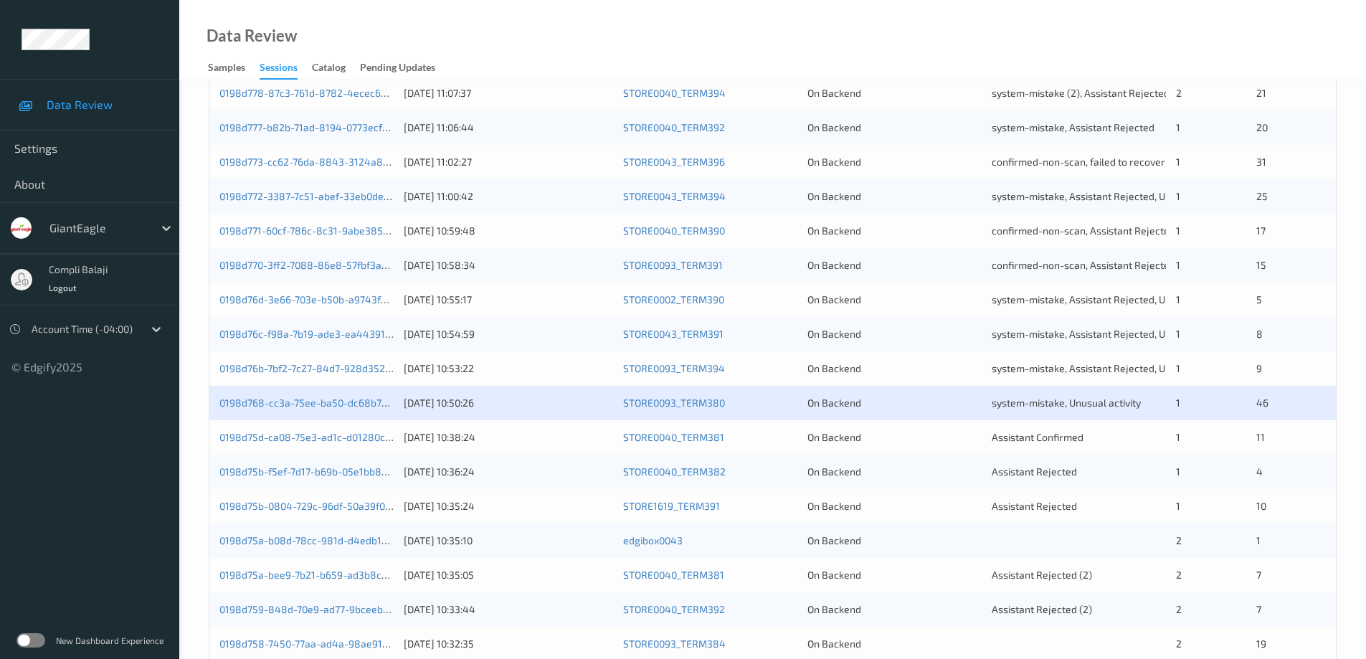
scroll to position [420, 0]
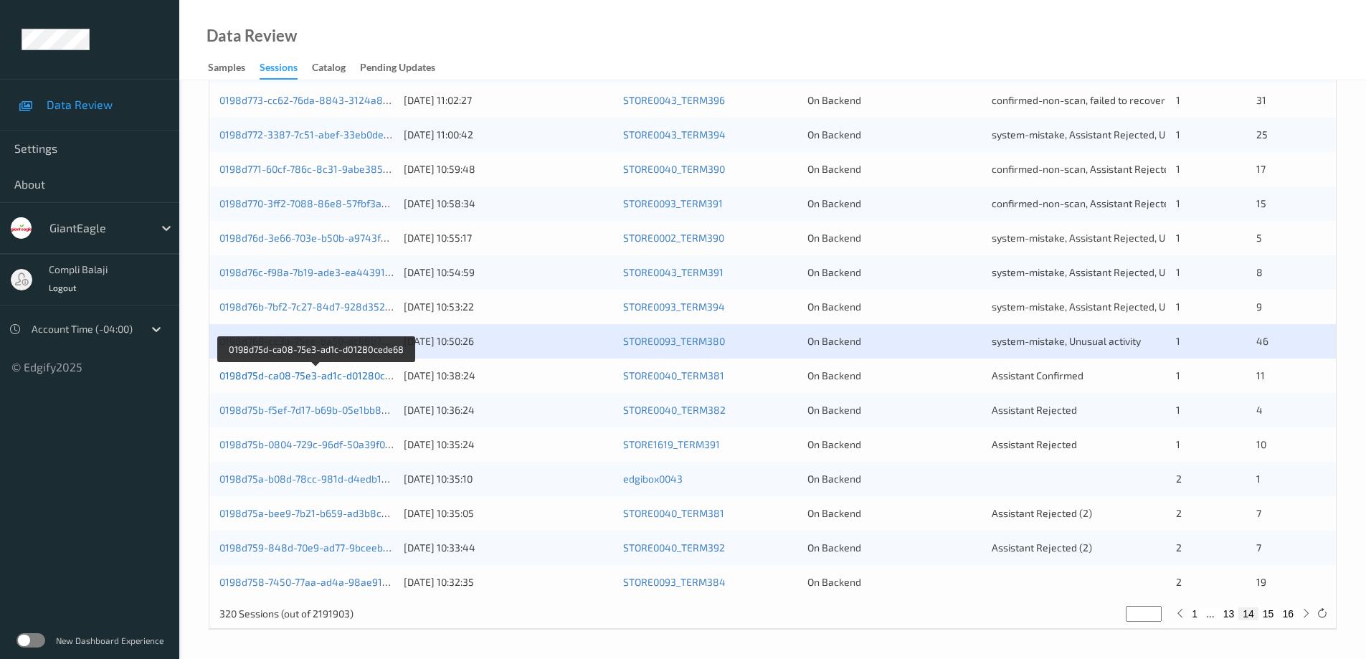
click at [353, 379] on link "0198d75d-ca08-75e3-ad1c-d01280cede68" at bounding box center [316, 375] width 195 height 12
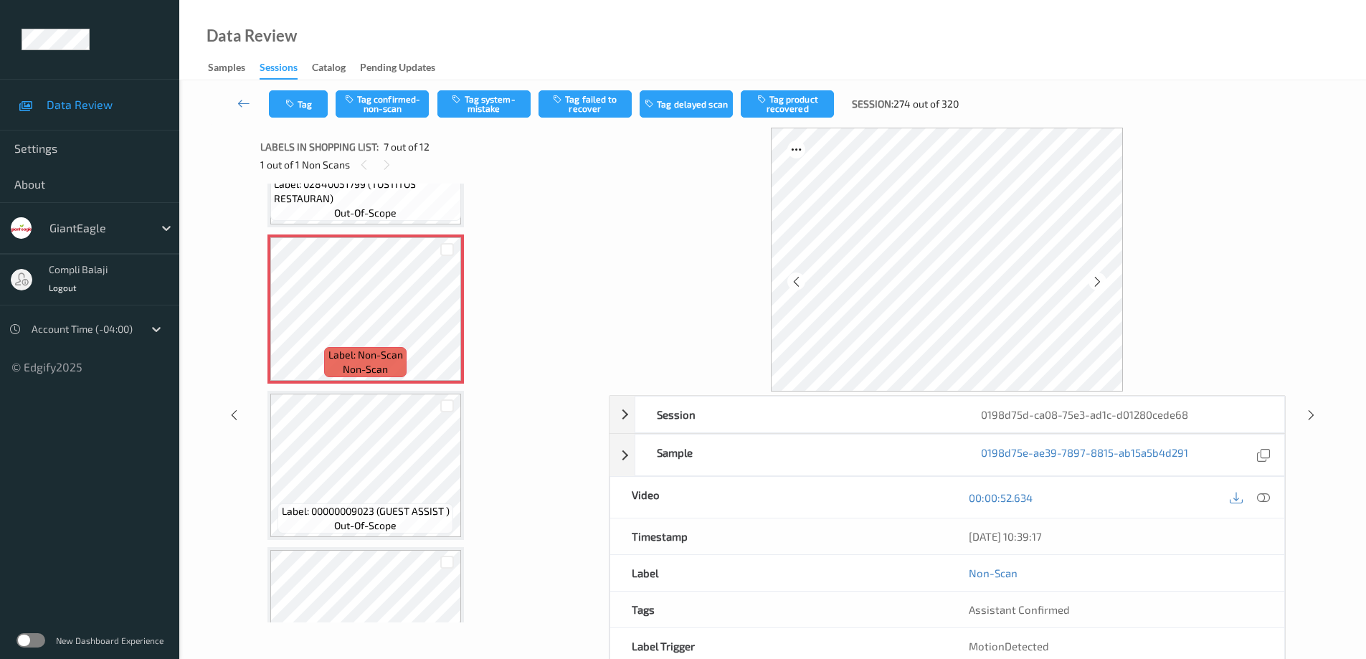
scroll to position [814, 0]
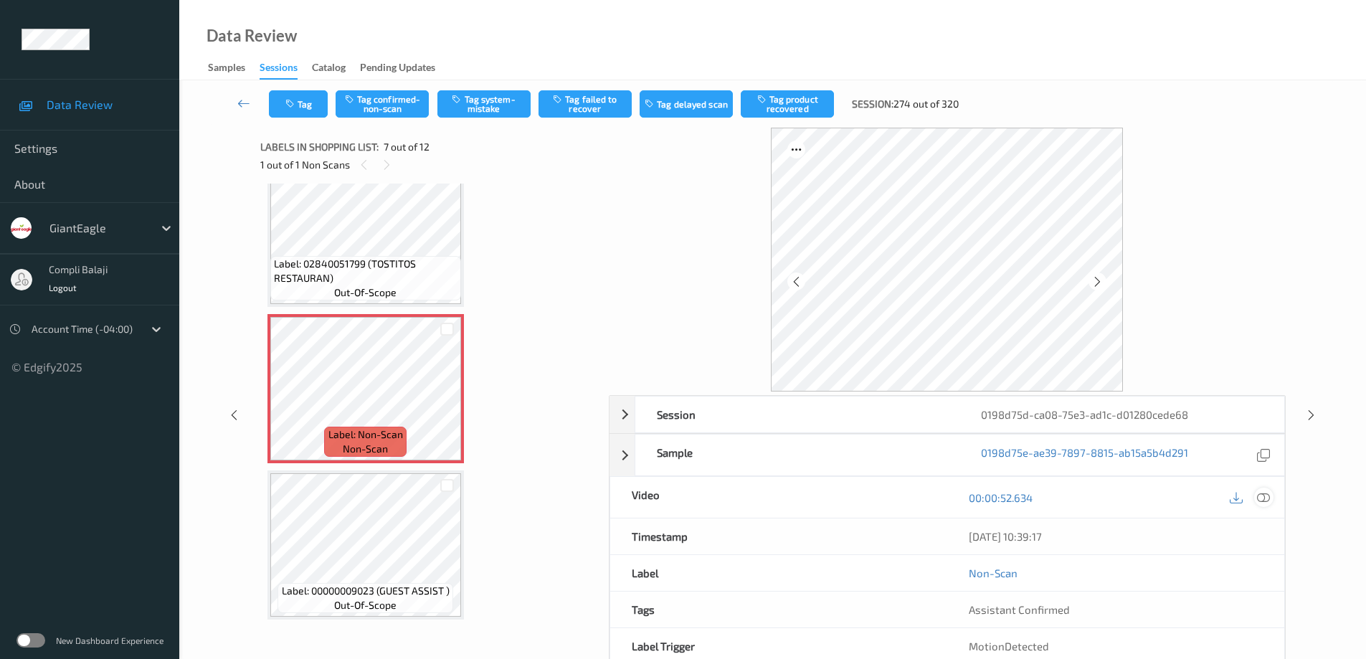
click at [1262, 498] on icon at bounding box center [1263, 496] width 13 height 13
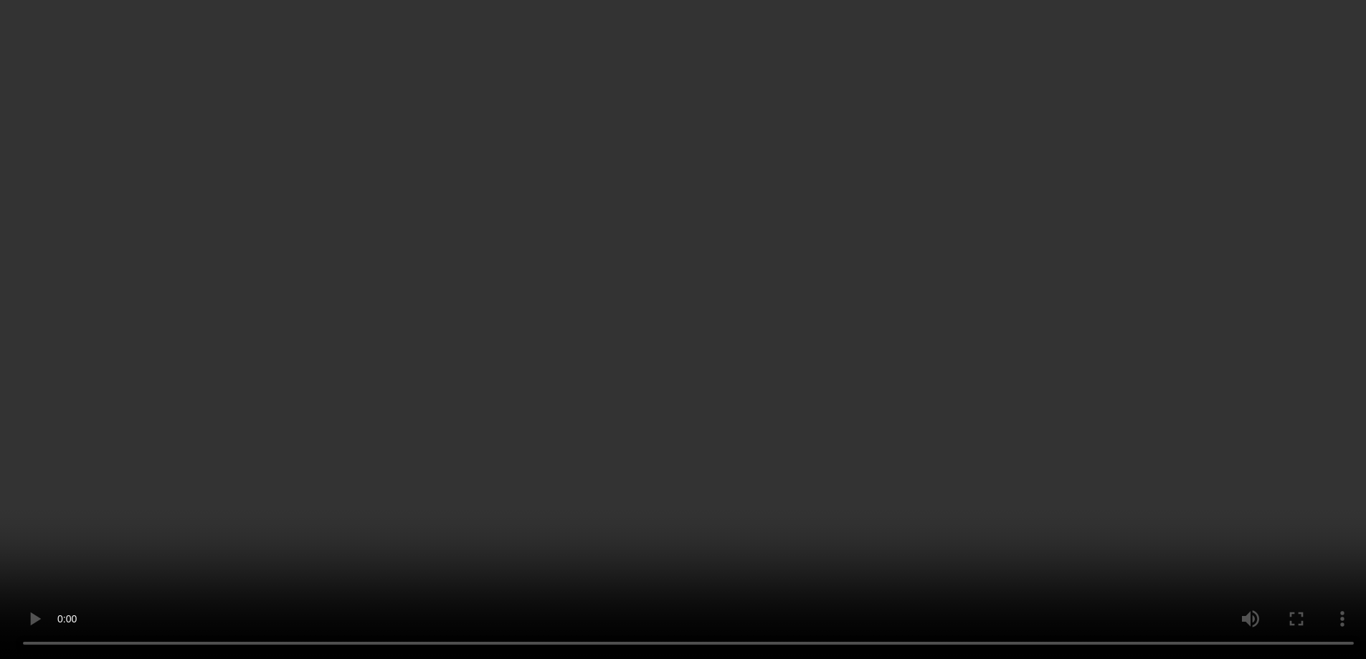
scroll to position [870, 0]
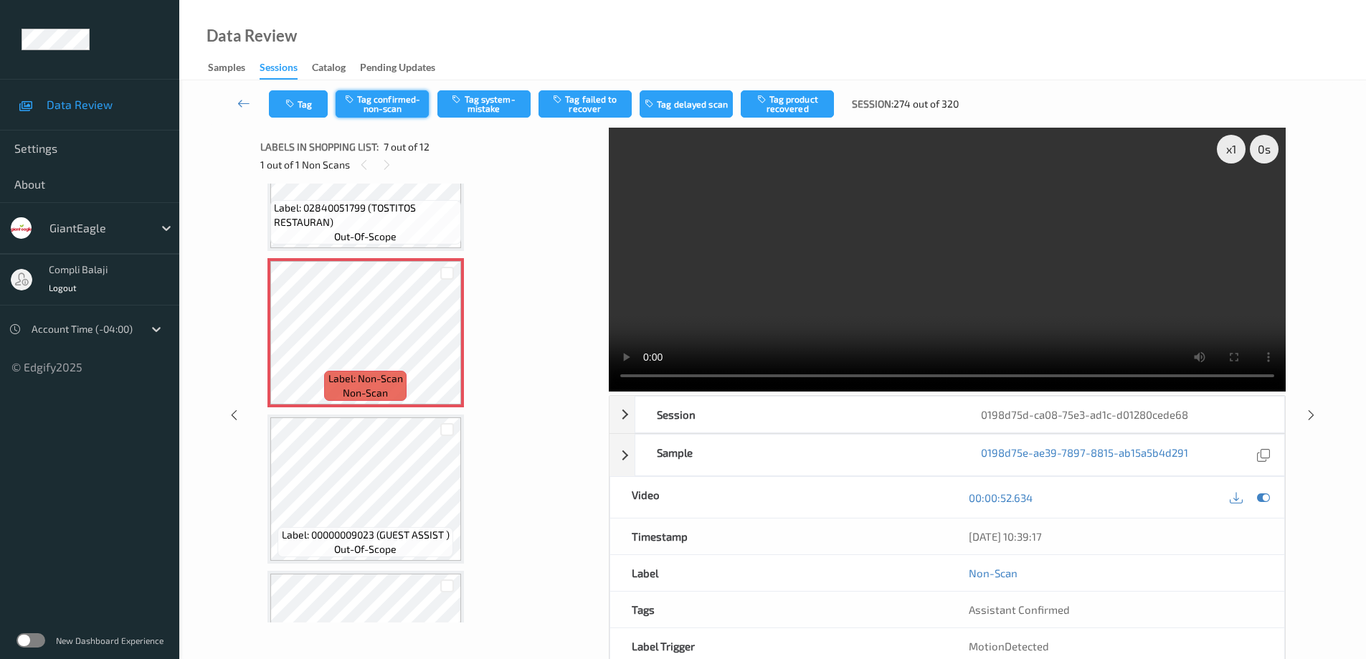
click at [398, 112] on button "Tag confirmed-non-scan" at bounding box center [382, 103] width 93 height 27
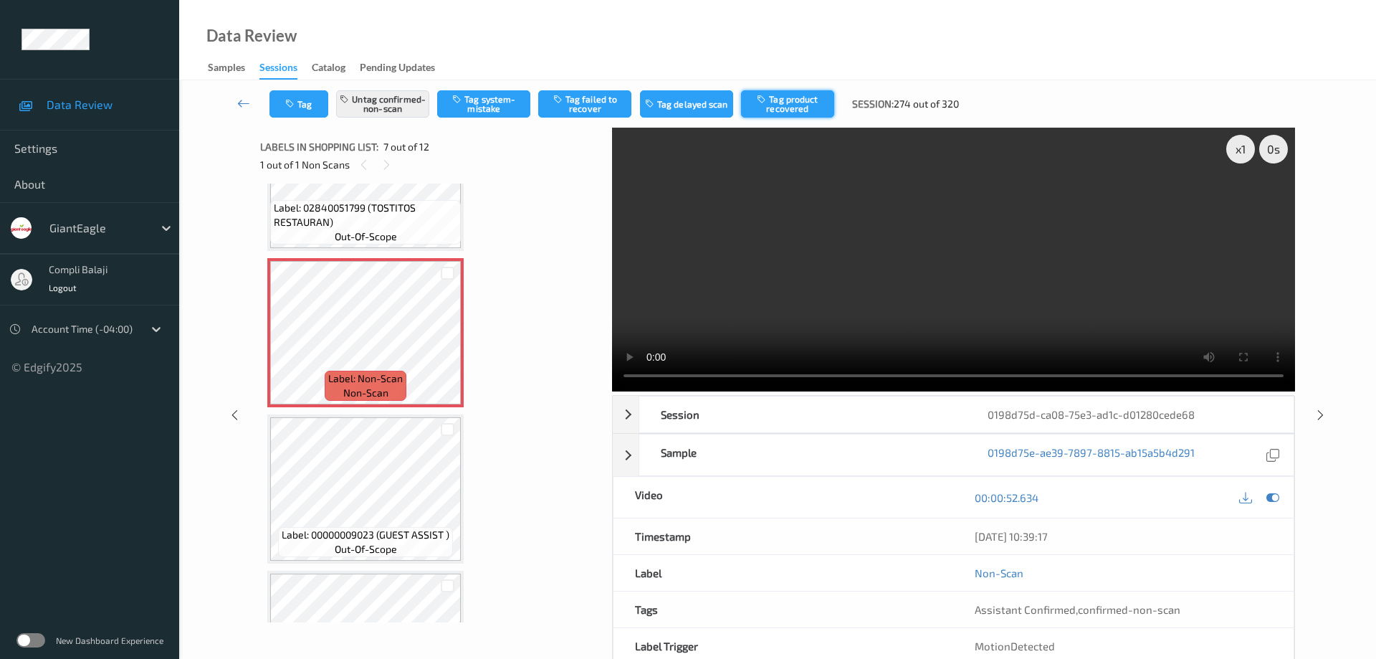
click at [786, 108] on button "Tag product recovered" at bounding box center [787, 103] width 93 height 27
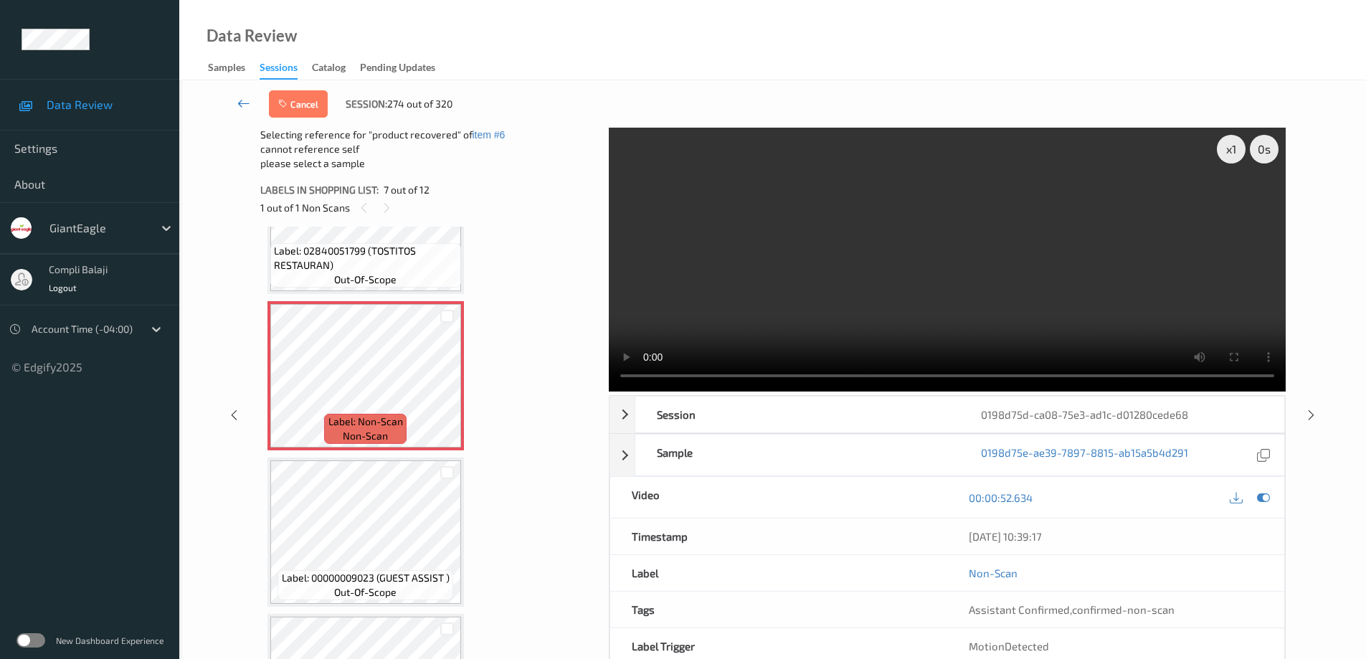
click at [239, 100] on icon at bounding box center [243, 103] width 13 height 14
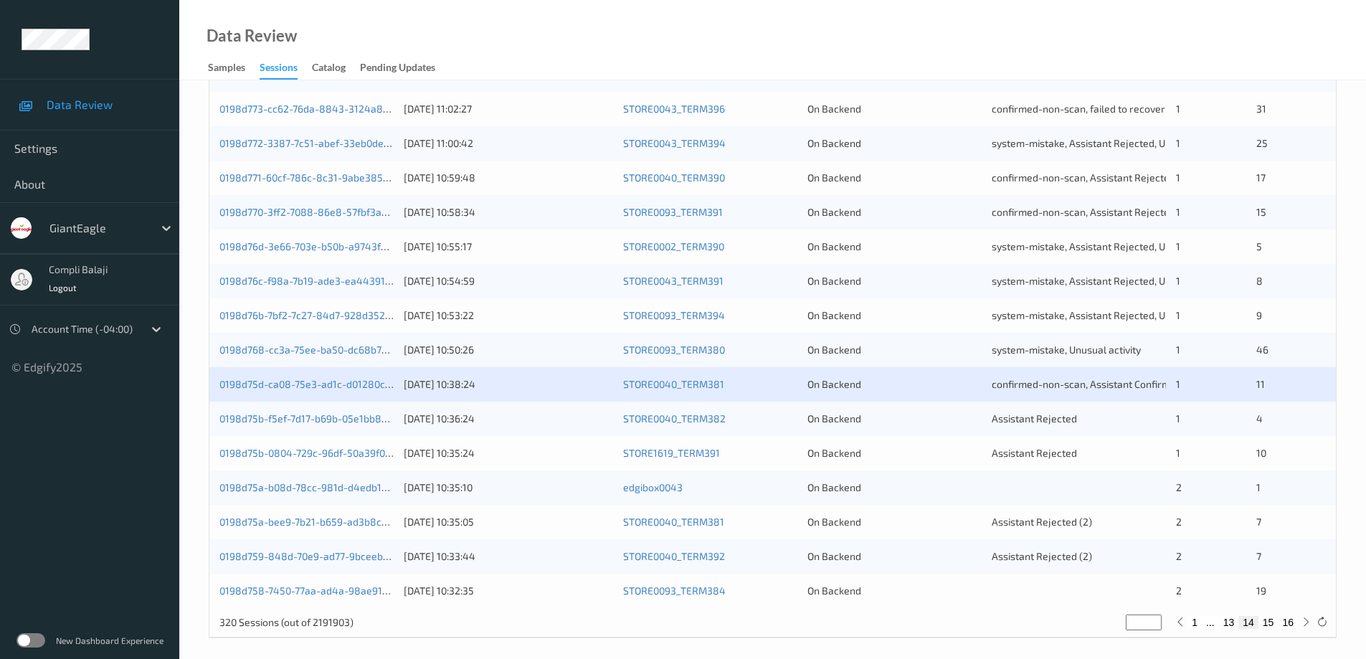
scroll to position [420, 0]
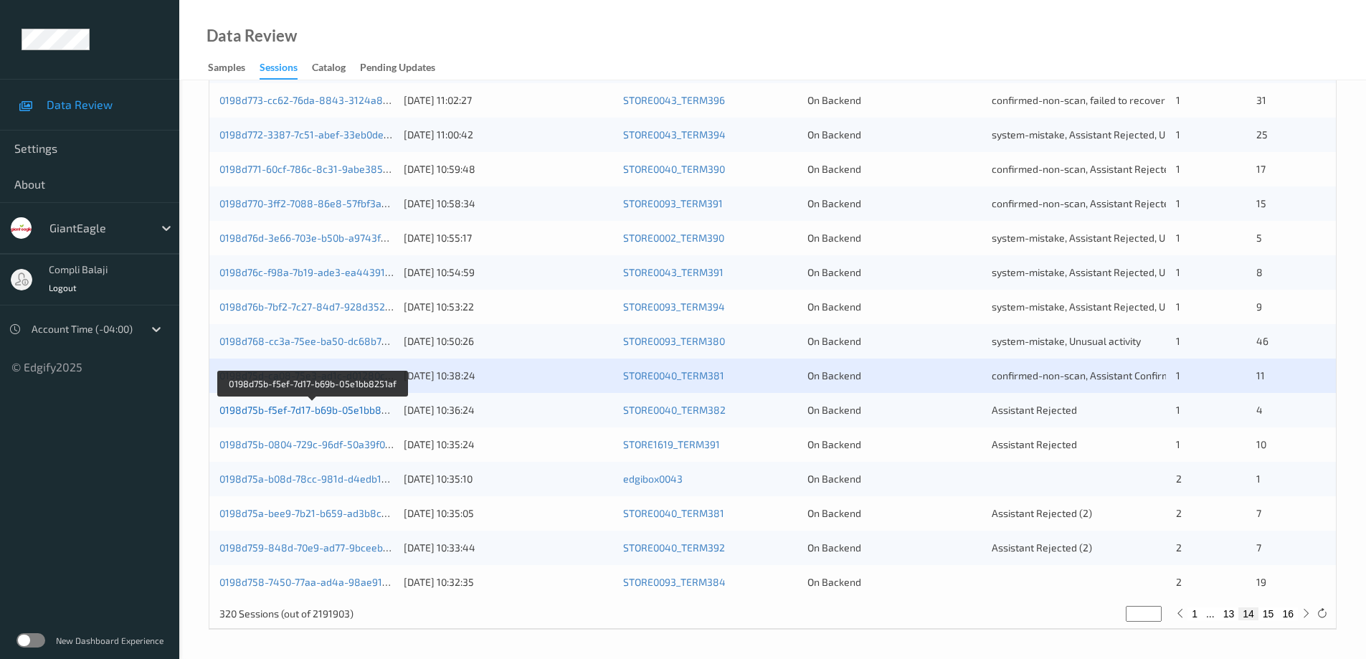
click at [357, 410] on link "0198d75b-f5ef-7d17-b69b-05e1bb8251af" at bounding box center [312, 410] width 187 height 12
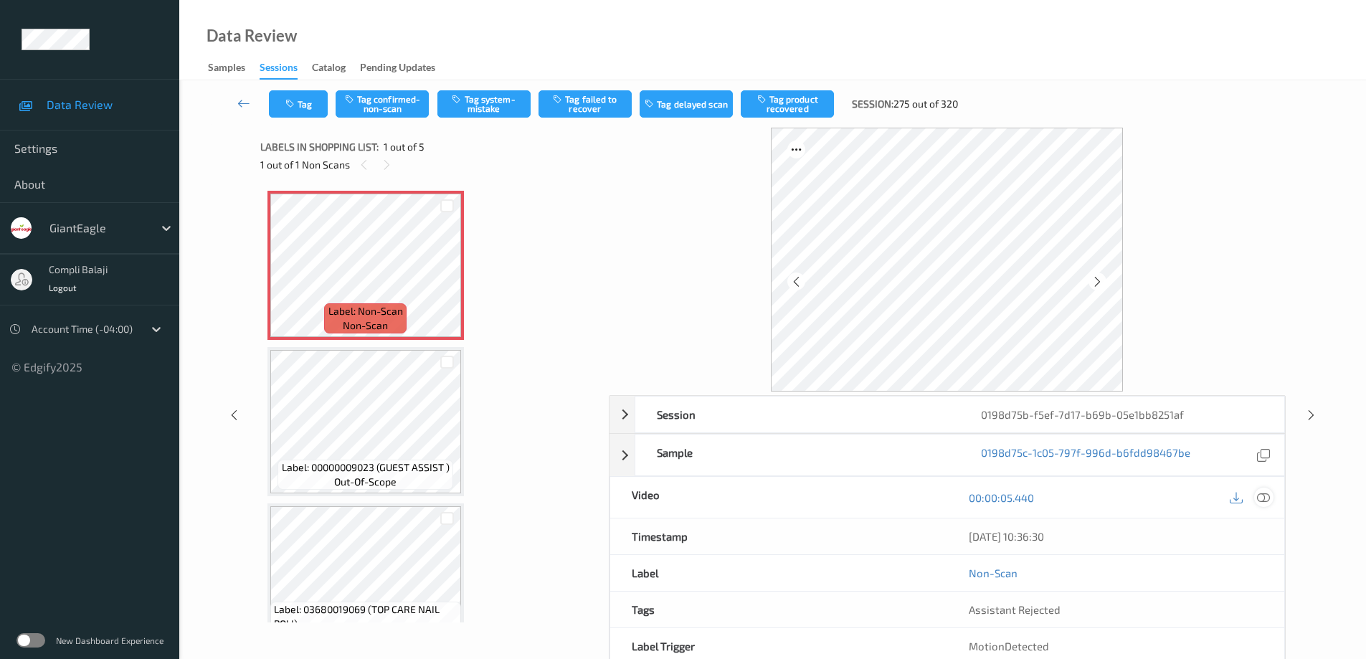
click at [1258, 498] on icon at bounding box center [1263, 496] width 13 height 13
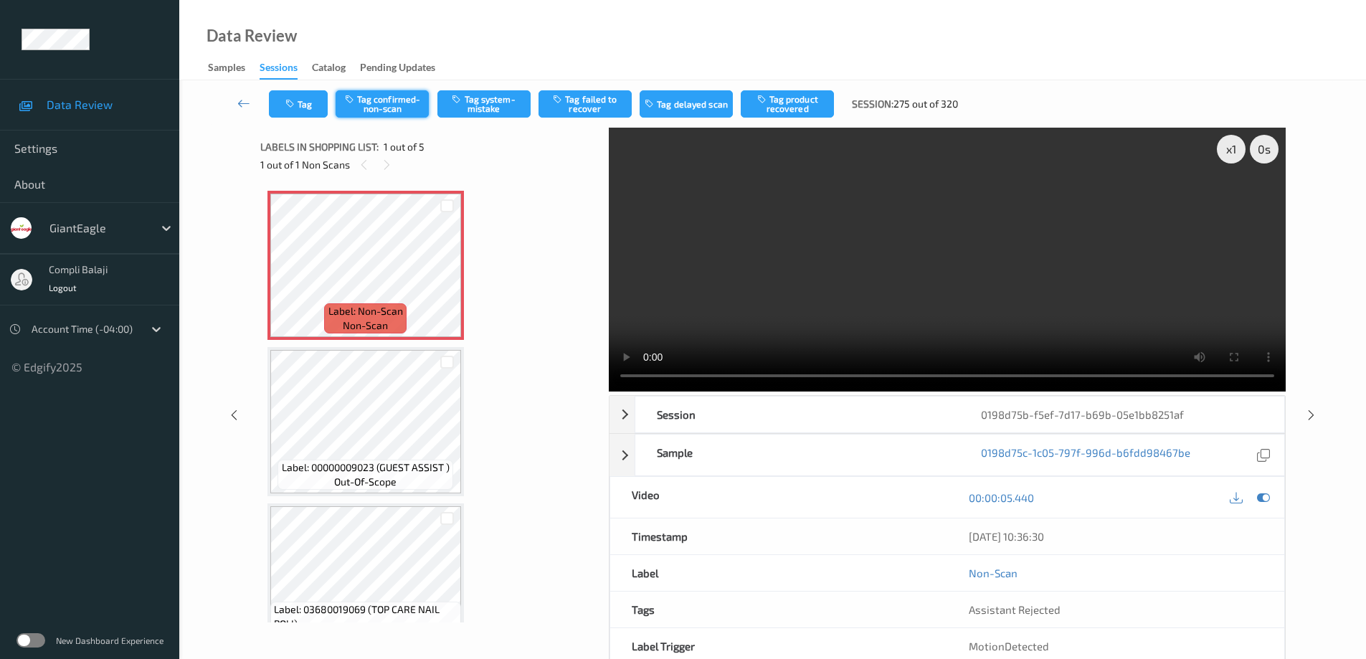
click at [395, 107] on button "Tag confirmed-non-scan" at bounding box center [382, 103] width 93 height 27
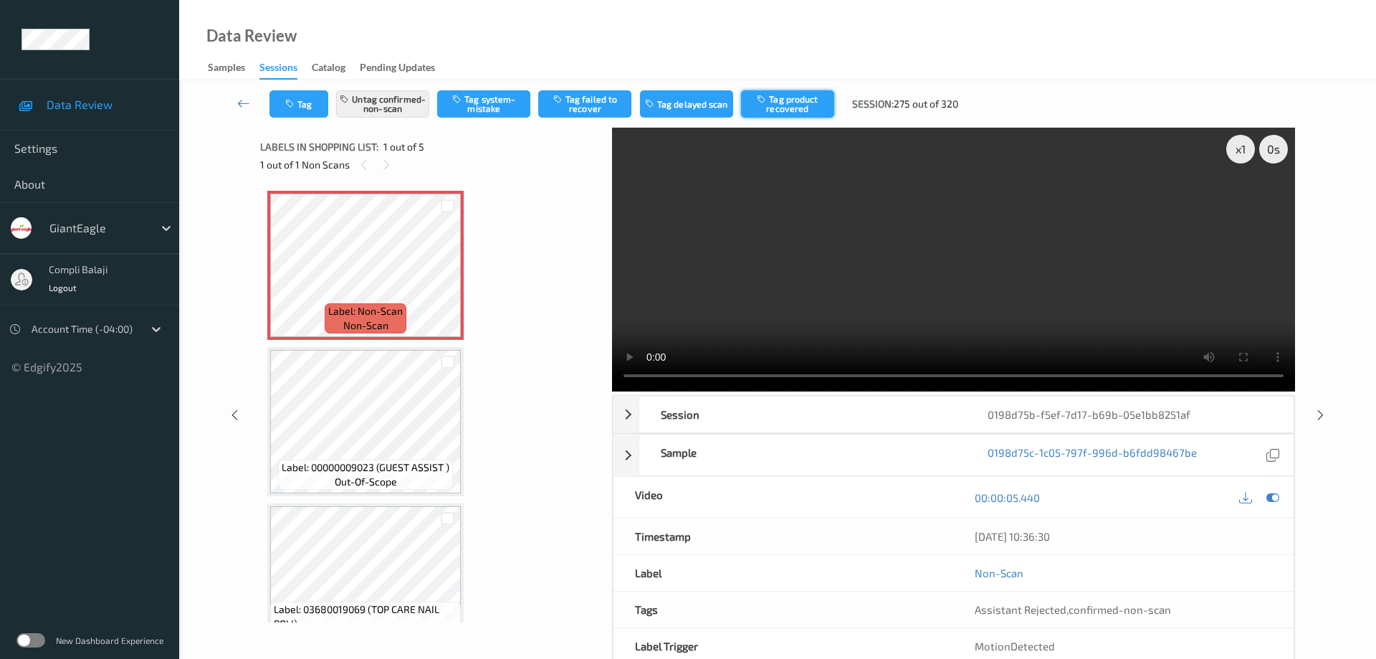
click at [774, 110] on button "Tag product recovered" at bounding box center [787, 103] width 93 height 27
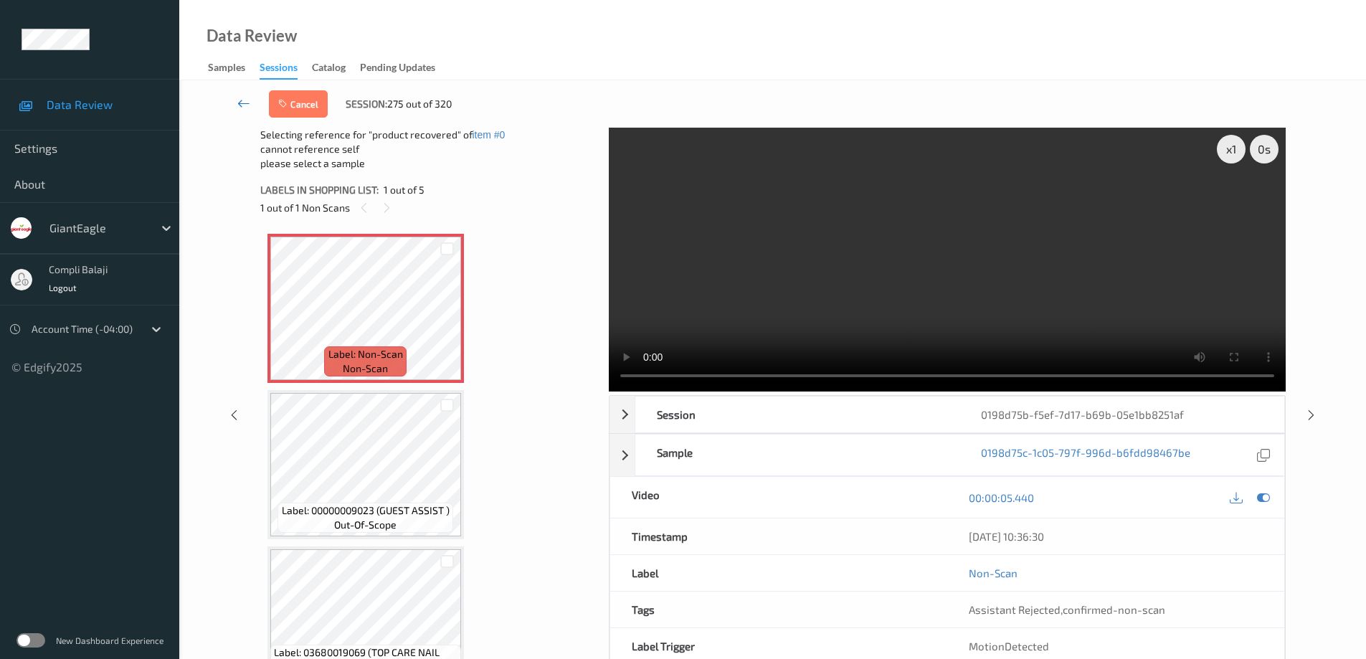
click at [241, 105] on icon at bounding box center [243, 103] width 13 height 14
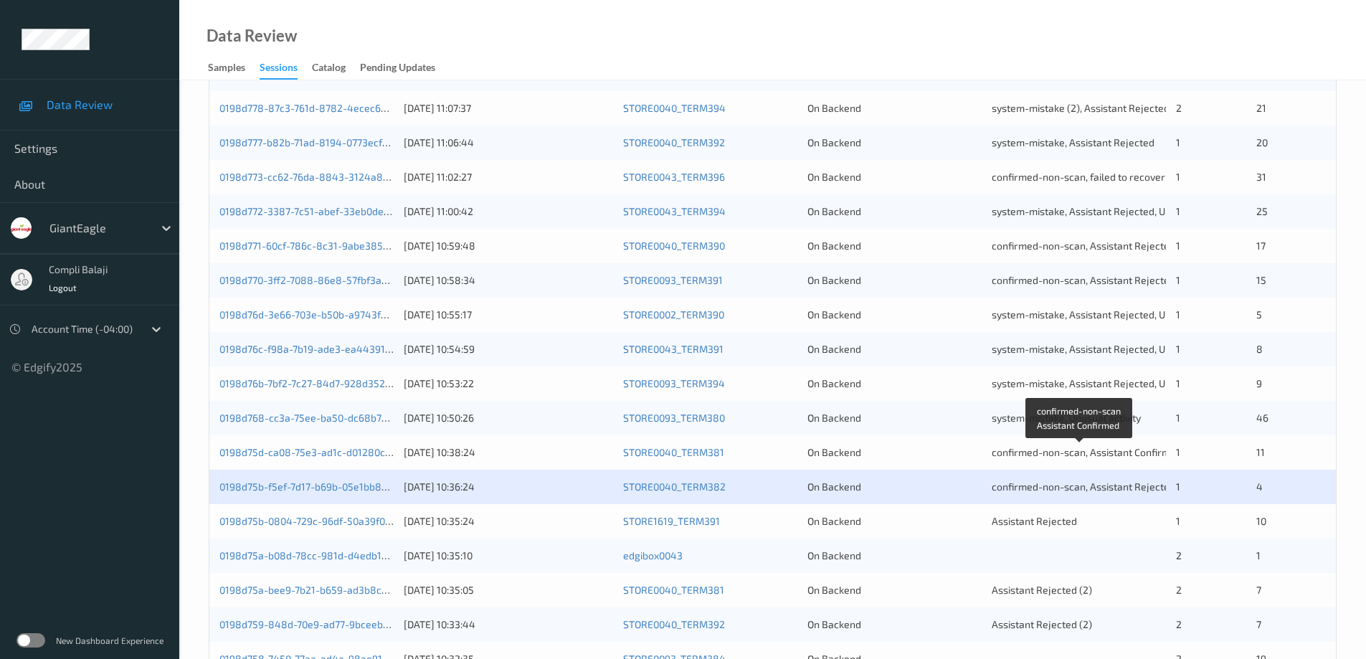
scroll to position [420, 0]
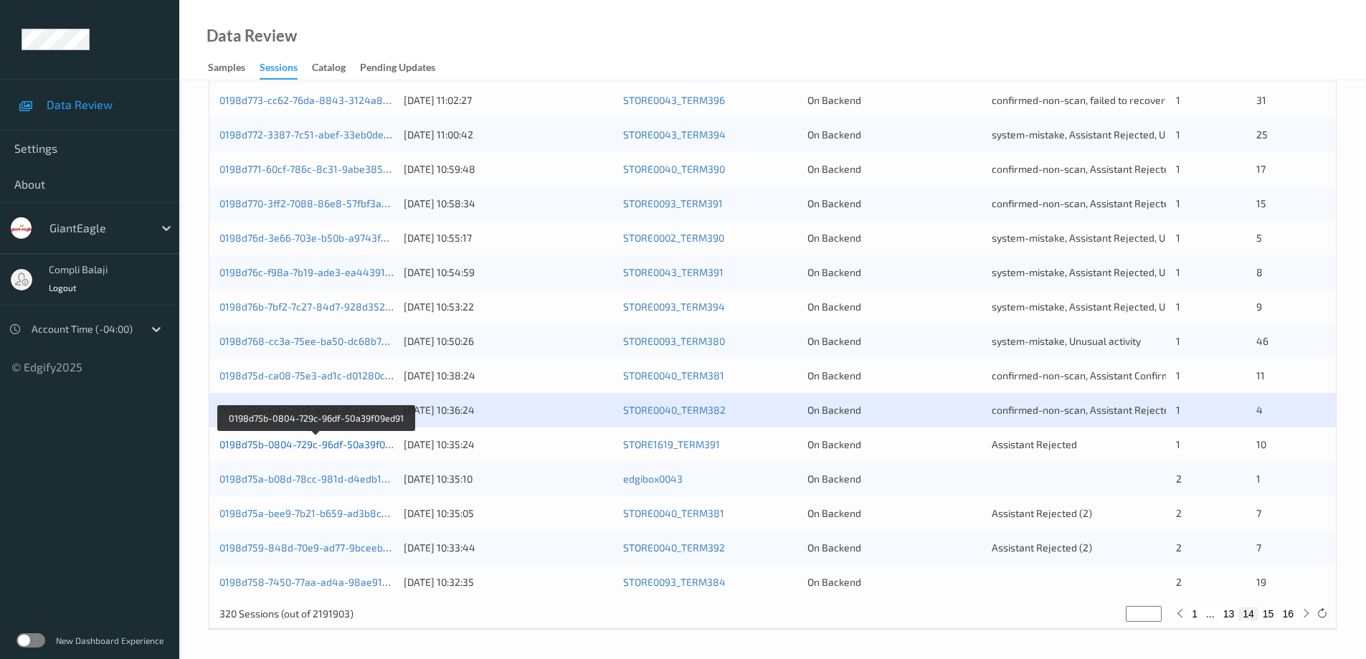
click at [356, 447] on link "0198d75b-0804-729c-96df-50a39f09ed91" at bounding box center [315, 444] width 193 height 12
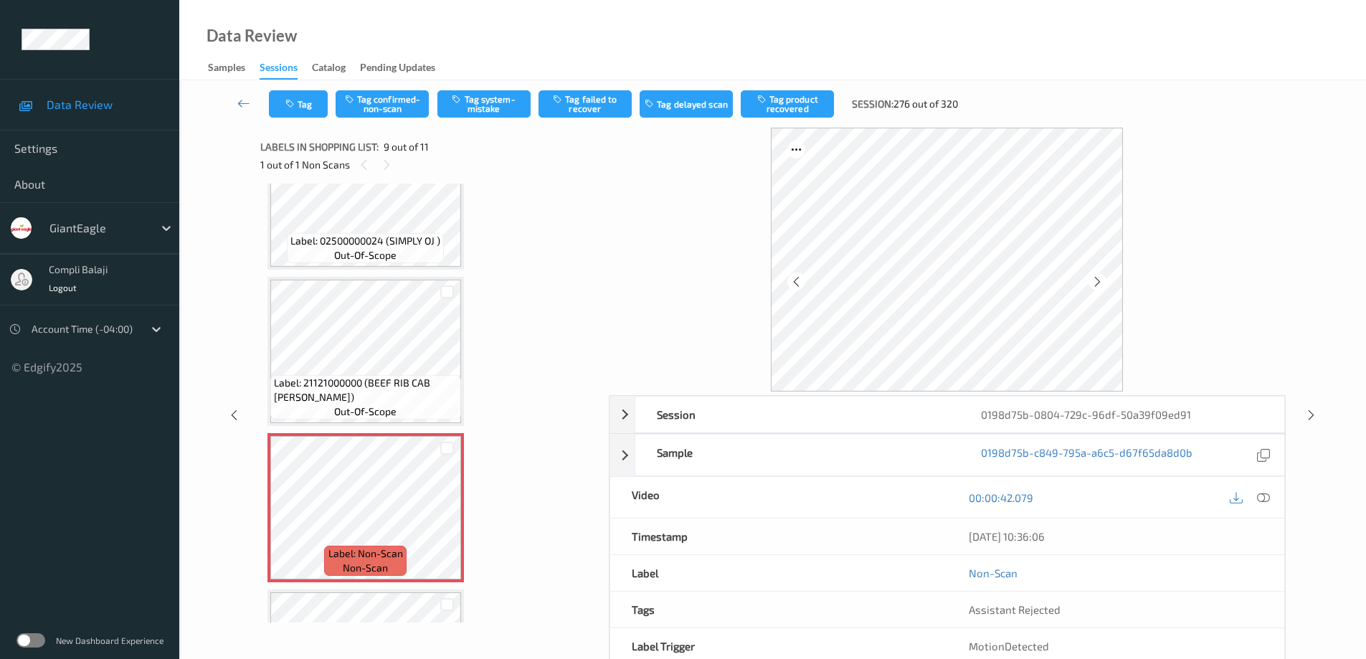
scroll to position [1001, 0]
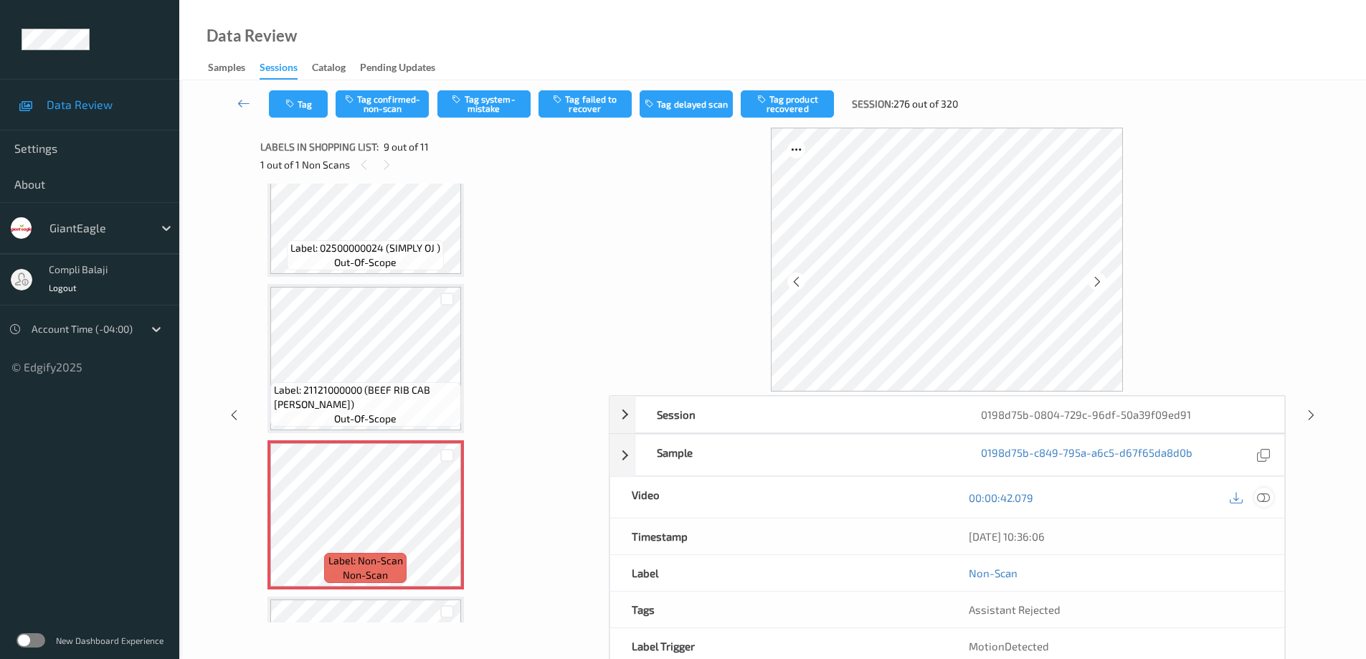
click at [1267, 498] on icon at bounding box center [1263, 496] width 13 height 13
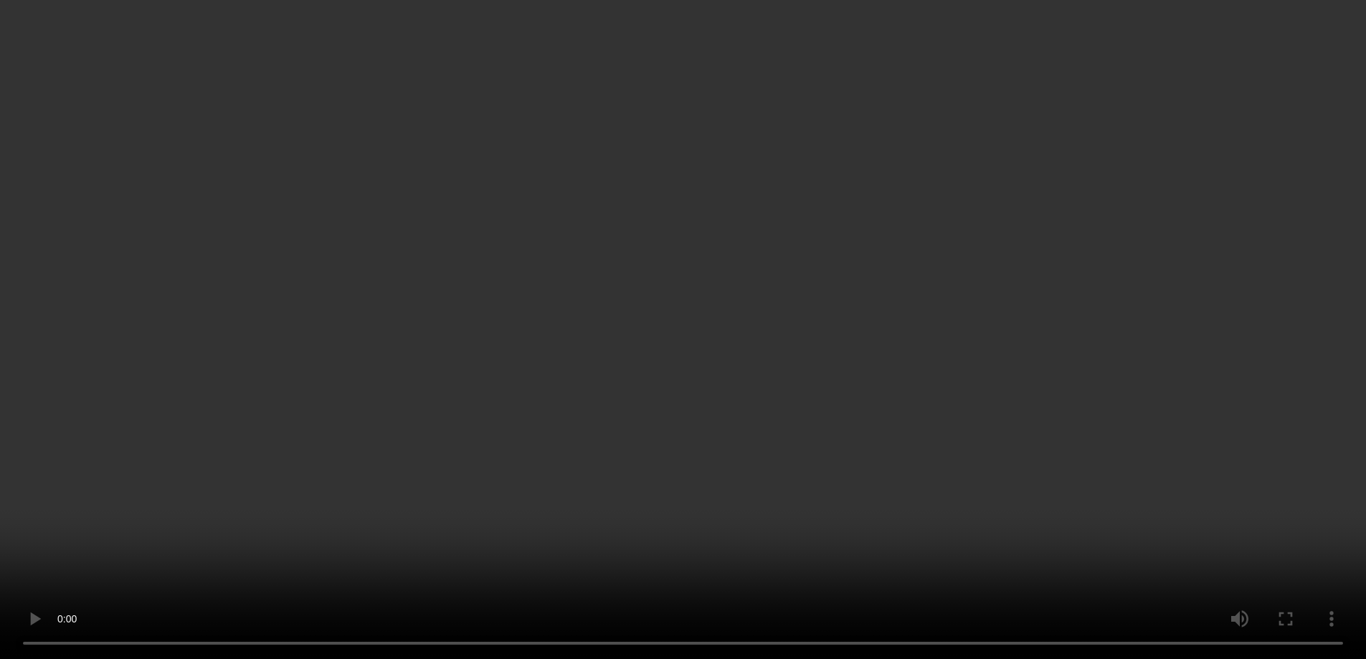
scroll to position [1216, 0]
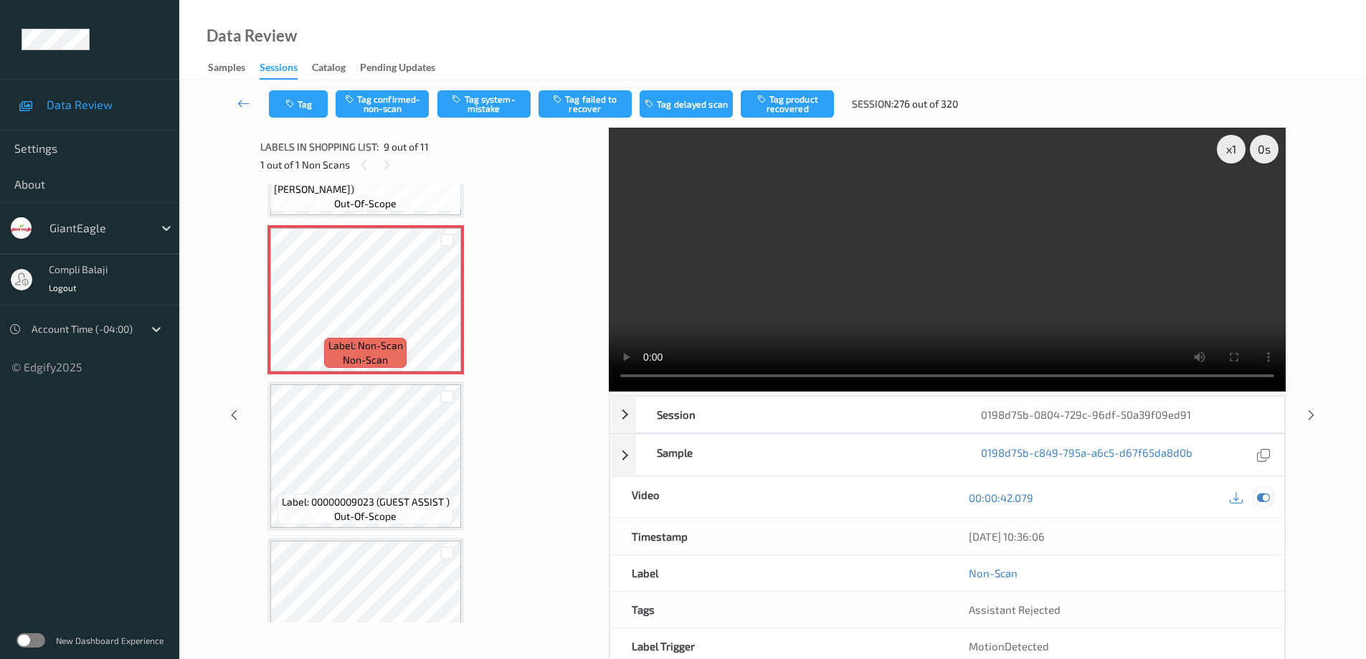
click at [1263, 491] on icon at bounding box center [1263, 497] width 13 height 13
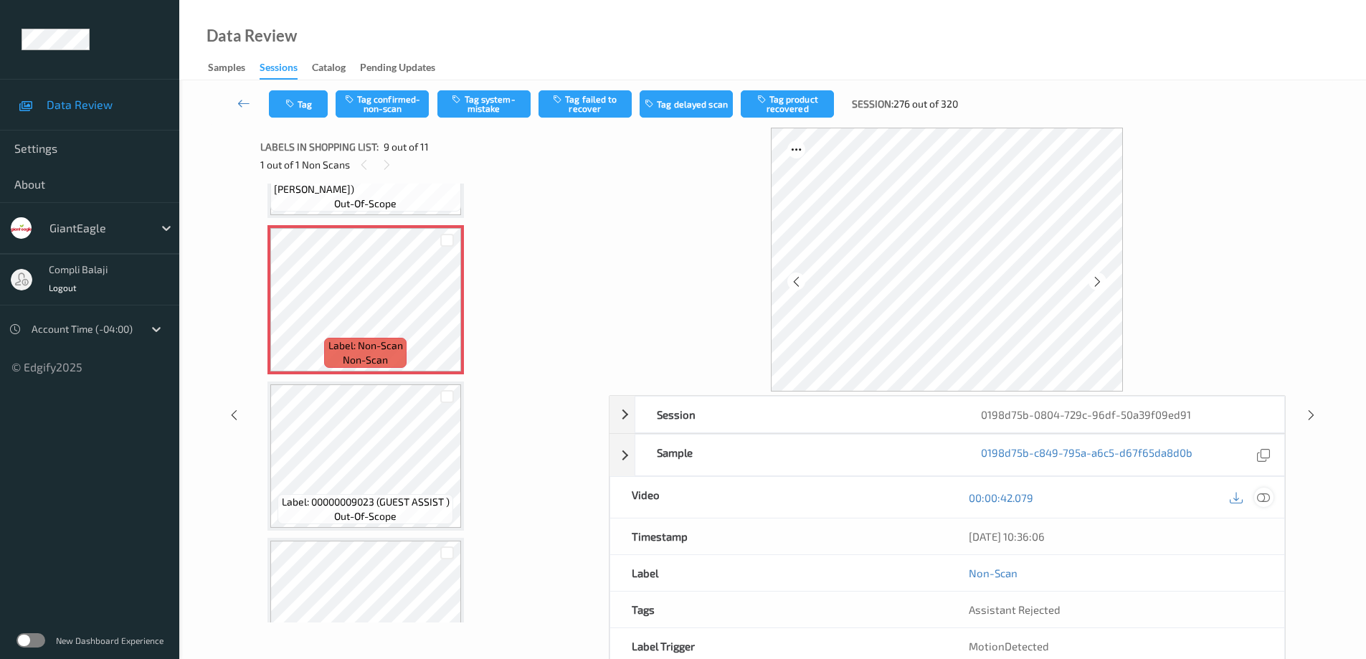
click at [1261, 503] on icon at bounding box center [1263, 496] width 13 height 13
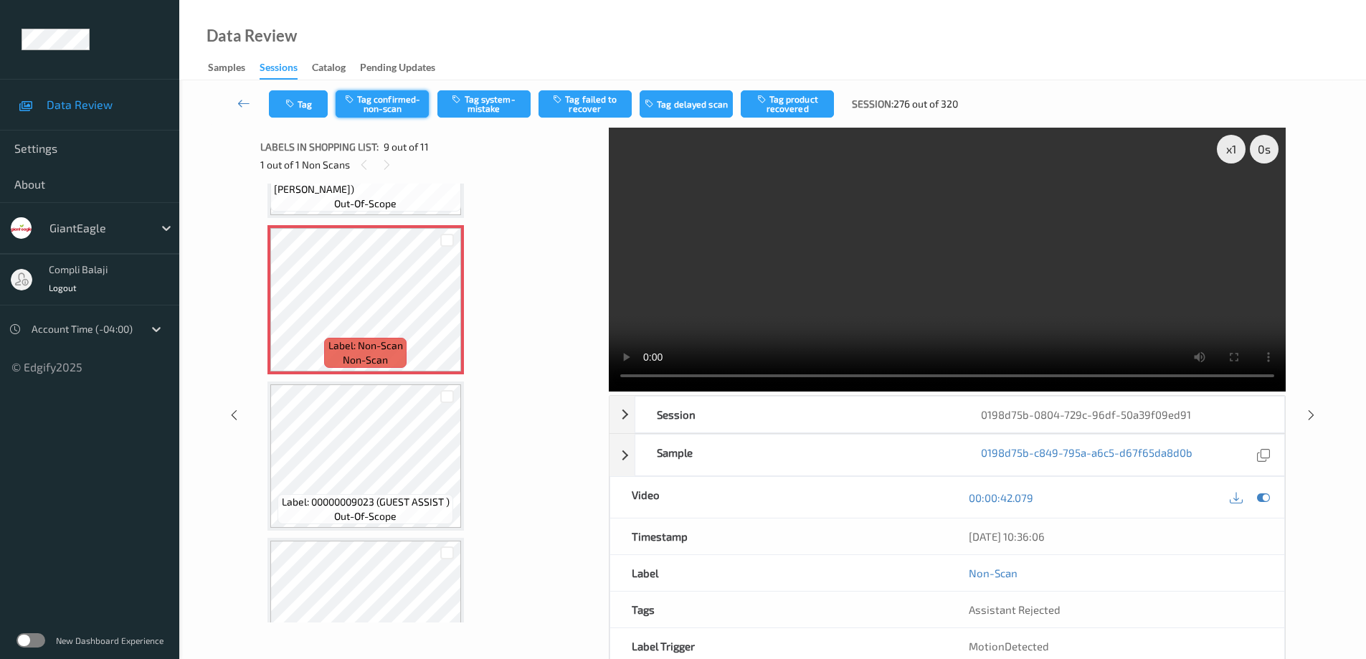
click at [389, 103] on button "Tag confirmed-non-scan" at bounding box center [382, 103] width 93 height 27
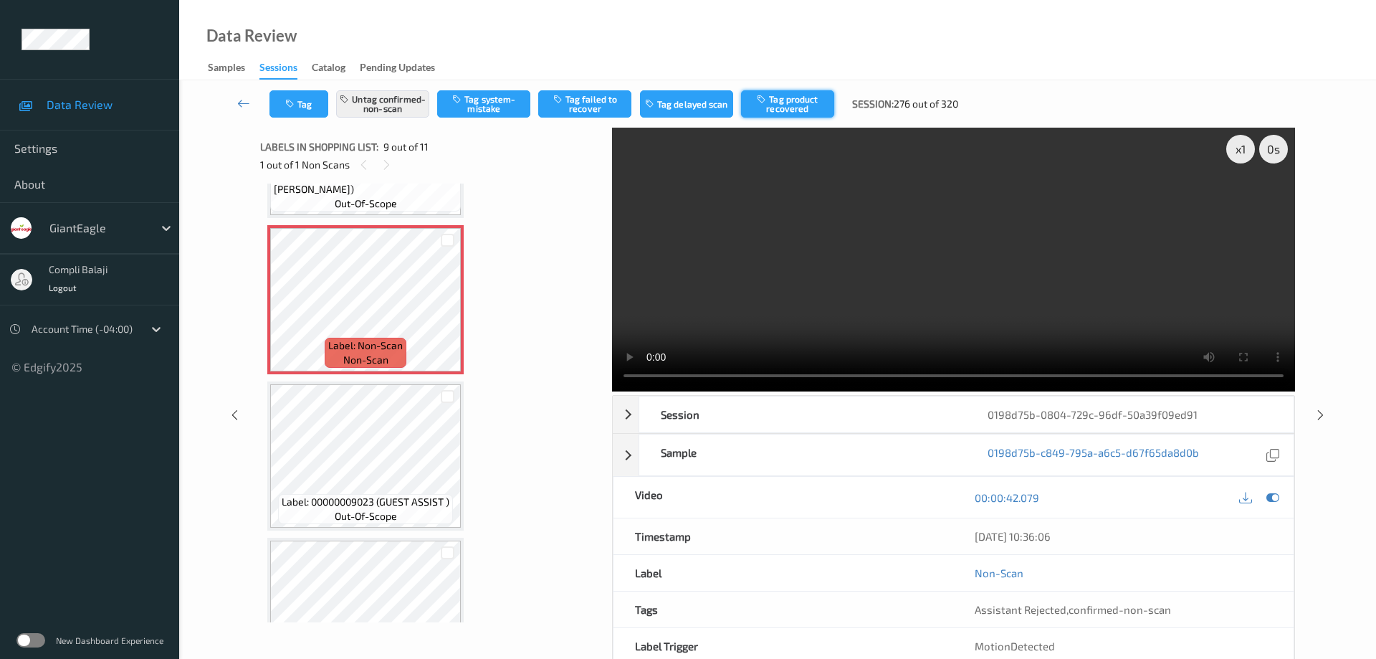
click at [781, 101] on button "Tag product recovered" at bounding box center [787, 103] width 93 height 27
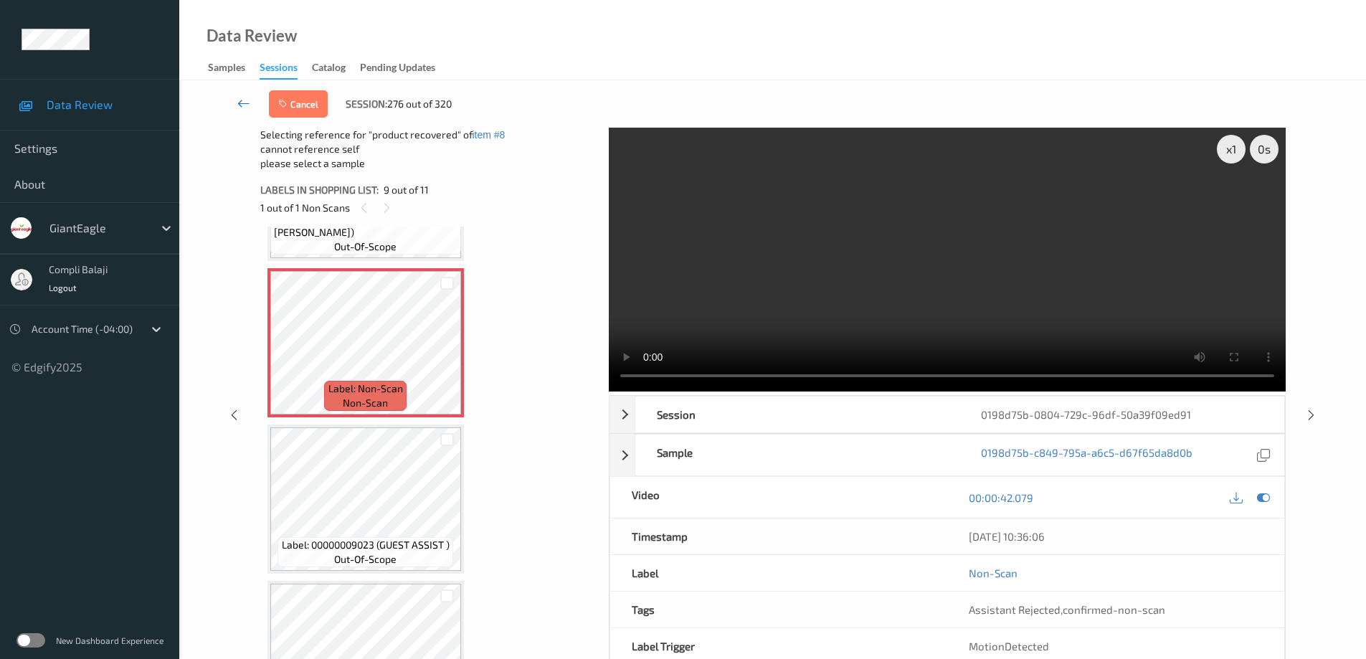
click at [239, 101] on icon at bounding box center [243, 103] width 13 height 14
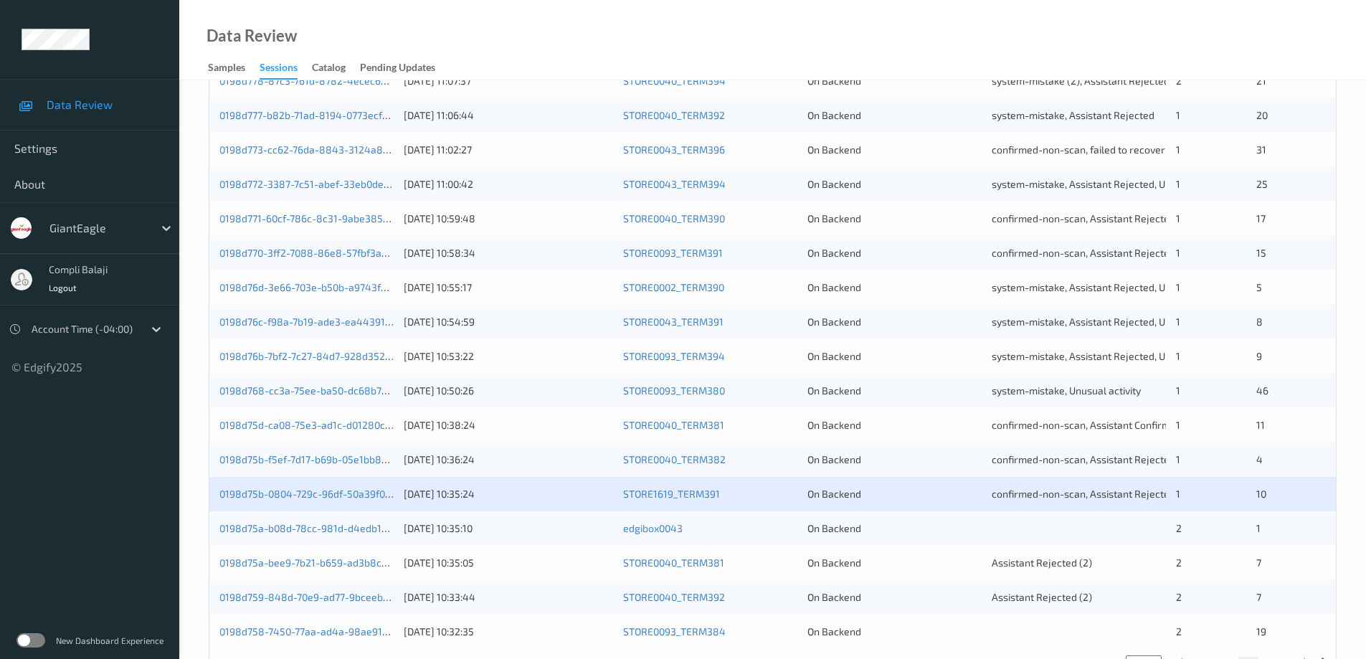
scroll to position [420, 0]
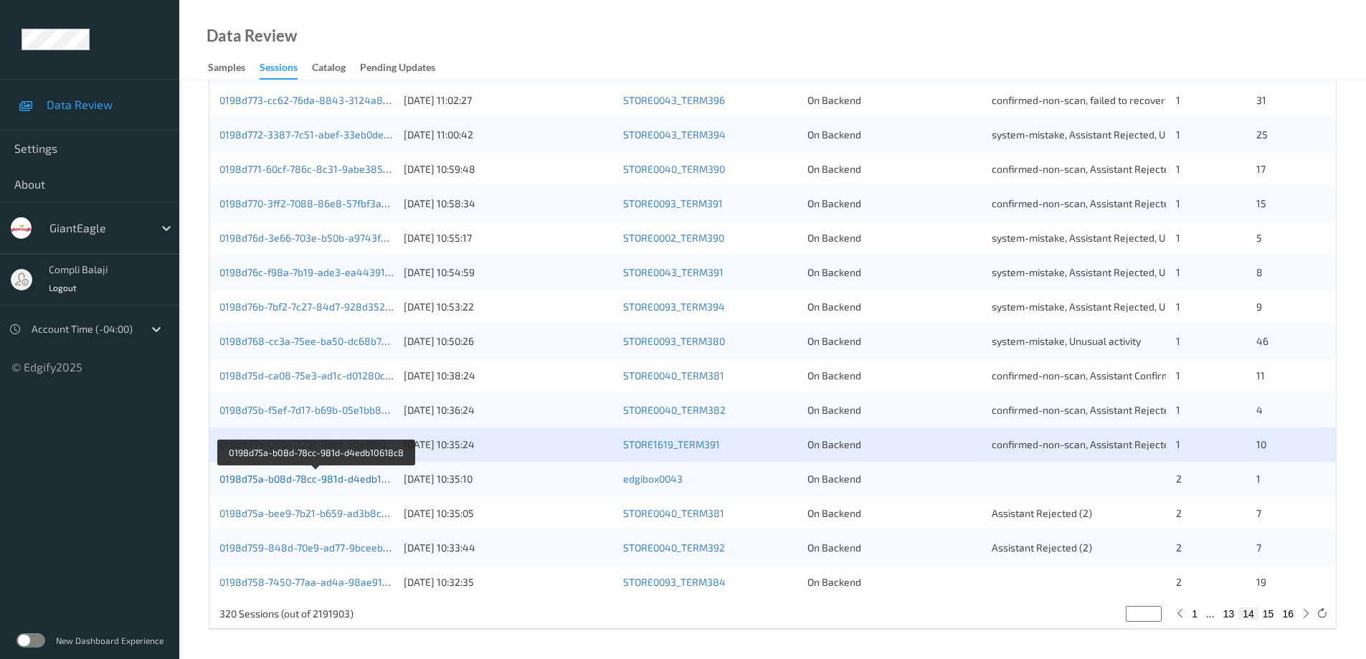
click at [361, 483] on link "0198d75a-b08d-78cc-981d-d4edb10618c8" at bounding box center [317, 478] width 196 height 12
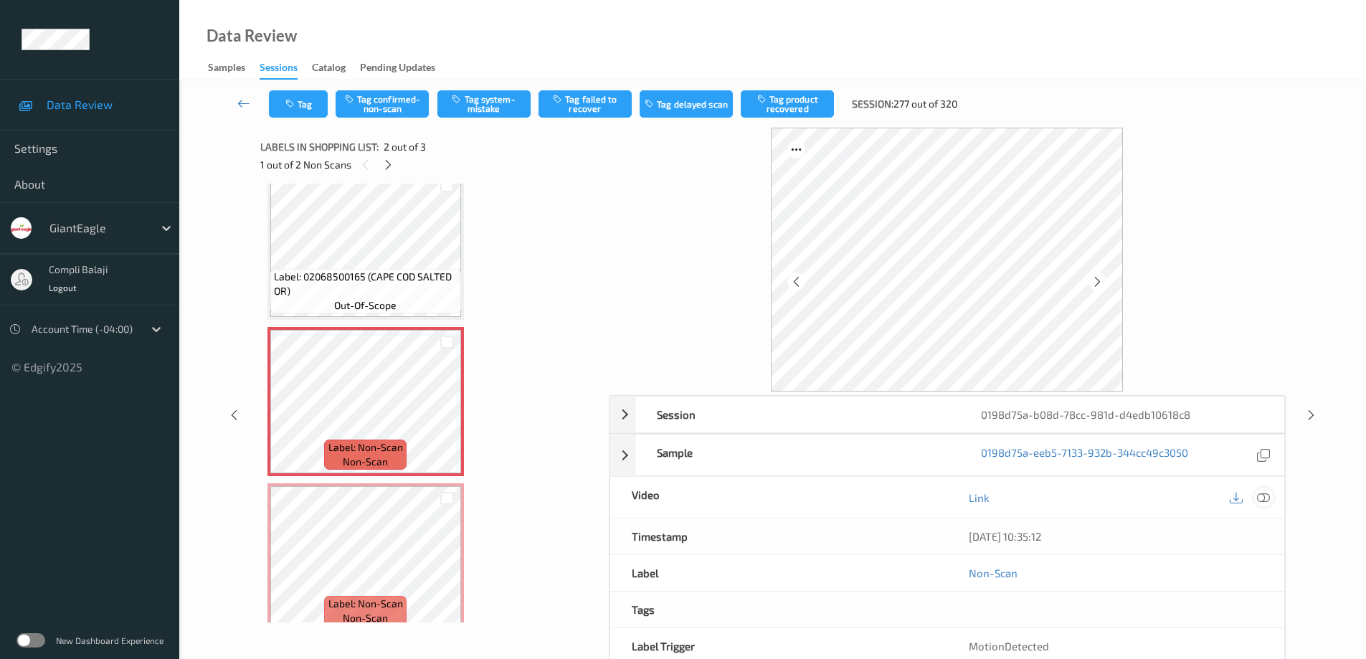
click at [1266, 497] on icon at bounding box center [1263, 496] width 13 height 13
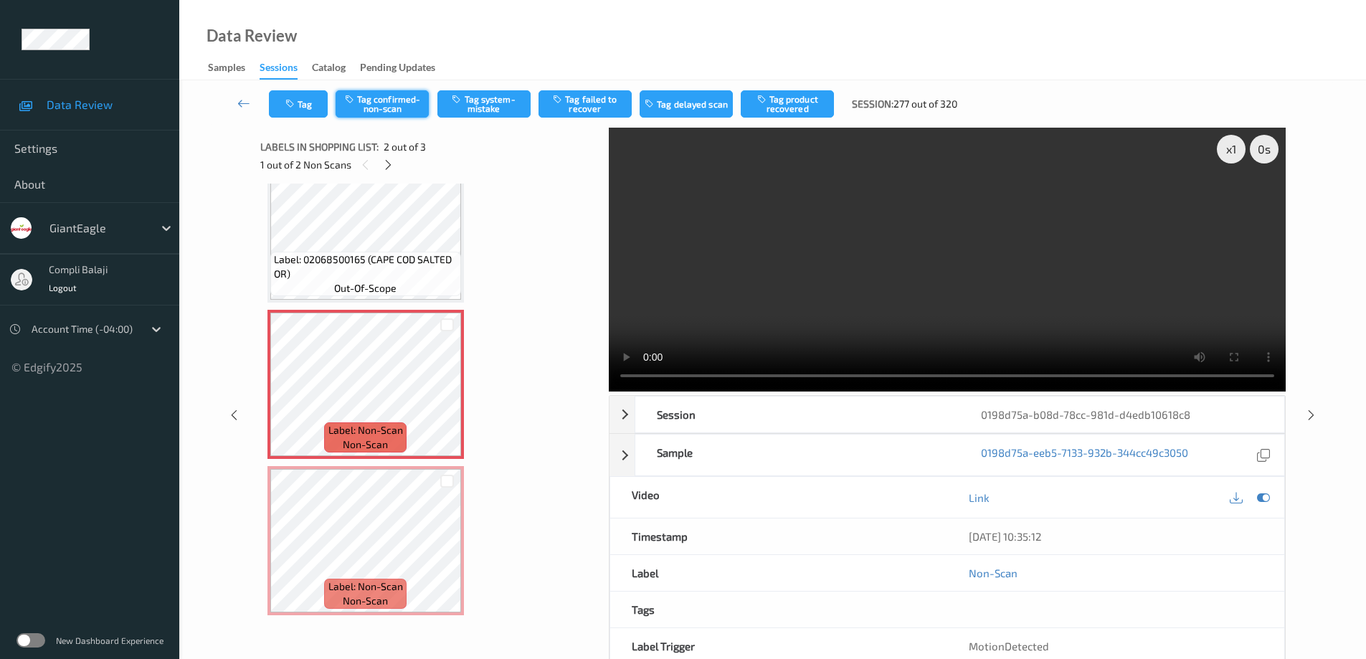
drag, startPoint x: 393, startPoint y: 105, endPoint x: 510, endPoint y: 163, distance: 131.1
click at [394, 104] on button "Tag confirmed-non-scan" at bounding box center [382, 103] width 93 height 27
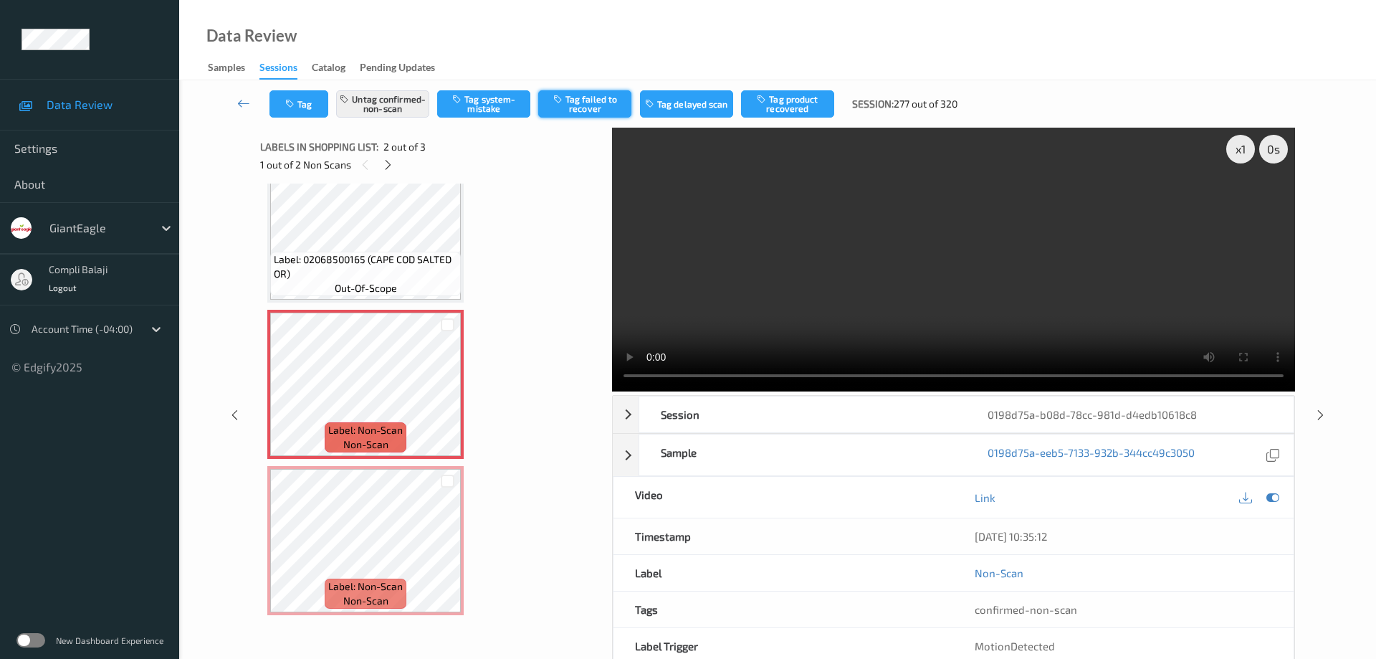
click at [604, 100] on button "Tag failed to recover" at bounding box center [584, 103] width 93 height 27
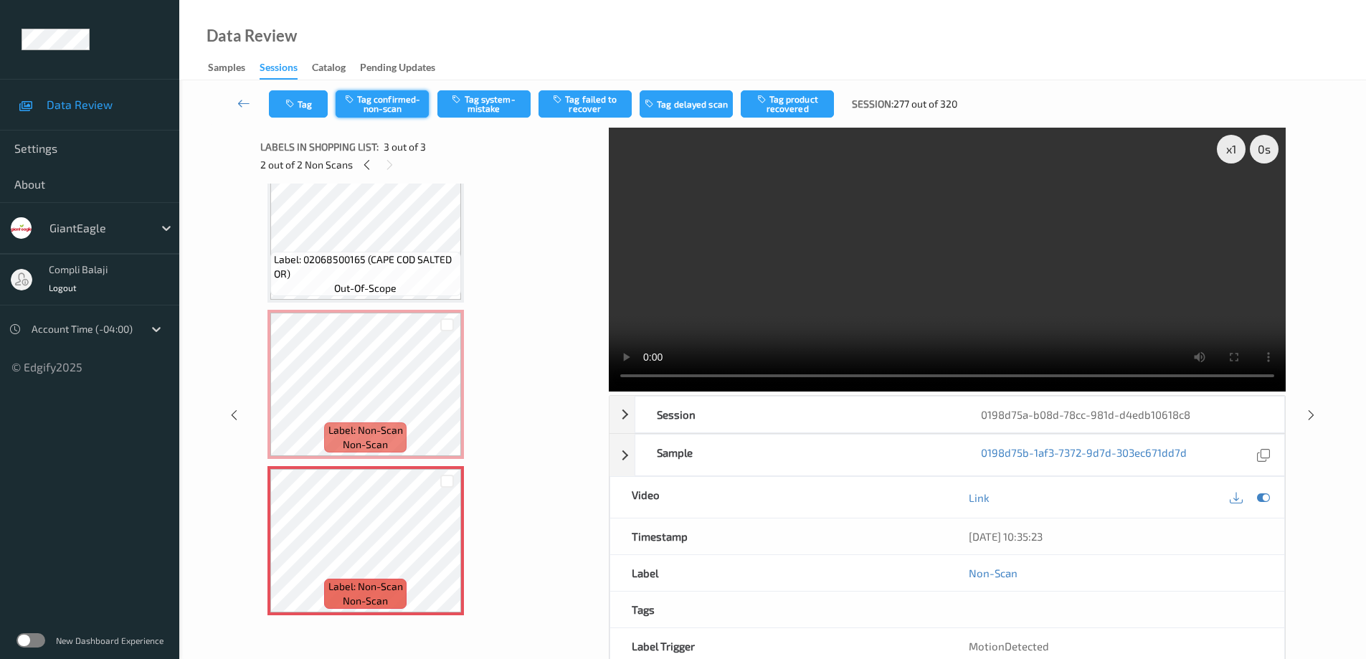
drag, startPoint x: 389, startPoint y: 103, endPoint x: 460, endPoint y: 118, distance: 72.4
click at [390, 103] on button "Tag confirmed-non-scan" at bounding box center [382, 103] width 93 height 27
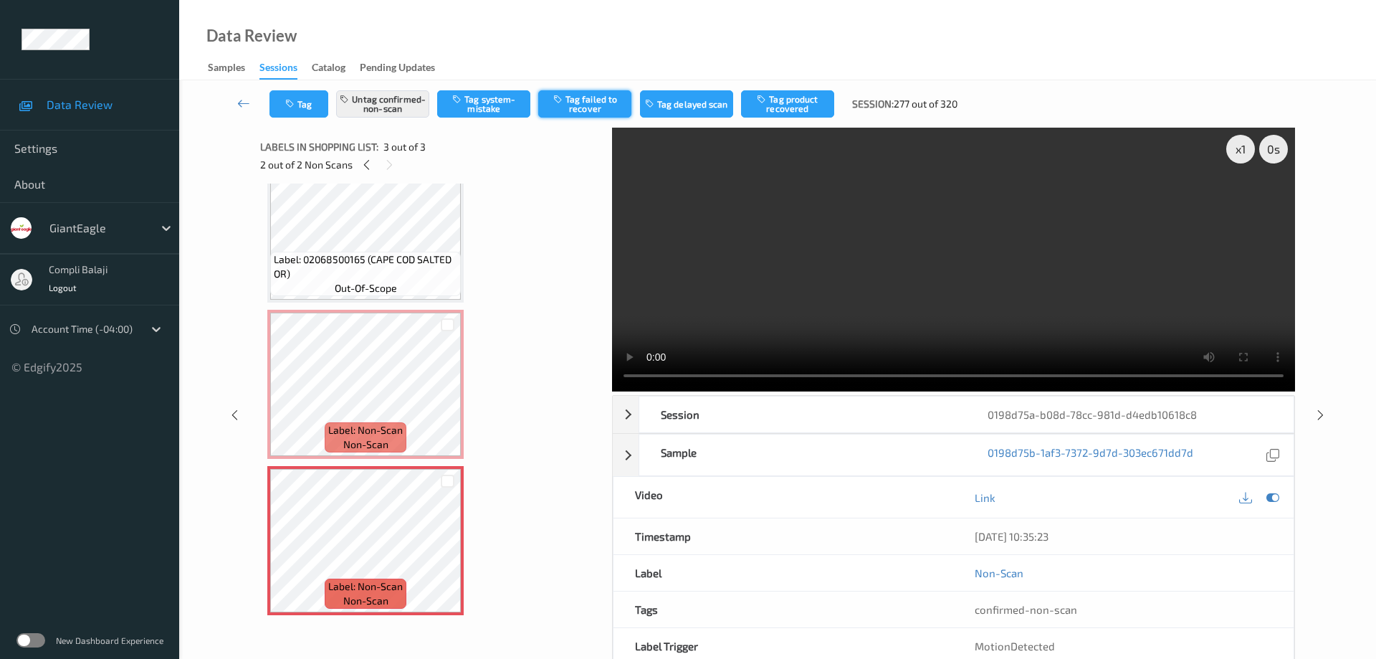
click at [593, 105] on button "Tag failed to recover" at bounding box center [584, 103] width 93 height 27
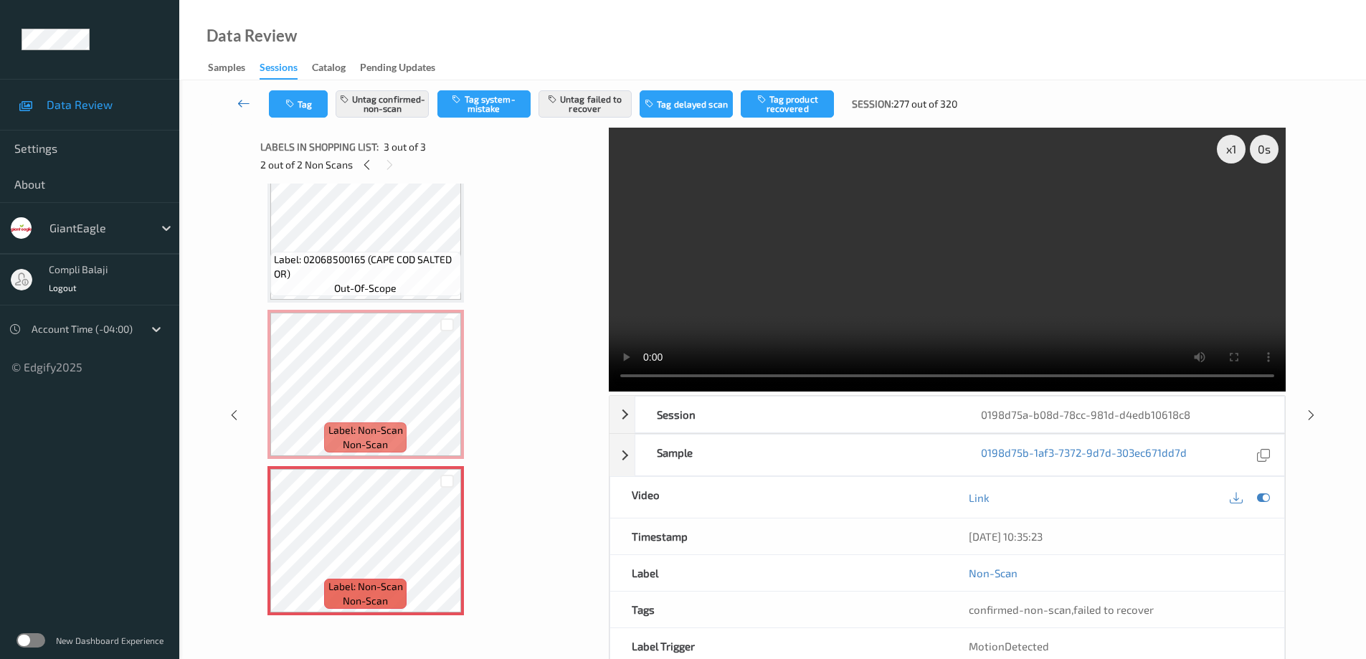
click at [238, 103] on icon at bounding box center [243, 103] width 13 height 14
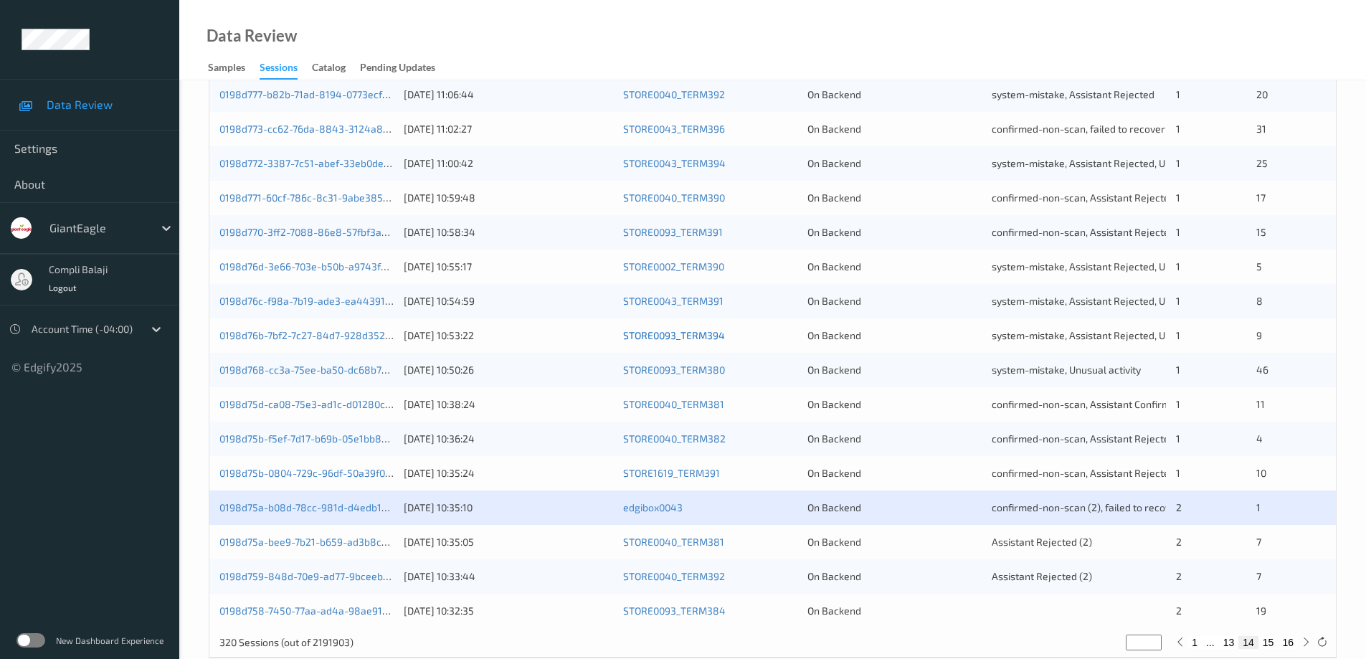
scroll to position [420, 0]
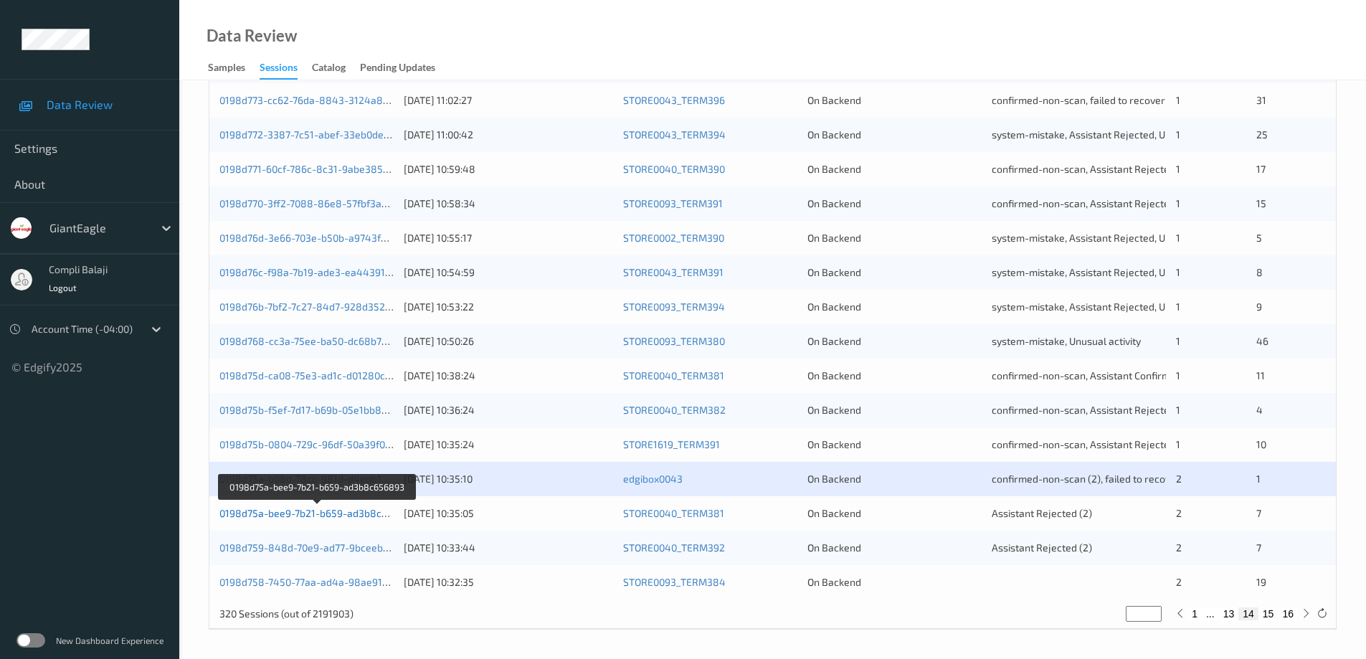
click at [352, 515] on link "0198d75a-bee9-7b21-b659-ad3b8c656893" at bounding box center [317, 513] width 197 height 12
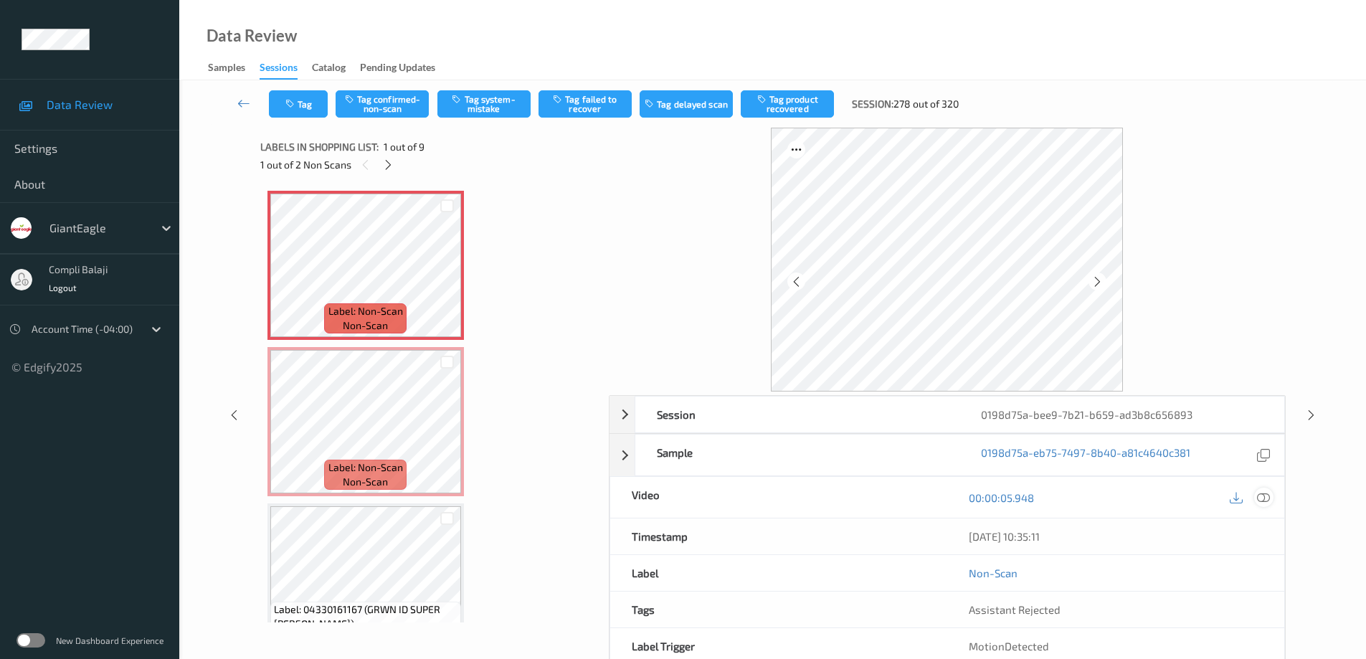
click at [1262, 501] on icon at bounding box center [1263, 496] width 13 height 13
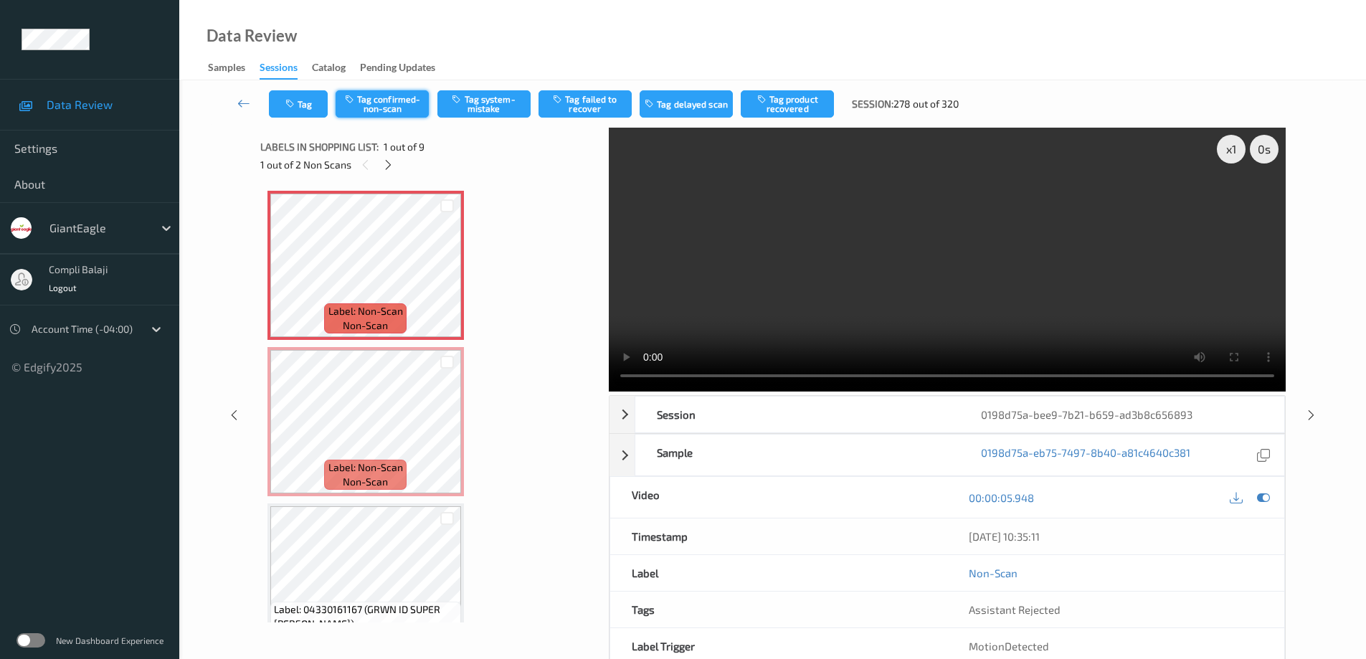
click at [399, 108] on button "Tag confirmed-non-scan" at bounding box center [382, 103] width 93 height 27
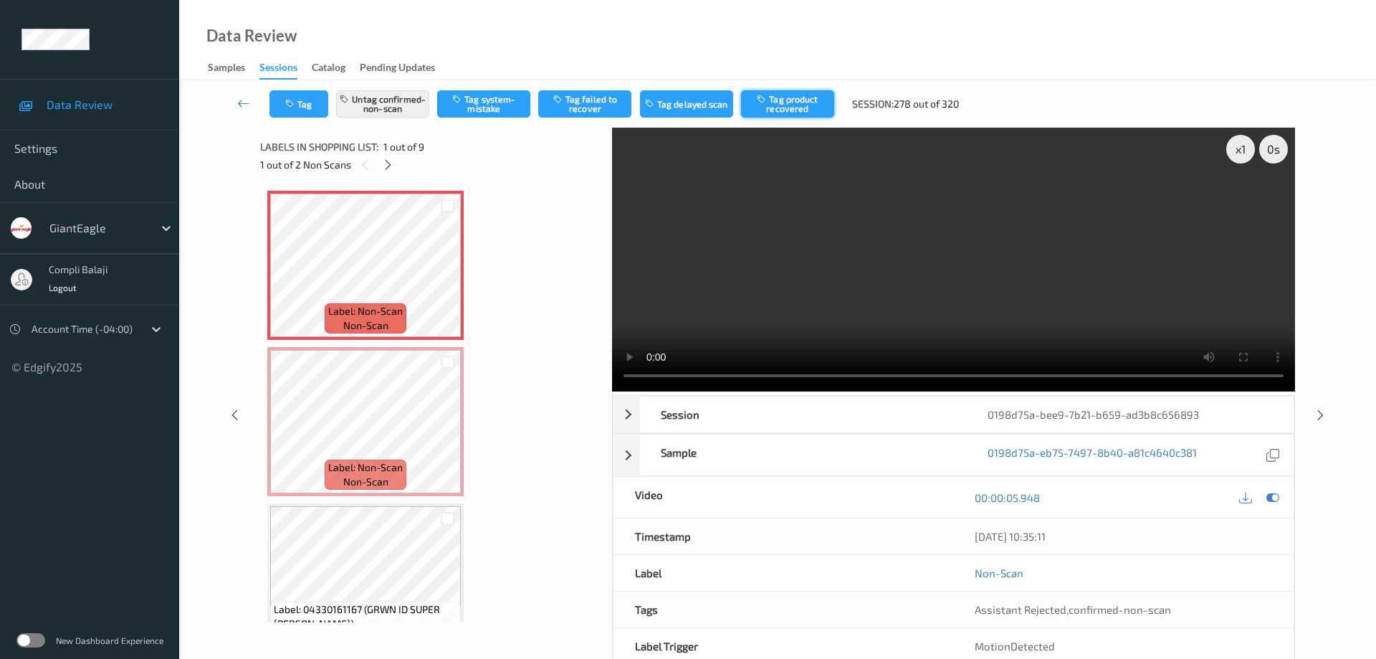
click at [791, 104] on button "Tag product recovered" at bounding box center [787, 103] width 93 height 27
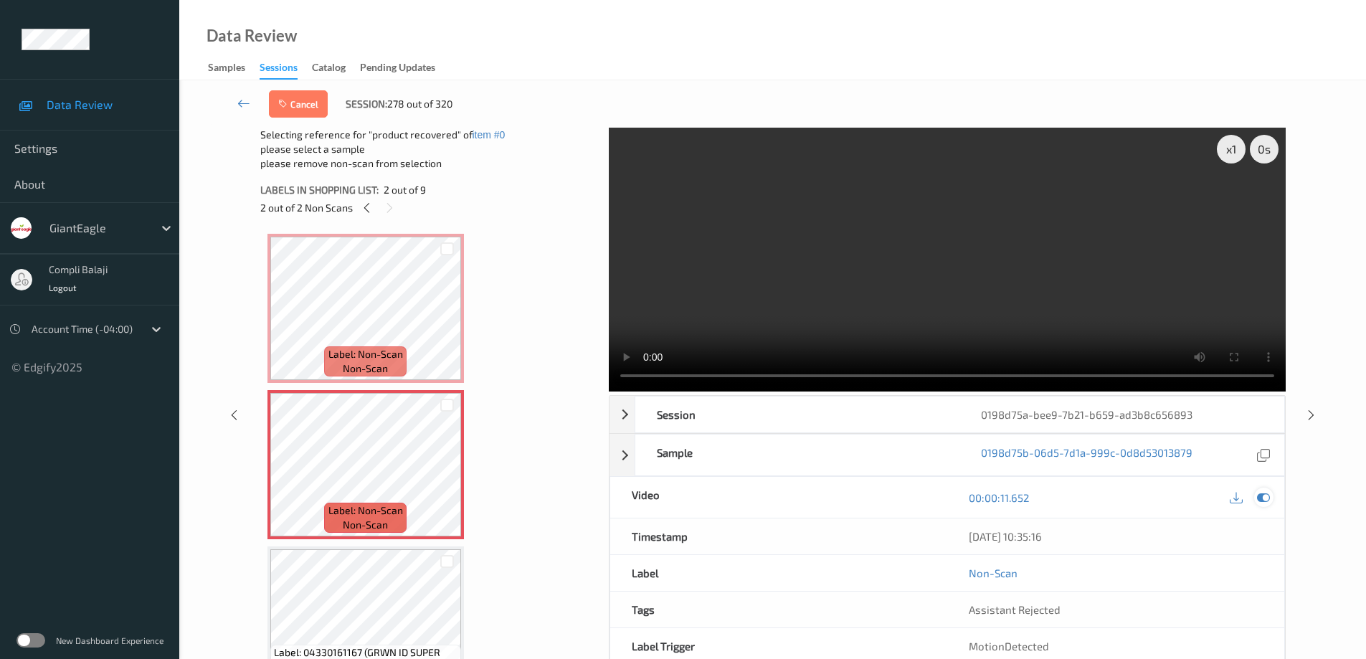
click at [1270, 497] on div at bounding box center [1263, 496] width 19 height 19
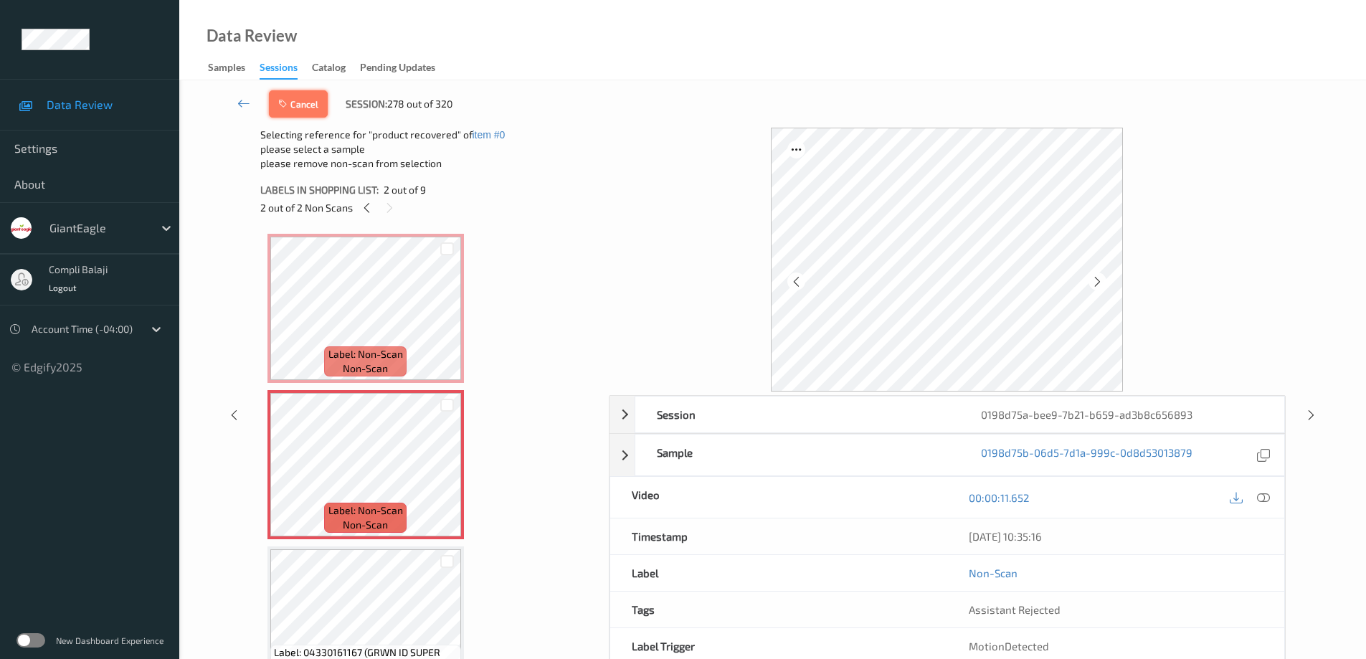
click at [305, 105] on button "Cancel" at bounding box center [298, 103] width 59 height 27
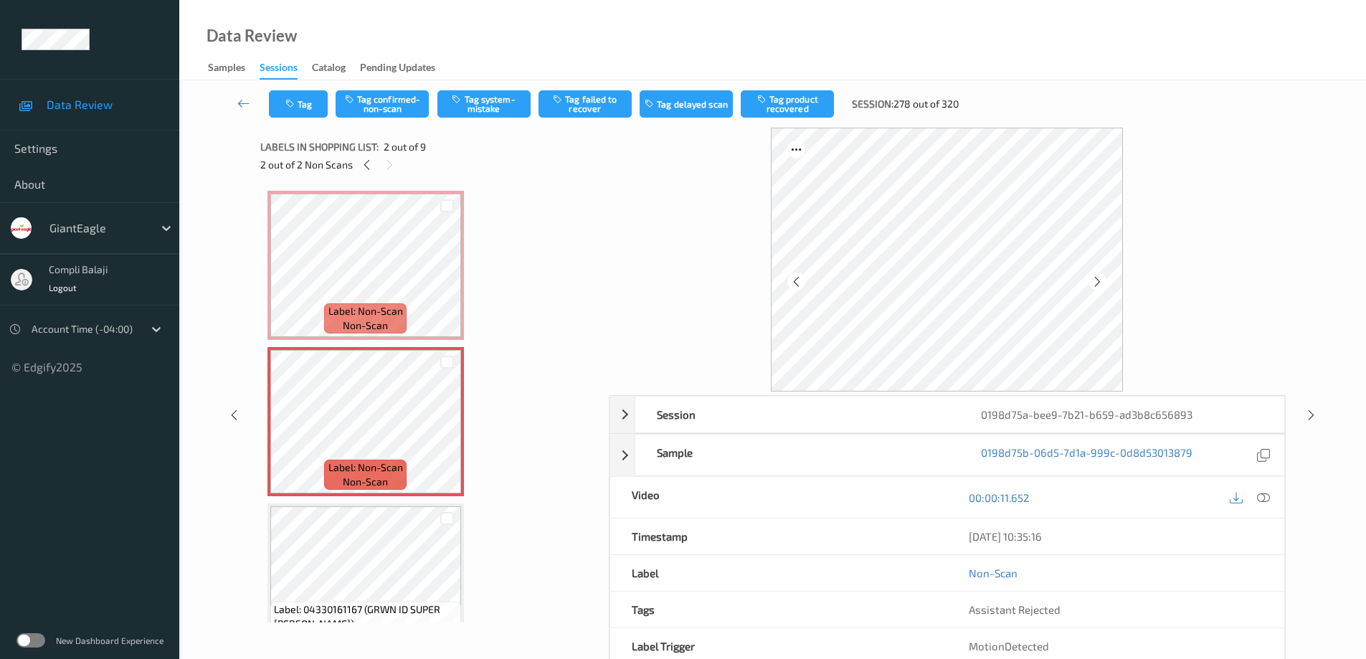
drag, startPoint x: 390, startPoint y: 98, endPoint x: 566, endPoint y: 123, distance: 178.0
click at [393, 100] on button "Tag confirmed-non-scan" at bounding box center [382, 103] width 93 height 27
click at [801, 105] on button "Tag product recovered" at bounding box center [787, 103] width 93 height 27
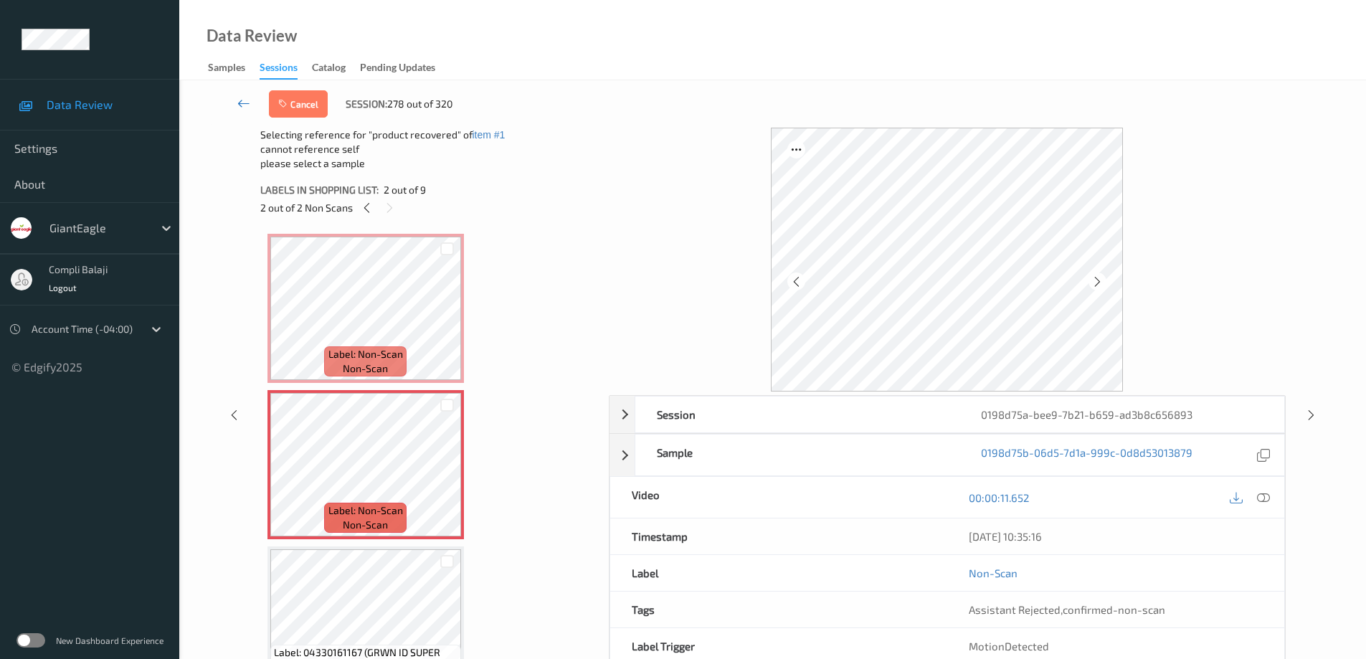
click at [237, 104] on link at bounding box center [244, 103] width 50 height 27
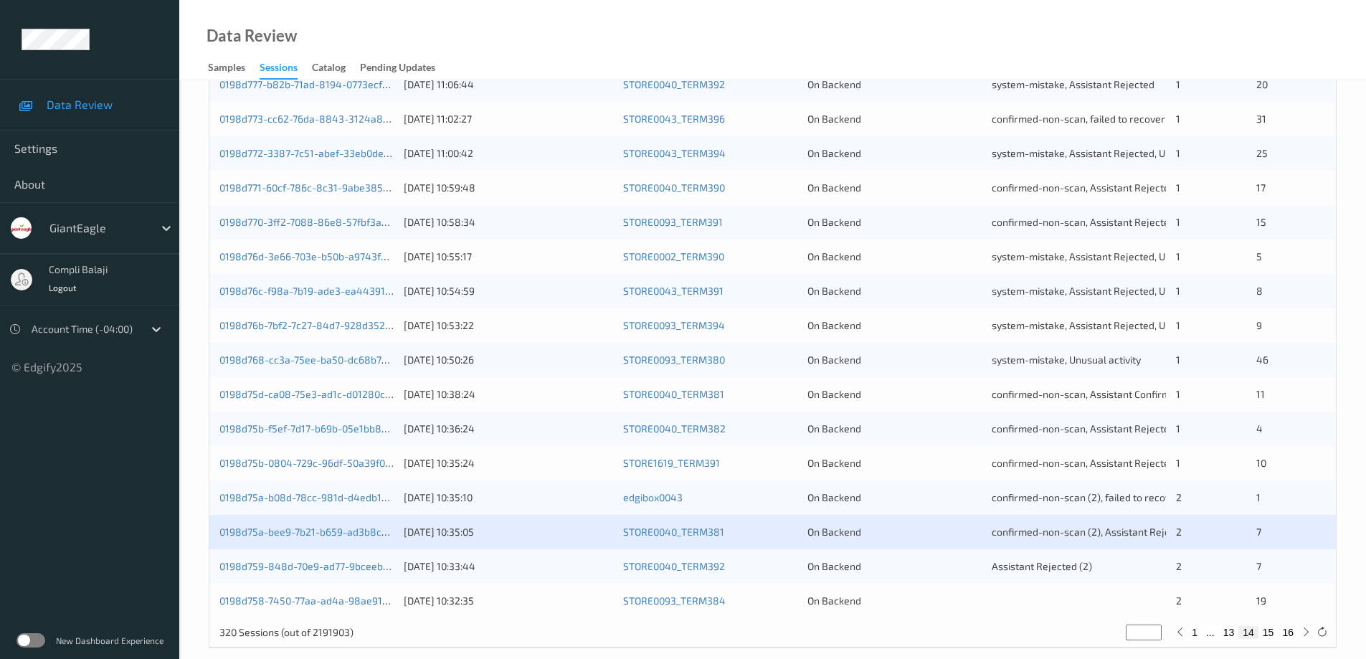
scroll to position [420, 0]
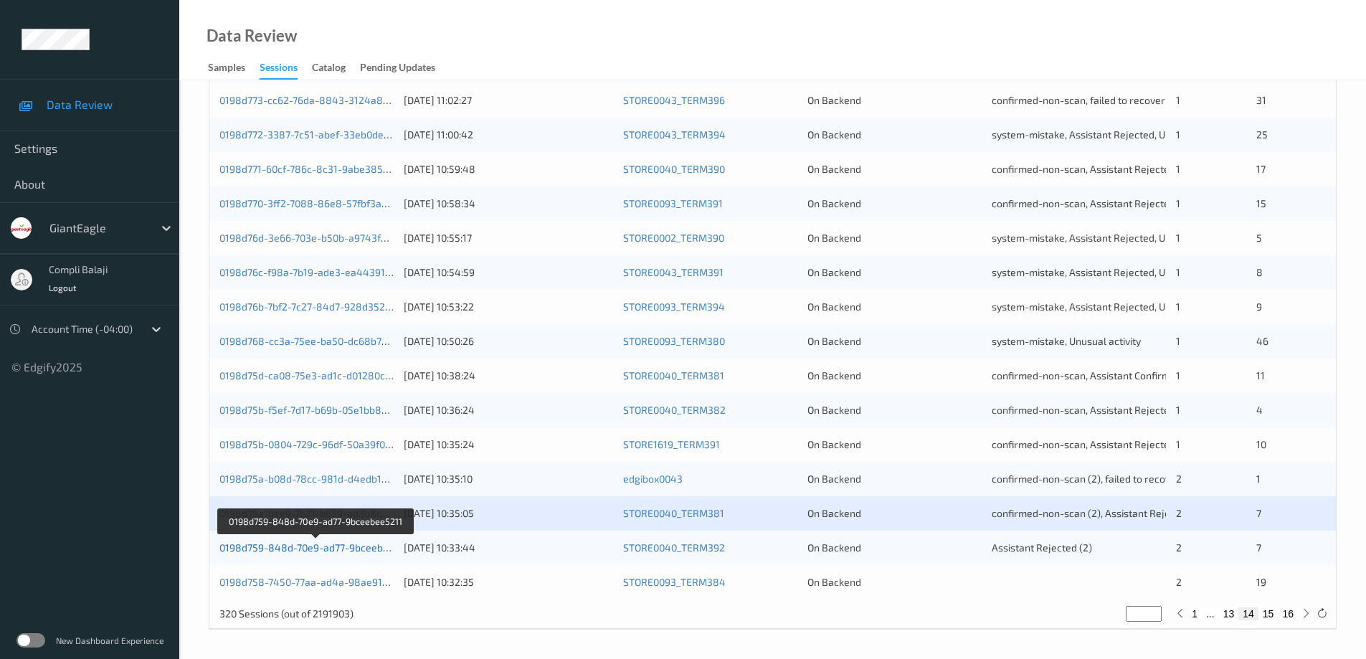
click at [321, 548] on link "0198d759-848d-70e9-ad77-9bceebee5211" at bounding box center [316, 547] width 195 height 12
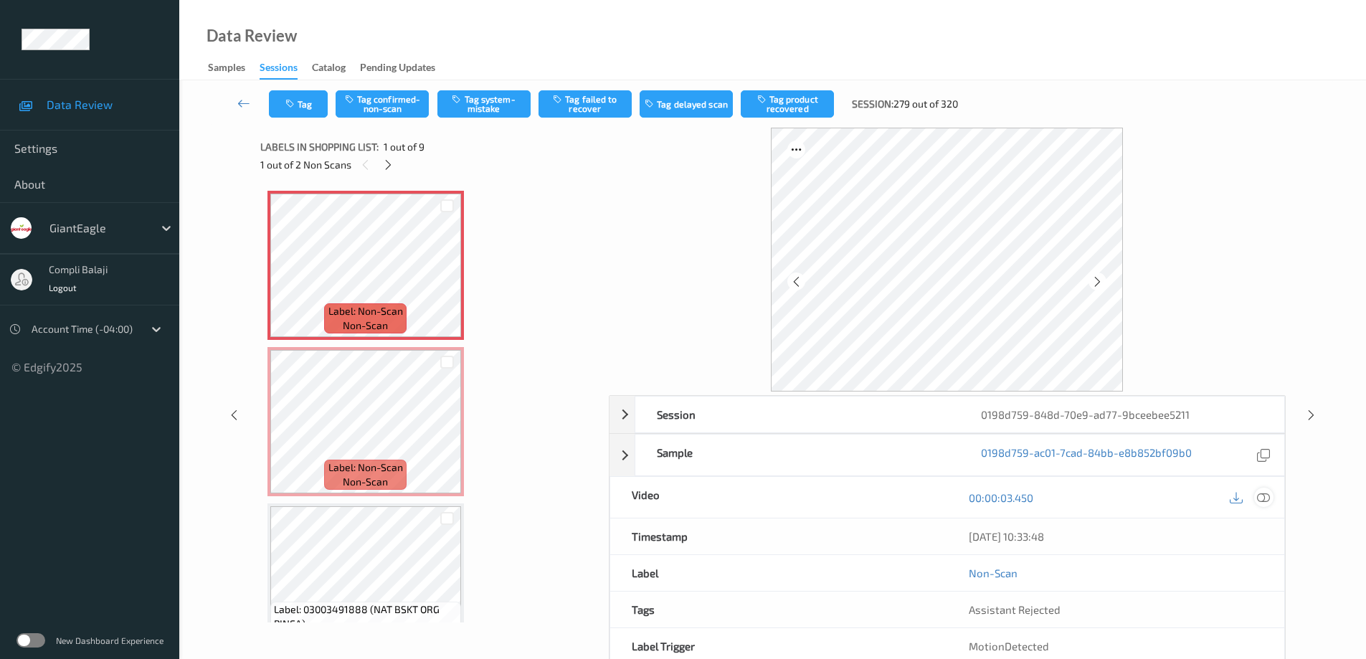
click at [1260, 495] on icon at bounding box center [1263, 496] width 13 height 13
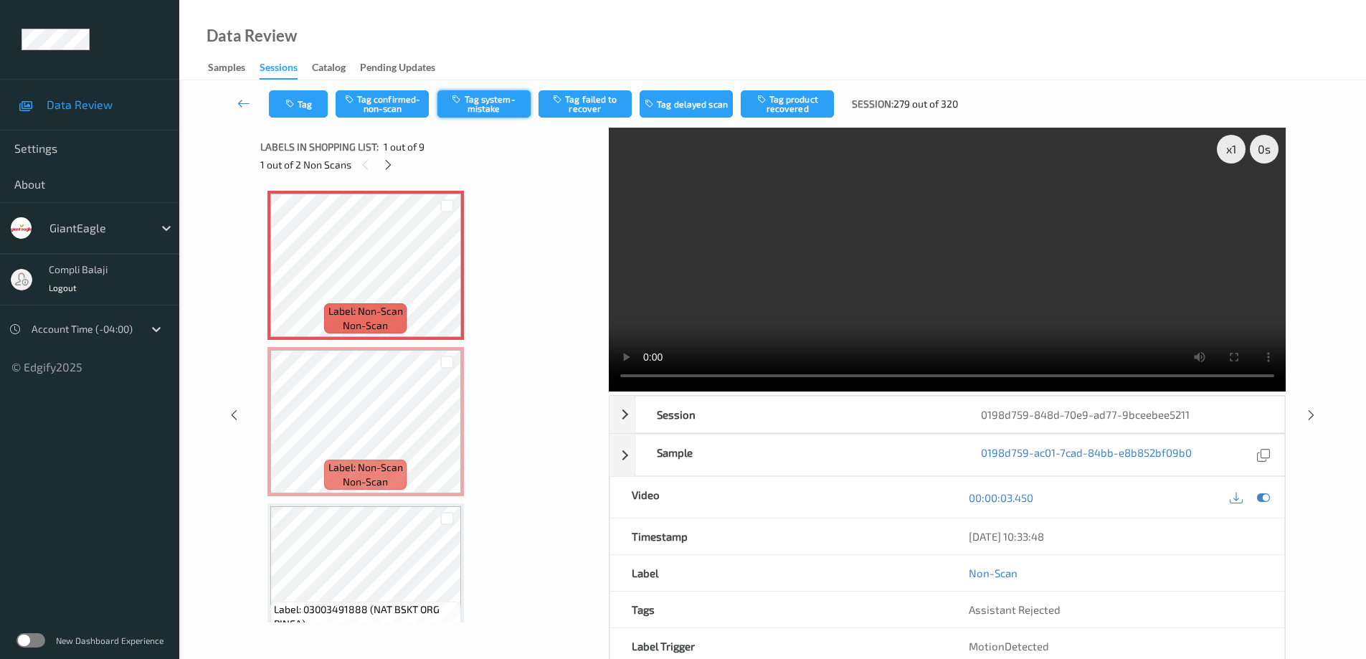
drag, startPoint x: 395, startPoint y: 110, endPoint x: 452, endPoint y: 111, distance: 57.4
click at [401, 109] on button "Tag confirmed-non-scan" at bounding box center [382, 103] width 93 height 27
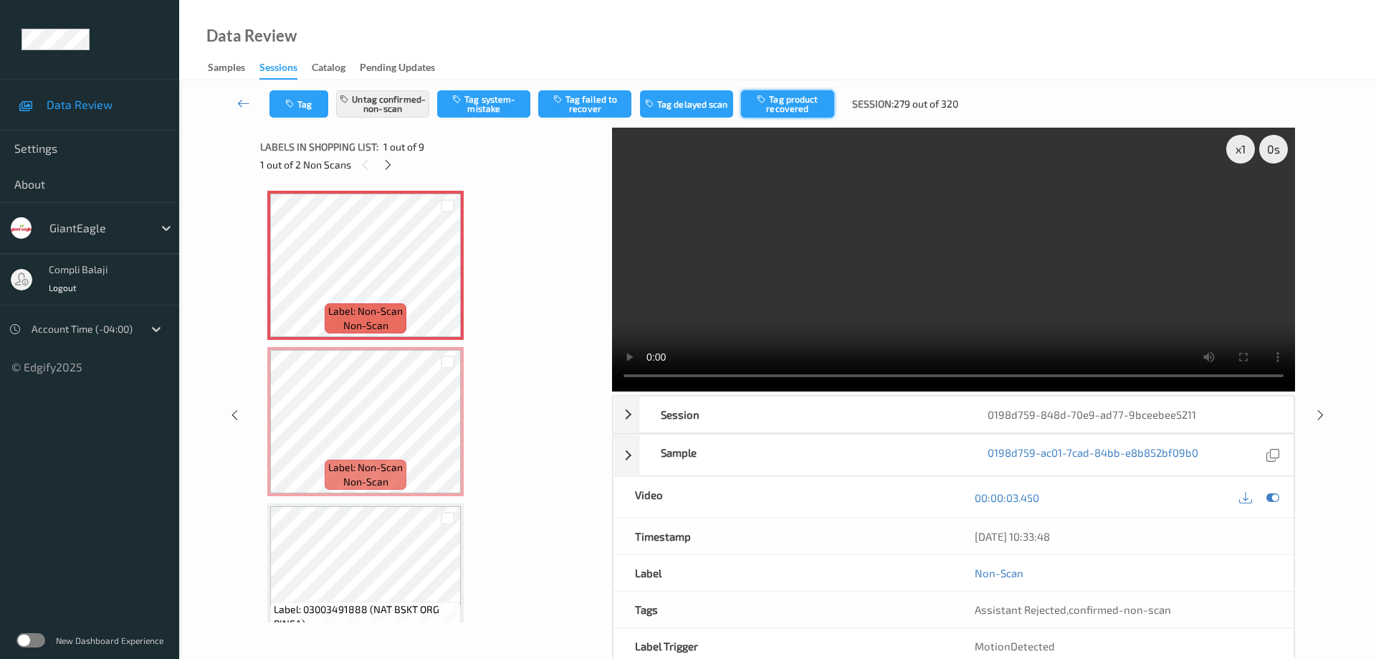
click at [786, 105] on button "Tag product recovered" at bounding box center [787, 103] width 93 height 27
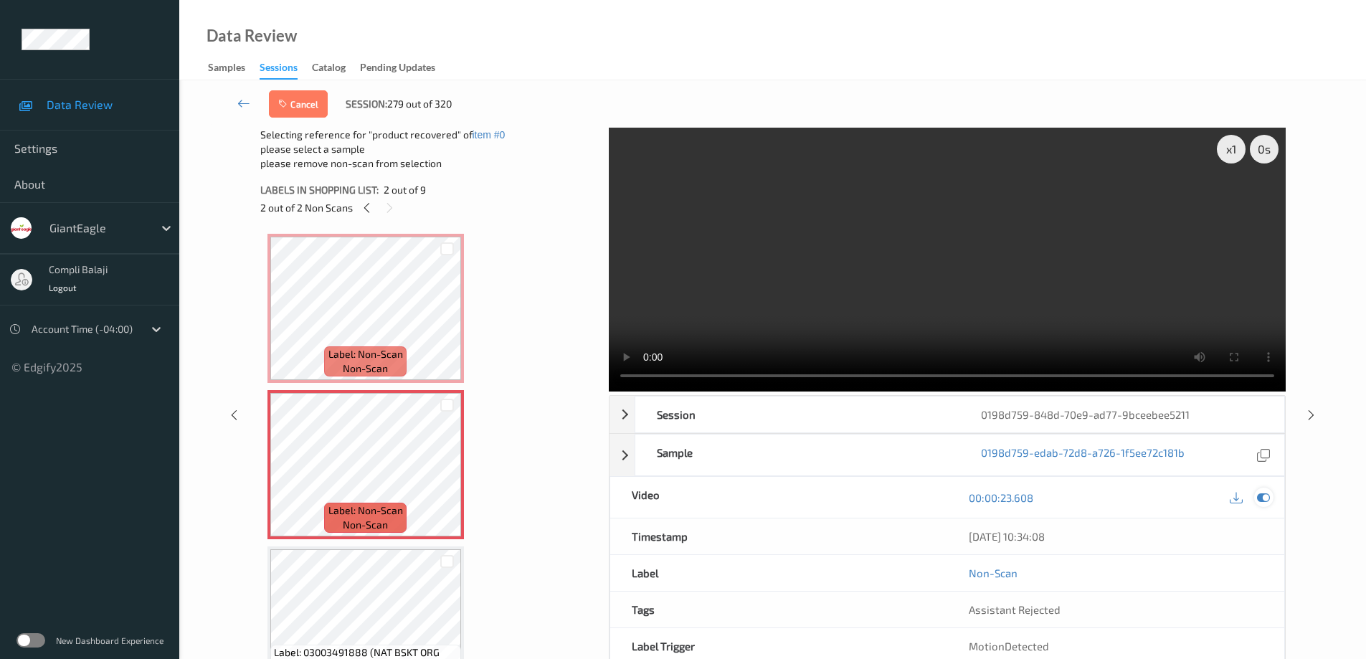
click at [1270, 499] on div at bounding box center [1263, 496] width 19 height 19
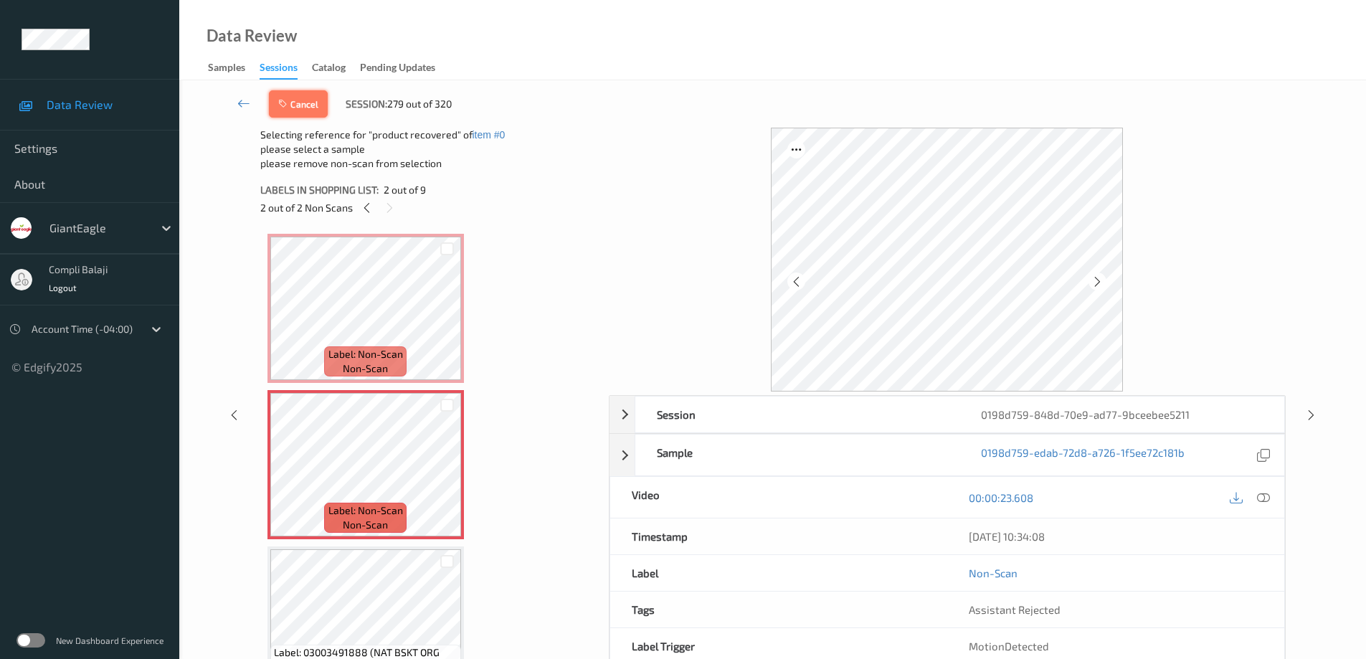
click at [302, 107] on button "Cancel" at bounding box center [298, 103] width 59 height 27
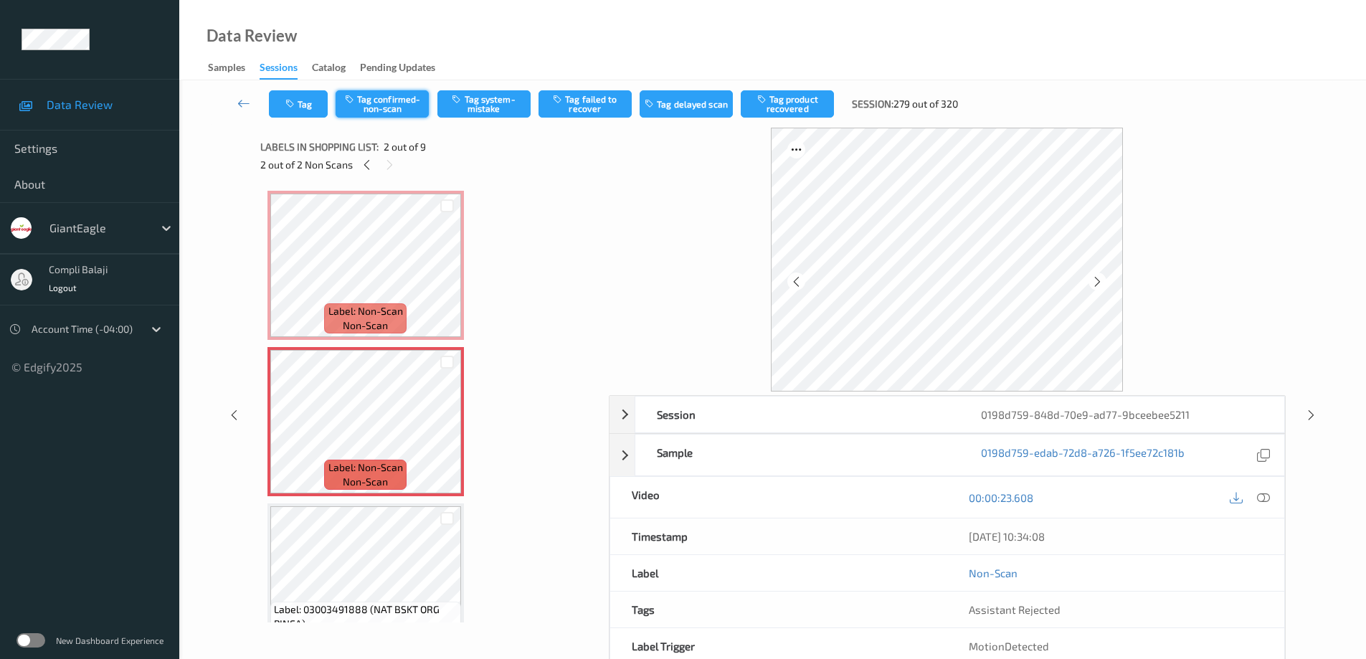
click at [385, 103] on button "Tag confirmed-non-scan" at bounding box center [382, 103] width 93 height 27
click at [775, 106] on button "Tag product recovered" at bounding box center [787, 103] width 93 height 27
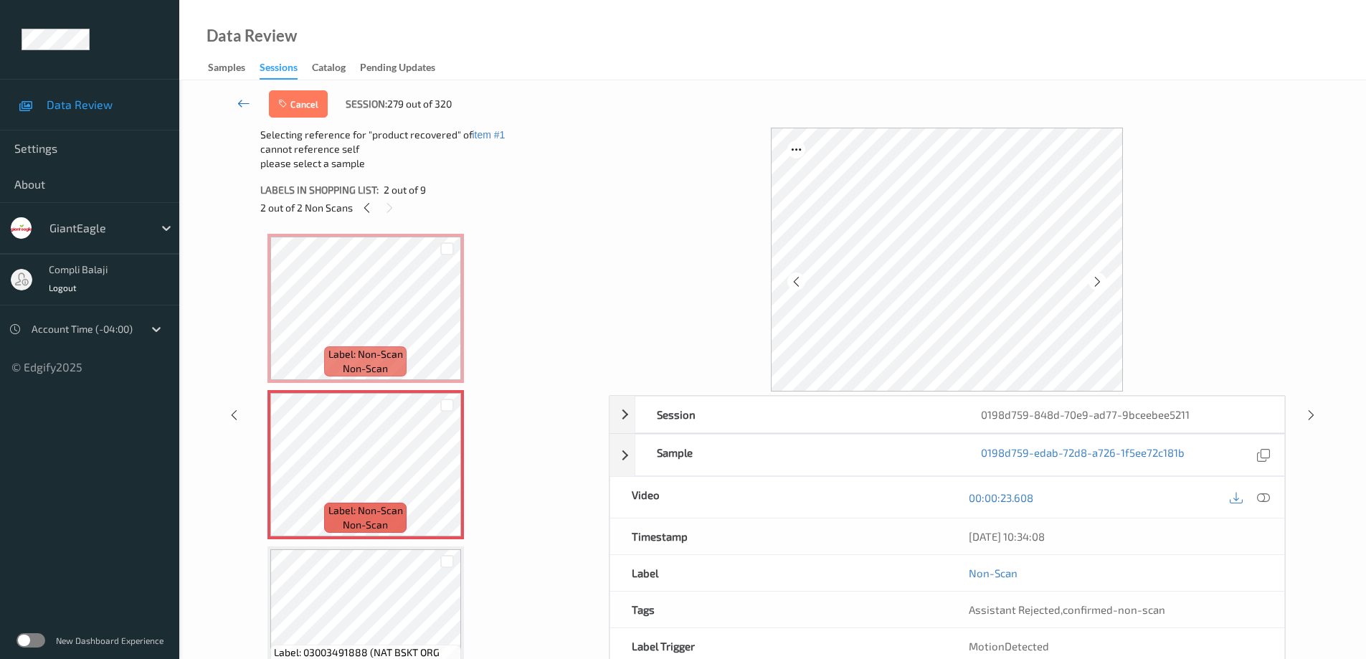
click at [241, 104] on icon at bounding box center [243, 103] width 13 height 14
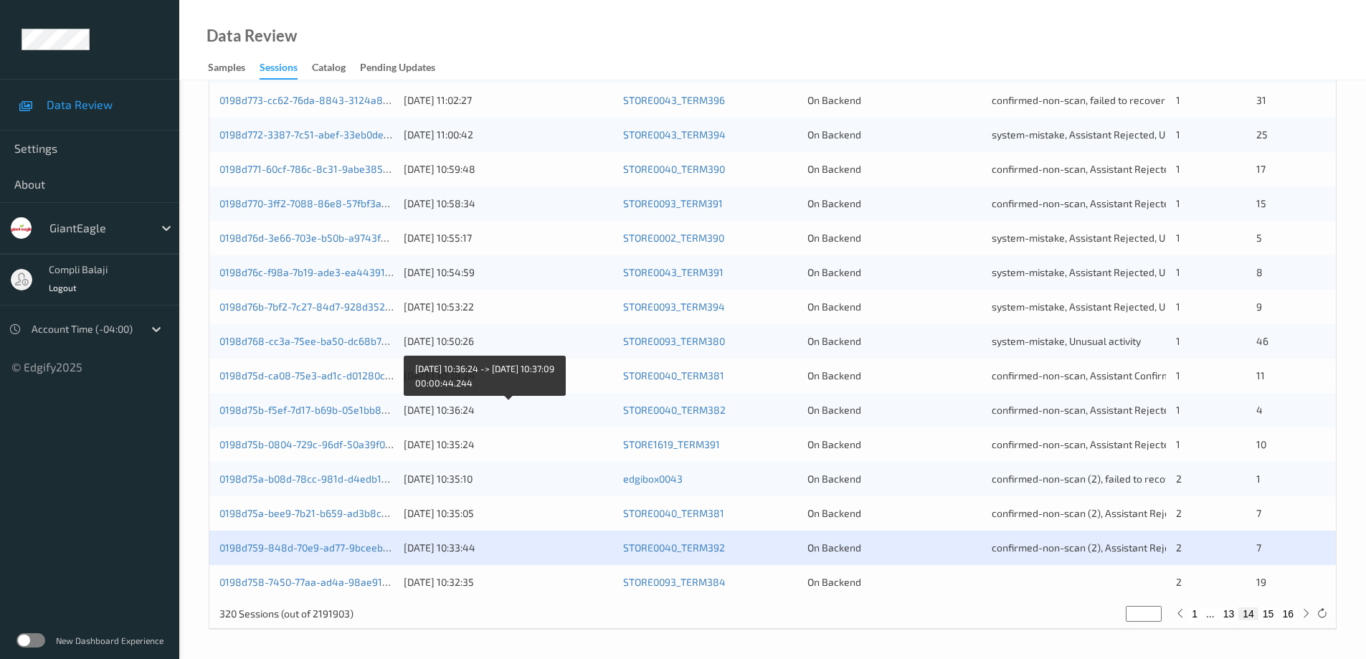
scroll to position [420, 0]
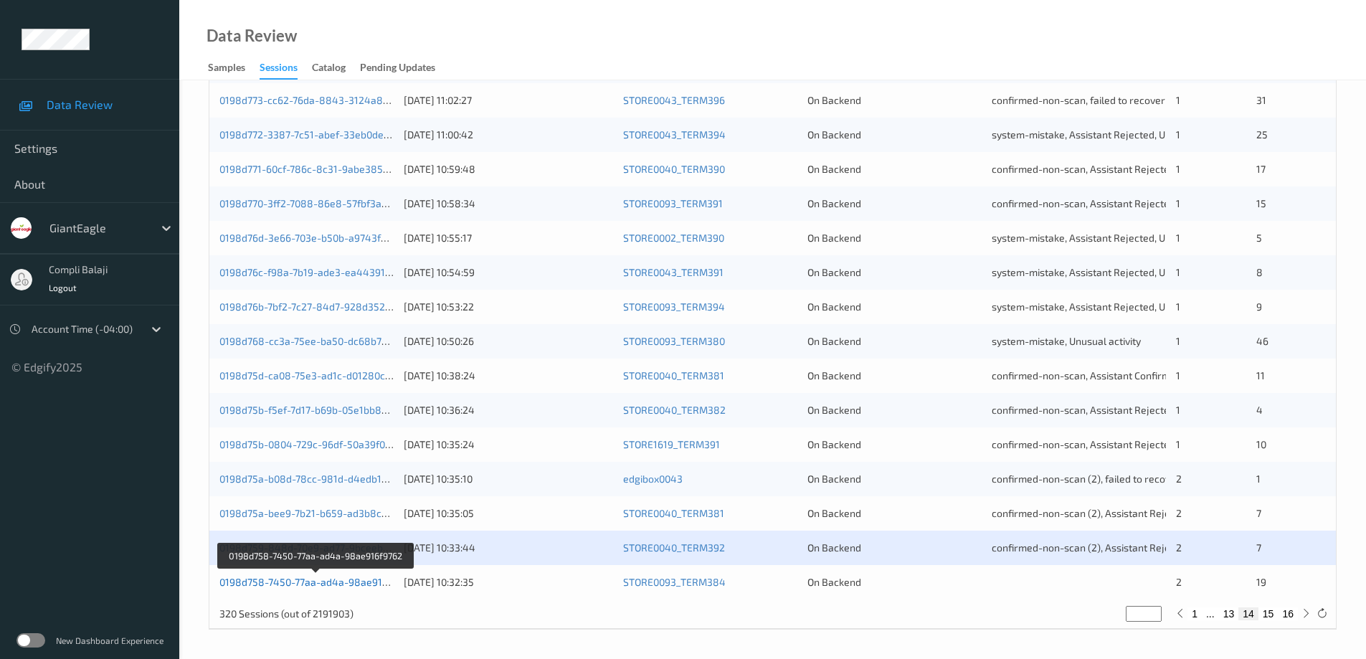
click at [302, 584] on link "0198d758-7450-77aa-ad4a-98ae916f9762" at bounding box center [316, 582] width 194 height 12
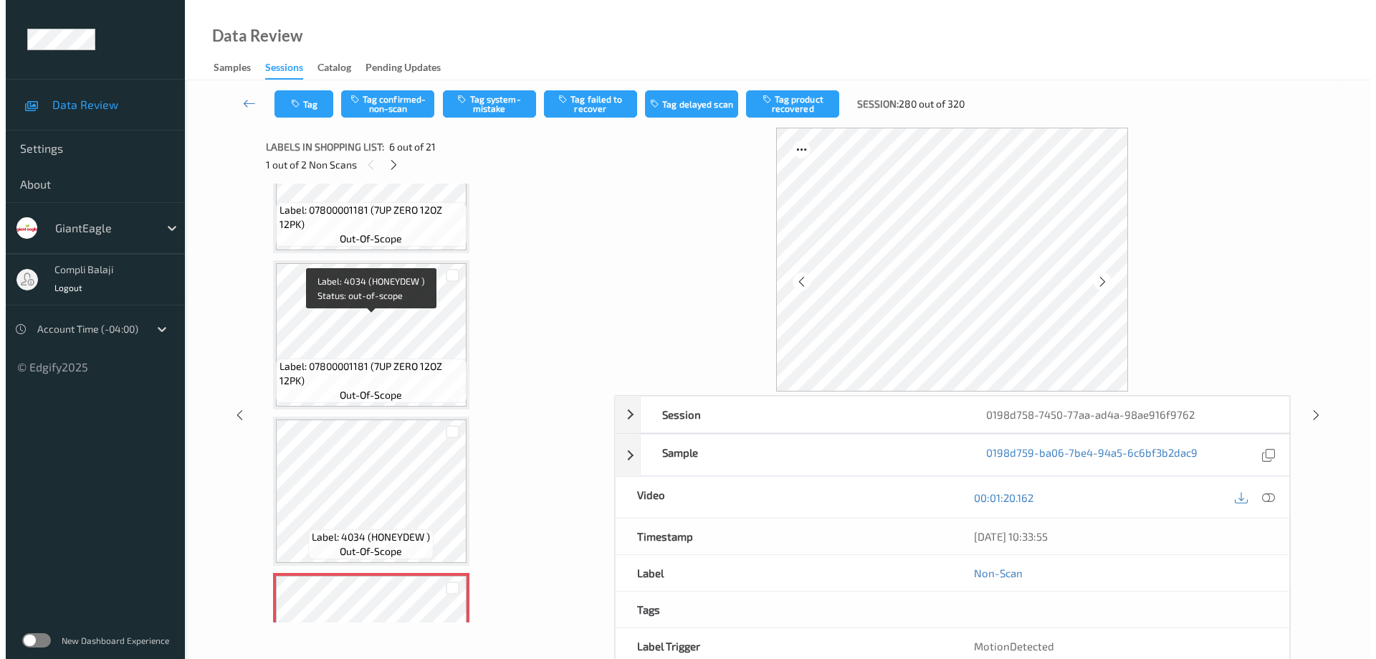
scroll to position [398, 0]
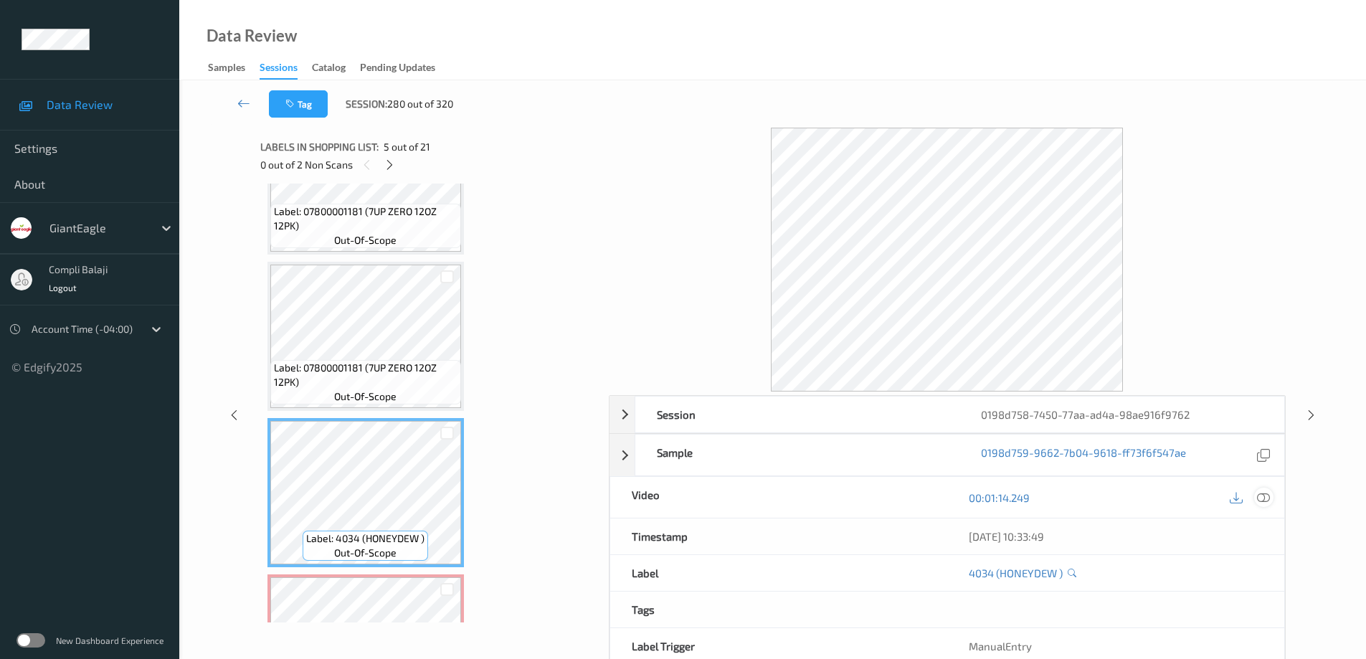
click at [1267, 500] on icon at bounding box center [1263, 496] width 13 height 13
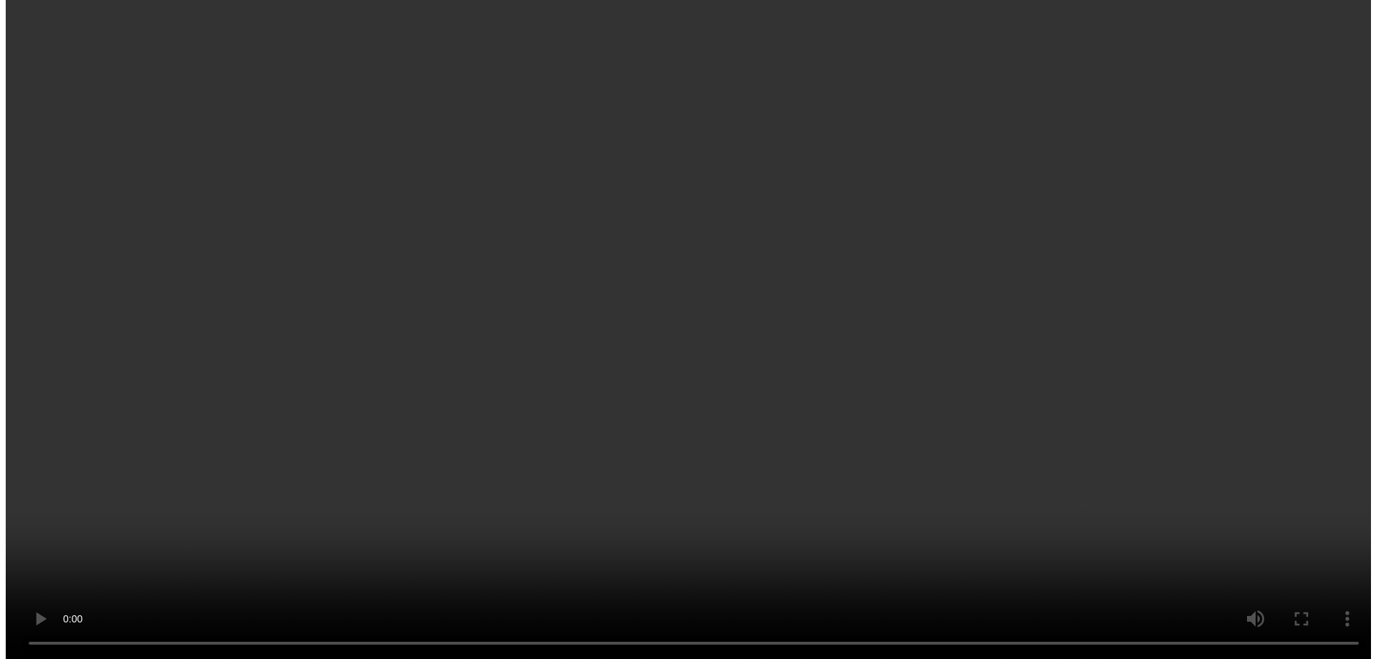
scroll to position [756, 0]
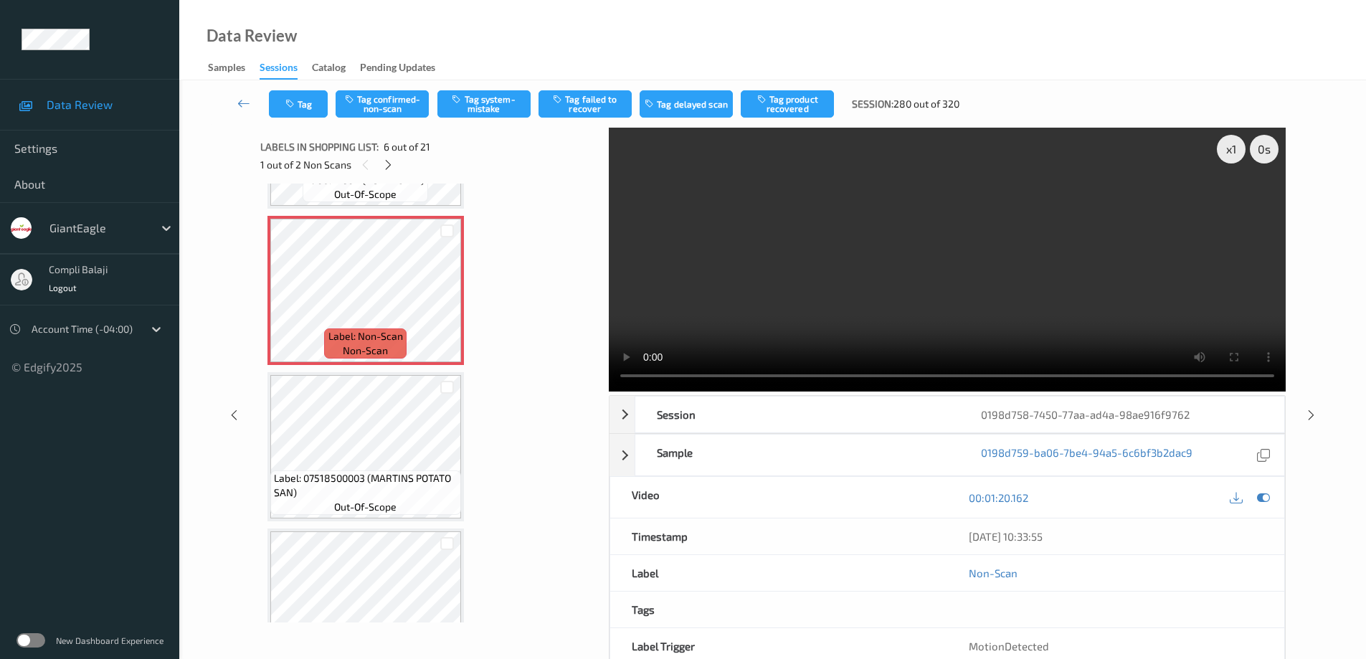
drag, startPoint x: 486, startPoint y: 105, endPoint x: 431, endPoint y: 126, distance: 59.2
click at [487, 105] on button "Tag system-mistake" at bounding box center [483, 103] width 93 height 27
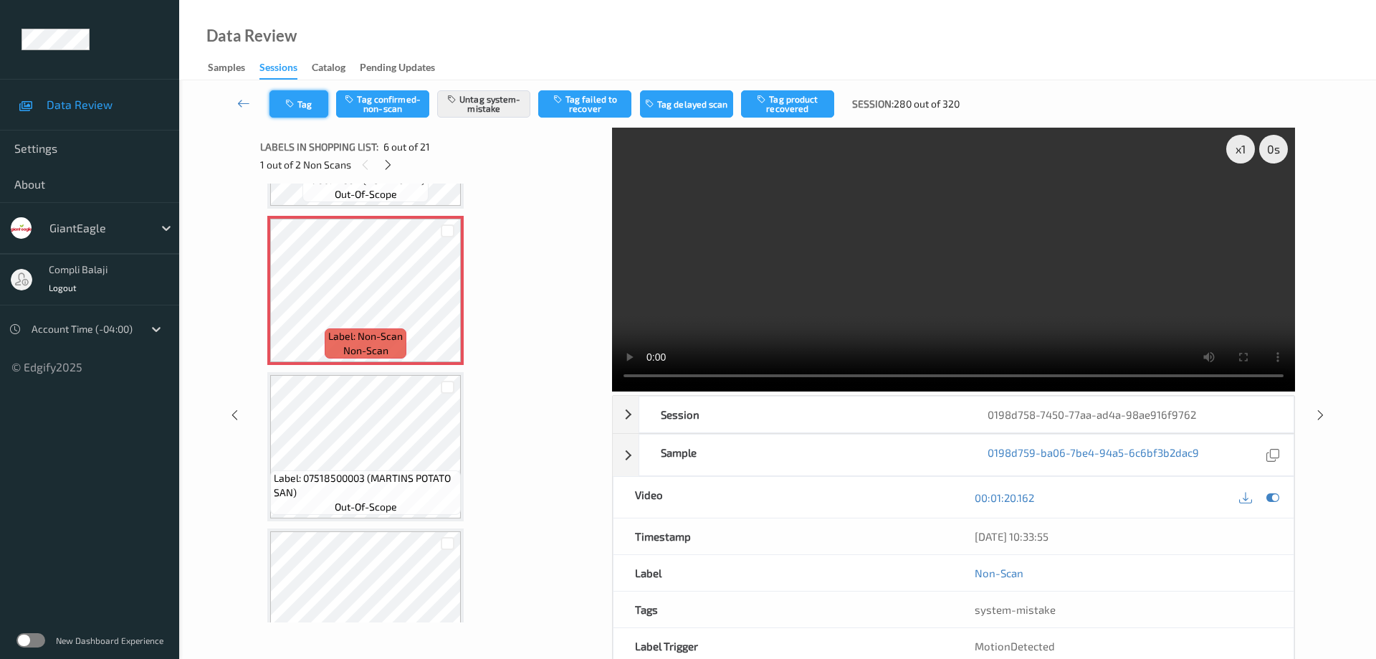
click at [314, 111] on button "Tag" at bounding box center [299, 103] width 59 height 27
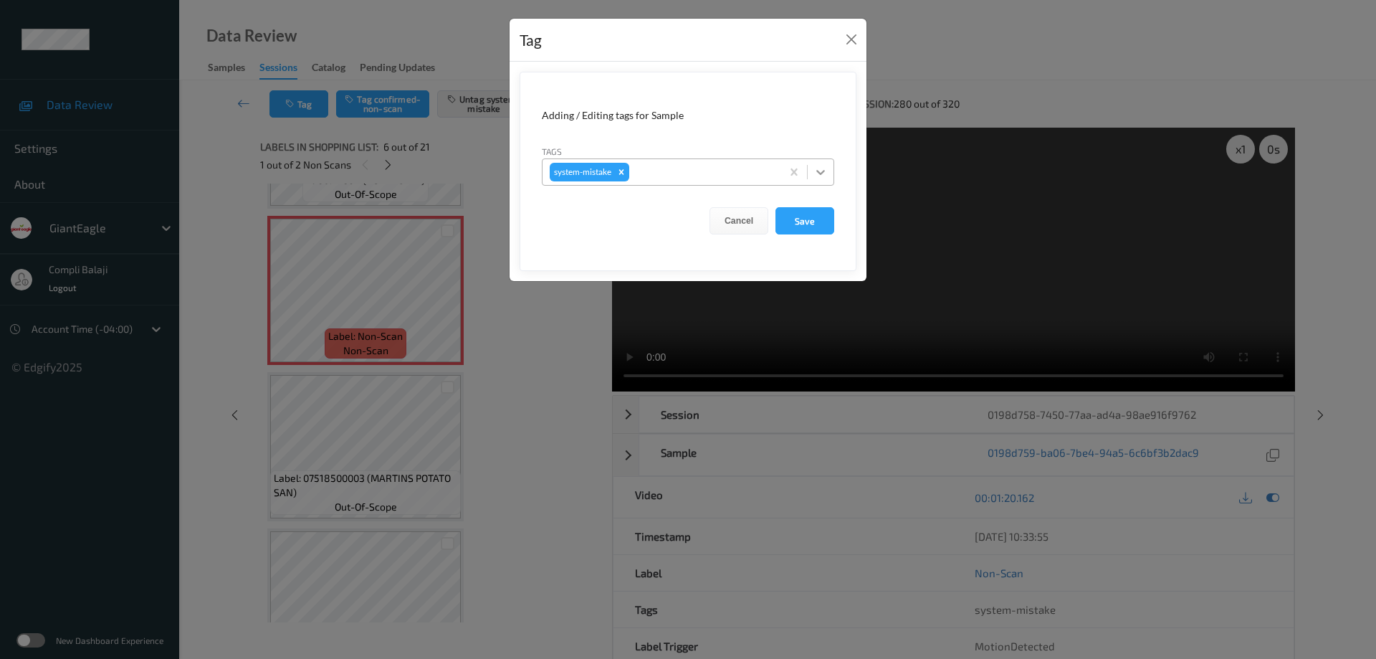
click at [824, 171] on icon at bounding box center [821, 172] width 9 height 5
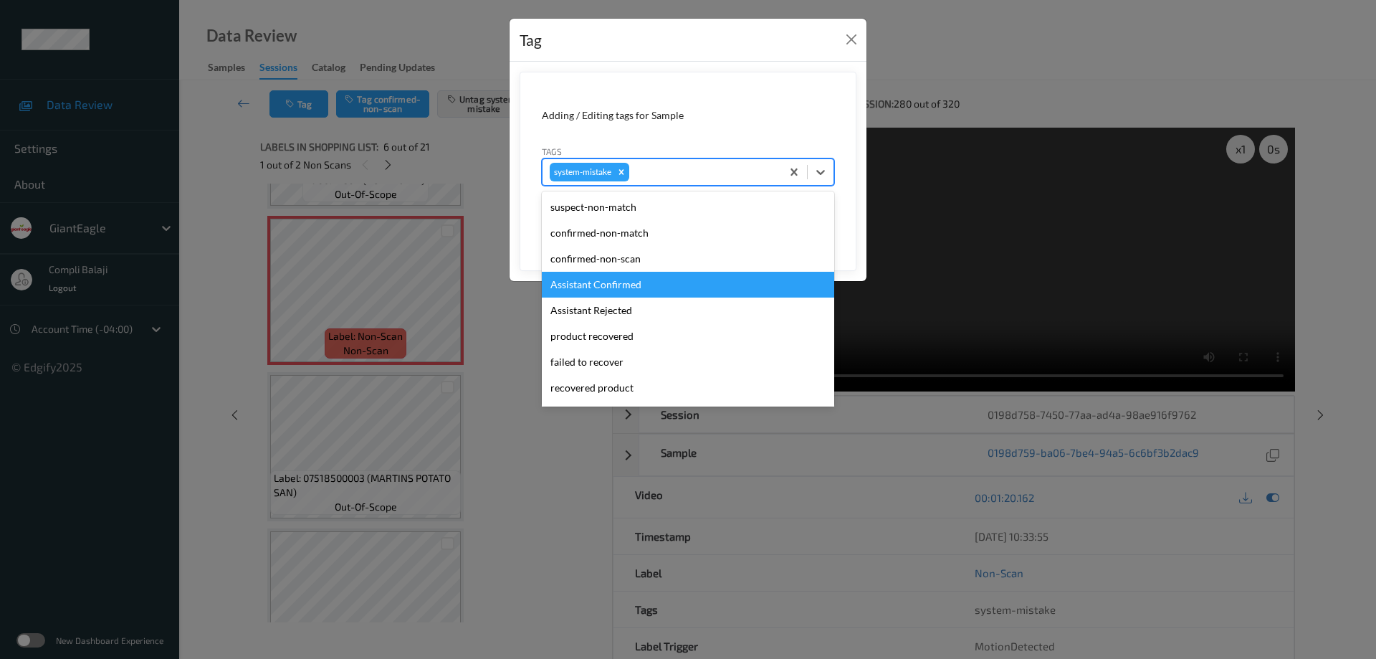
scroll to position [72, 0]
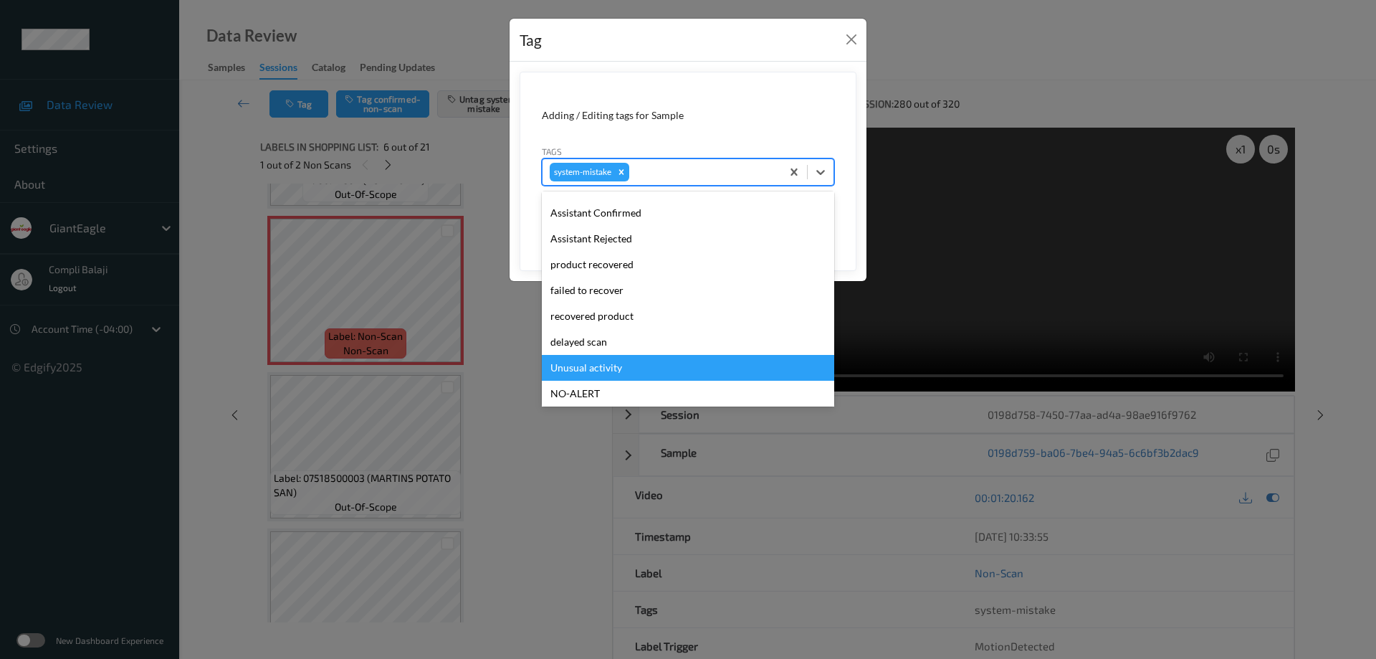
click at [610, 367] on div "Unusual activity" at bounding box center [688, 368] width 292 height 26
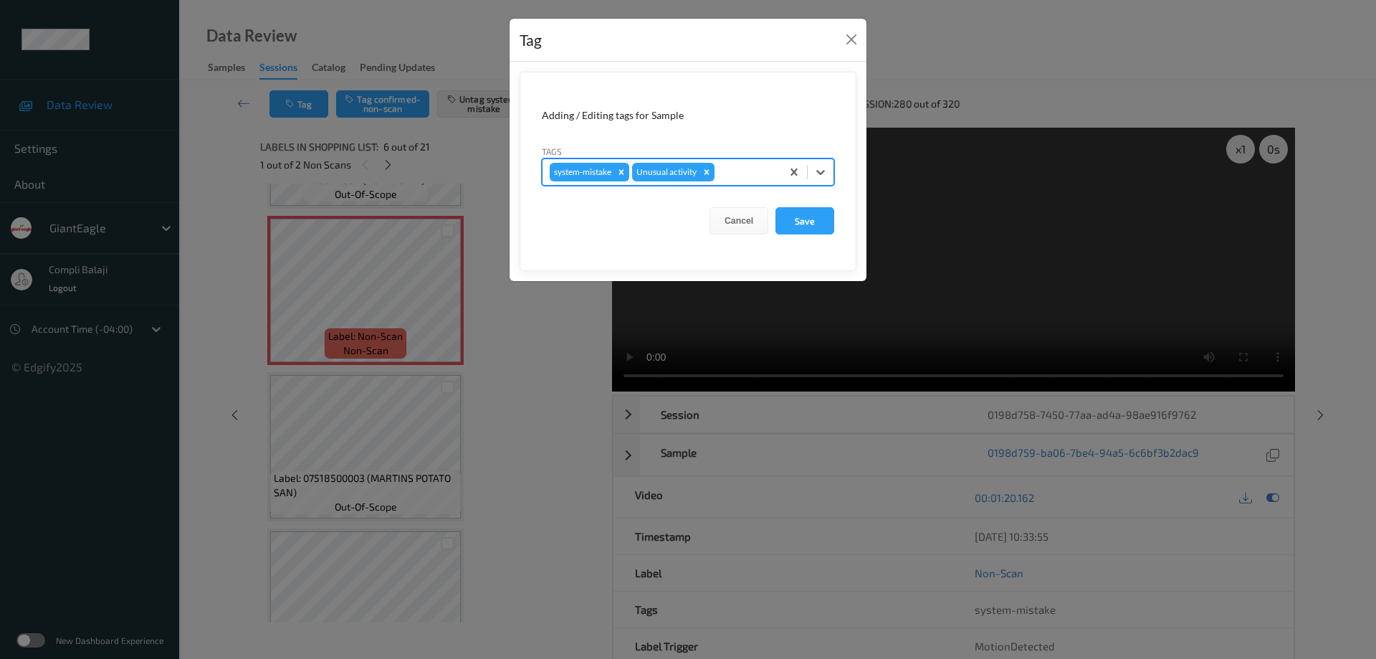
drag, startPoint x: 812, startPoint y: 223, endPoint x: 579, endPoint y: 308, distance: 247.4
click at [812, 224] on button "Save" at bounding box center [805, 220] width 59 height 27
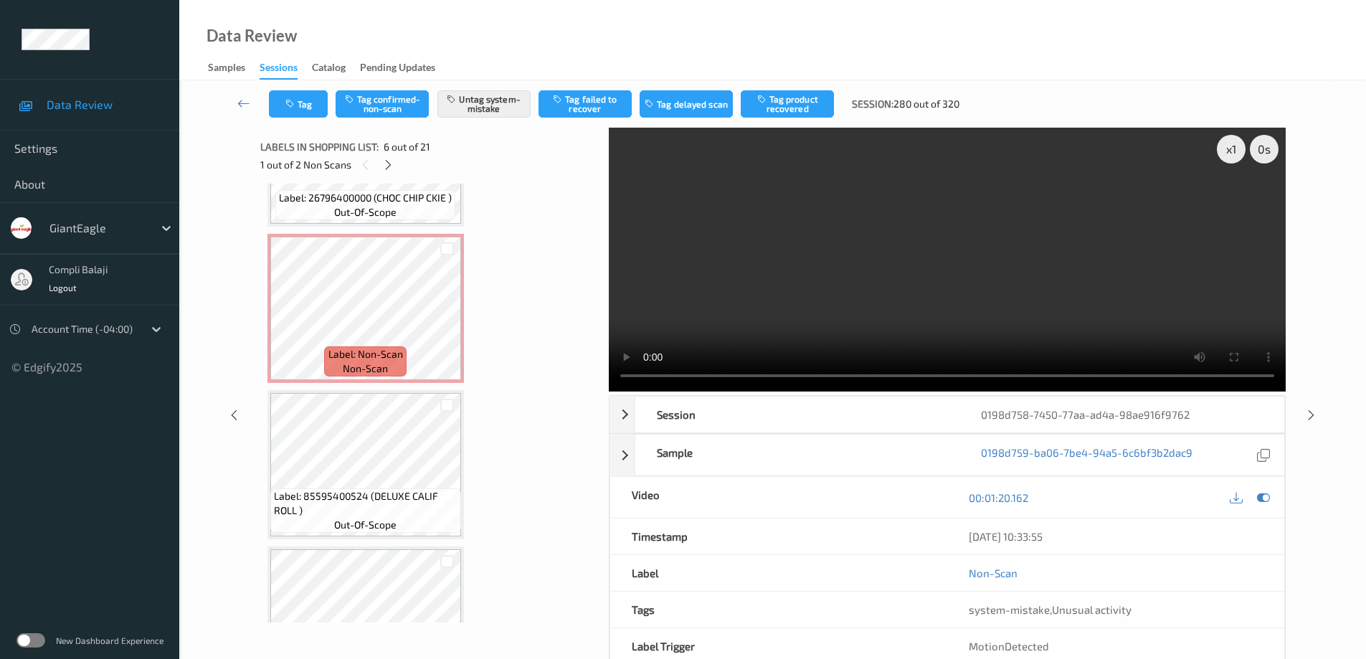
scroll to position [2603, 0]
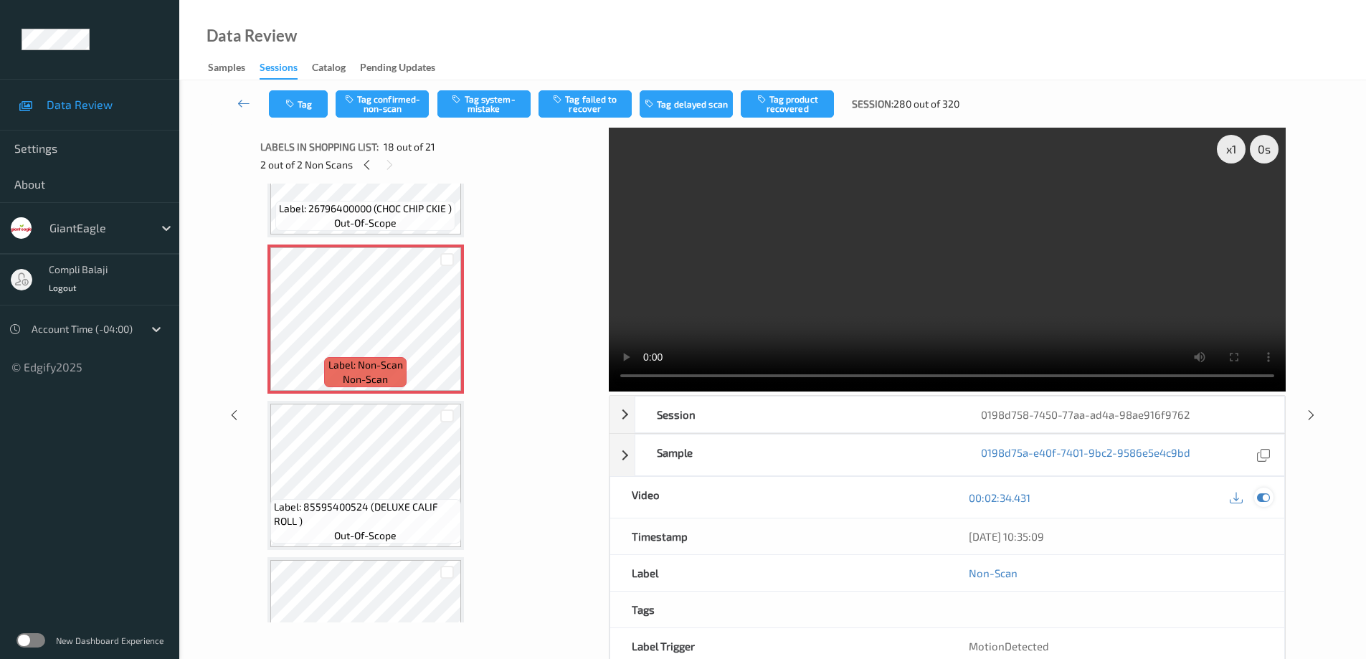
click at [1268, 501] on icon at bounding box center [1263, 497] width 13 height 13
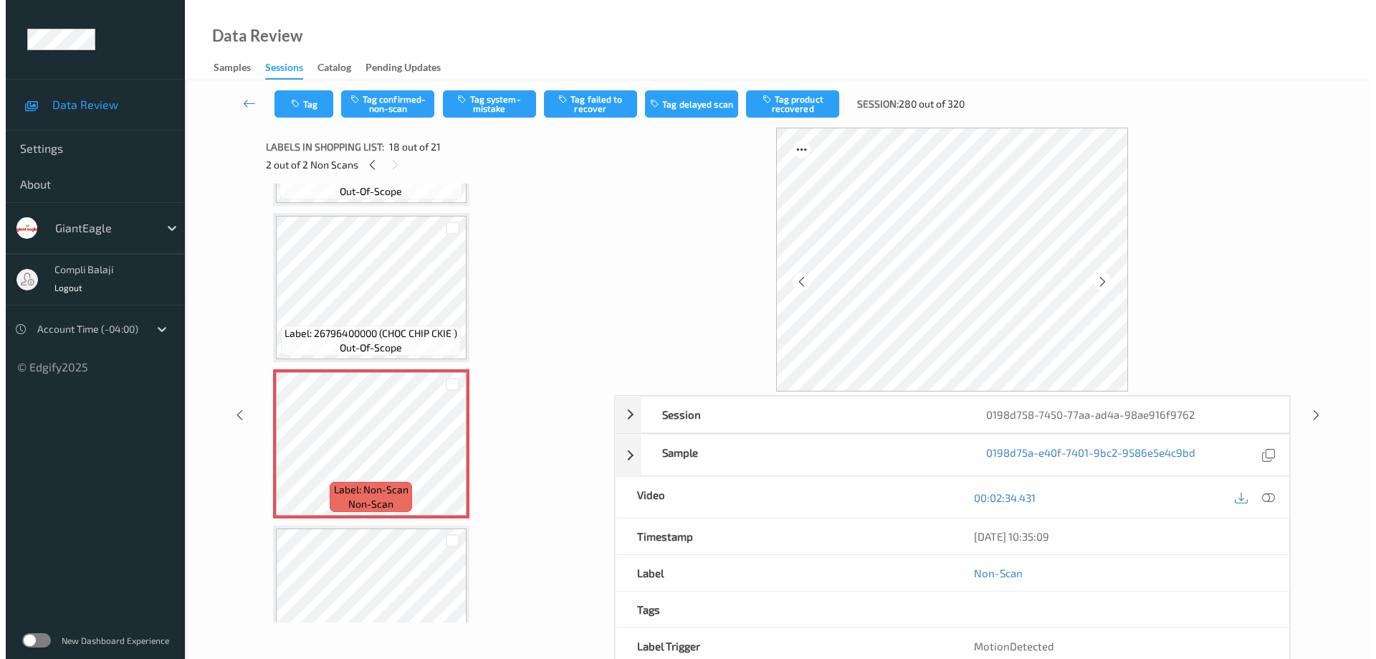
scroll to position [2460, 0]
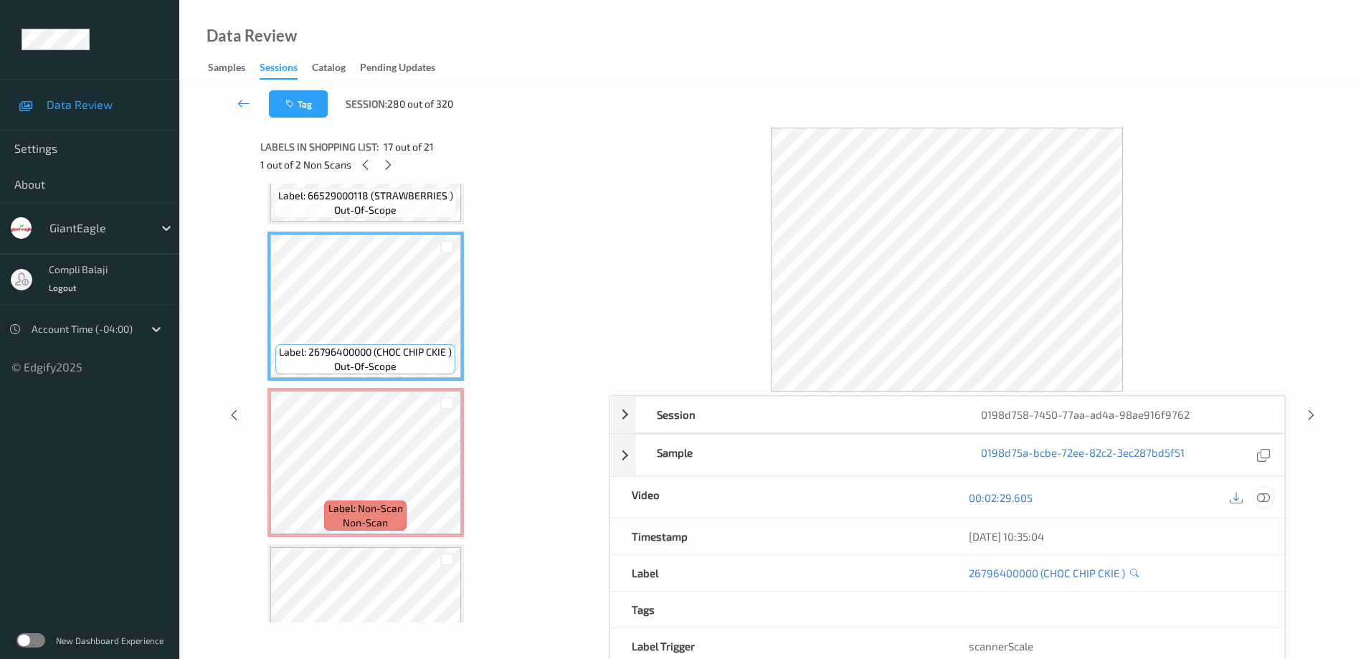
click at [1265, 497] on icon at bounding box center [1263, 496] width 13 height 13
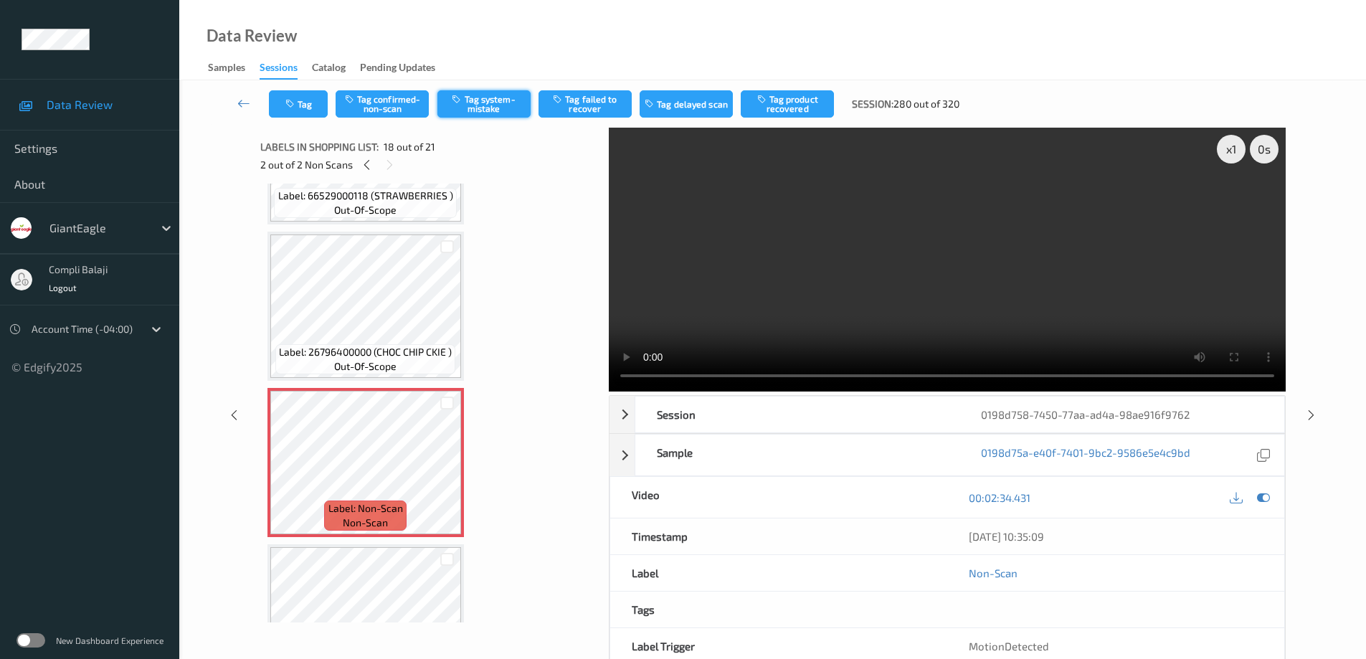
click at [496, 109] on button "Tag system-mistake" at bounding box center [483, 103] width 93 height 27
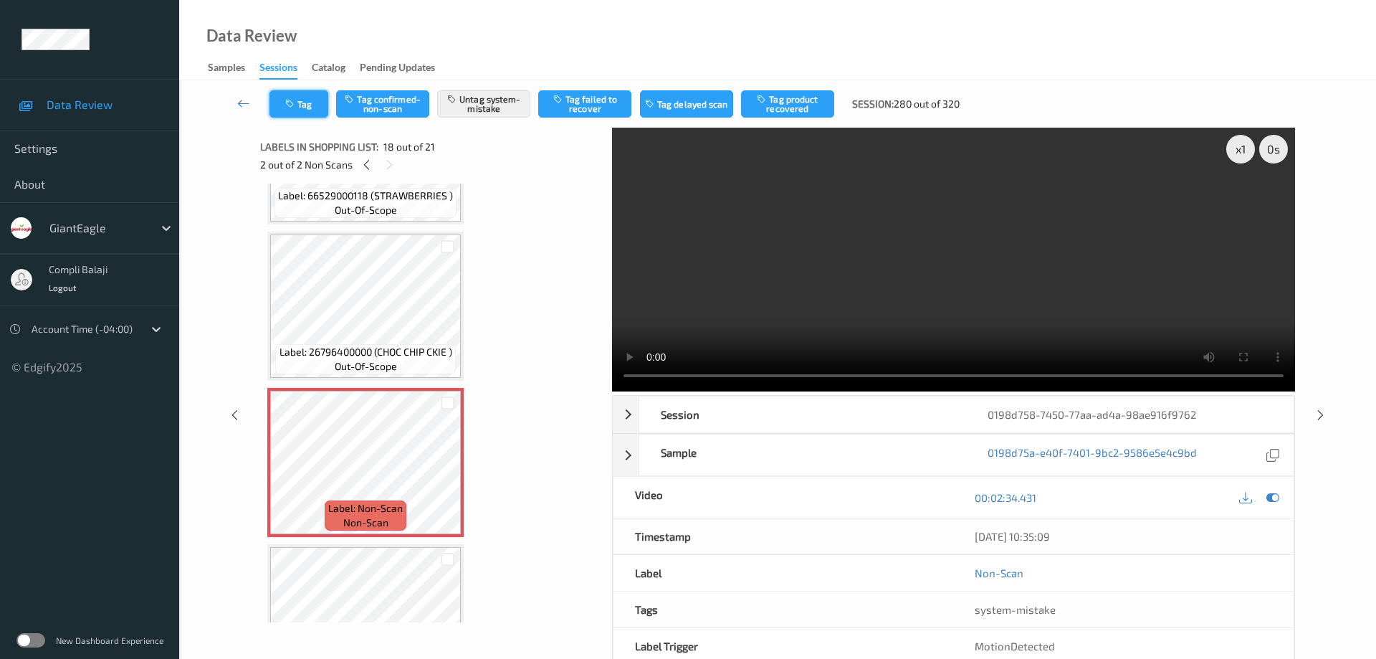
click at [303, 104] on button "Tag" at bounding box center [299, 103] width 59 height 27
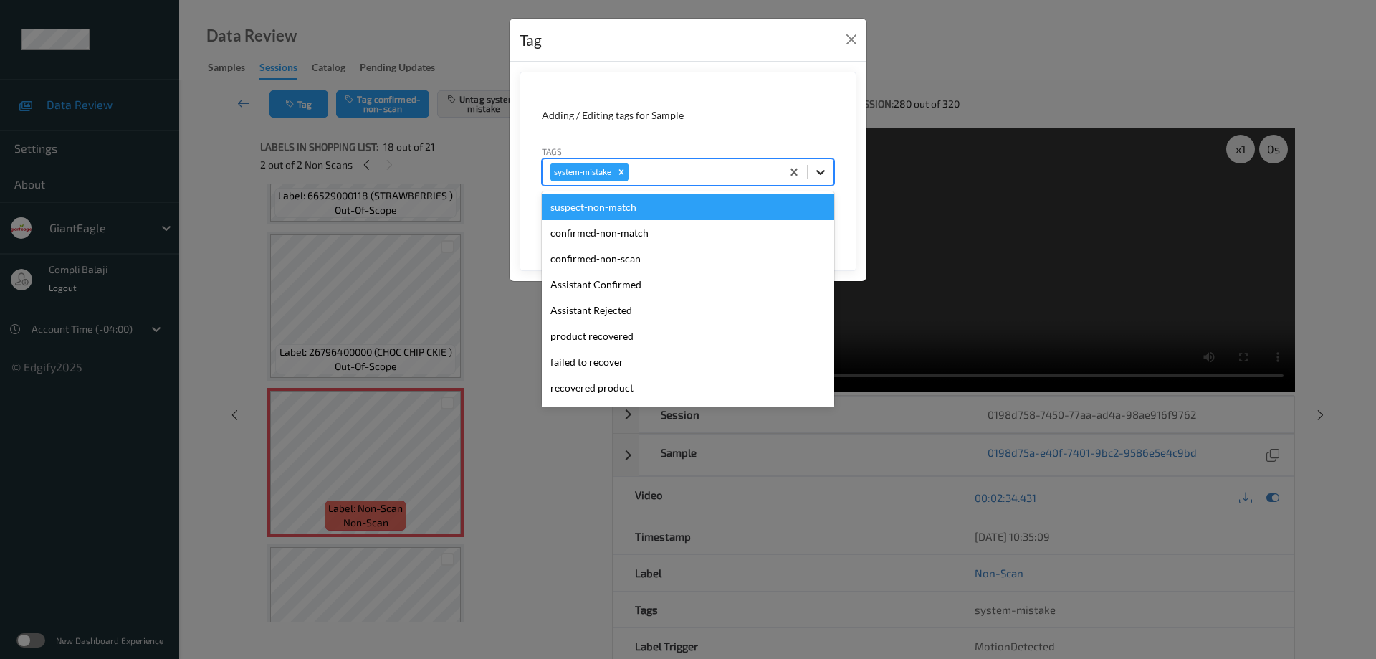
click at [821, 168] on icon at bounding box center [821, 172] width 14 height 14
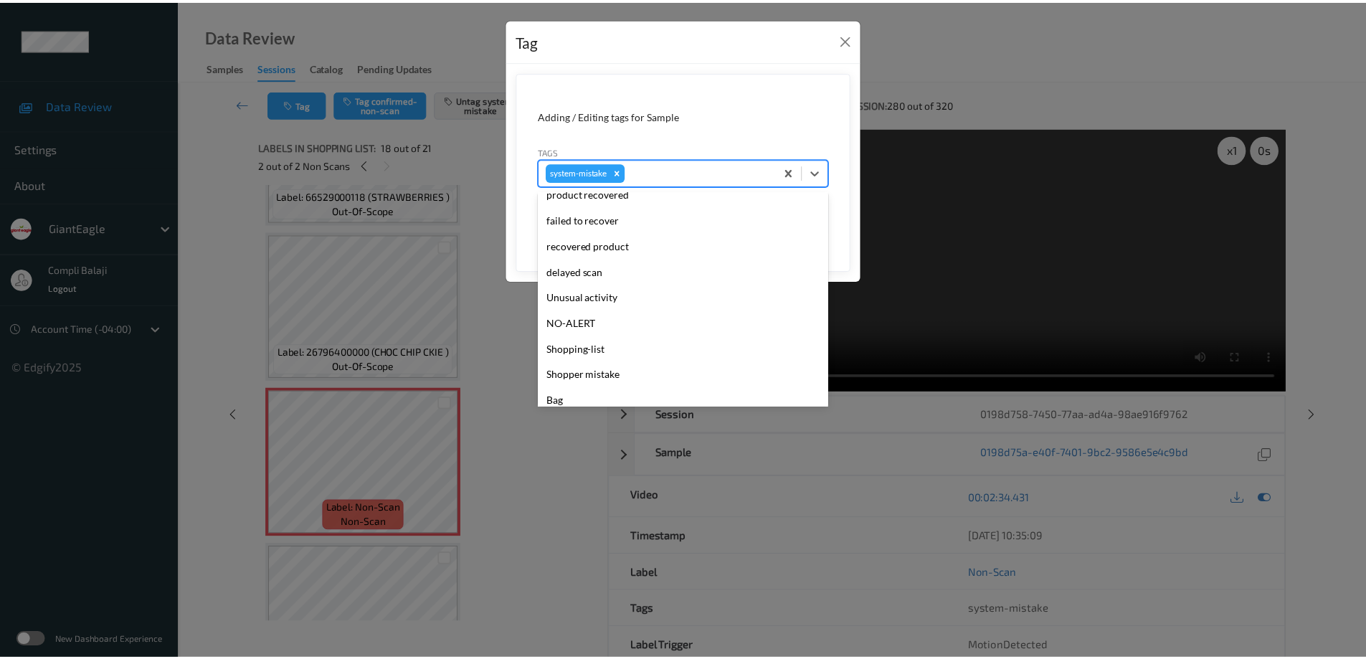
scroll to position [143, 0]
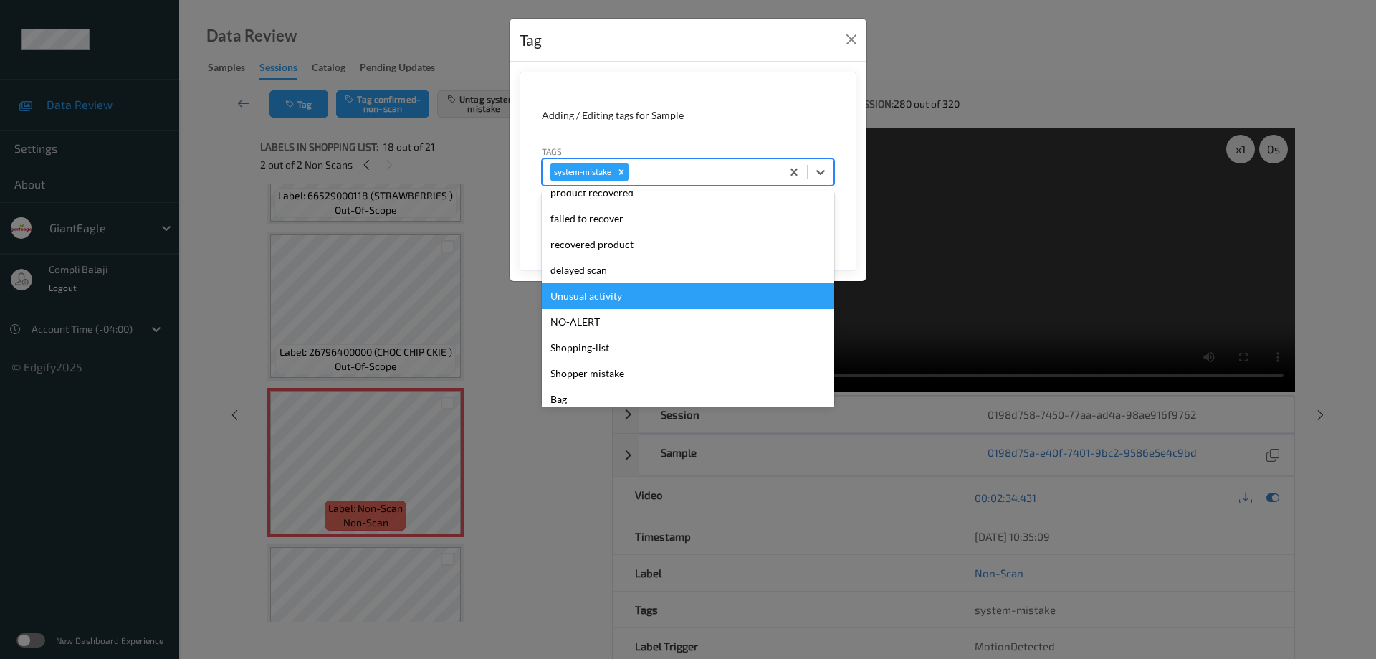
click at [606, 298] on div "Unusual activity" at bounding box center [688, 296] width 292 height 26
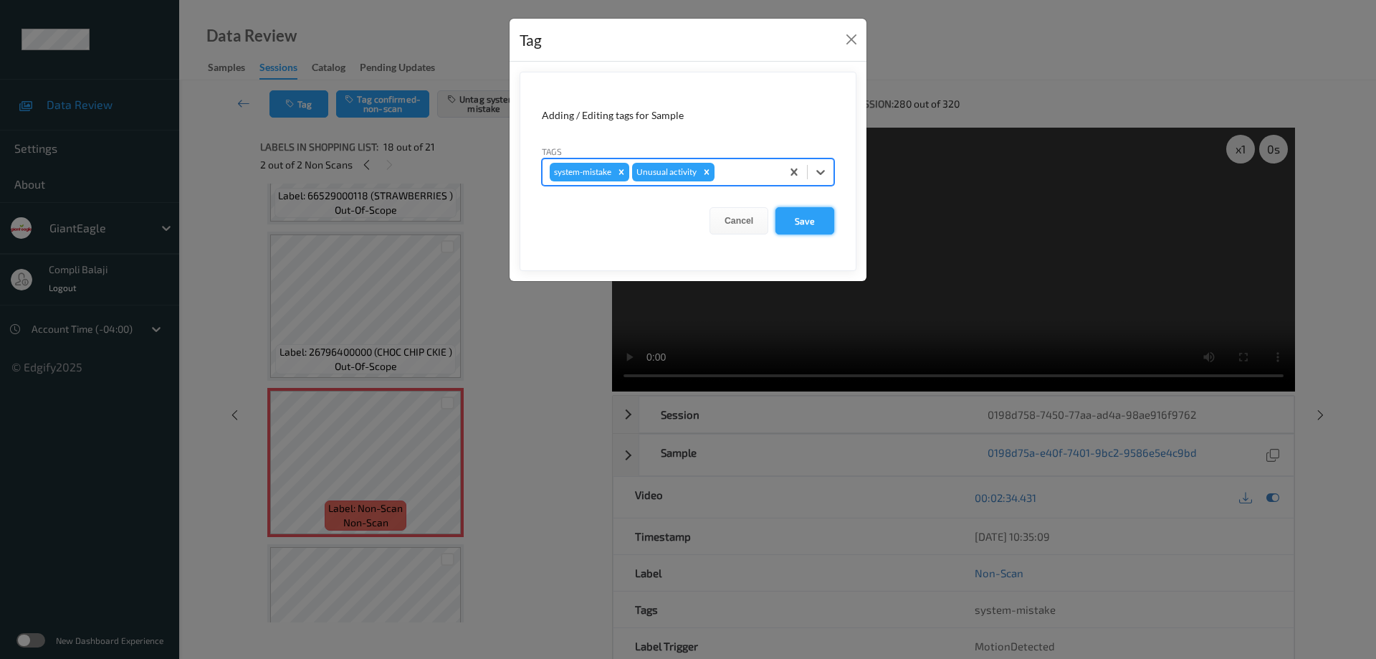
click at [813, 220] on button "Save" at bounding box center [805, 220] width 59 height 27
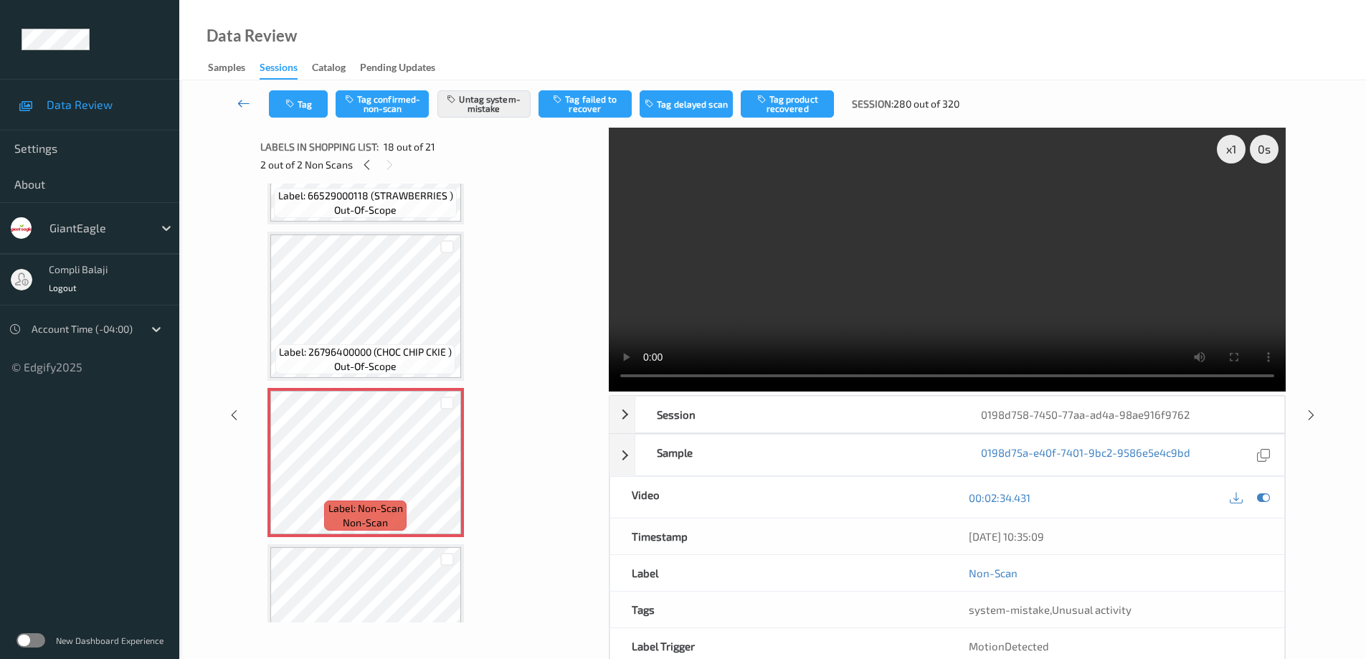
click at [238, 103] on icon at bounding box center [243, 103] width 13 height 14
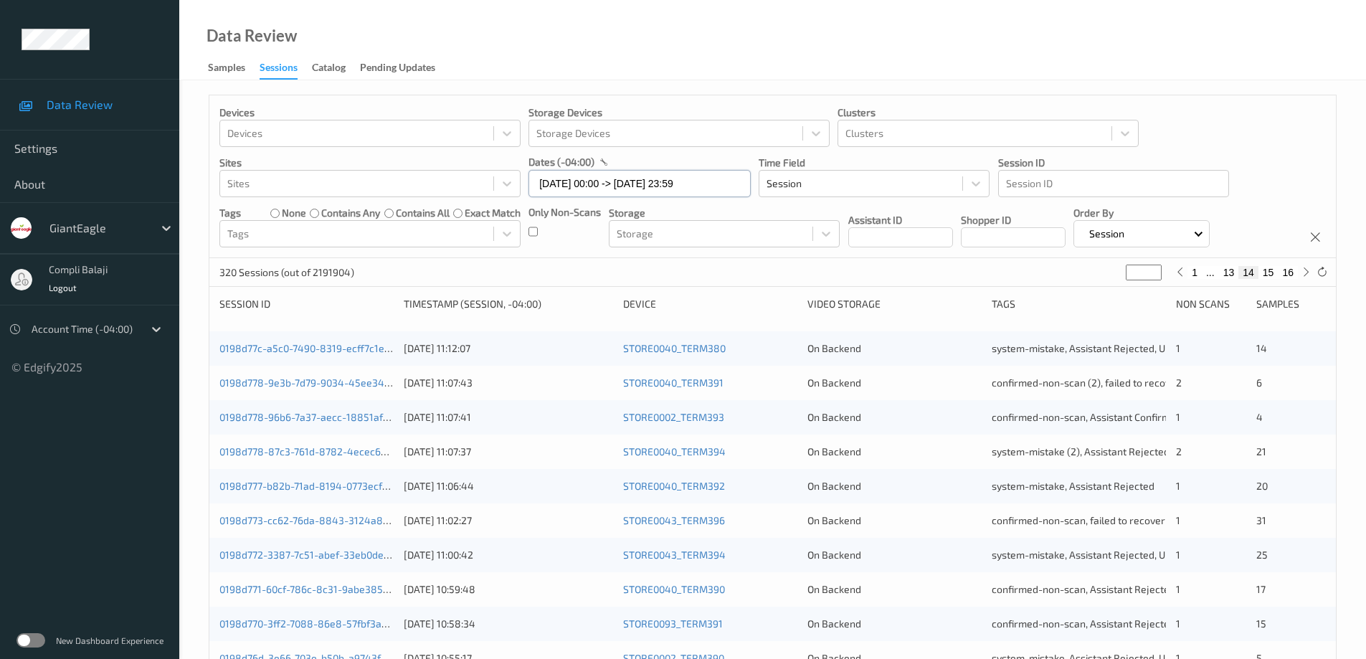
click at [718, 184] on input "[DATE] 00:00 -> [DATE] 23:59" at bounding box center [639, 183] width 222 height 27
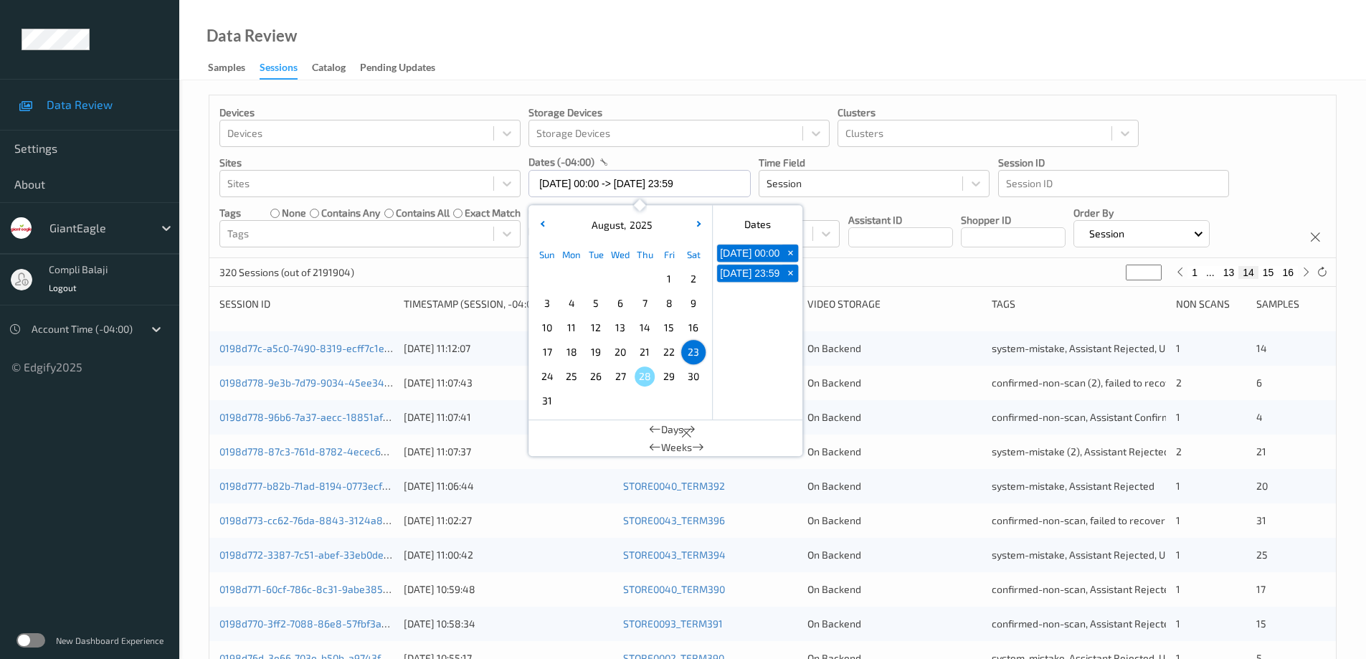
click at [548, 379] on span "24" at bounding box center [547, 376] width 20 height 20
type input "[DATE] 00:00"
type input "*"
click at [548, 379] on span "24" at bounding box center [547, 376] width 20 height 20
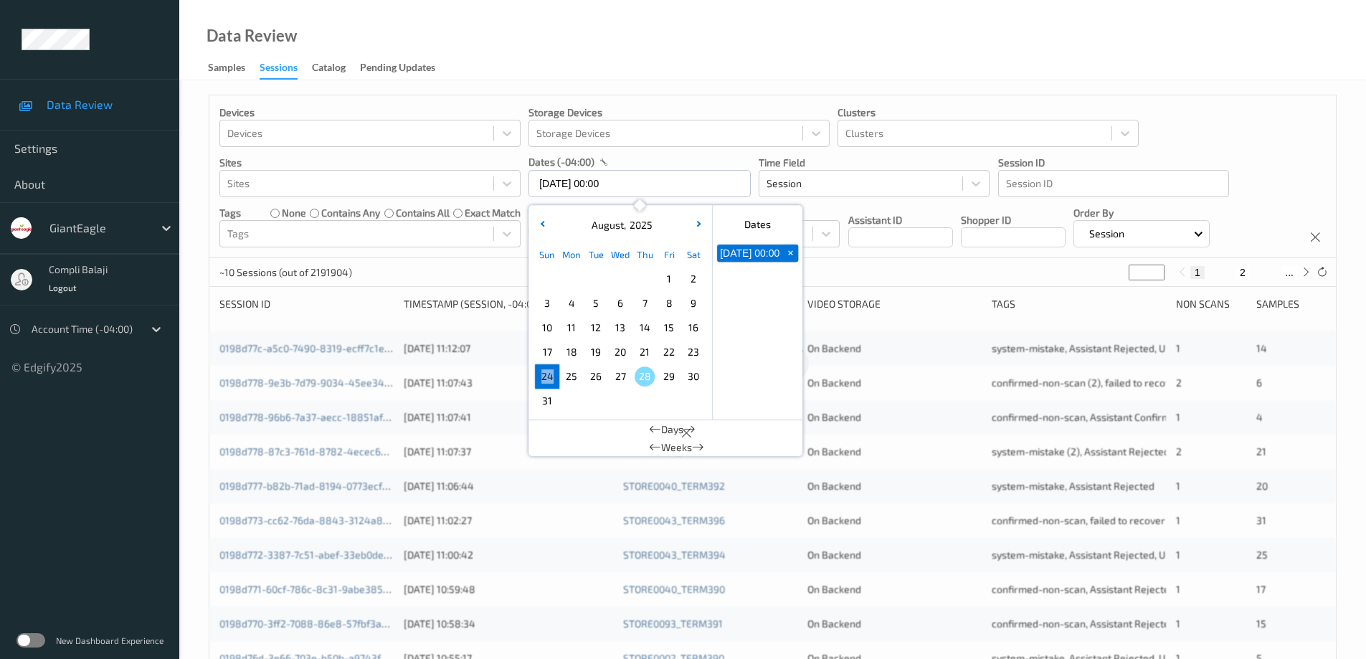
type input "[DATE] 00:00 -> [DATE] 23:59"
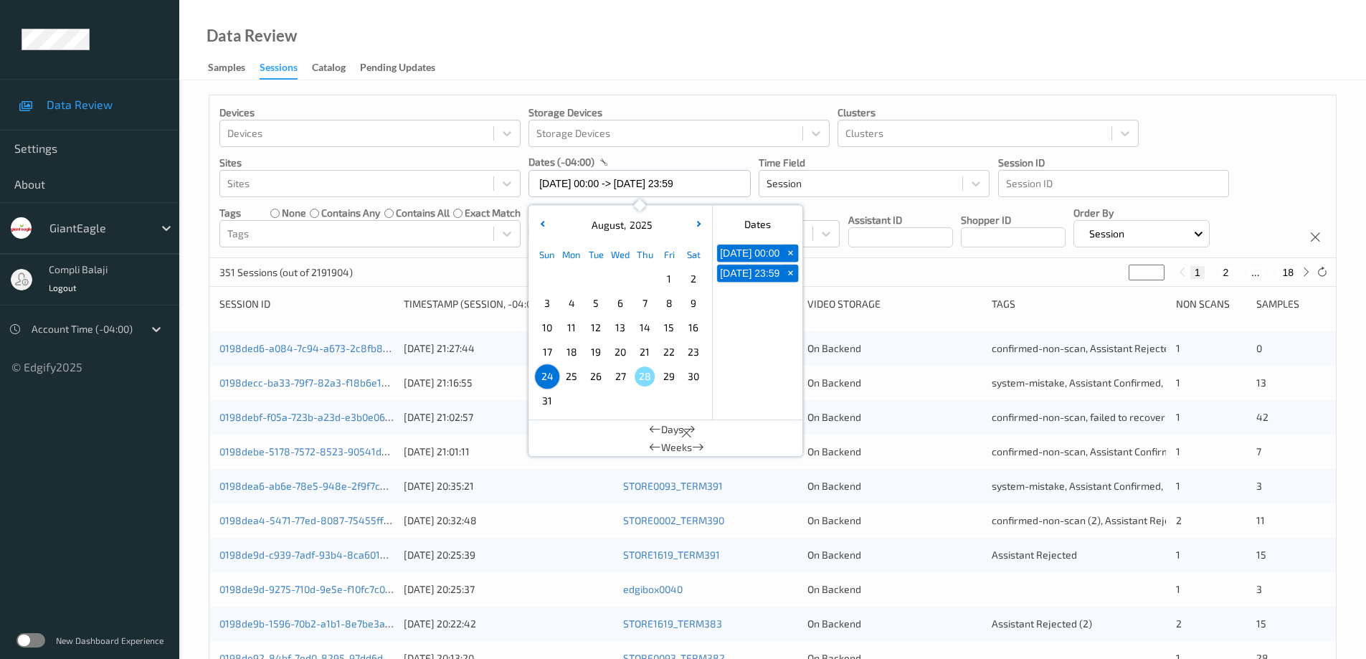
click at [1202, 129] on div "Devices Devices Storage Devices Storage Devices Clusters Clusters Sites Sites d…" at bounding box center [772, 176] width 1126 height 163
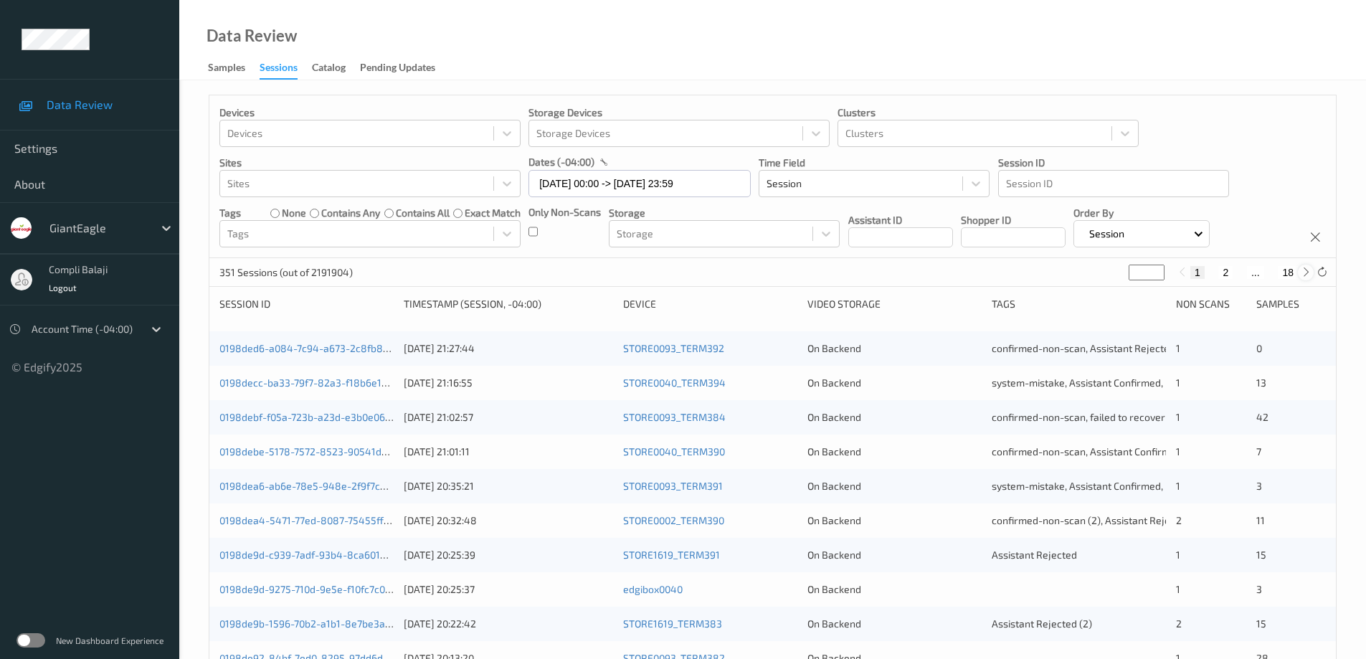
click at [1307, 272] on icon at bounding box center [1305, 272] width 11 height 11
type input "*"
click at [1303, 270] on icon at bounding box center [1305, 272] width 11 height 11
type input "*"
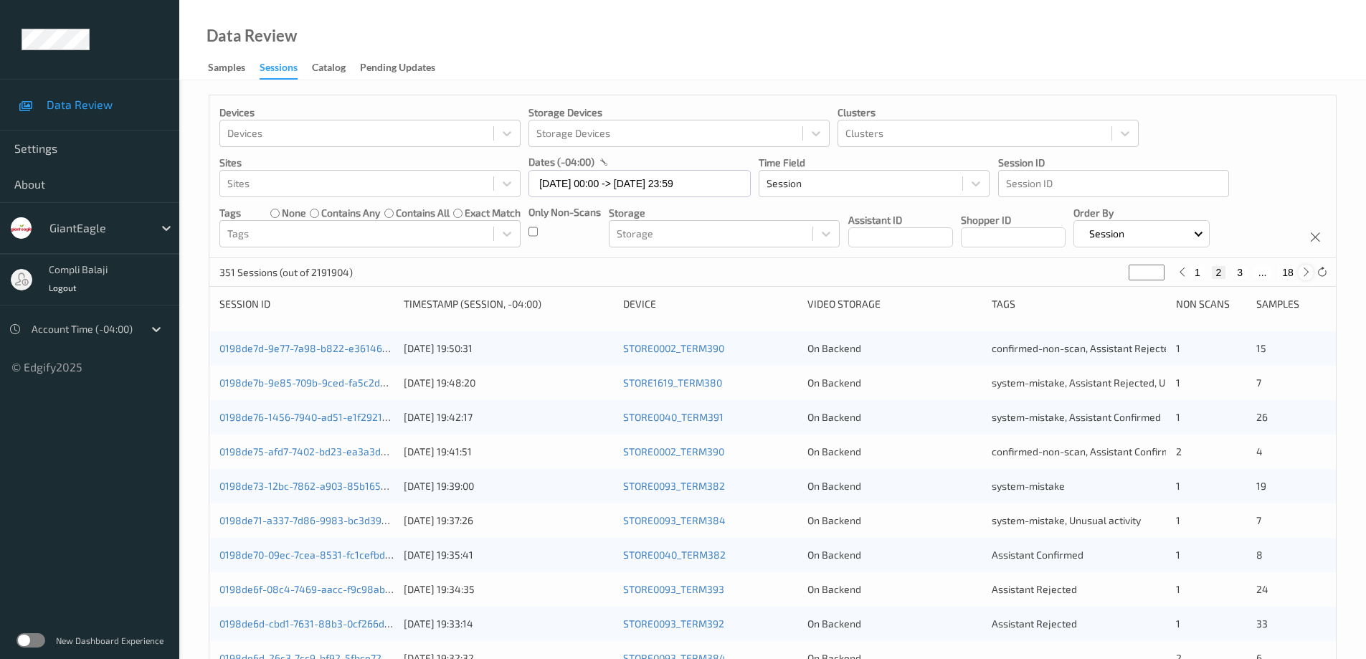
type input "*"
click at [1303, 270] on icon at bounding box center [1305, 272] width 11 height 11
type input "*"
click at [1303, 270] on icon at bounding box center [1305, 272] width 11 height 11
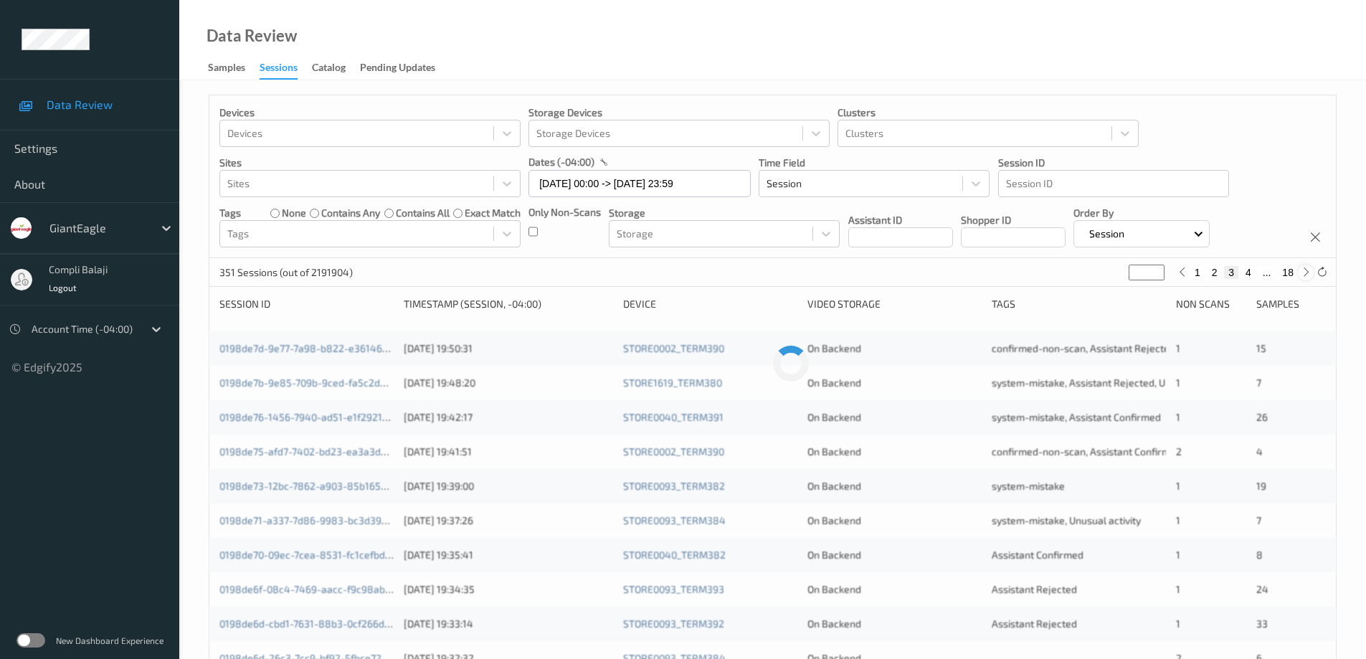
type input "*"
click at [1303, 270] on icon at bounding box center [1305, 272] width 11 height 11
type input "*"
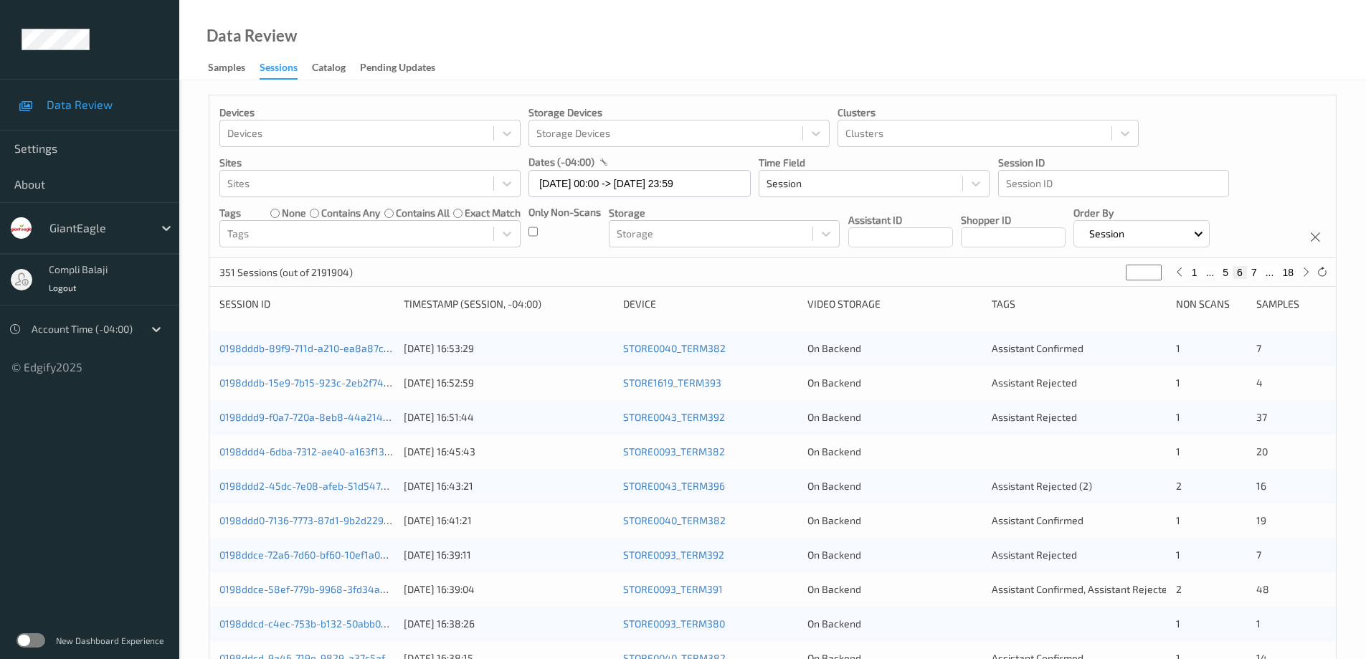
click at [1241, 274] on button "6" at bounding box center [1239, 272] width 14 height 13
